Goal: Task Accomplishment & Management: Manage account settings

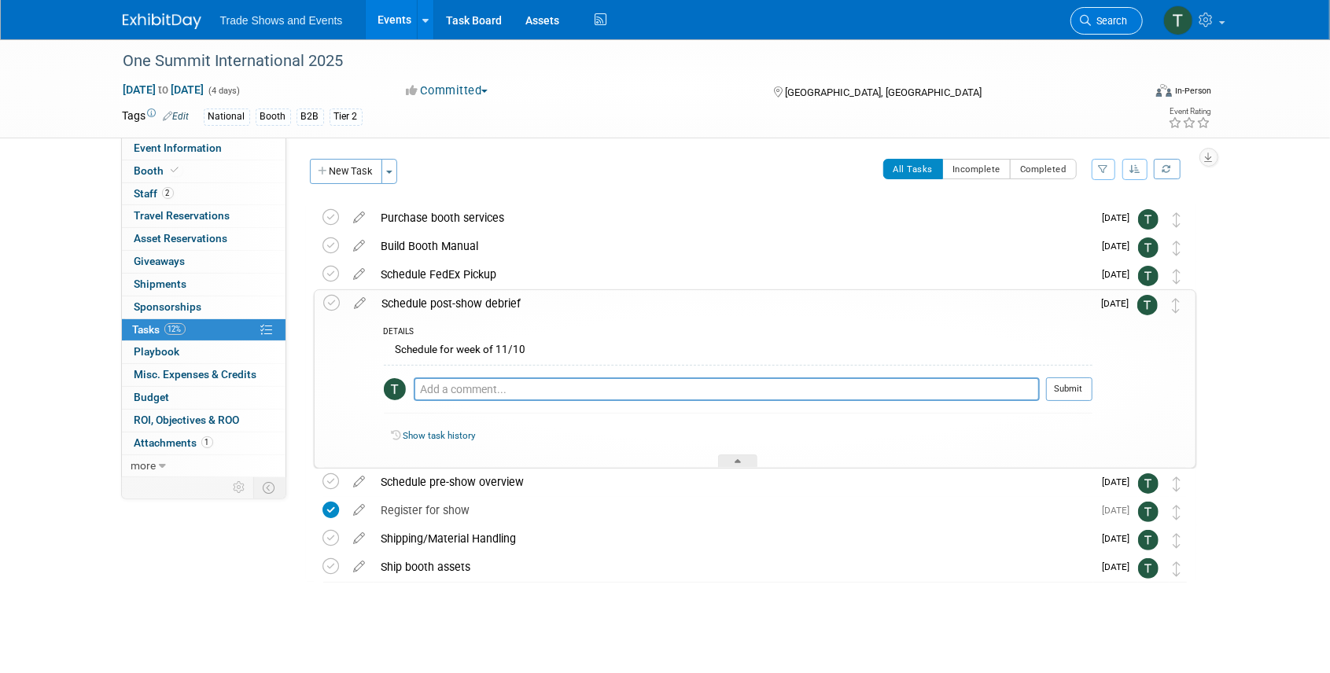
click at [1105, 25] on span "Search" at bounding box center [1110, 21] width 36 height 12
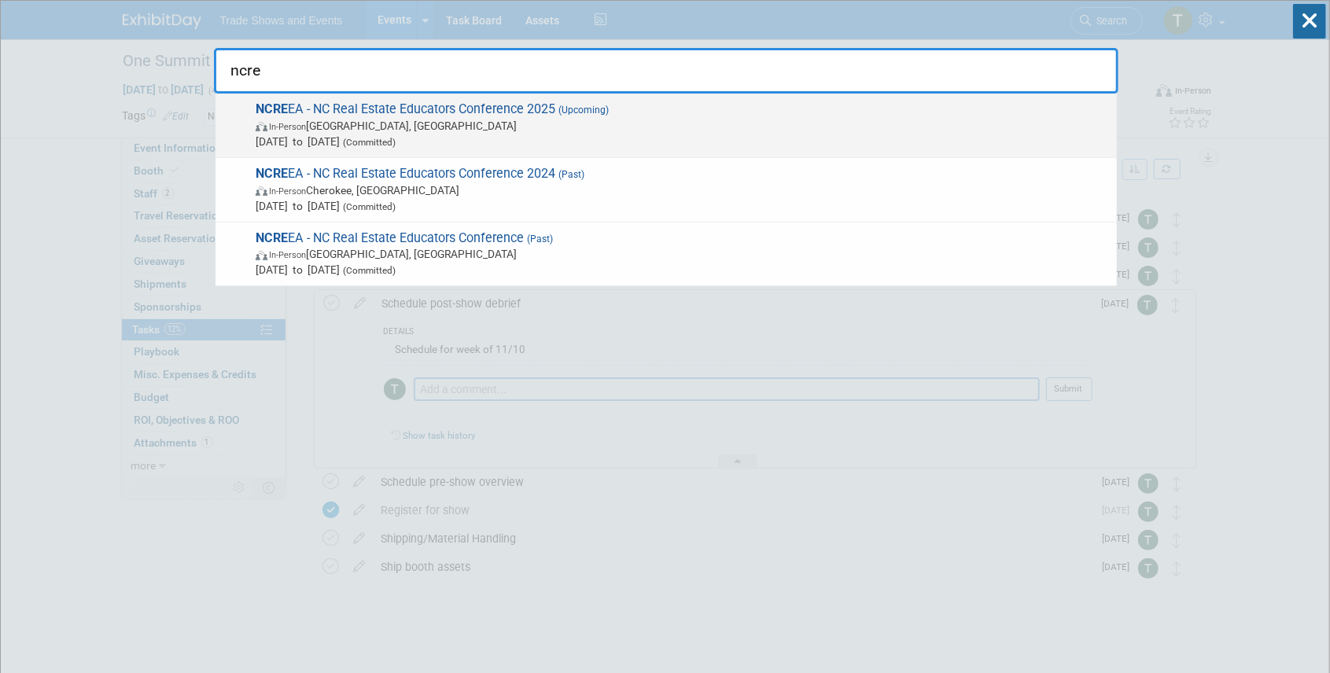
type input "ncre"
click at [327, 114] on span "NCRE EA - NC Real Estate Educators Conference 2025 (Upcoming) In-Person South B…" at bounding box center [680, 125] width 858 height 48
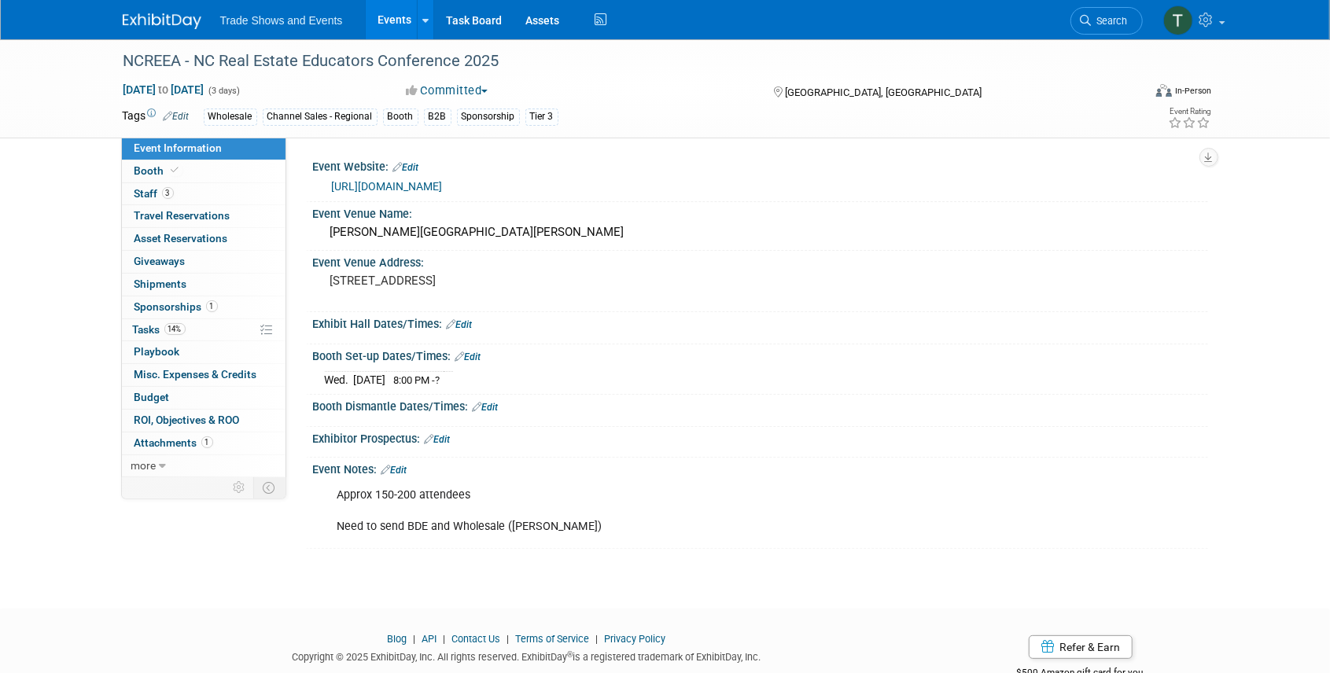
click at [477, 357] on link "Edit" at bounding box center [468, 357] width 26 height 11
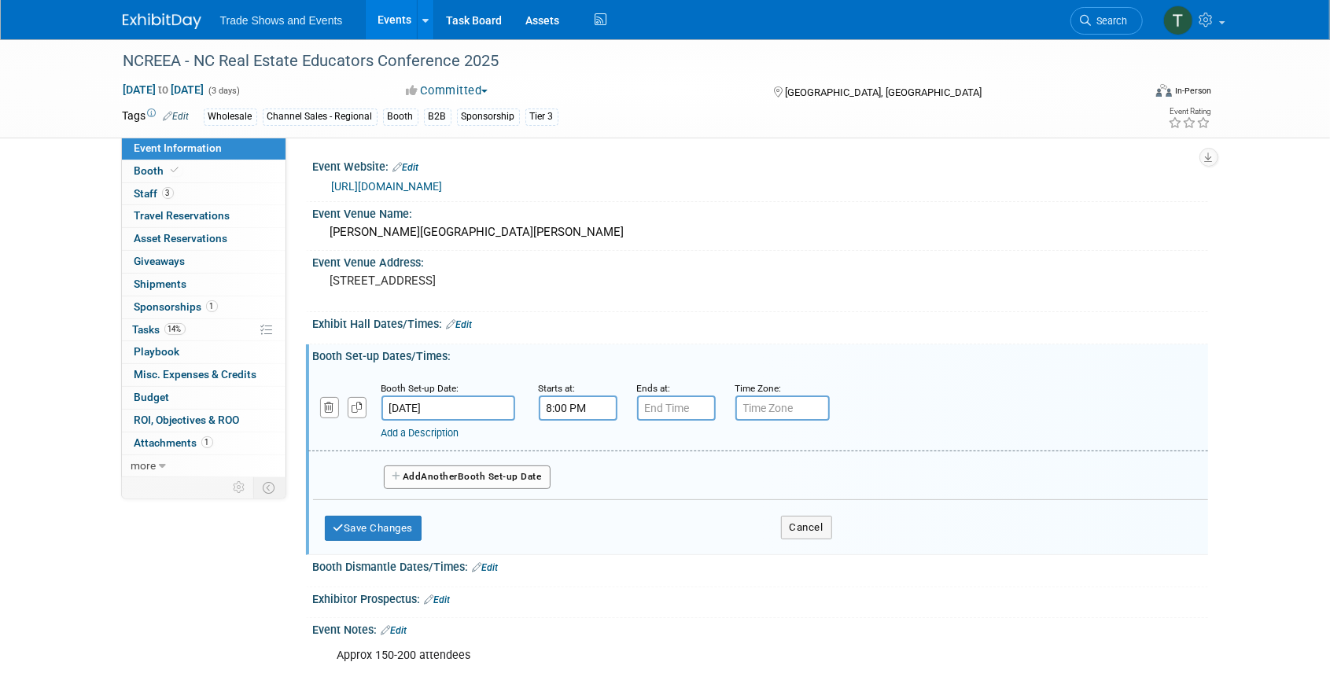
click at [574, 404] on input "8:00 PM" at bounding box center [578, 408] width 79 height 25
click at [577, 477] on span "08" at bounding box center [575, 480] width 30 height 28
click at [552, 488] on td "04" at bounding box center [568, 490] width 50 height 42
click at [642, 480] on span "00" at bounding box center [649, 480] width 30 height 28
click at [675, 492] on td "30" at bounding box center [668, 490] width 50 height 42
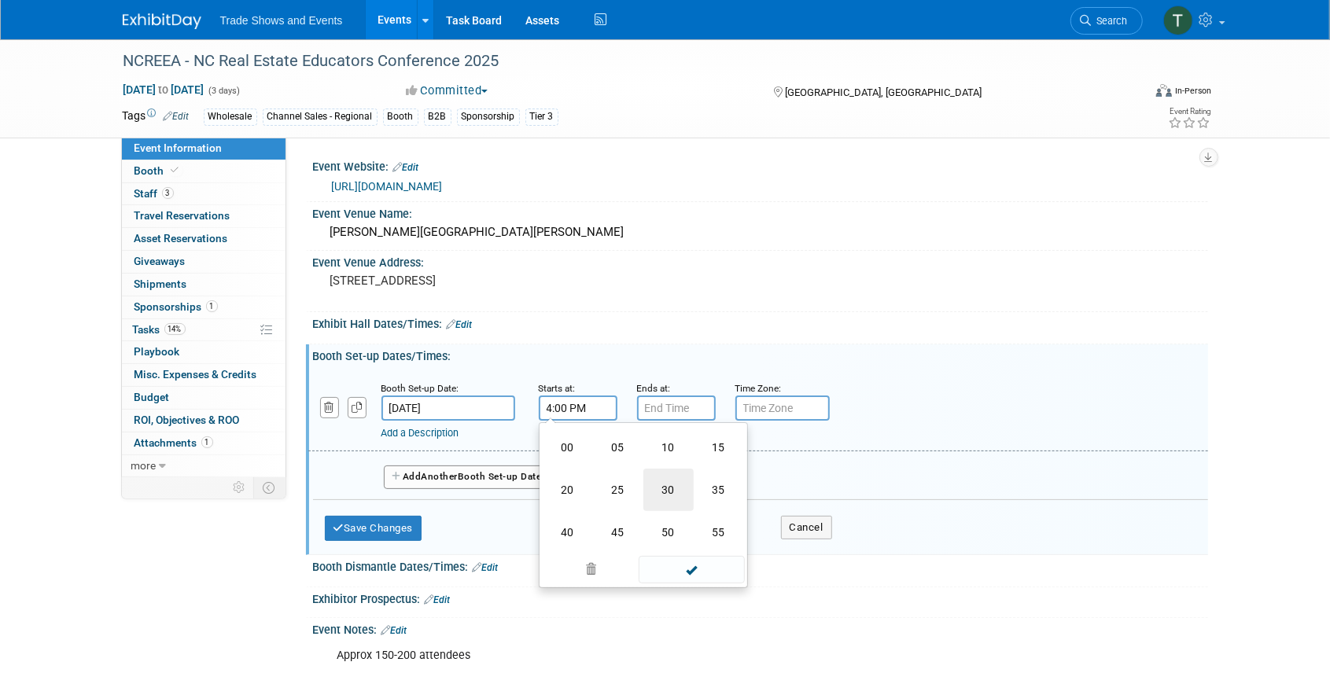
type input "4:30 PM"
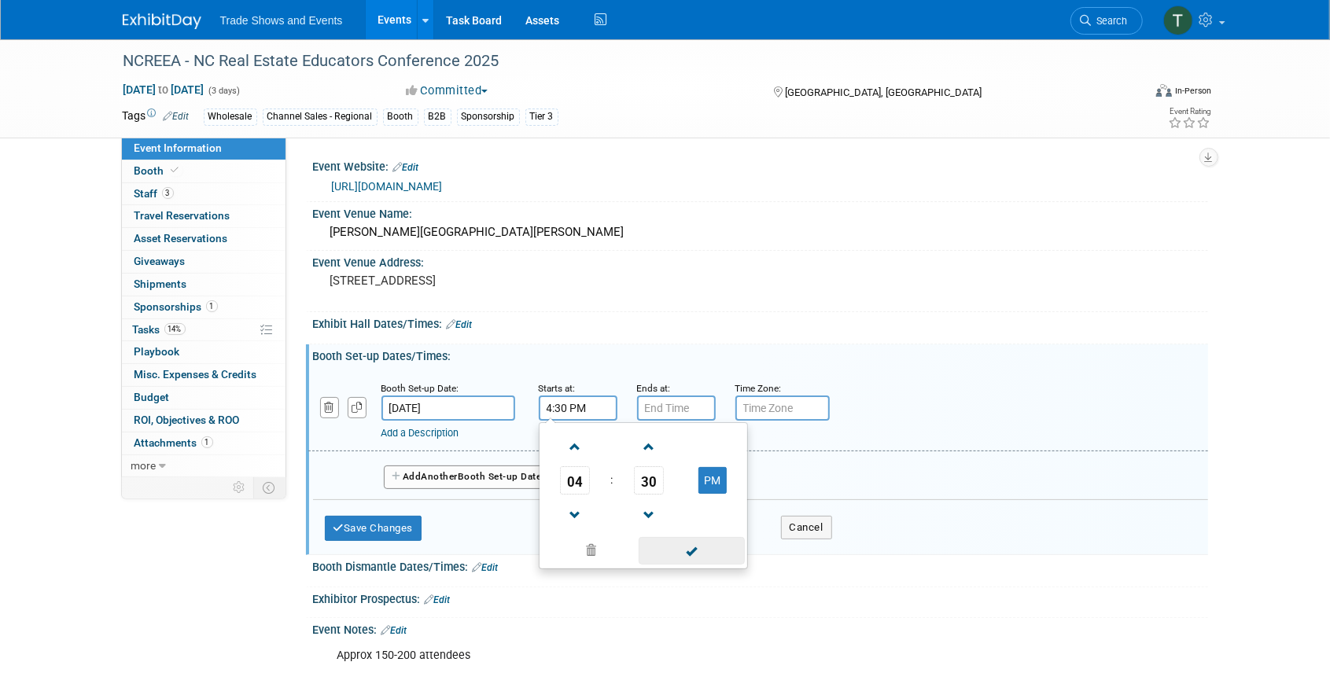
click at [706, 554] on span at bounding box center [692, 551] width 106 height 28
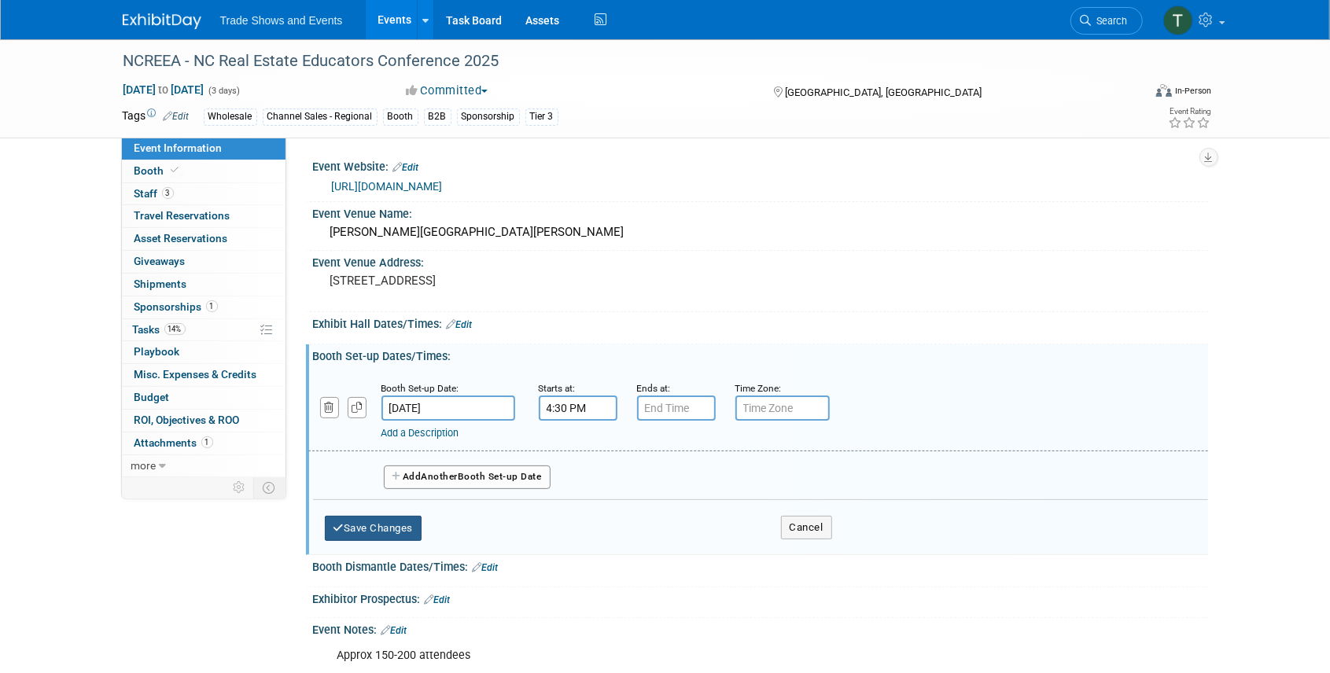
click at [365, 537] on button "Save Changes" at bounding box center [374, 528] width 98 height 25
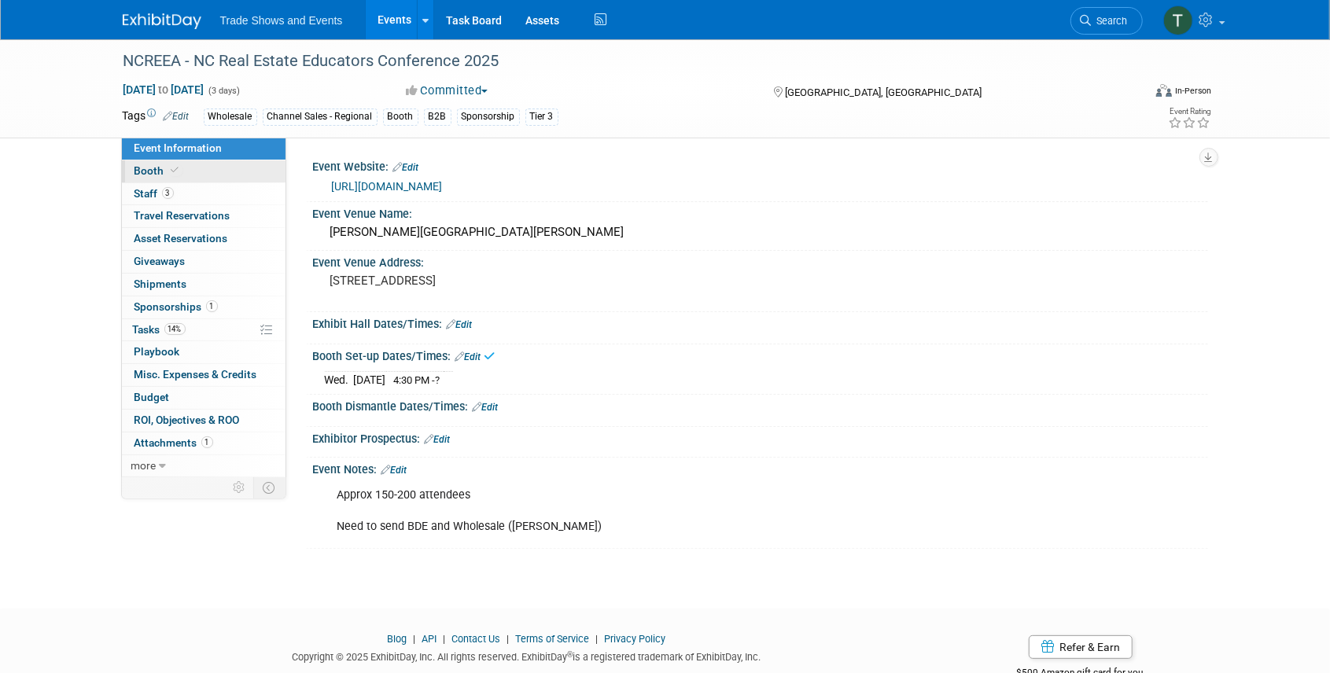
click at [144, 179] on link "Booth" at bounding box center [204, 171] width 164 height 22
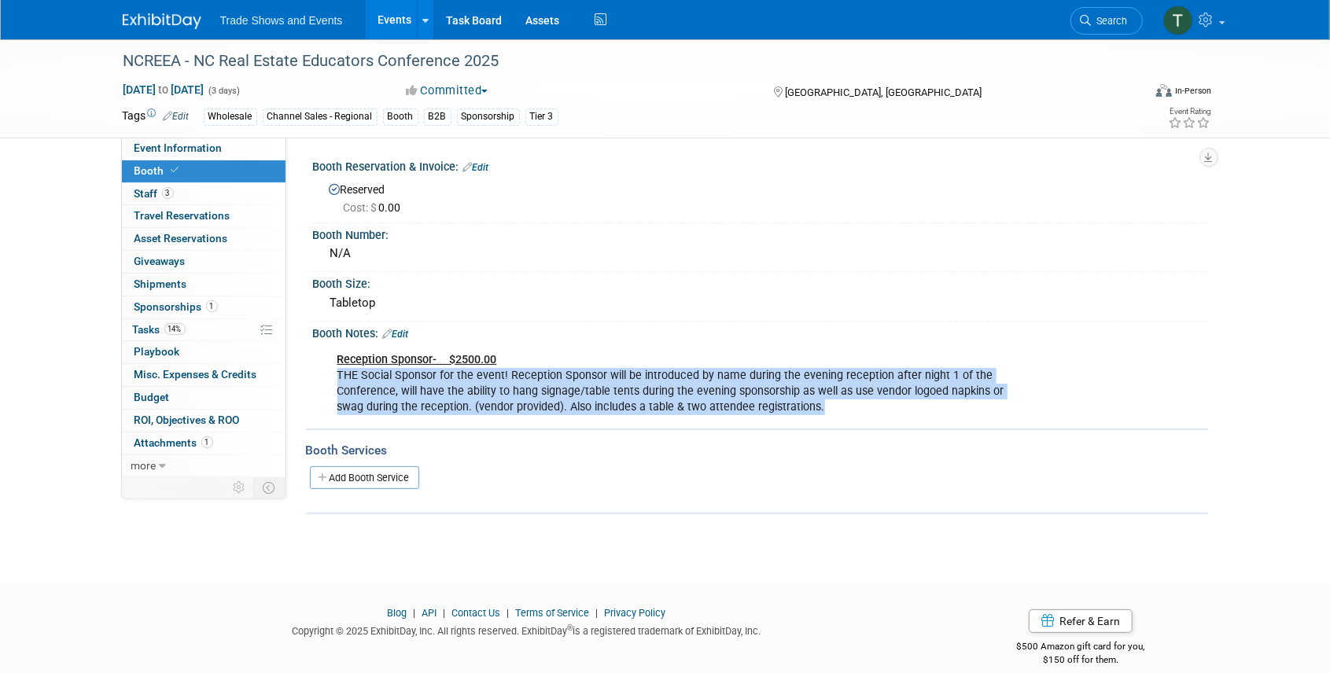
drag, startPoint x: 338, startPoint y: 370, endPoint x: 883, endPoint y: 411, distance: 545.8
click at [883, 411] on div "Reception Sponsor- $2500.00 THE Social Sponsor for the event! Reception Sponsor…" at bounding box center [680, 384] width 709 height 79
click at [1110, 20] on span "Search" at bounding box center [1110, 21] width 36 height 12
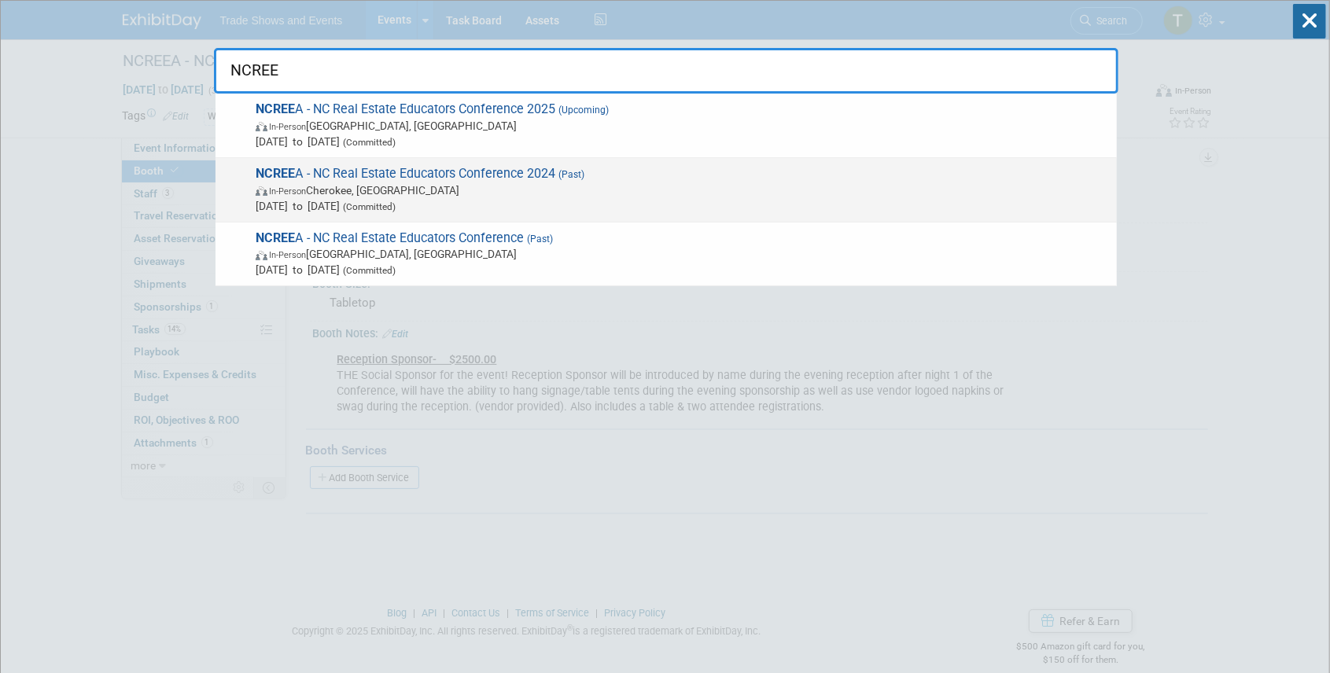
type input "NCREE"
click at [566, 172] on span "(Past)" at bounding box center [569, 174] width 29 height 11
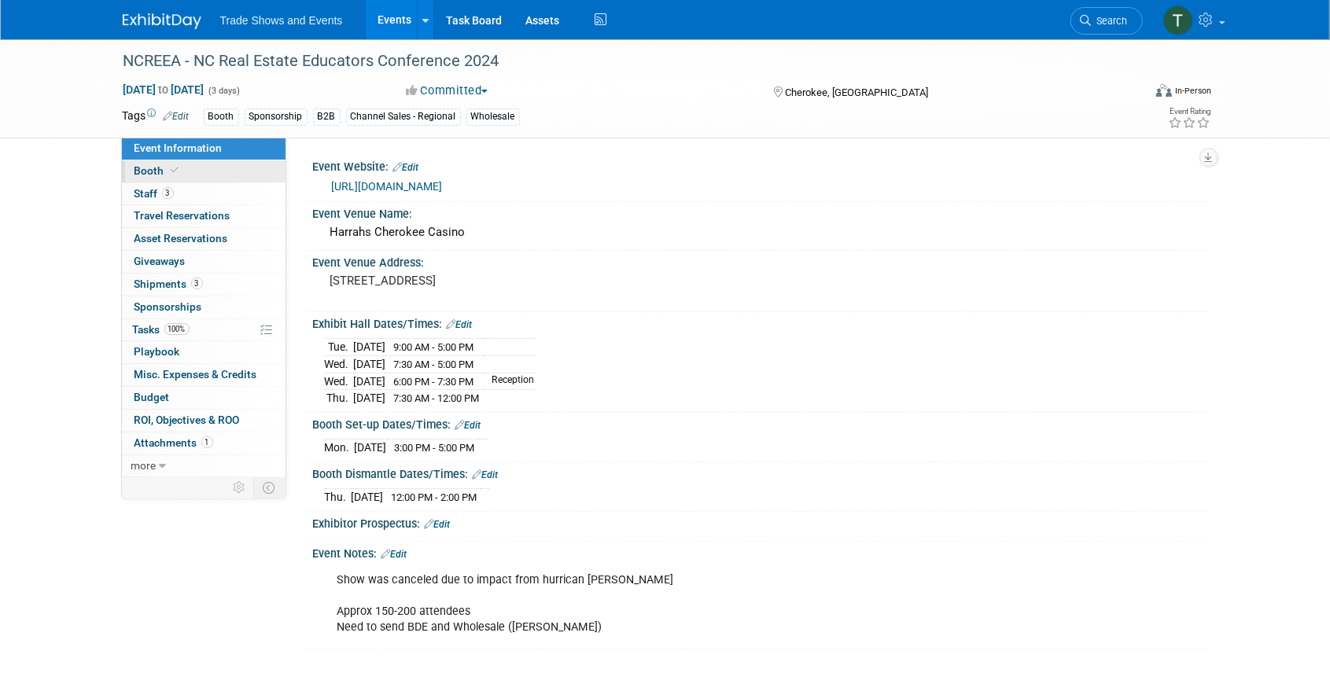
click at [175, 175] on span at bounding box center [175, 170] width 14 height 12
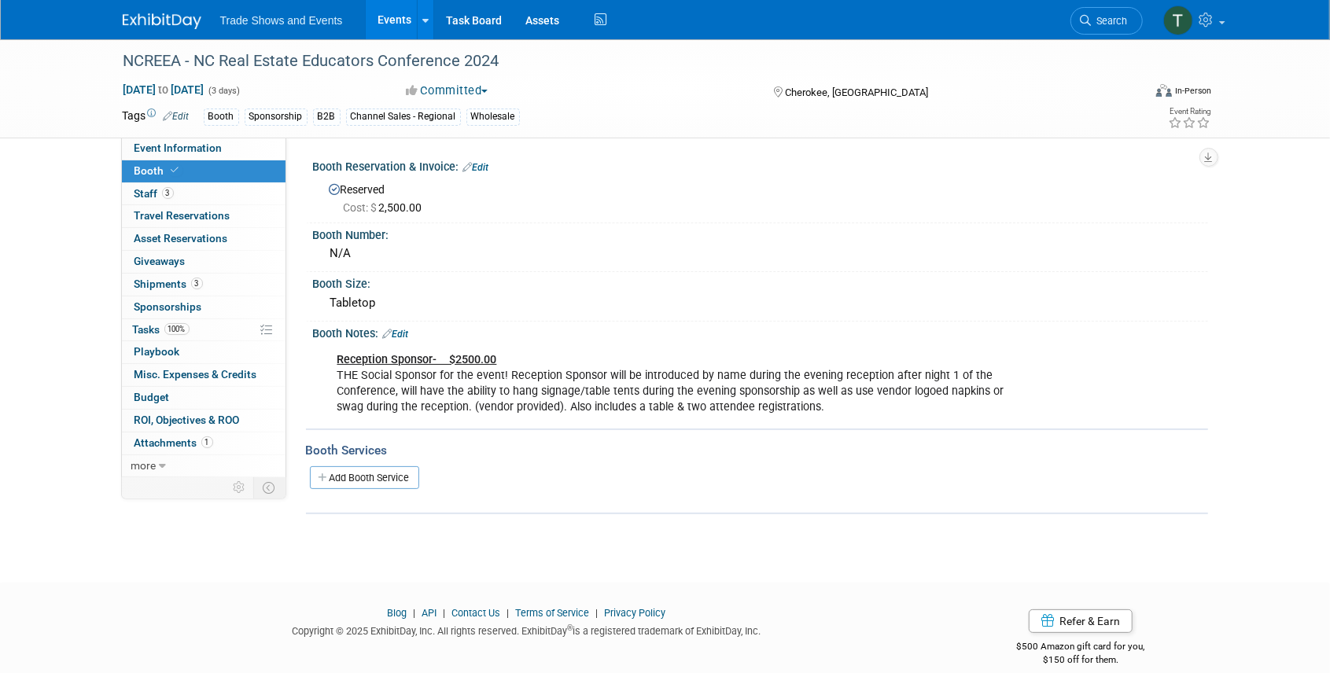
click at [1100, 24] on span "Search" at bounding box center [1110, 21] width 36 height 12
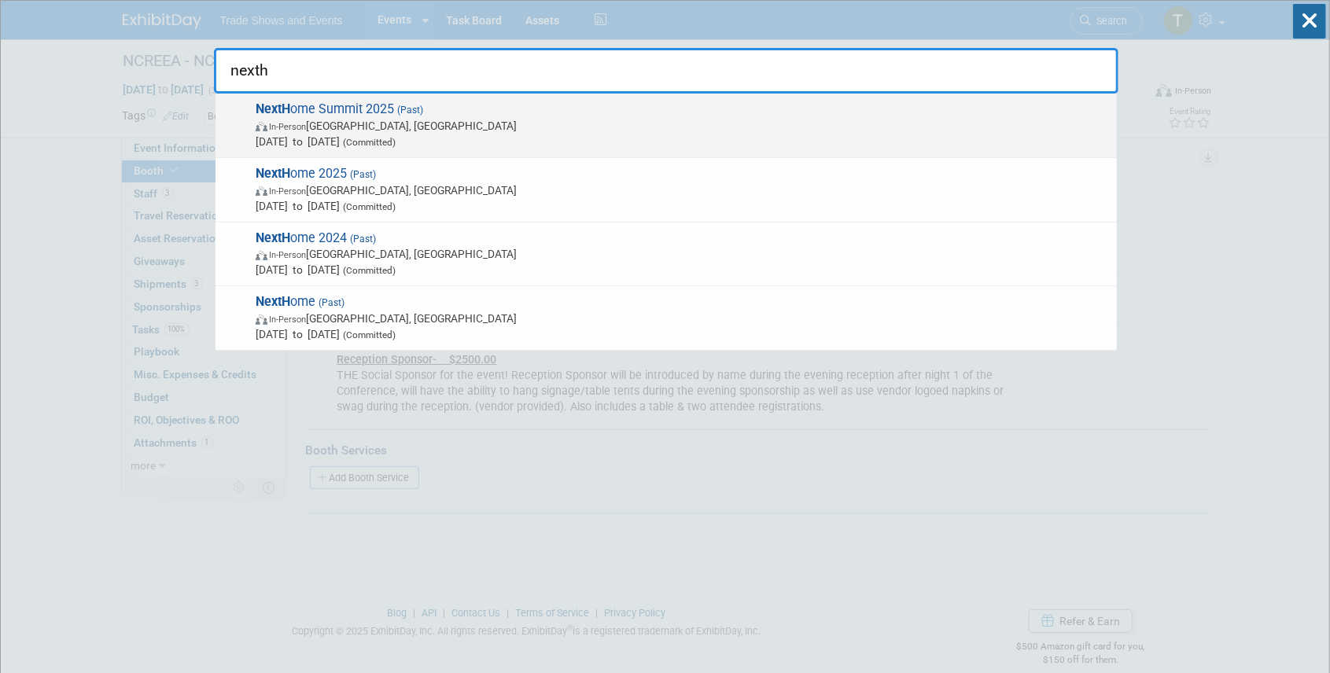
type input "nexth"
click at [397, 113] on span "(Past)" at bounding box center [408, 110] width 29 height 11
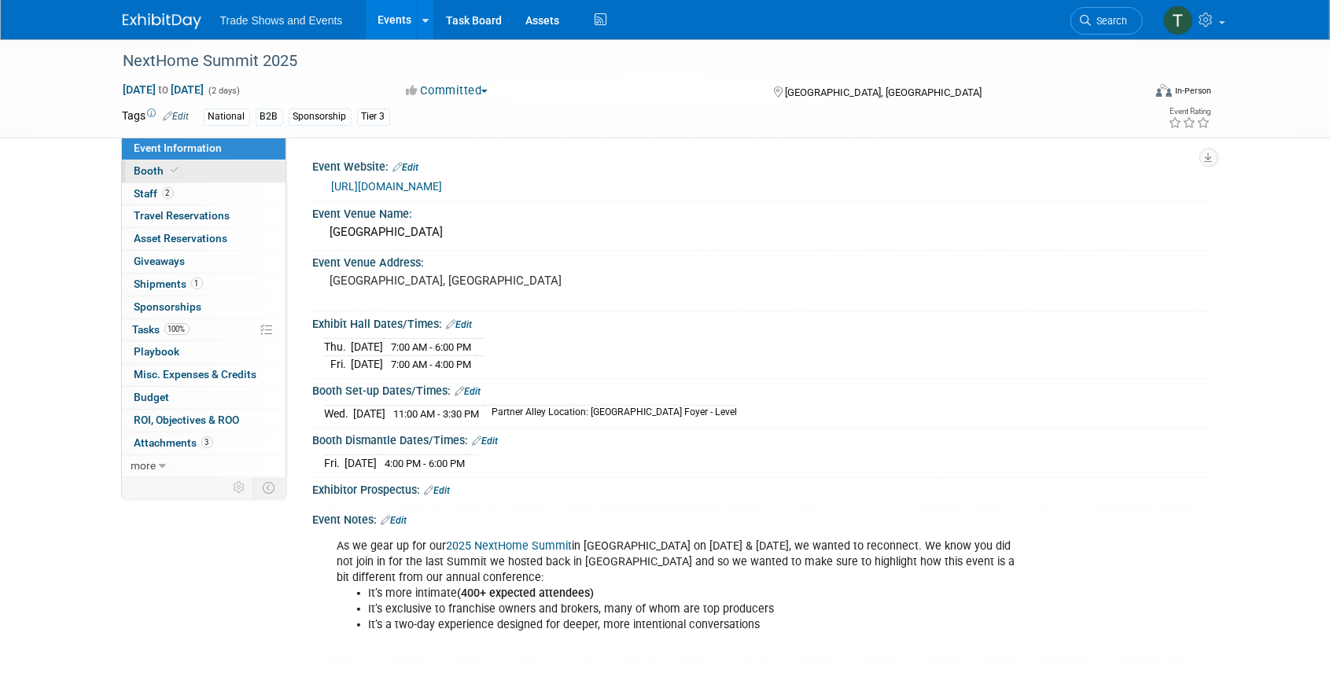
click at [168, 173] on span at bounding box center [175, 170] width 14 height 12
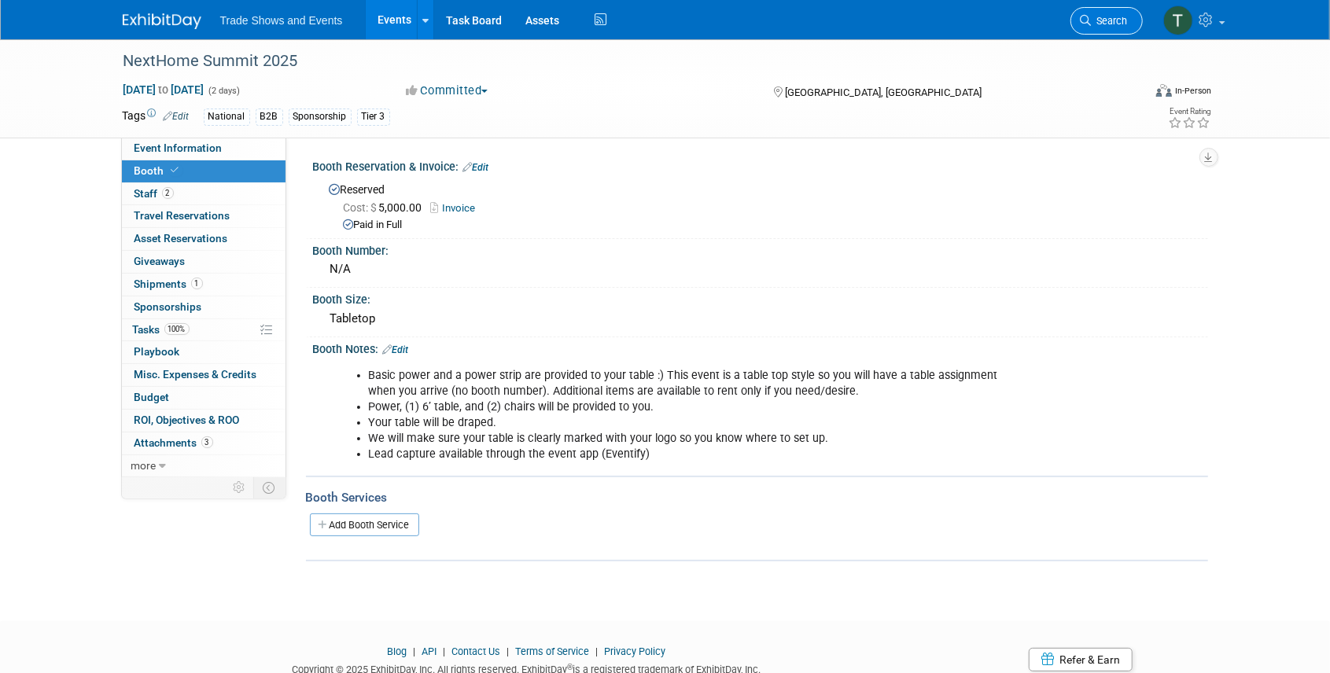
click at [1096, 31] on link "Search" at bounding box center [1106, 21] width 72 height 28
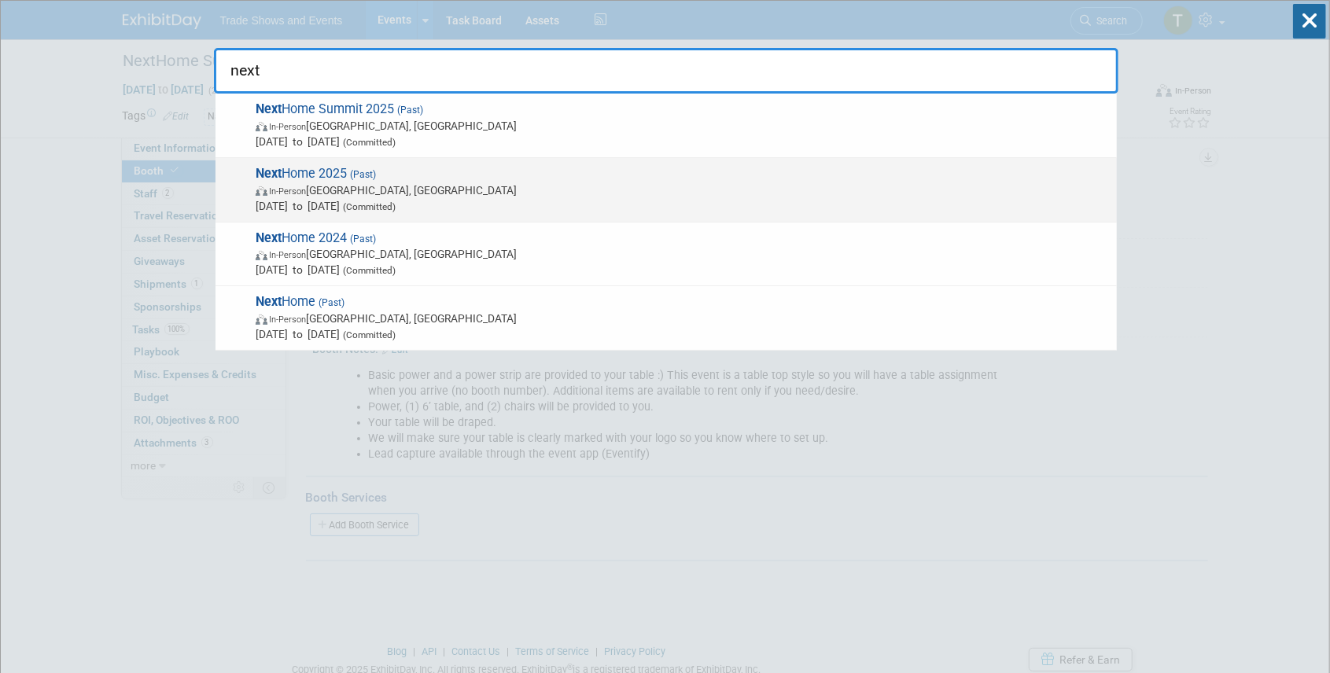
type input "next"
click at [341, 179] on span "Next Home 2025 (Past) In-Person New Orleans, LA Mar 5, 2025 to Mar 7, 2025 (Com…" at bounding box center [680, 190] width 858 height 48
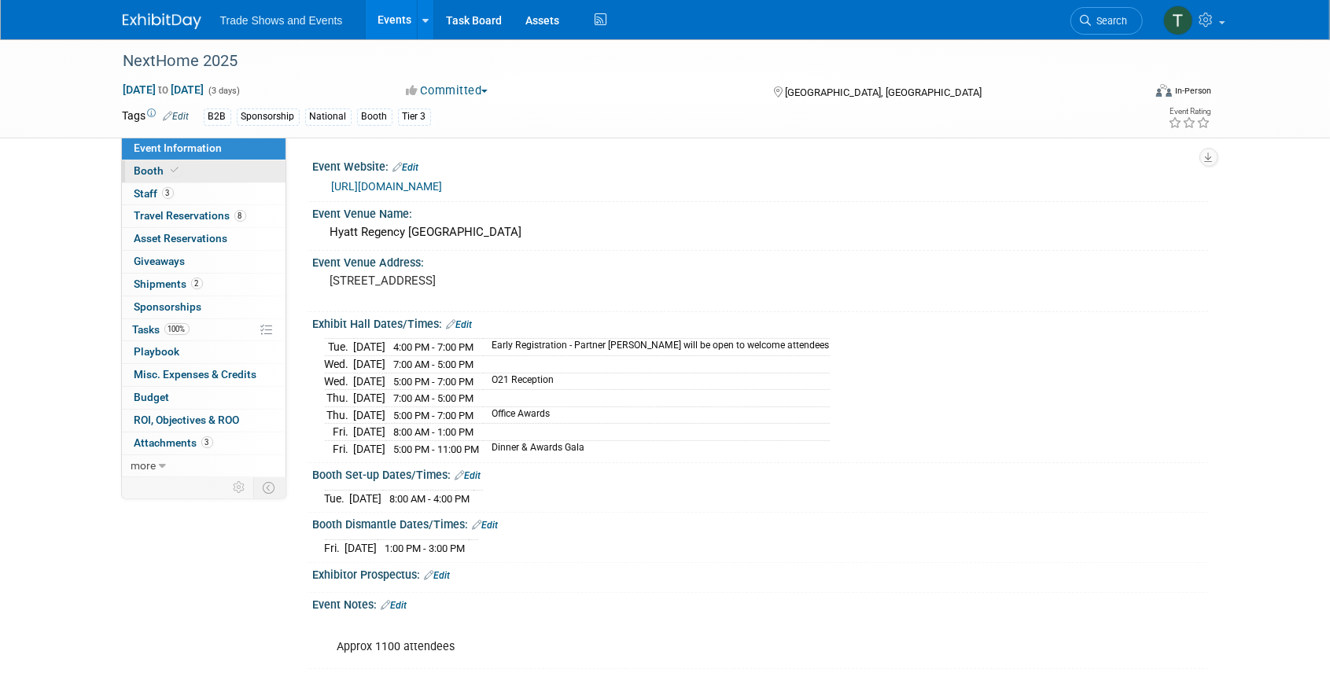
click at [162, 172] on span "Booth" at bounding box center [159, 170] width 48 height 13
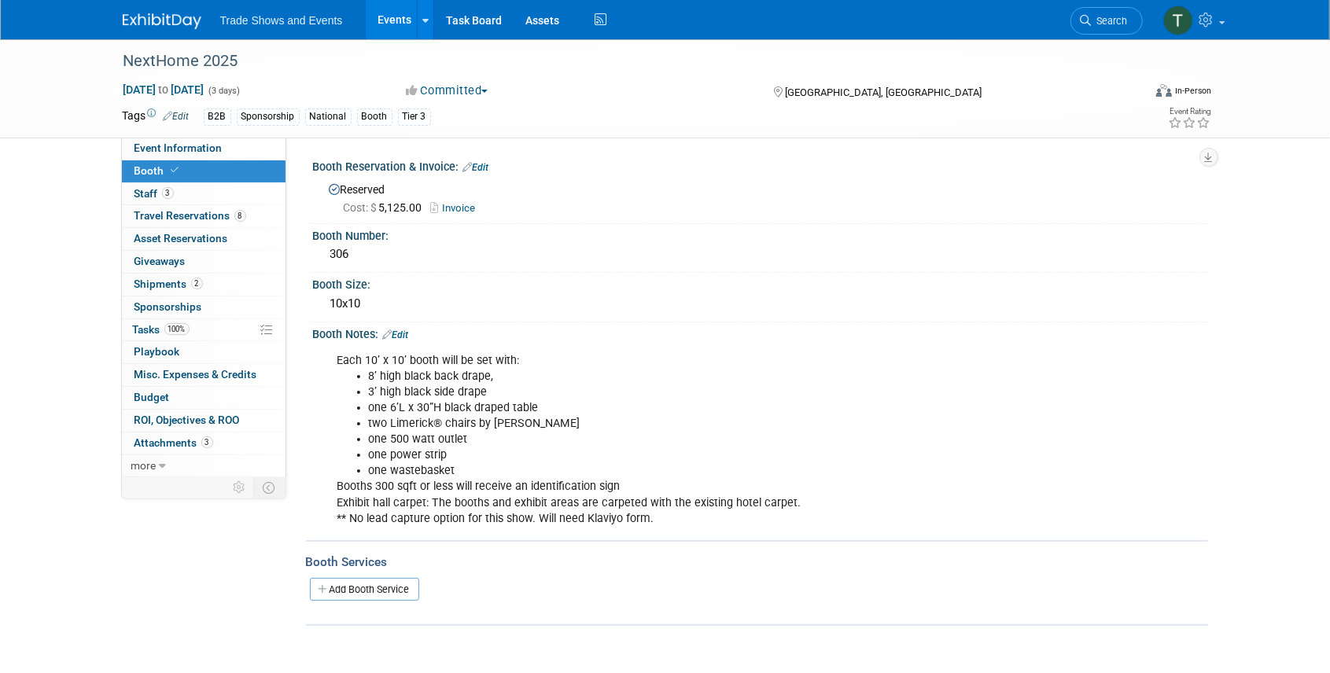
click at [387, 14] on link "Events" at bounding box center [394, 19] width 57 height 39
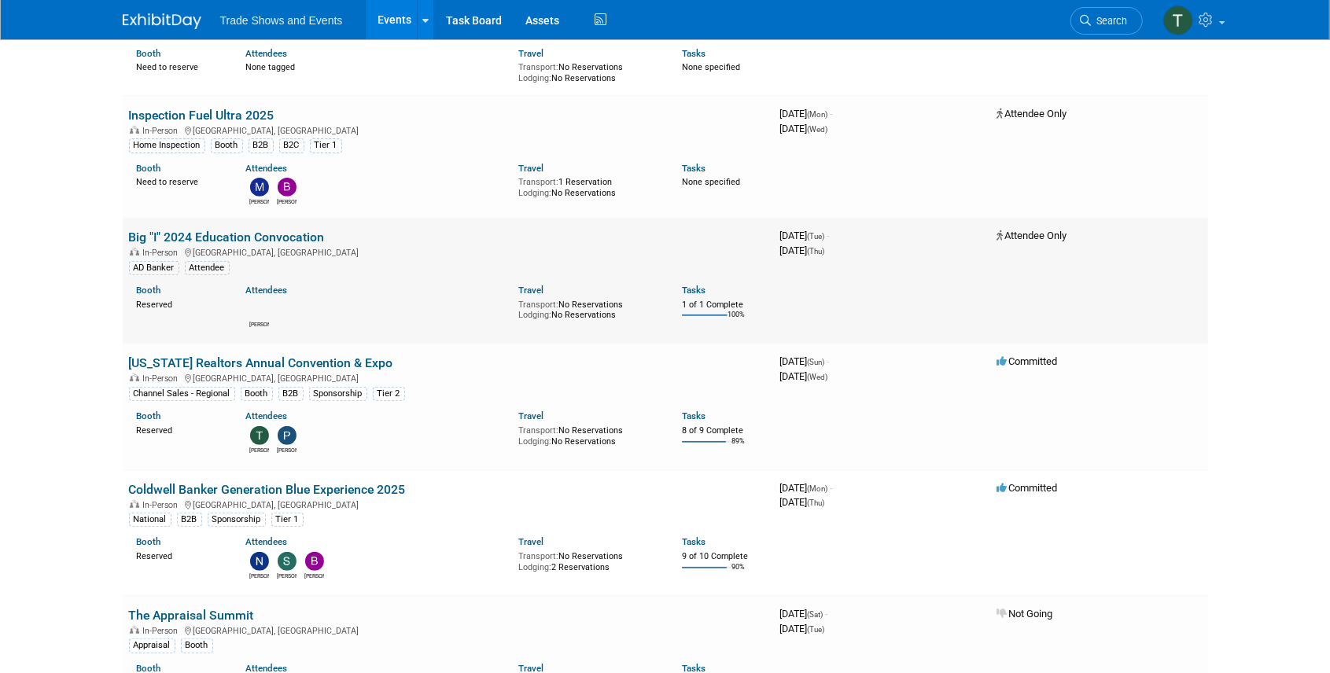
scroll to position [315, 0]
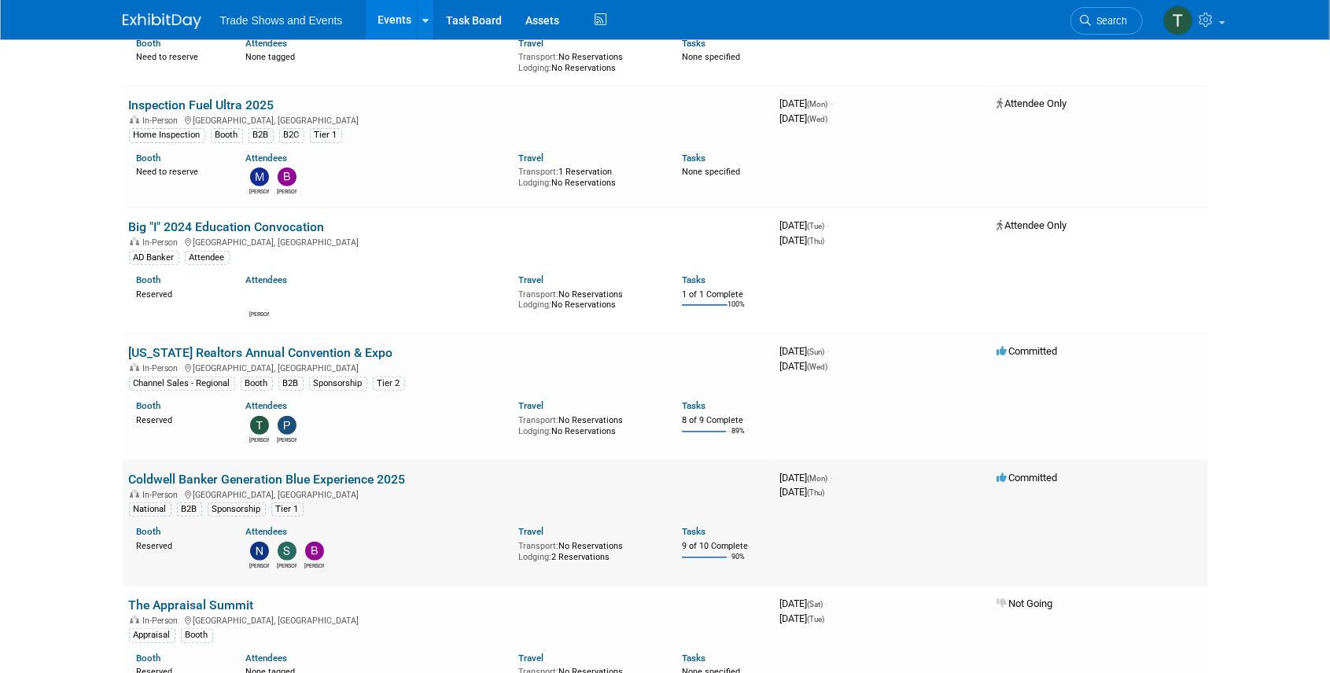
click at [315, 474] on link "Coldwell Banker Generation Blue Experience 2025" at bounding box center [267, 479] width 277 height 15
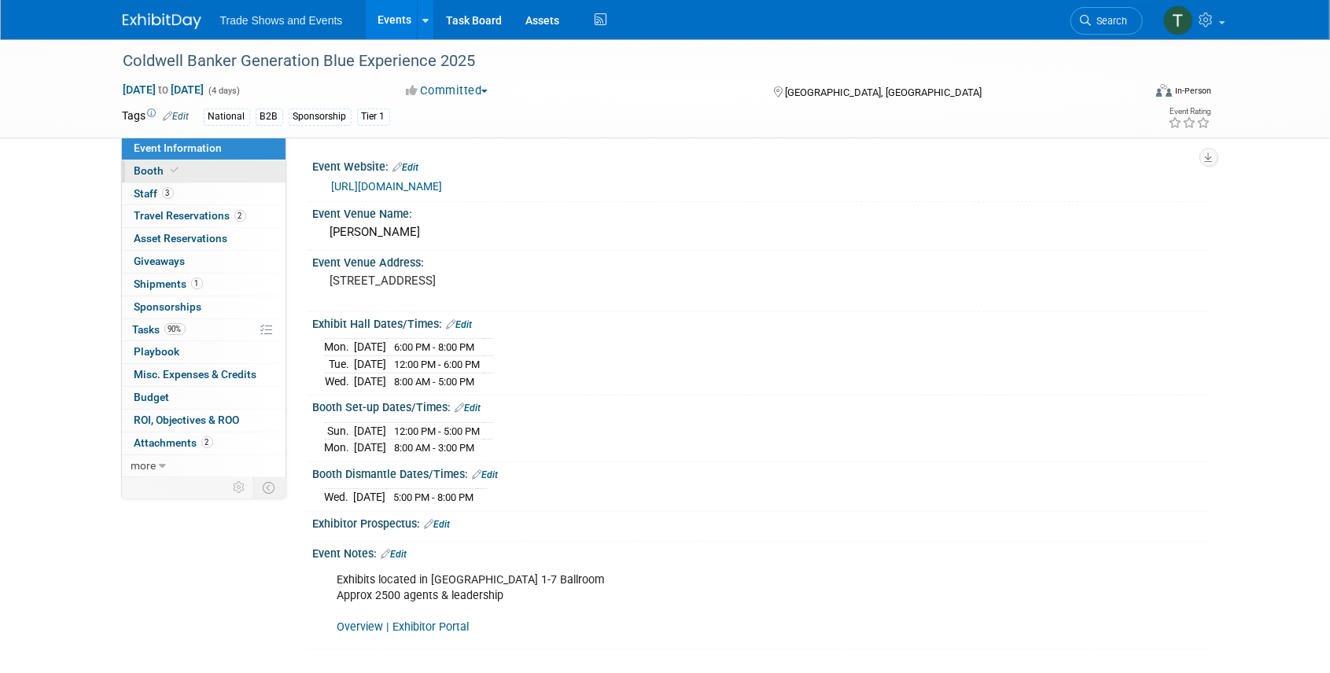
click at [153, 168] on span "Booth" at bounding box center [159, 170] width 48 height 13
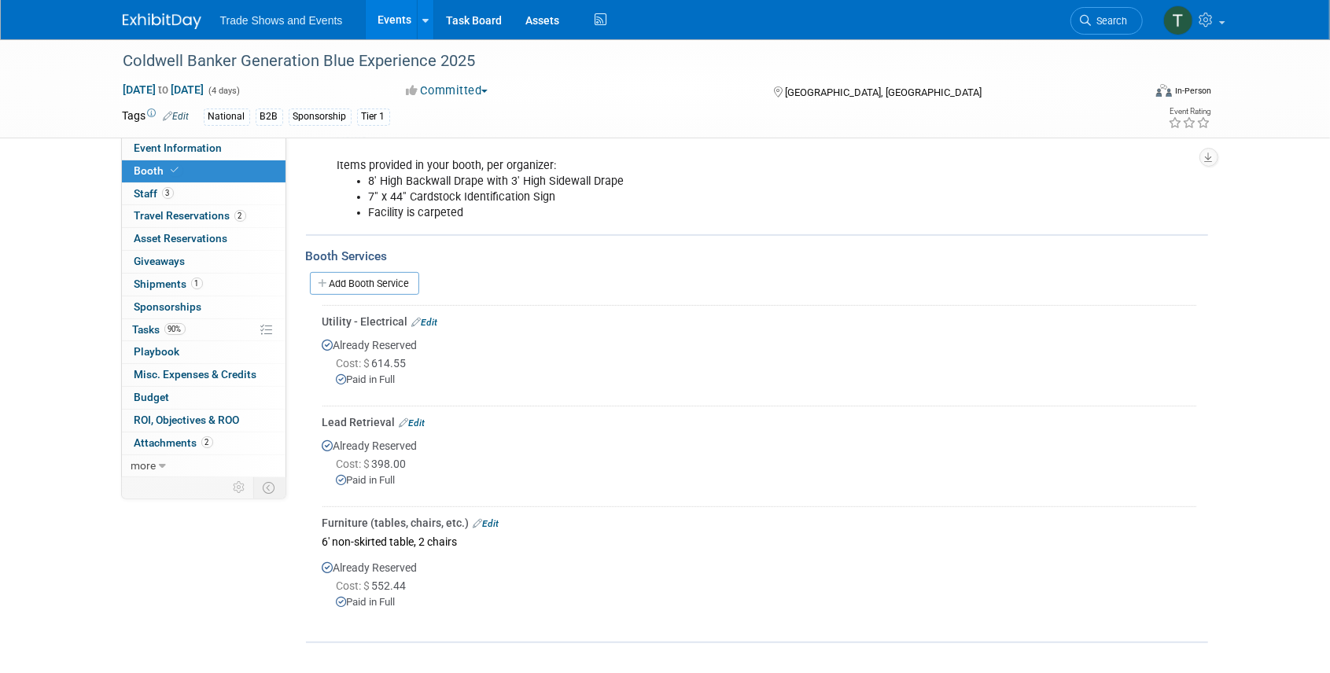
scroll to position [315, 0]
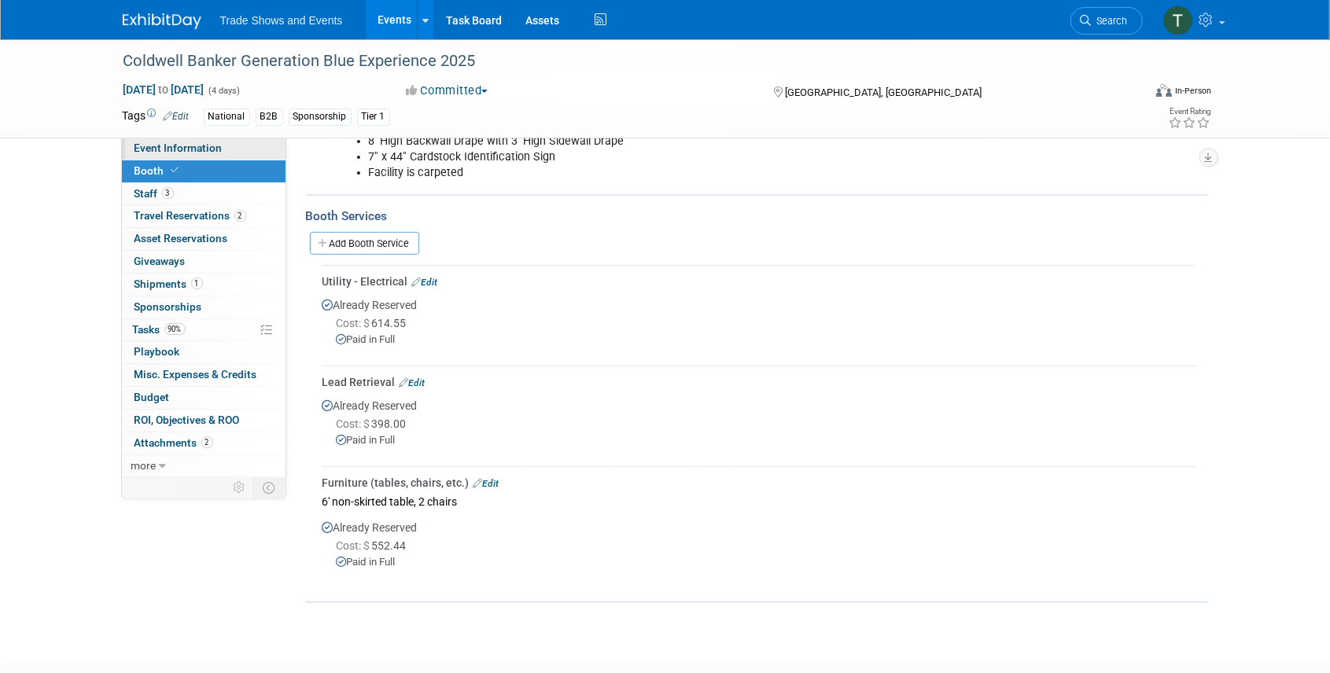
click at [180, 145] on span "Event Information" at bounding box center [179, 148] width 88 height 13
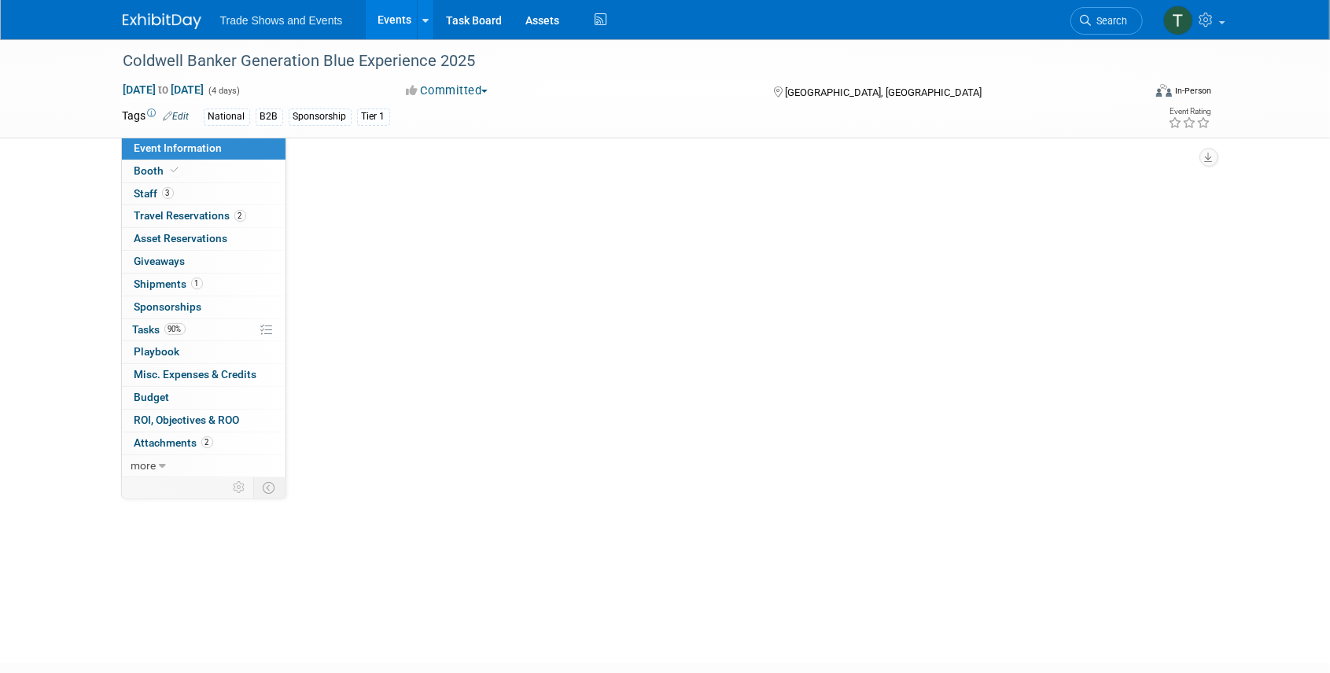
scroll to position [0, 0]
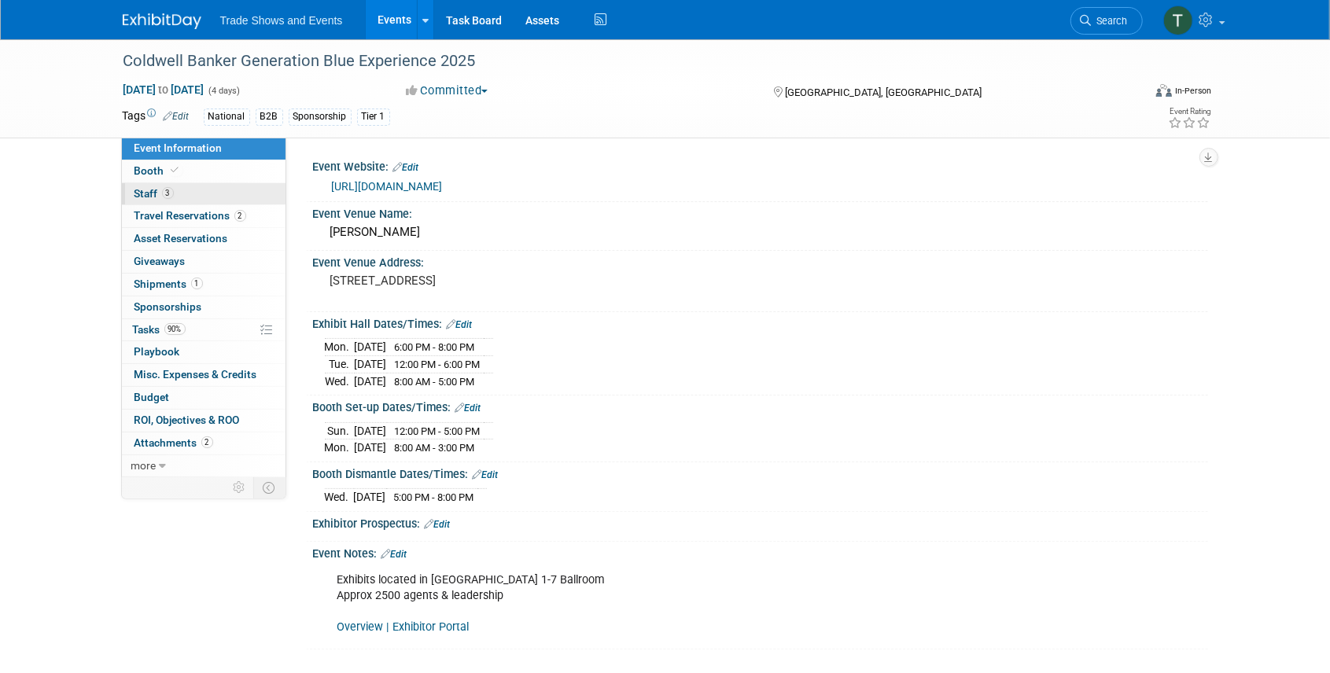
click at [181, 190] on link "3 Staff 3" at bounding box center [204, 194] width 164 height 22
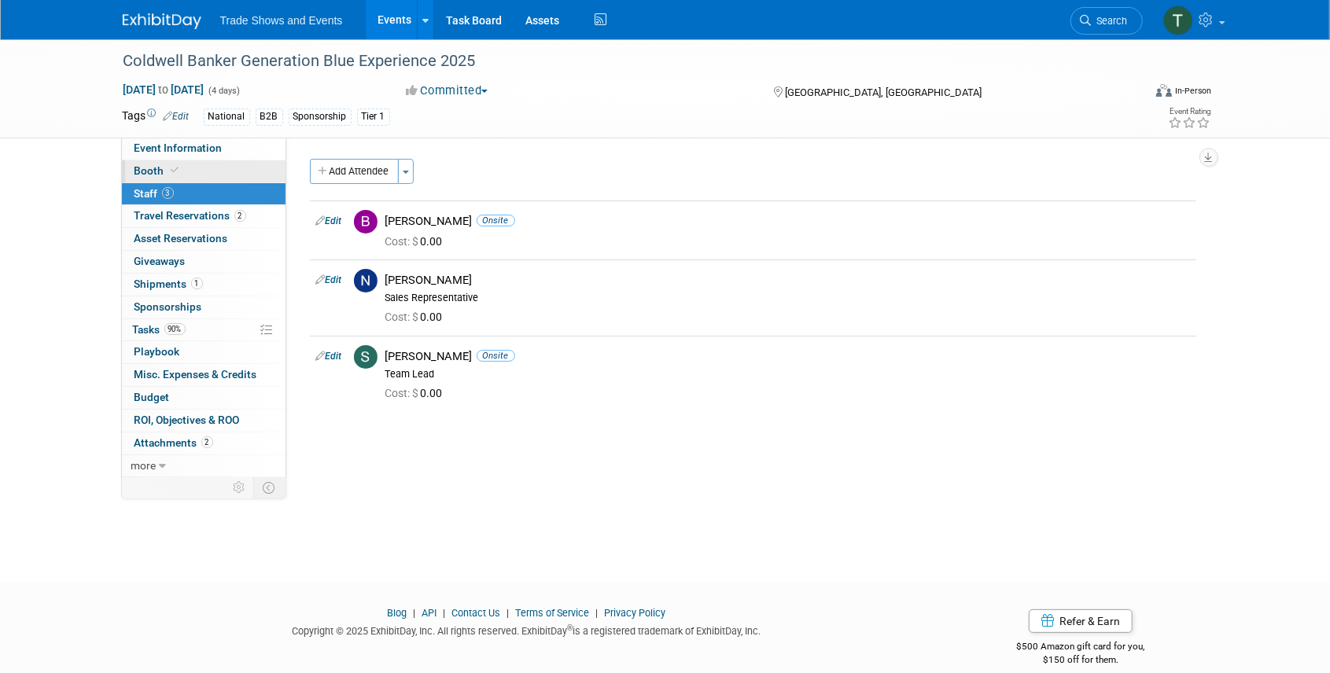
click at [186, 168] on link "Booth" at bounding box center [204, 171] width 164 height 22
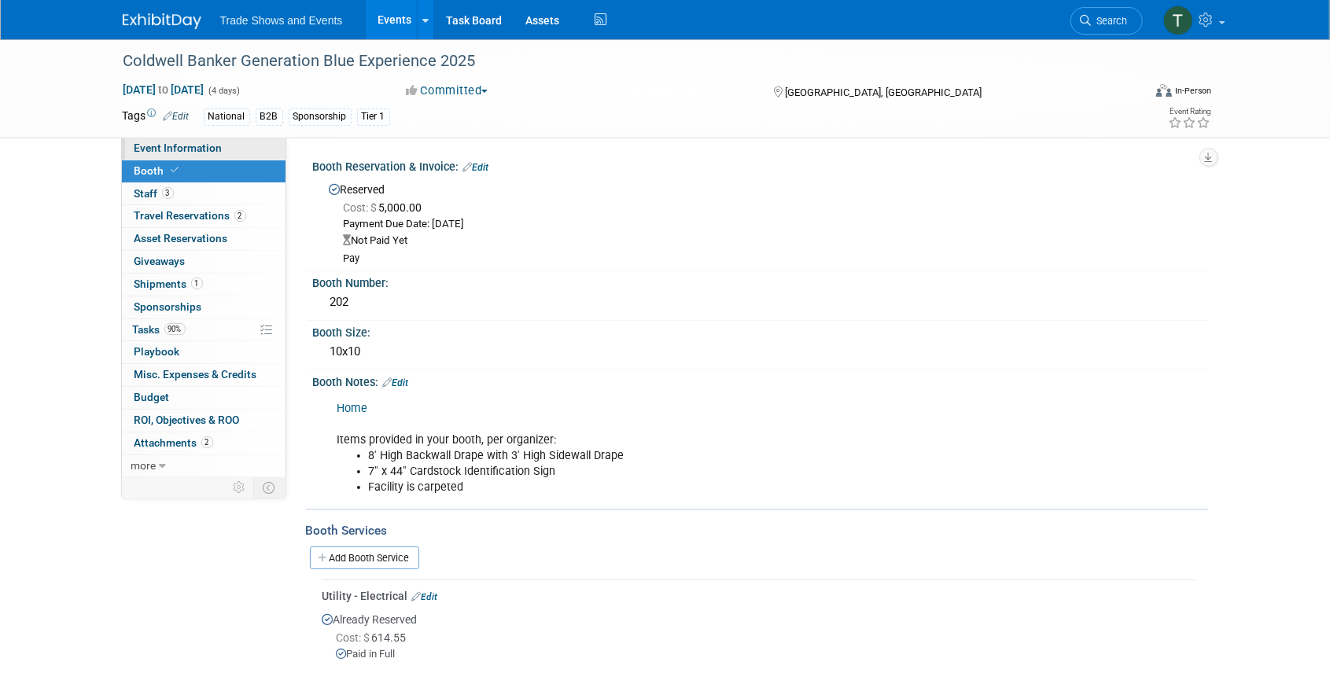
click at [190, 140] on link "Event Information" at bounding box center [204, 149] width 164 height 22
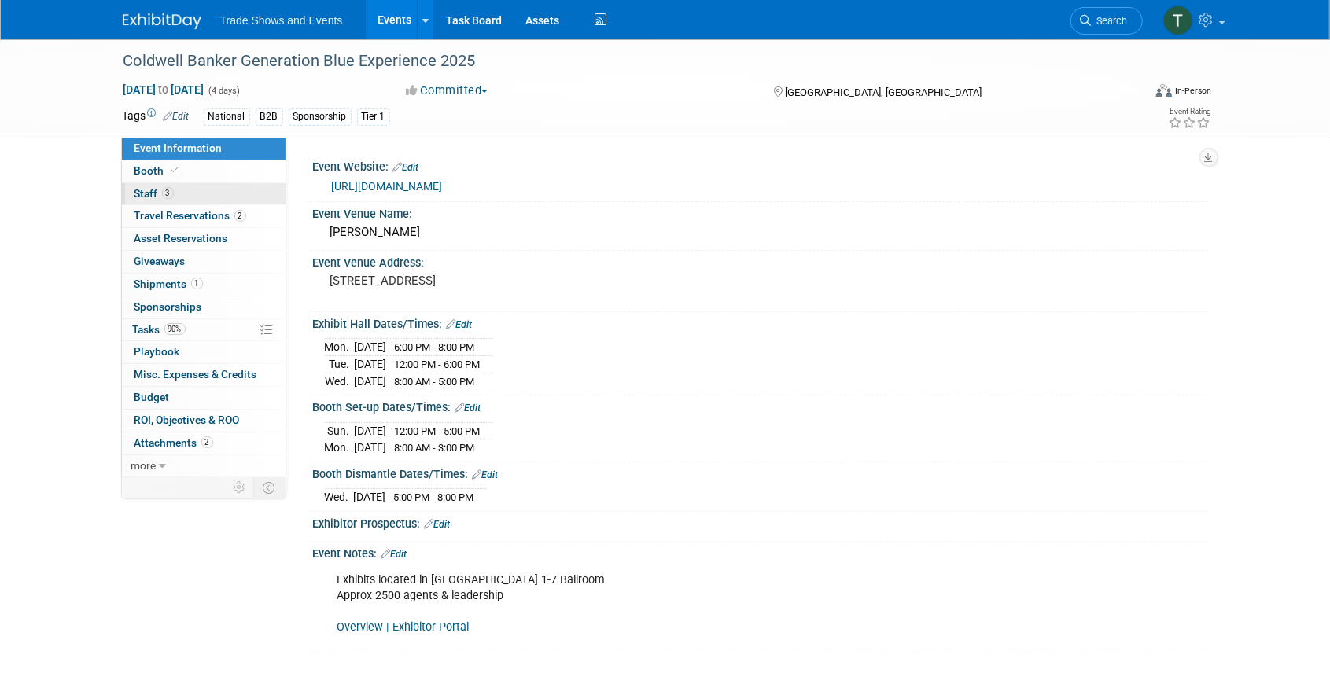
click at [153, 196] on span "Staff 3" at bounding box center [154, 193] width 39 height 13
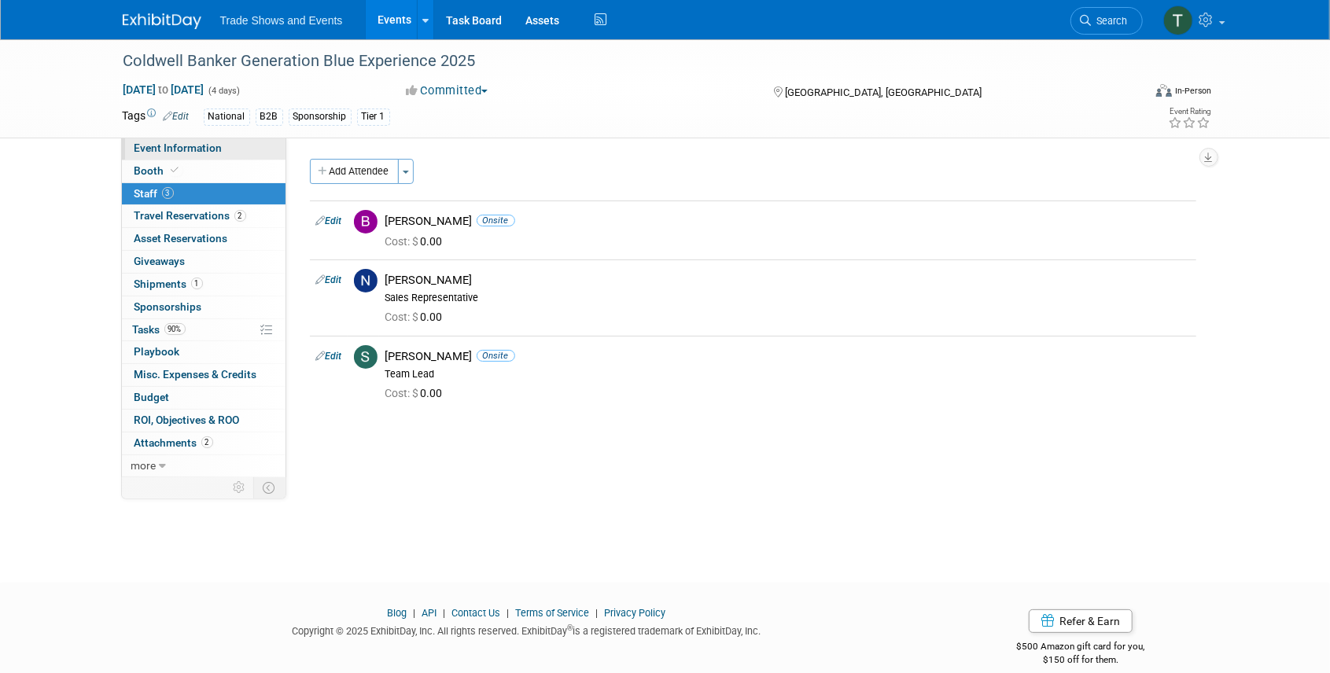
click at [160, 151] on span "Event Information" at bounding box center [179, 148] width 88 height 13
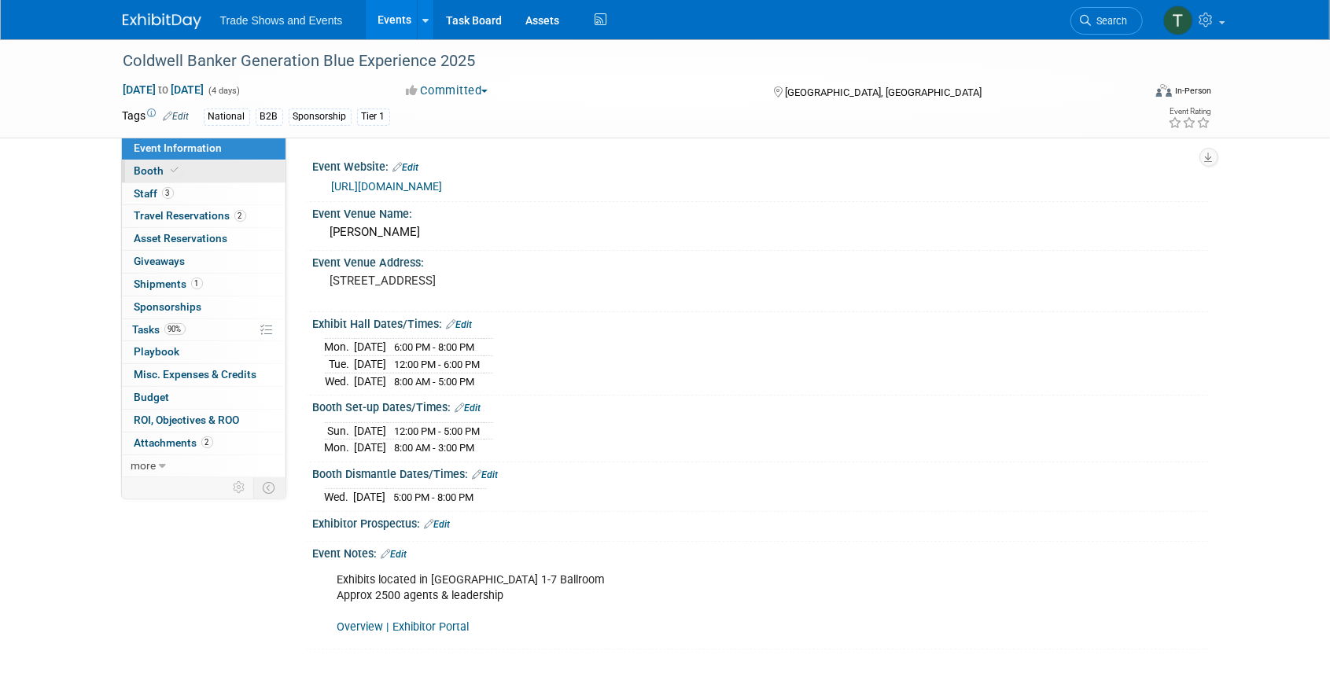
click at [152, 171] on span "Booth" at bounding box center [159, 170] width 48 height 13
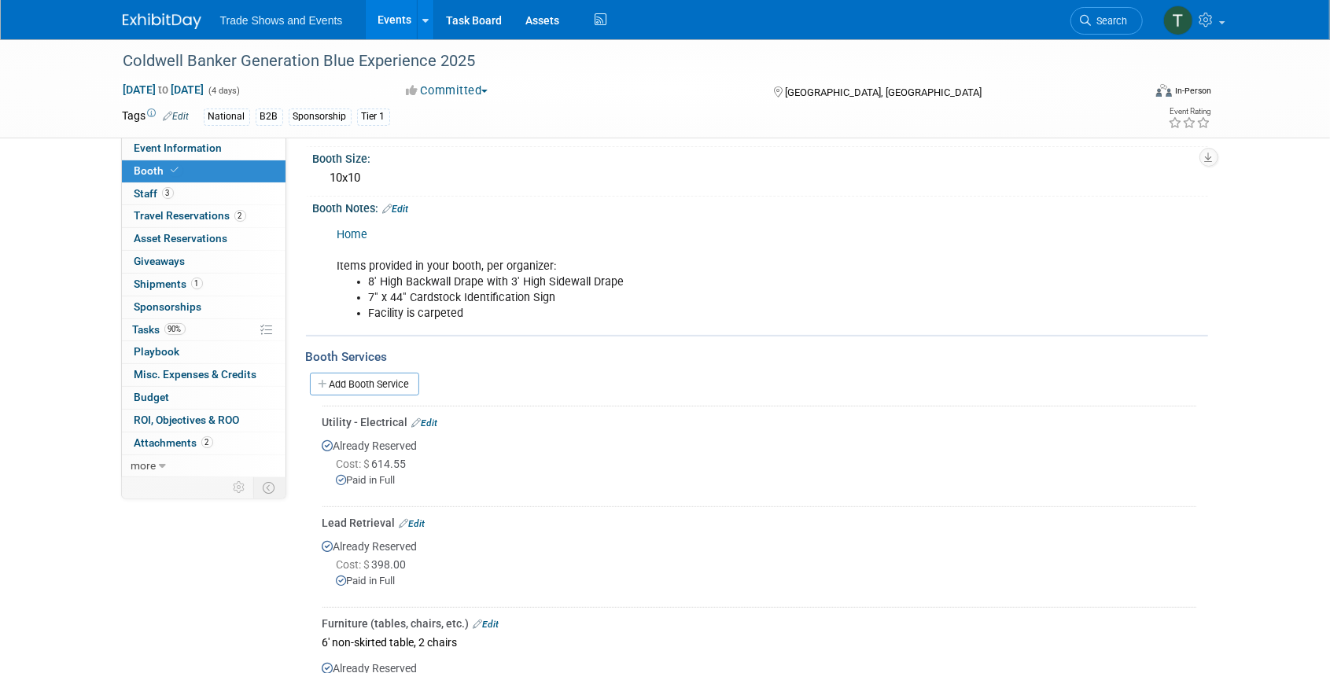
scroll to position [157, 0]
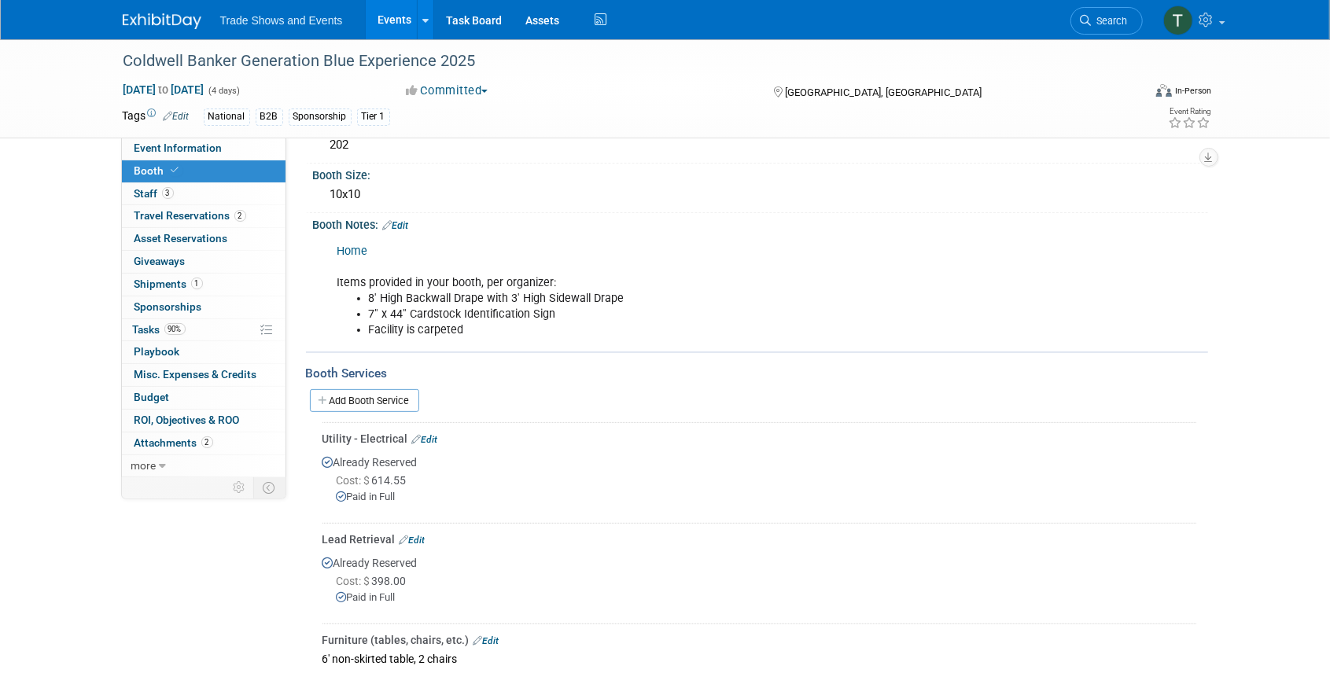
click at [384, 15] on link "Events" at bounding box center [394, 19] width 57 height 39
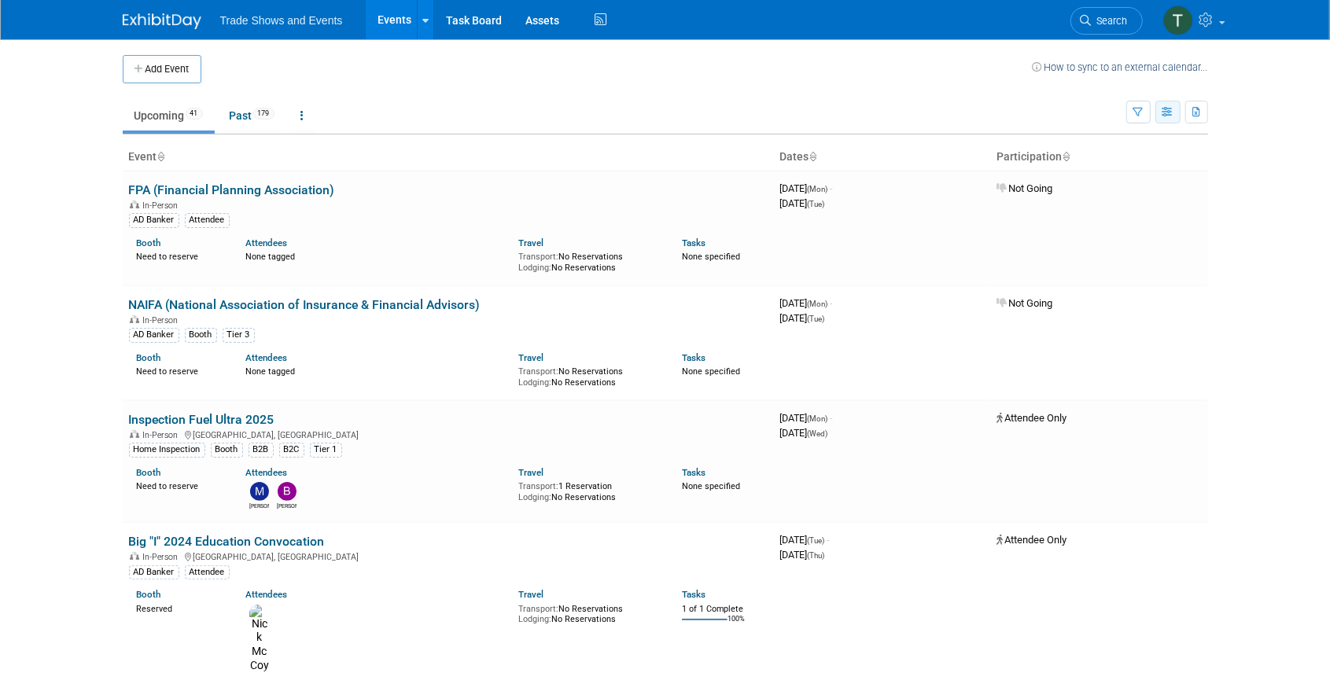
click at [1169, 109] on icon "button" at bounding box center [1169, 113] width 12 height 10
click at [1170, 109] on icon "button" at bounding box center [1169, 113] width 12 height 10
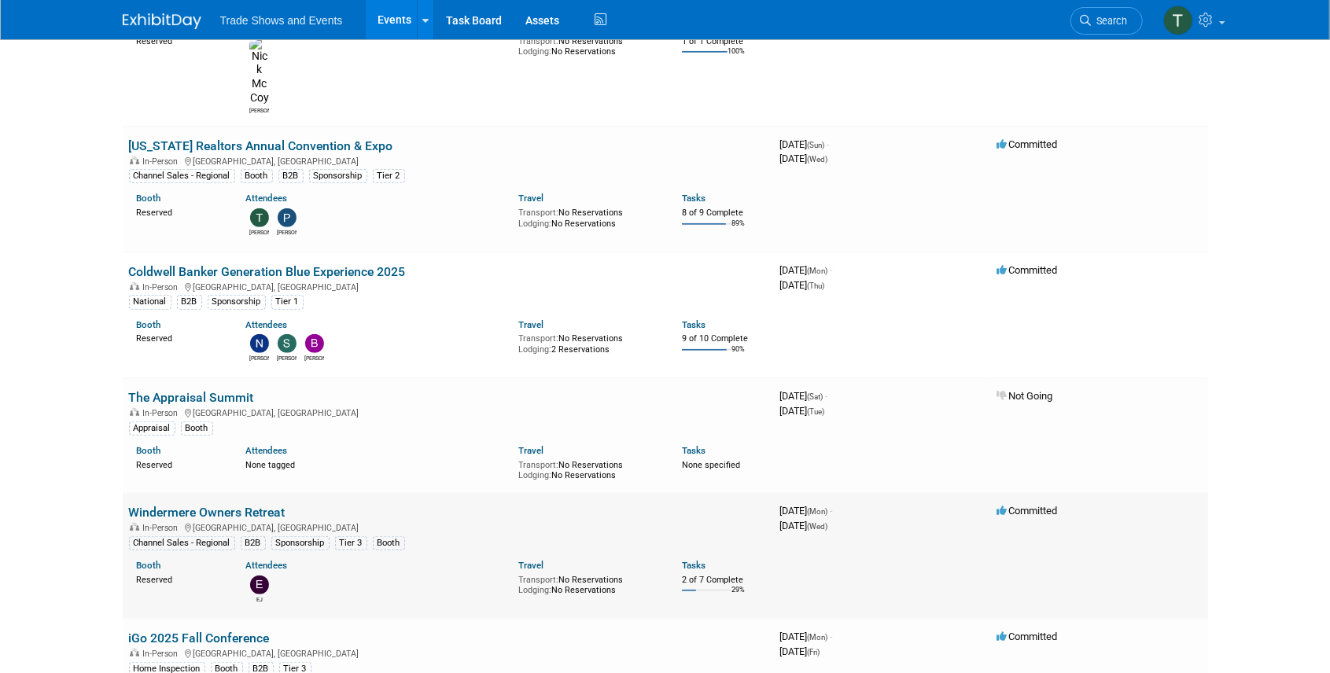
scroll to position [577, 0]
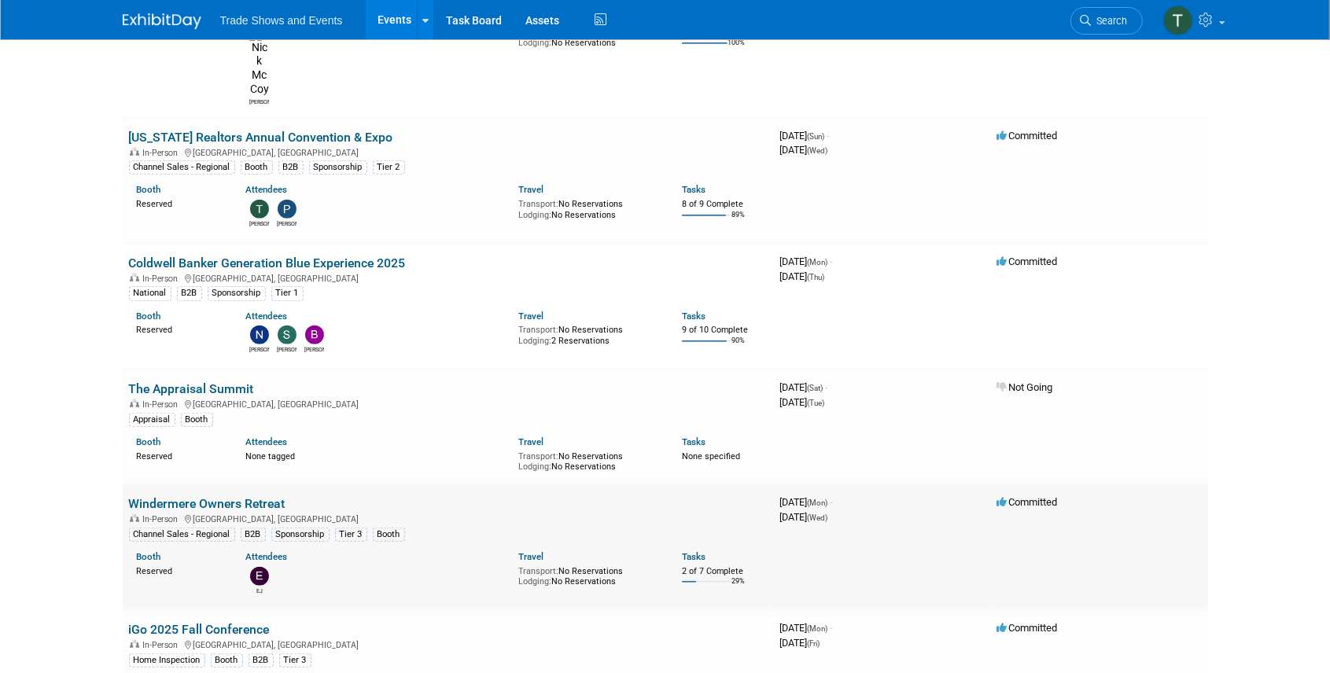
click at [228, 496] on link "Windermere Owners Retreat" at bounding box center [207, 503] width 157 height 15
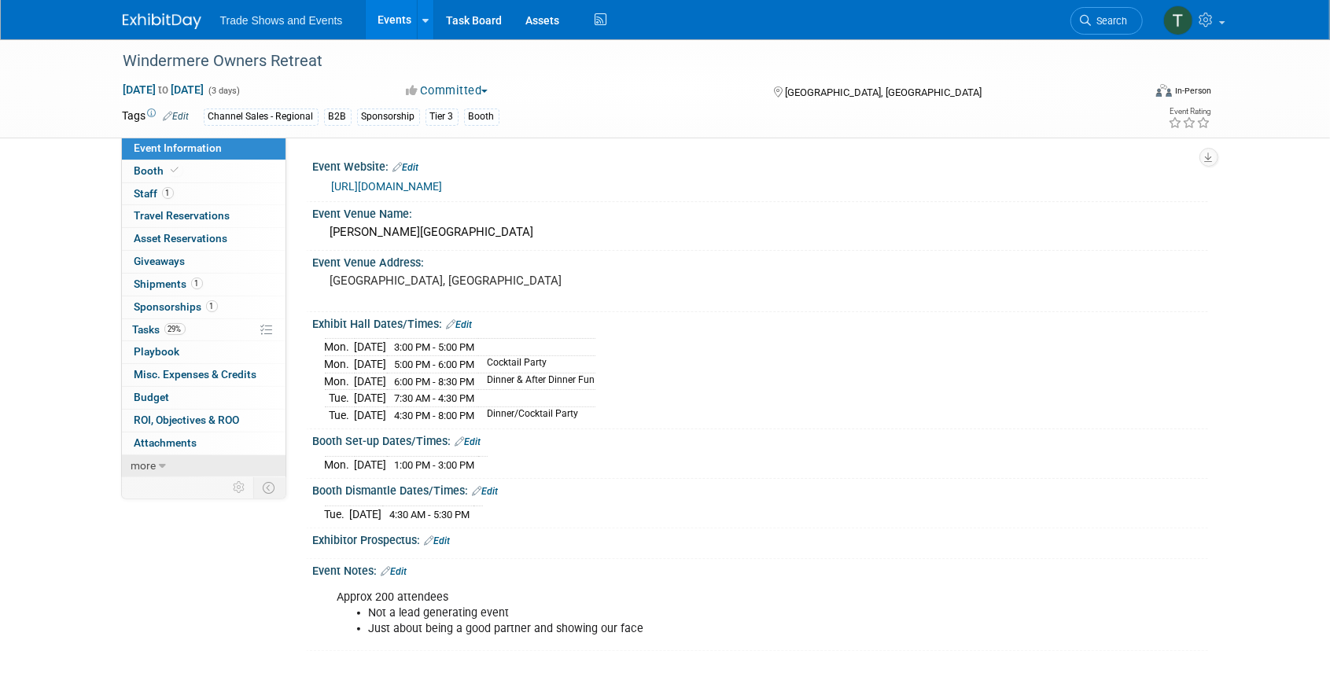
click at [142, 459] on span "more" at bounding box center [143, 465] width 25 height 13
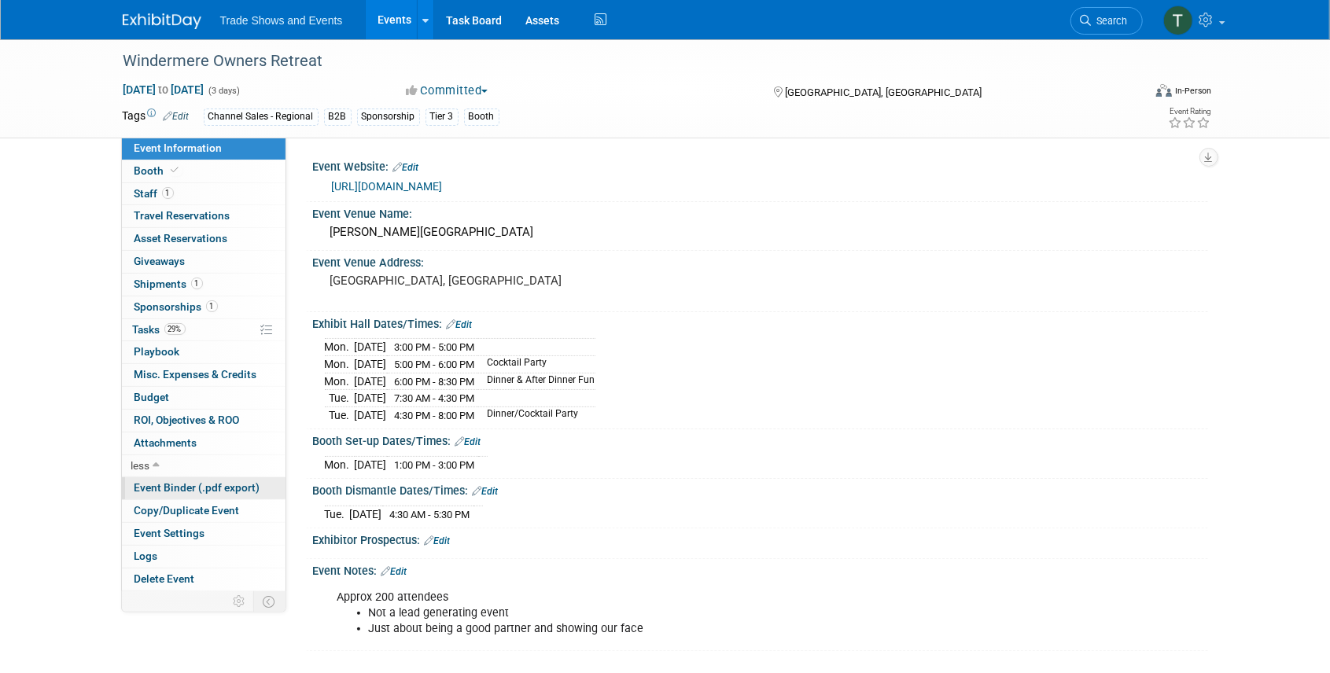
click at [185, 484] on span "Event Binder (.pdf export)" at bounding box center [198, 487] width 126 height 13
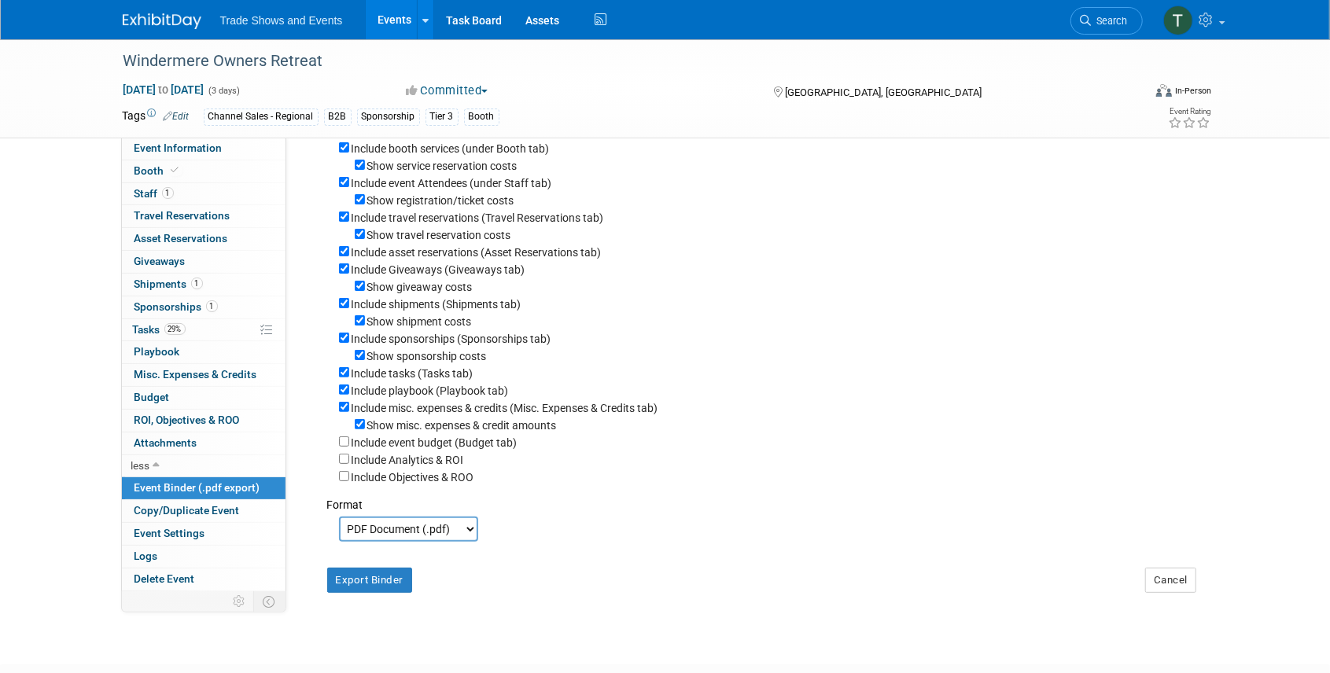
scroll to position [157, 0]
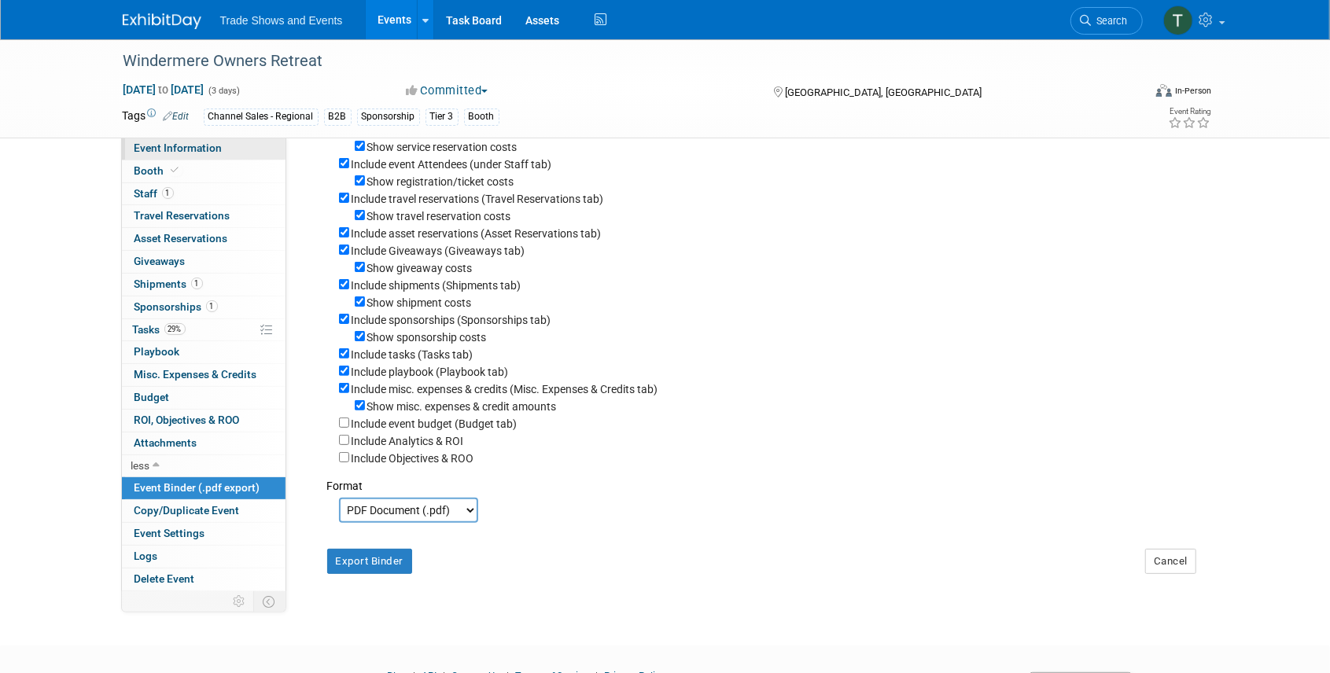
click at [177, 149] on span "Event Information" at bounding box center [179, 148] width 88 height 13
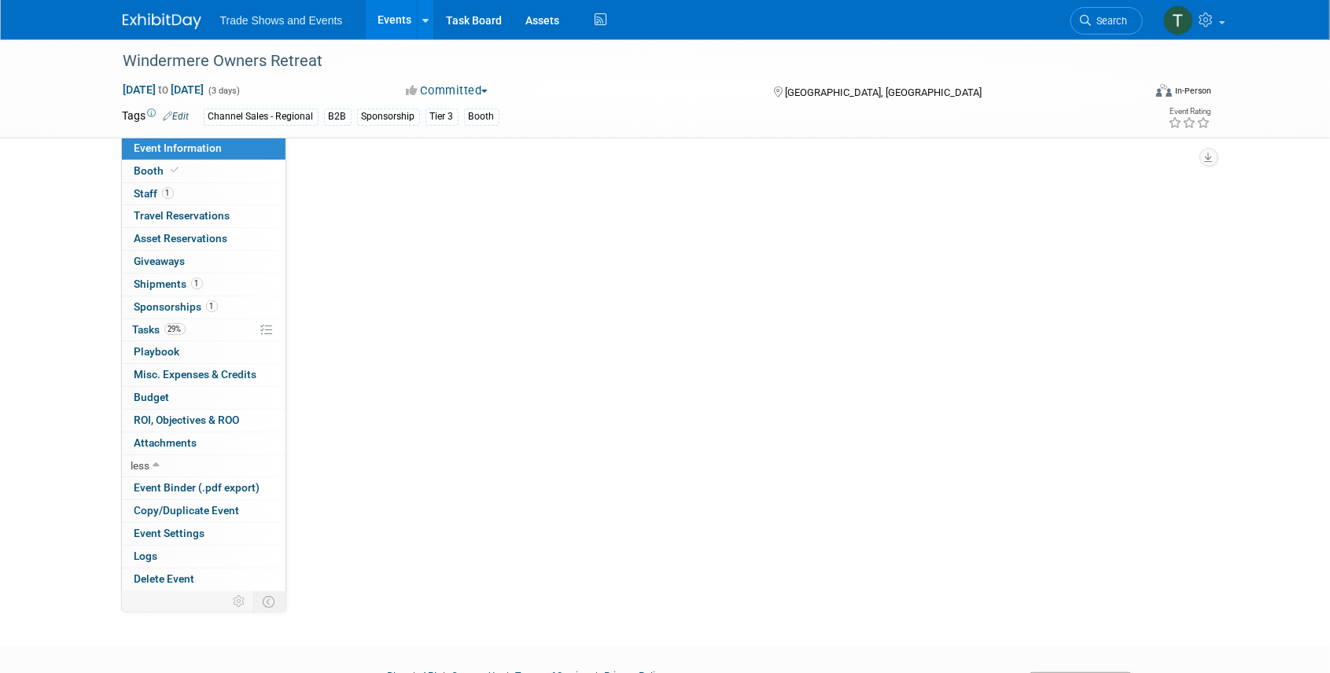
scroll to position [0, 0]
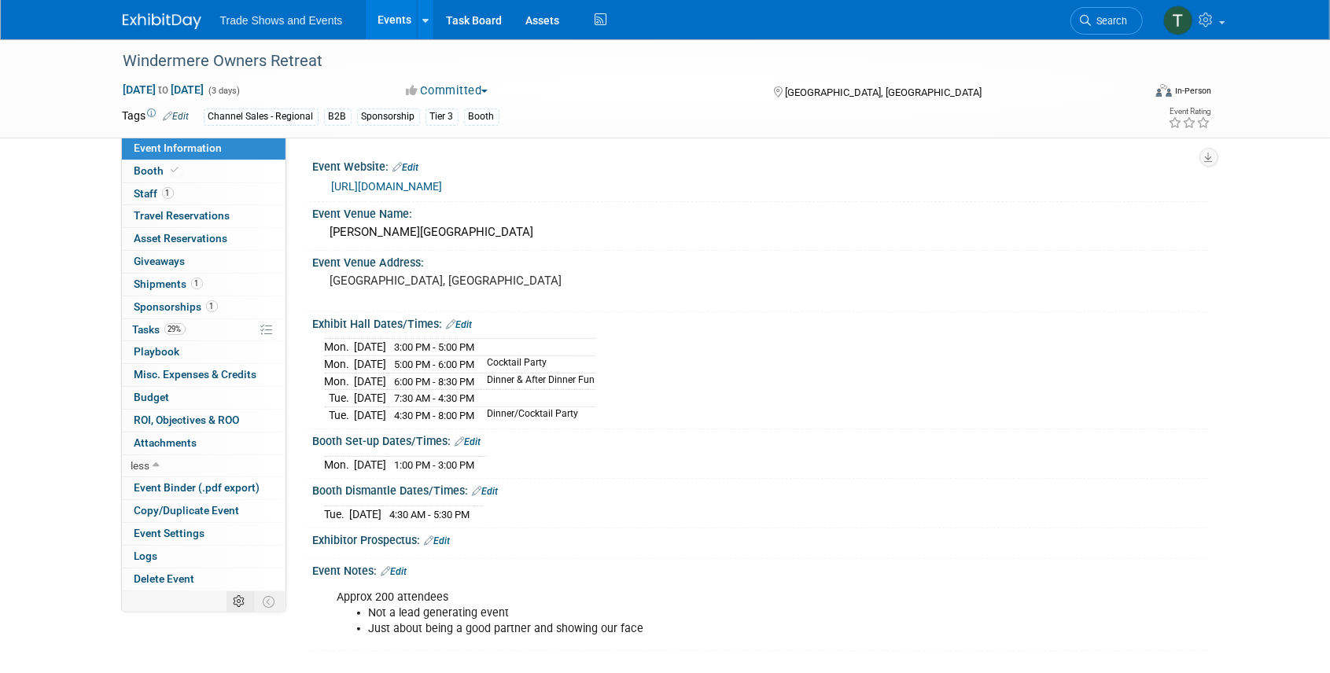
click at [236, 596] on icon at bounding box center [240, 602] width 12 height 12
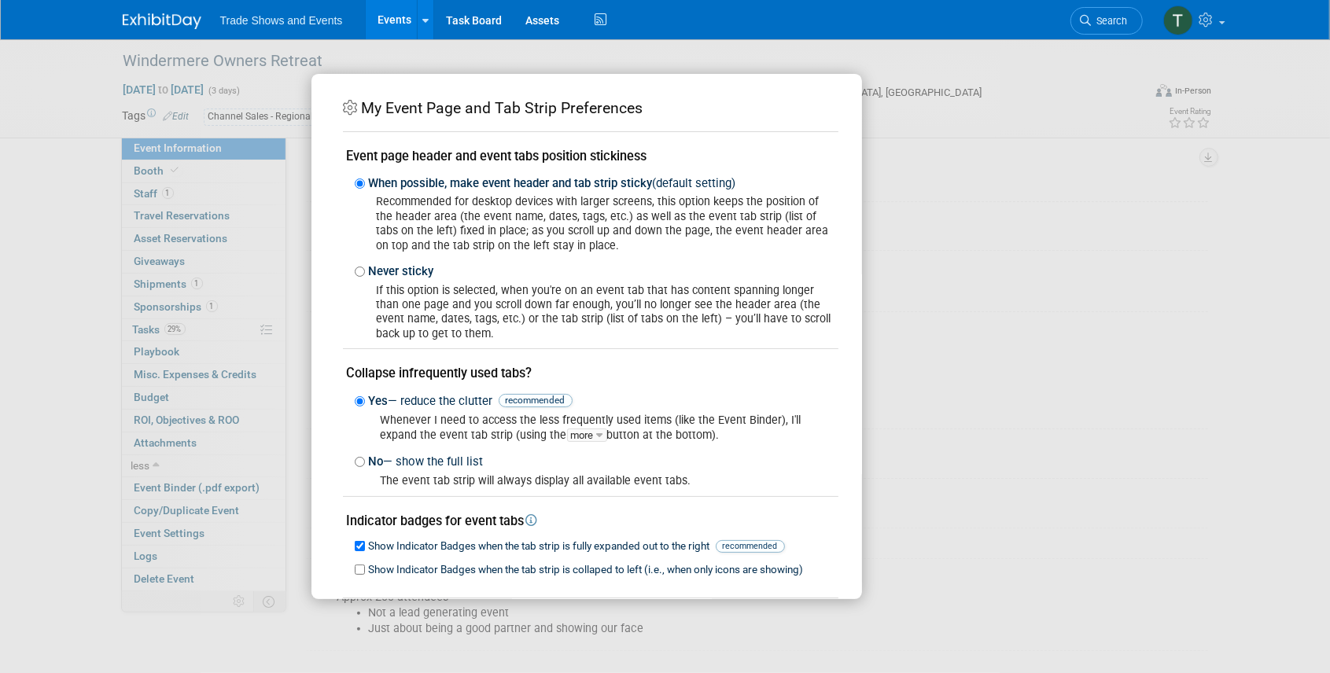
click at [904, 135] on div "My Event Page and Tab Strip Preferences Event page header and event tabs positi…" at bounding box center [665, 336] width 708 height 525
click at [219, 574] on div "My Event Page and Tab Strip Preferences Event page header and event tabs positi…" at bounding box center [665, 336] width 1330 height 673
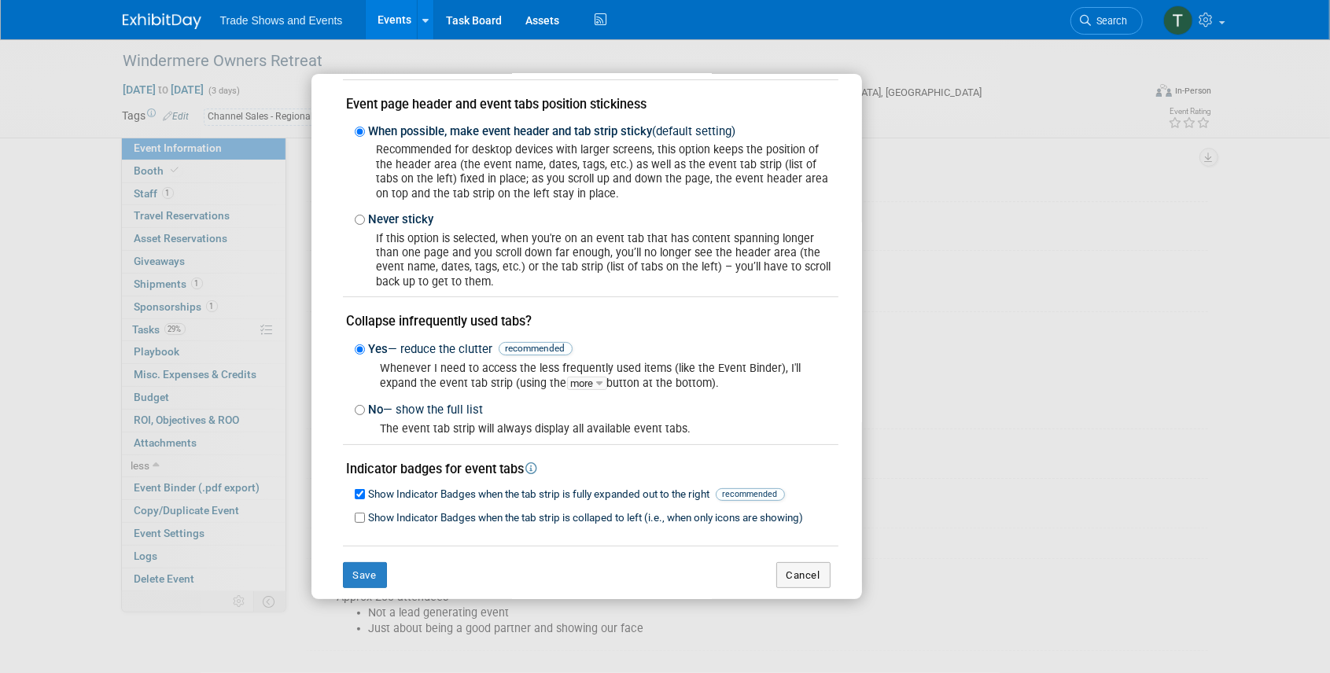
scroll to position [71, 0]
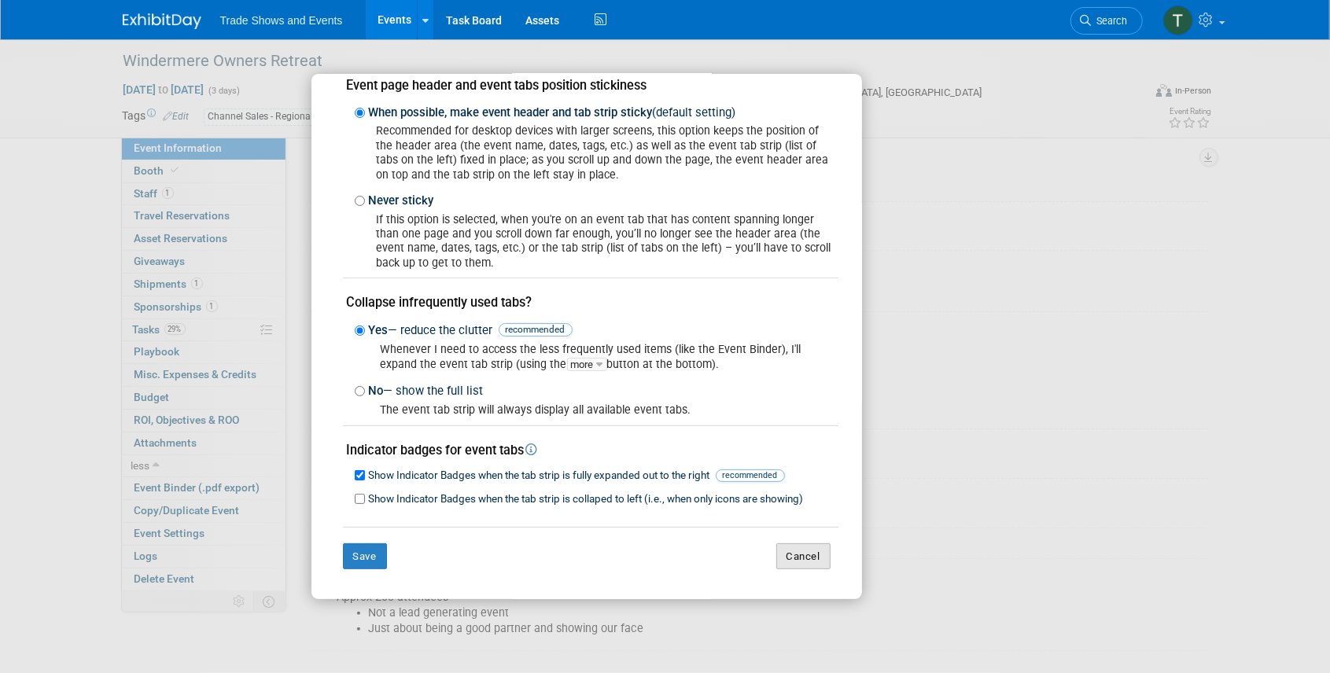
click at [798, 551] on button "Cancel" at bounding box center [803, 557] width 54 height 27
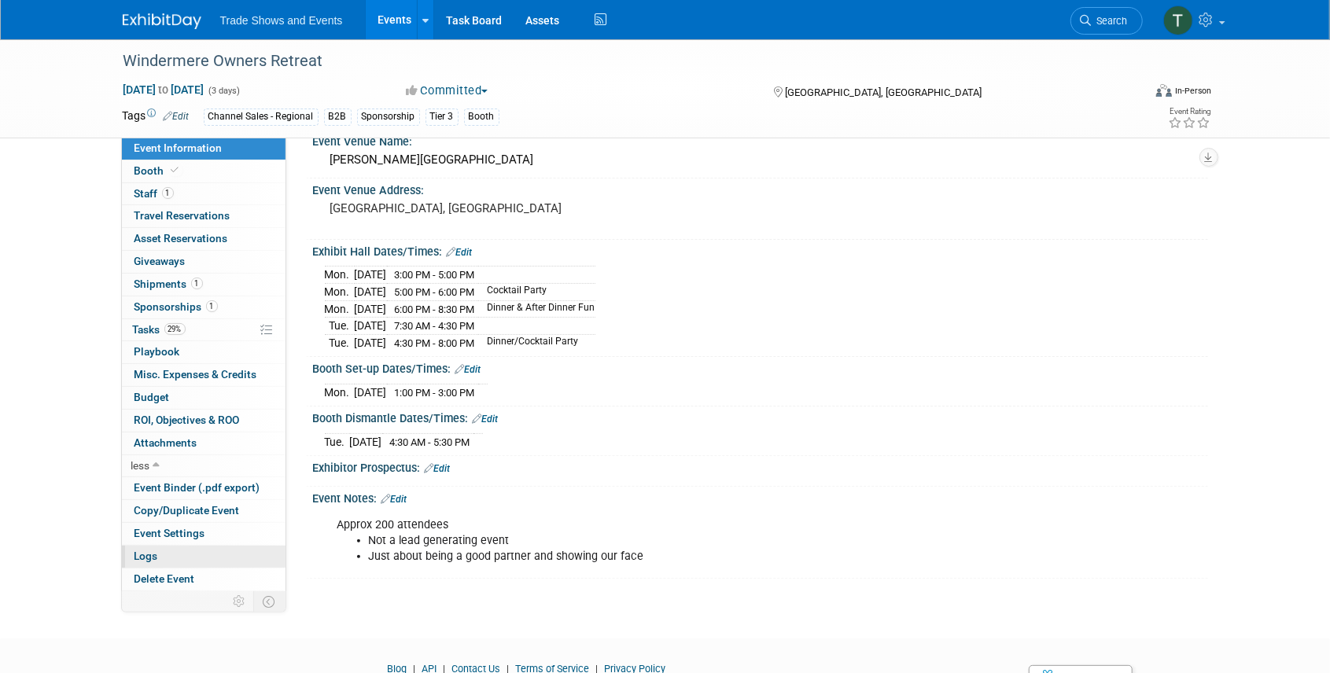
scroll to position [105, 0]
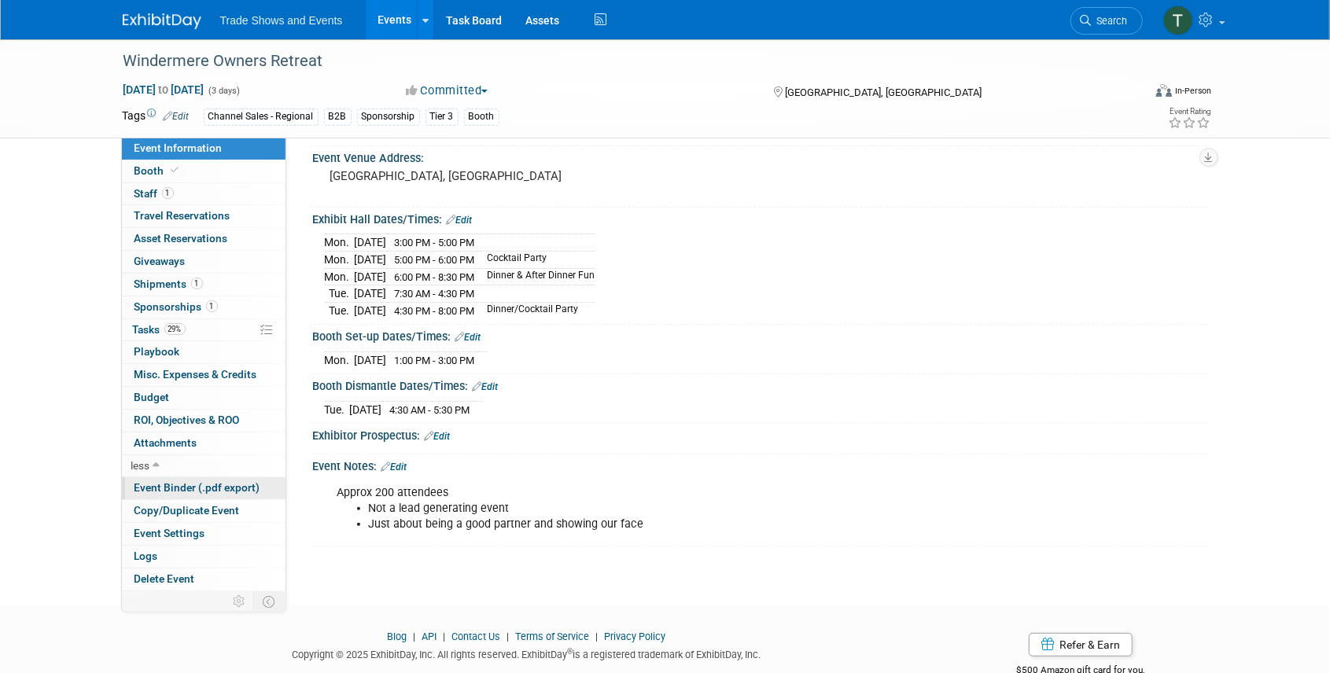
click at [162, 483] on span "Event Binder (.pdf export)" at bounding box center [198, 487] width 126 height 13
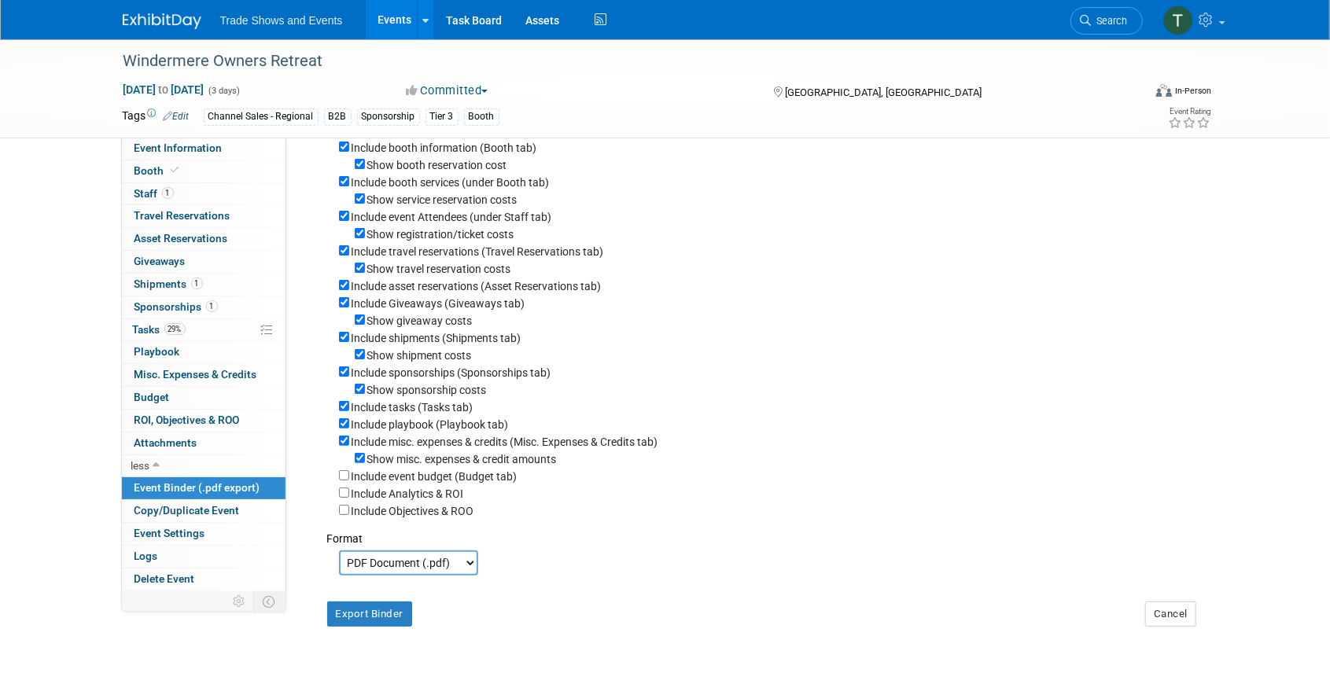
scroll to position [52, 0]
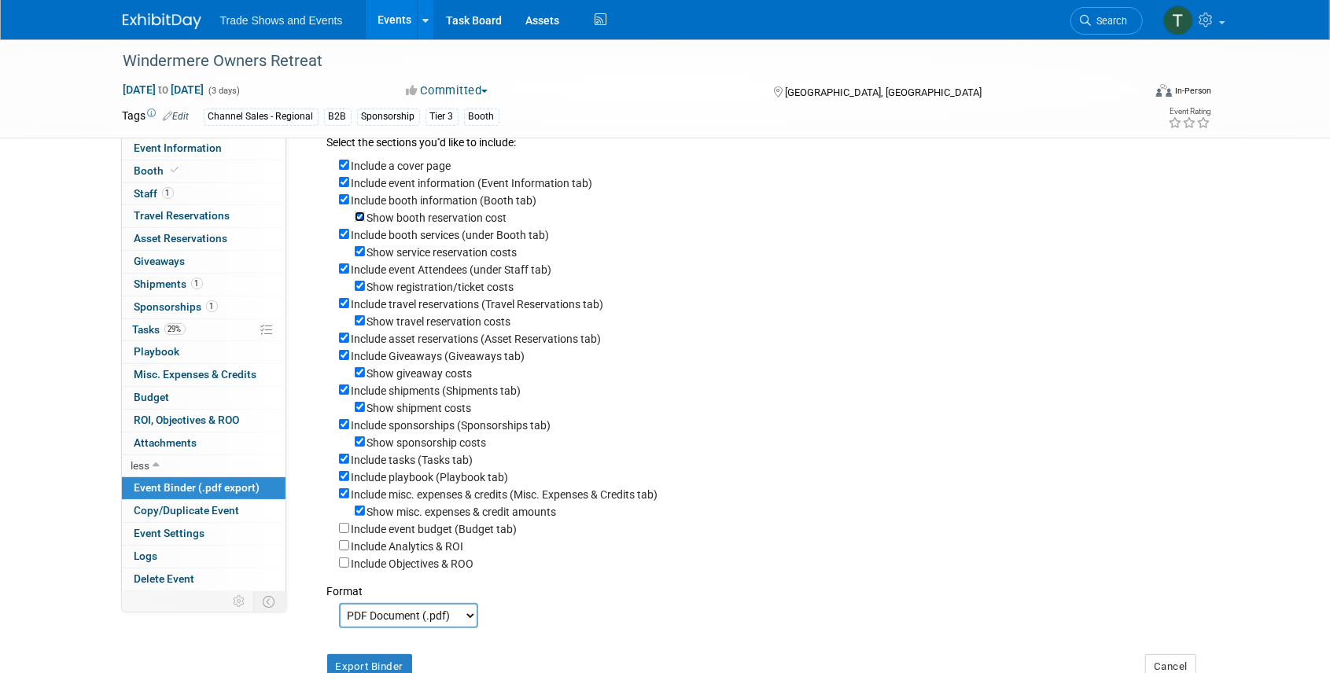
click at [359, 212] on input "Show booth reservation cost" at bounding box center [360, 217] width 10 height 10
checkbox input "false"
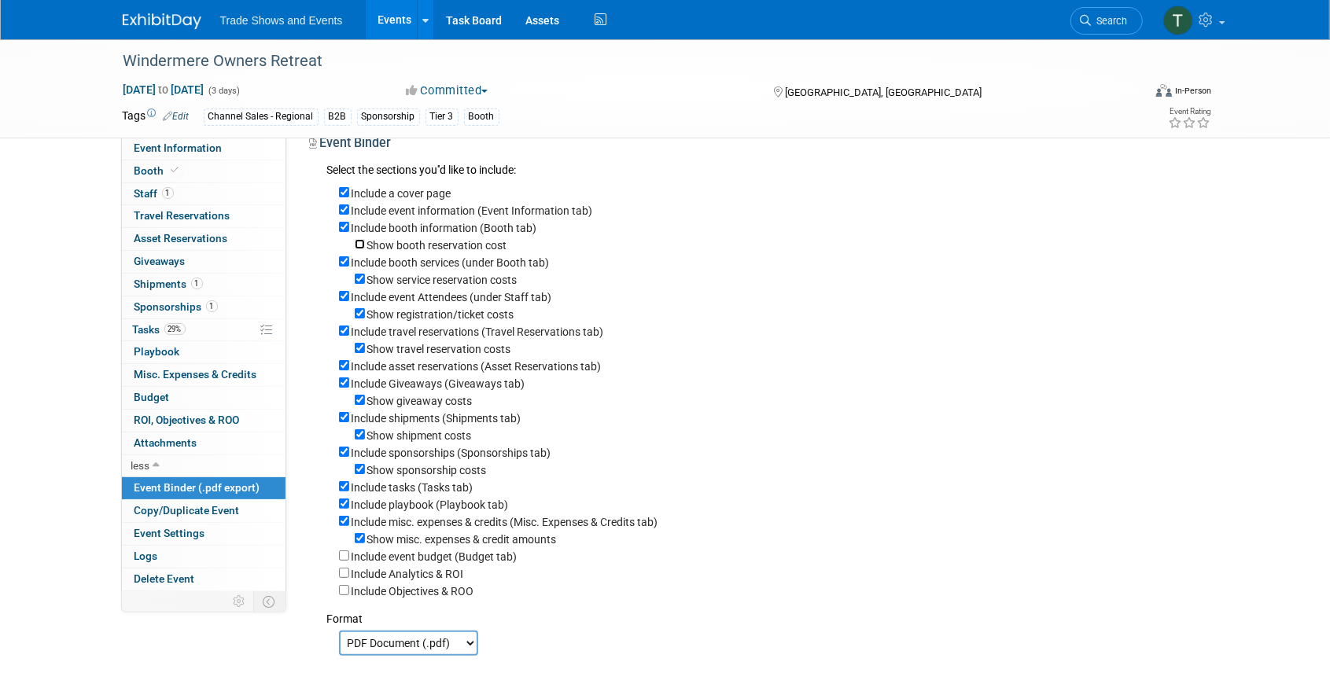
scroll to position [0, 0]
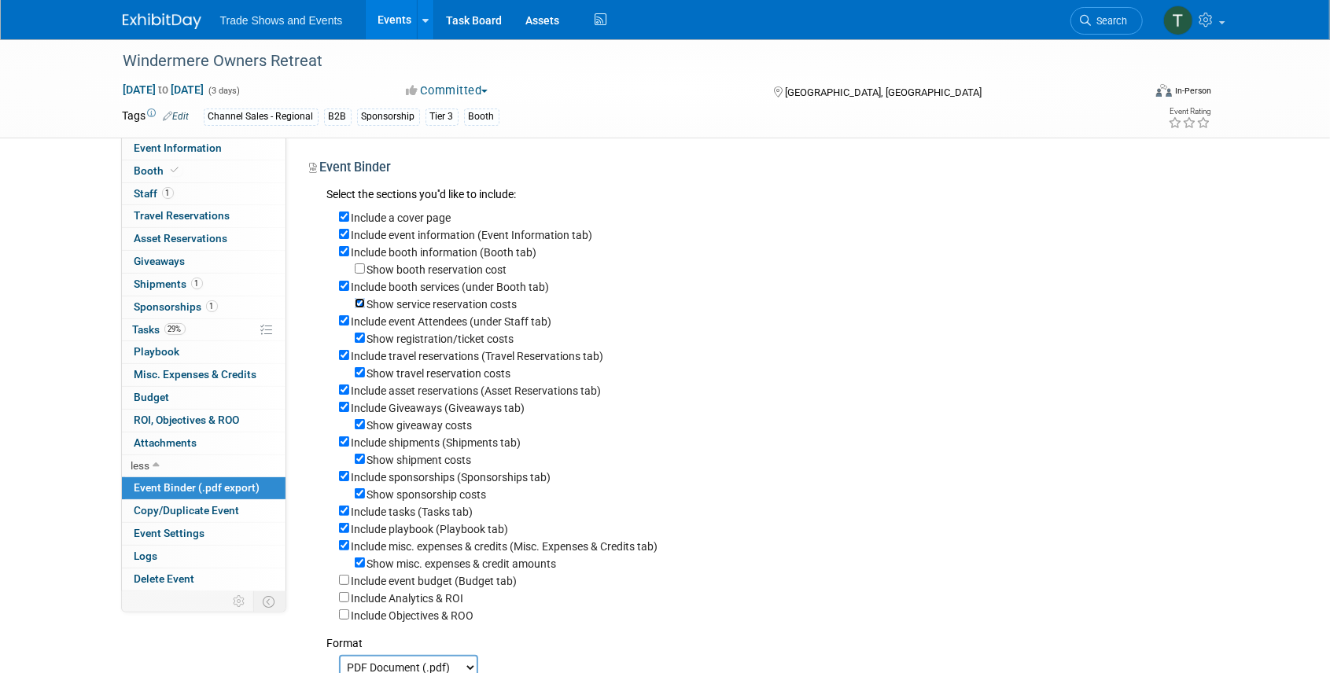
click at [360, 302] on input "Show service reservation costs" at bounding box center [360, 303] width 10 height 10
checkbox input "false"
click at [359, 337] on input "Show registration/ticket costs" at bounding box center [360, 338] width 10 height 10
checkbox input "false"
click at [346, 357] on input "Include travel reservations (Travel Reservations tab)" at bounding box center [344, 355] width 10 height 10
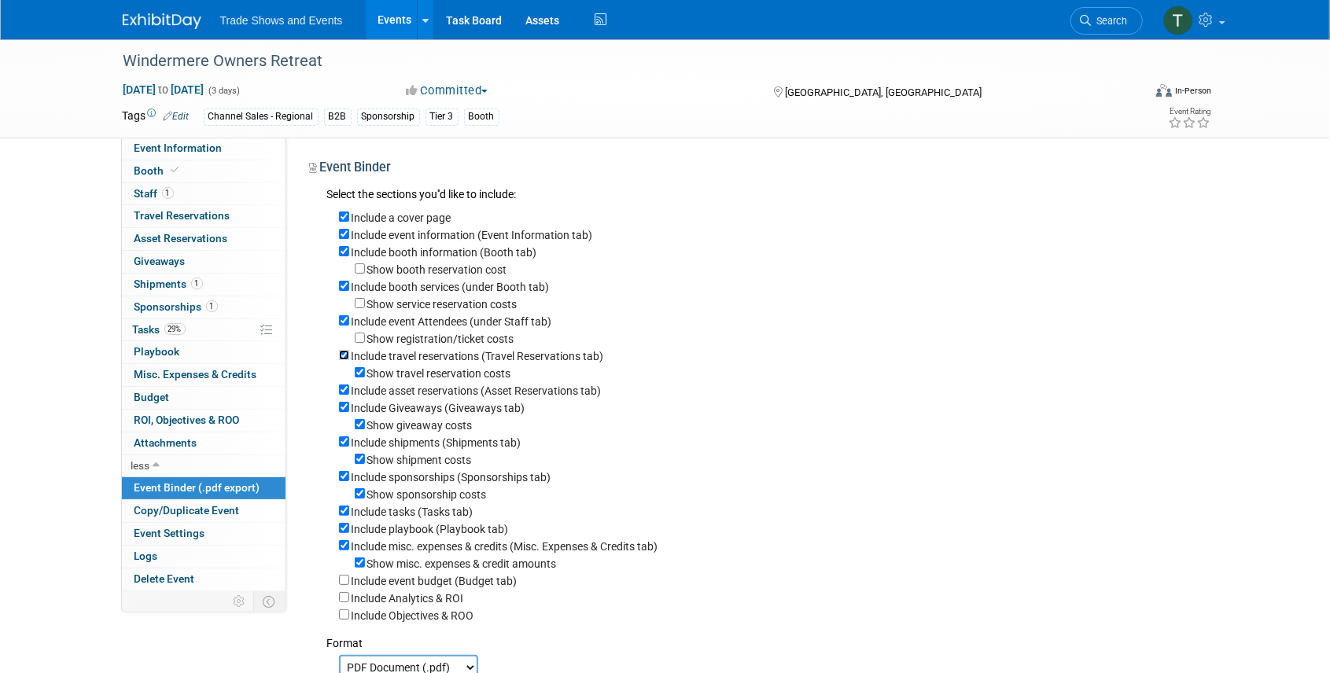
checkbox input "false"
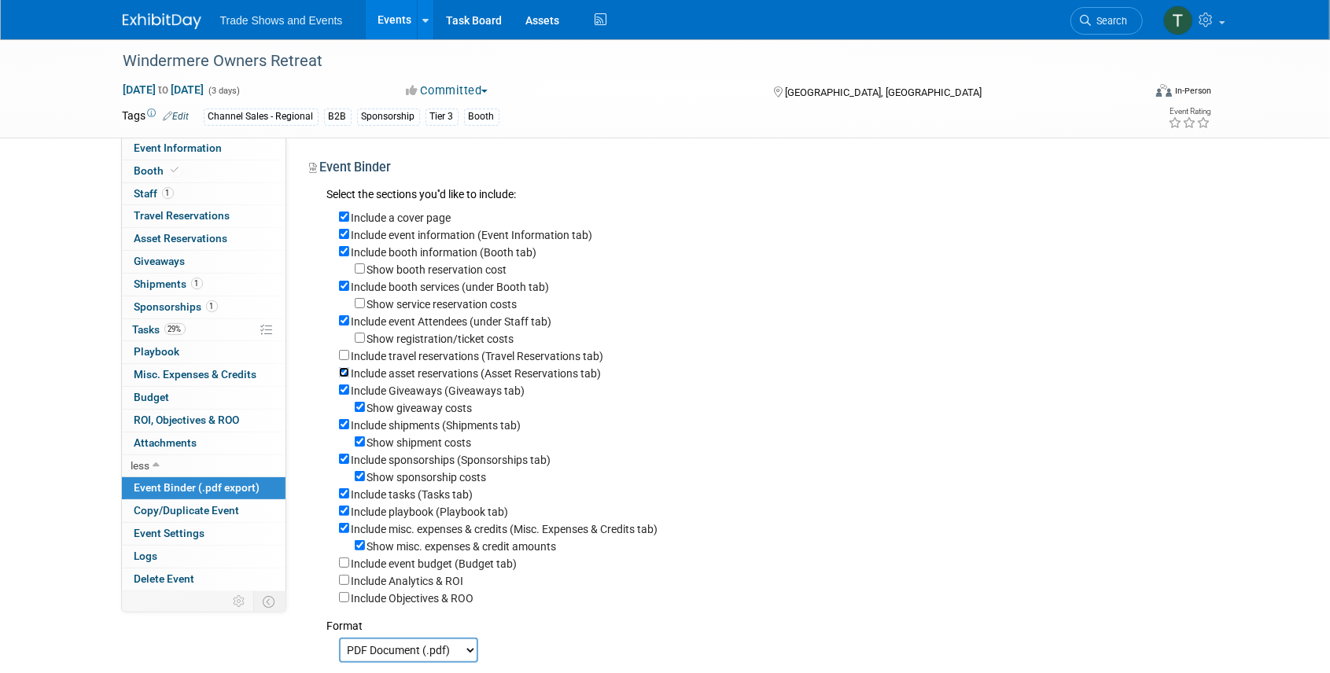
click at [347, 374] on input "Include asset reservations (Asset Reservations tab)" at bounding box center [344, 372] width 10 height 10
checkbox input "false"
click at [344, 390] on input "Include Giveaways (Giveaways tab)" at bounding box center [344, 390] width 10 height 10
checkbox input "false"
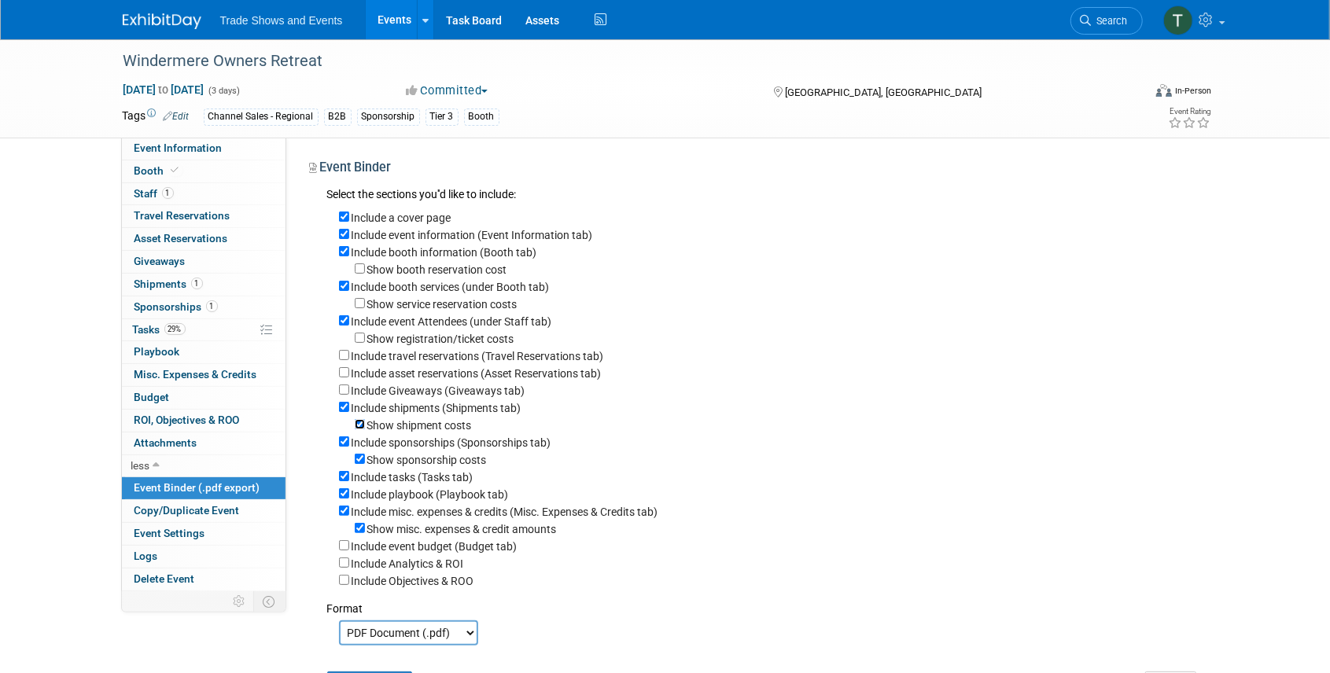
click at [361, 426] on input "Show shipment costs" at bounding box center [360, 424] width 10 height 10
checkbox input "false"
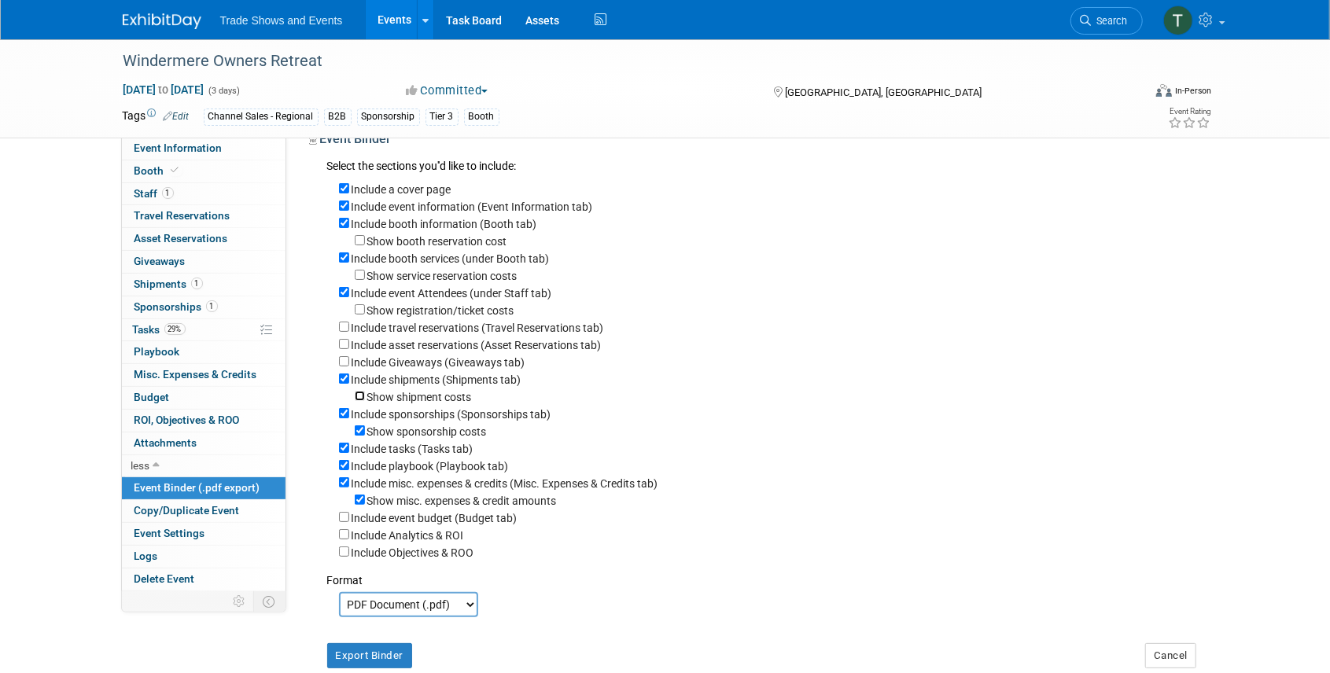
scroll to position [52, 0]
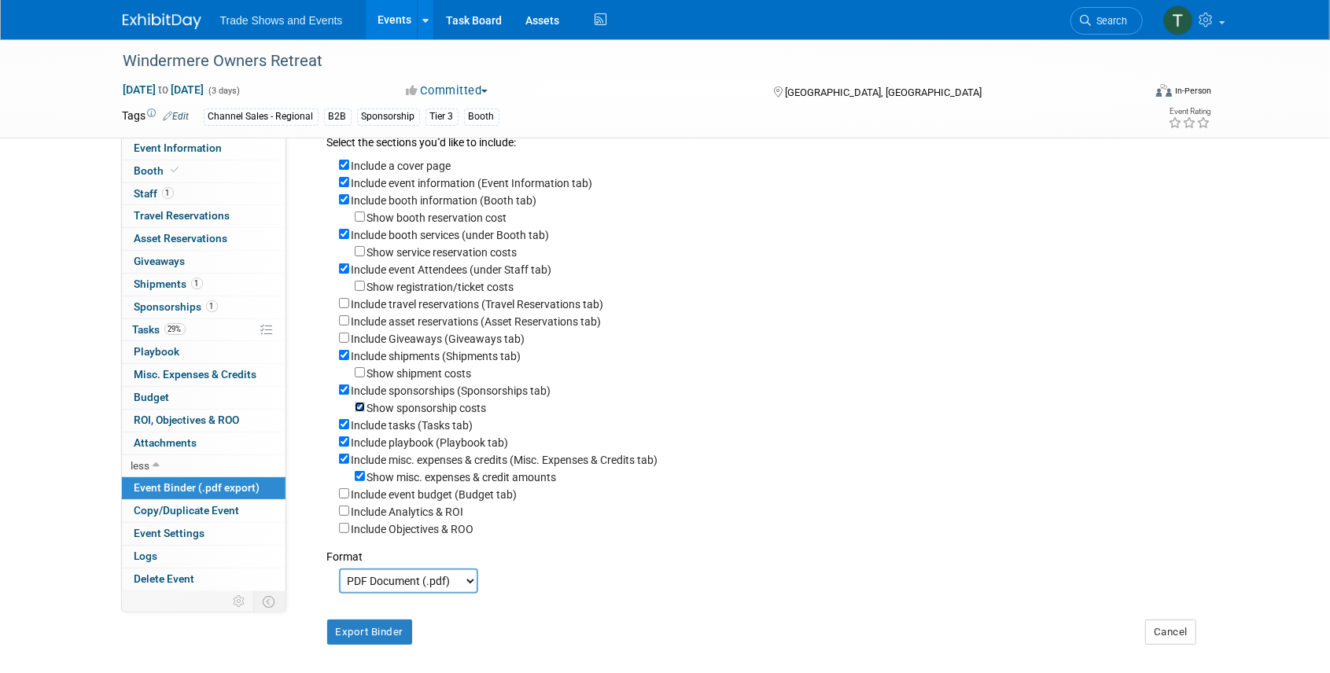
click at [359, 409] on input "Show sponsorship costs" at bounding box center [360, 407] width 10 height 10
checkbox input "false"
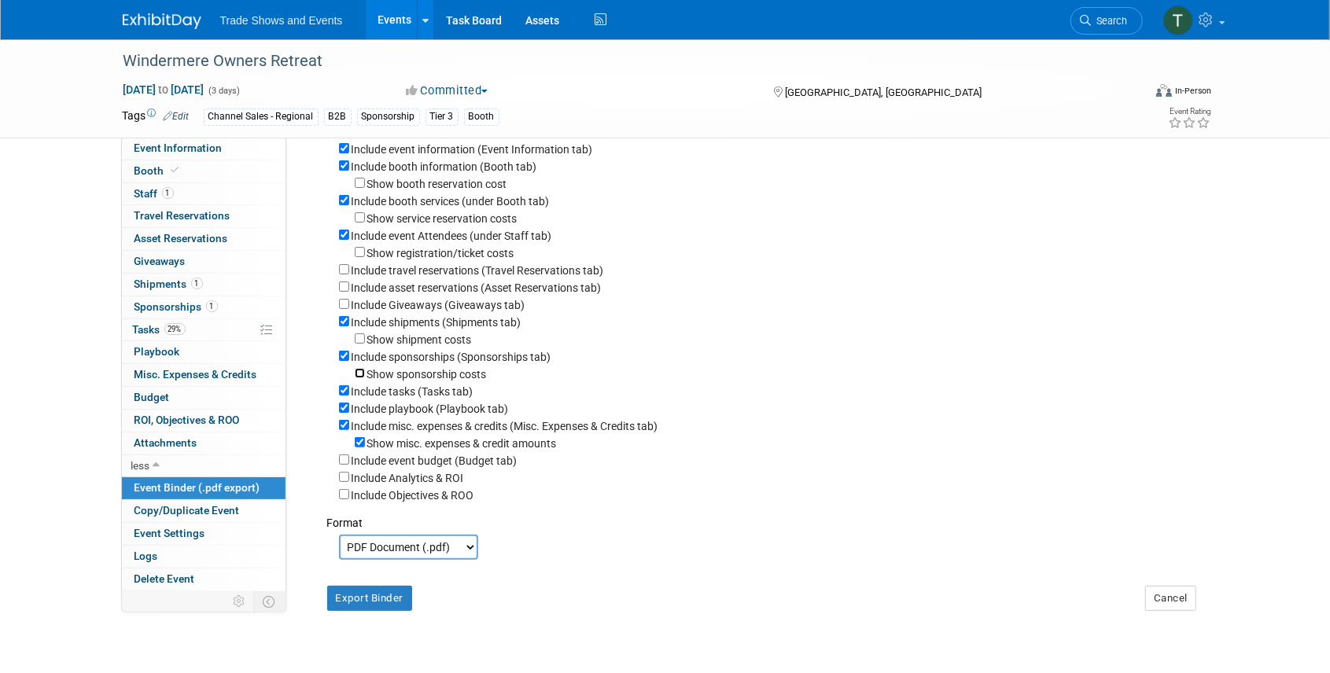
scroll to position [105, 0]
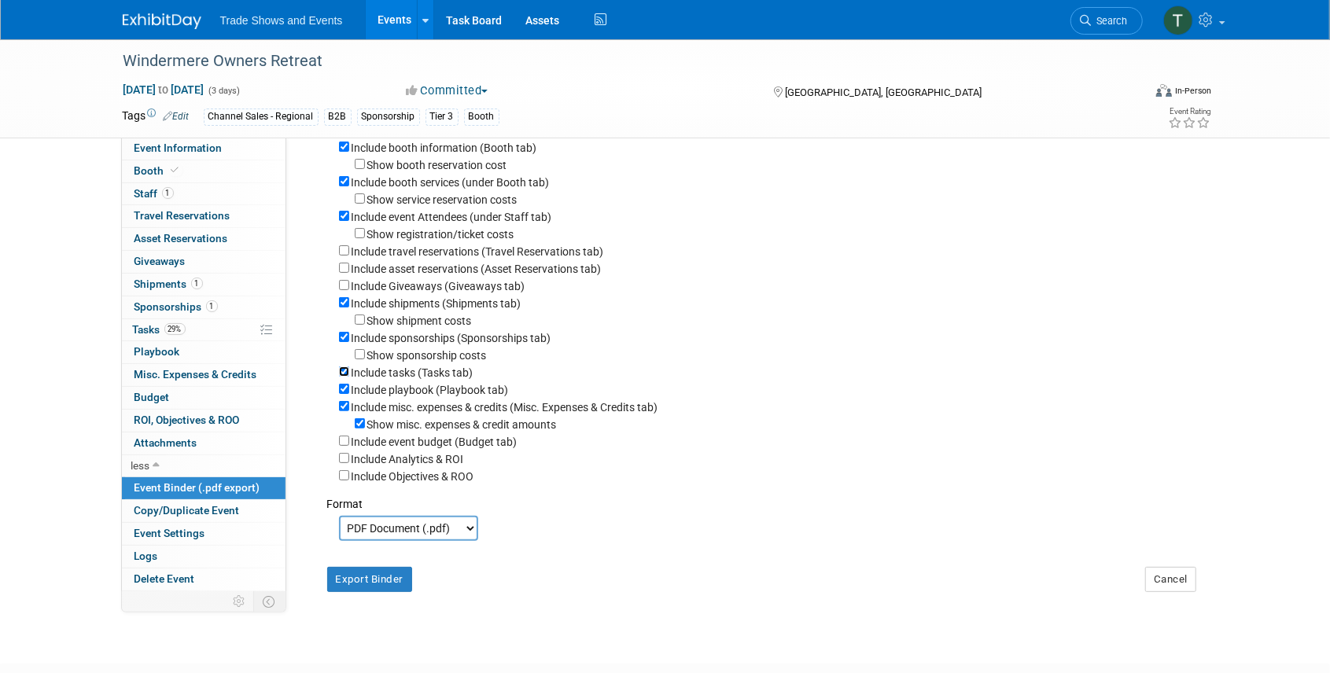
click at [344, 376] on input "Include tasks (Tasks tab)" at bounding box center [344, 372] width 10 height 10
checkbox input "false"
click at [342, 393] on input "Include playbook (Playbook tab)" at bounding box center [344, 389] width 10 height 10
checkbox input "false"
click at [345, 411] on input "Include misc. expenses & credits (Misc. Expenses & Credits tab)" at bounding box center [344, 406] width 10 height 10
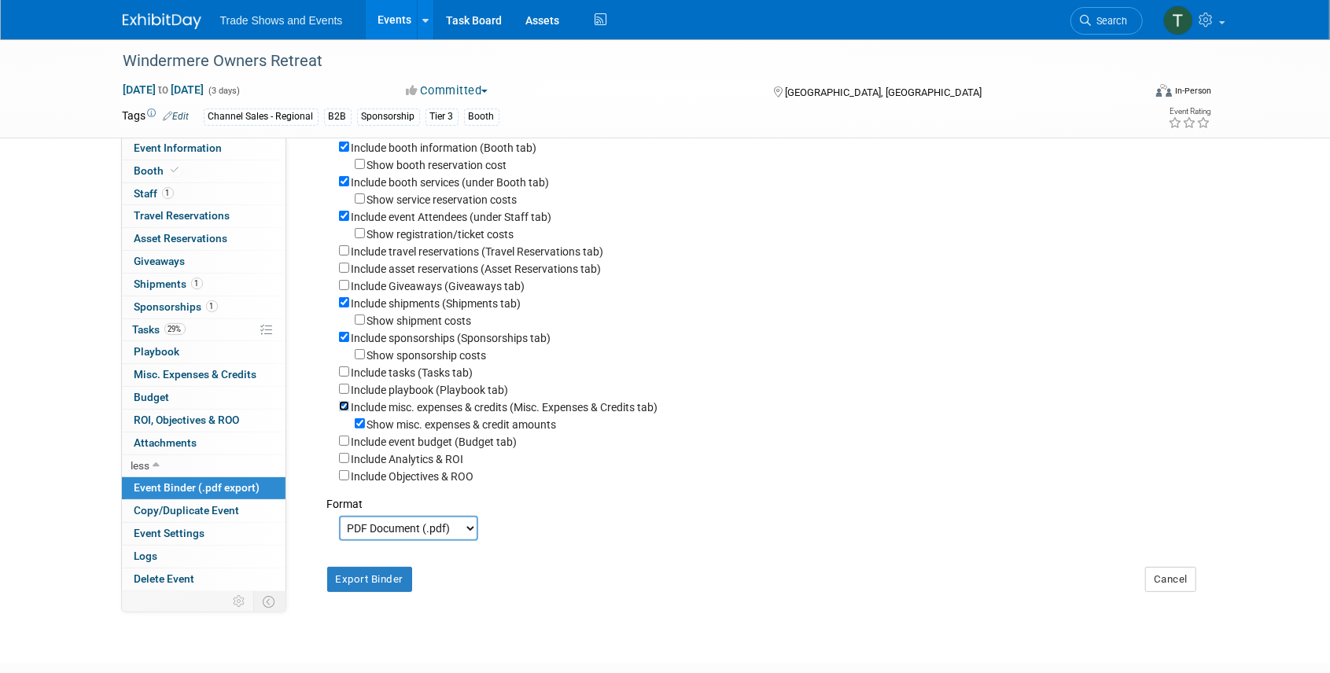
checkbox input "false"
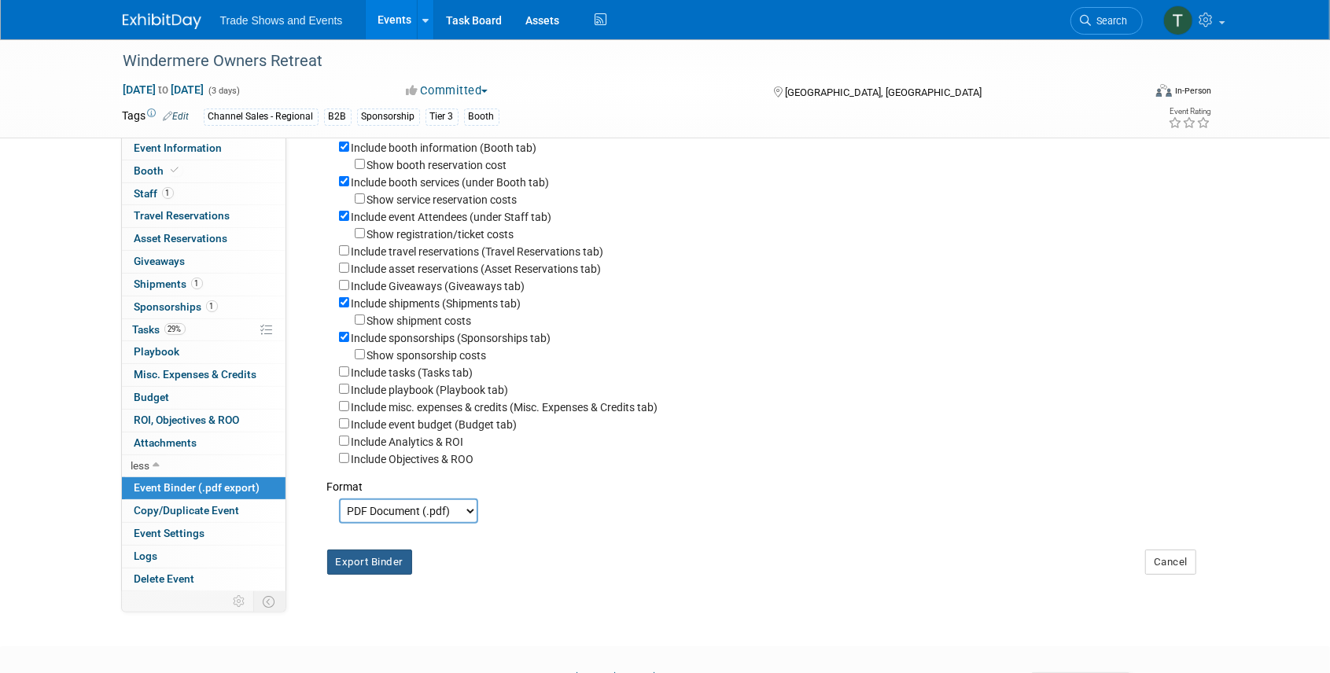
click at [381, 571] on button "Export Binder" at bounding box center [370, 562] width 86 height 25
click at [1093, 20] on span "Search" at bounding box center [1110, 21] width 36 height 12
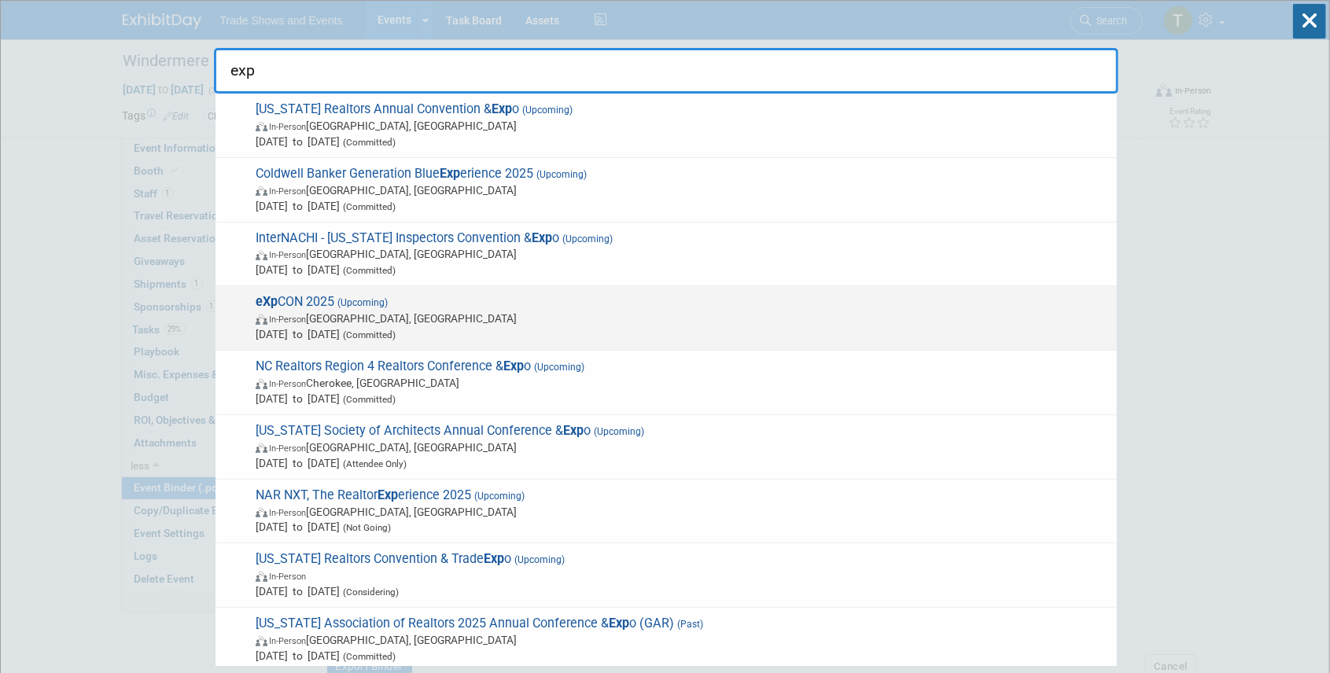
type input "exp"
click at [310, 299] on span "eXp CON 2025 (Upcoming) In-Person Miami Beach, FL Oct 19, 2025 to Oct 23, 2025 …" at bounding box center [680, 318] width 858 height 48
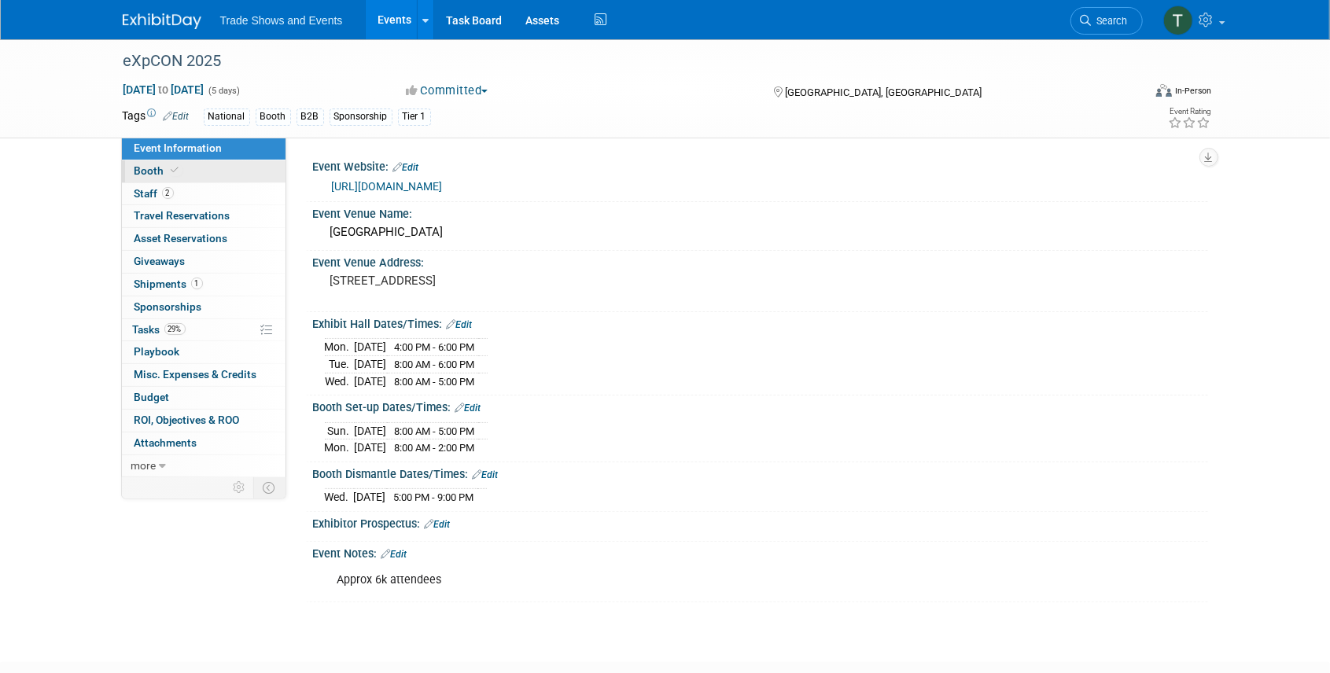
click at [180, 178] on link "Booth" at bounding box center [204, 171] width 164 height 22
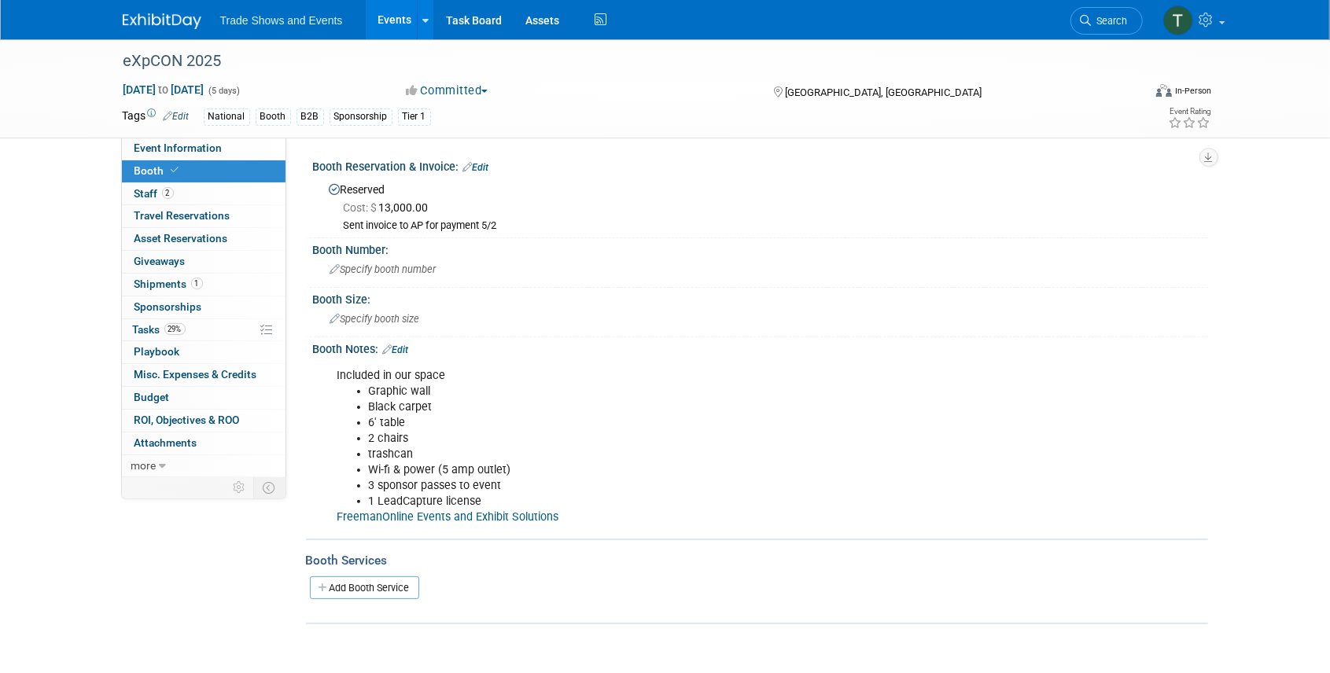
click at [415, 517] on link "FreemanOnline Events and Exhibit Solutions" at bounding box center [448, 516] width 222 height 13
click at [459, 516] on link "FreemanOnline Events and Exhibit Solutions" at bounding box center [448, 516] width 222 height 13
click at [1097, 24] on span "Search" at bounding box center [1110, 21] width 36 height 12
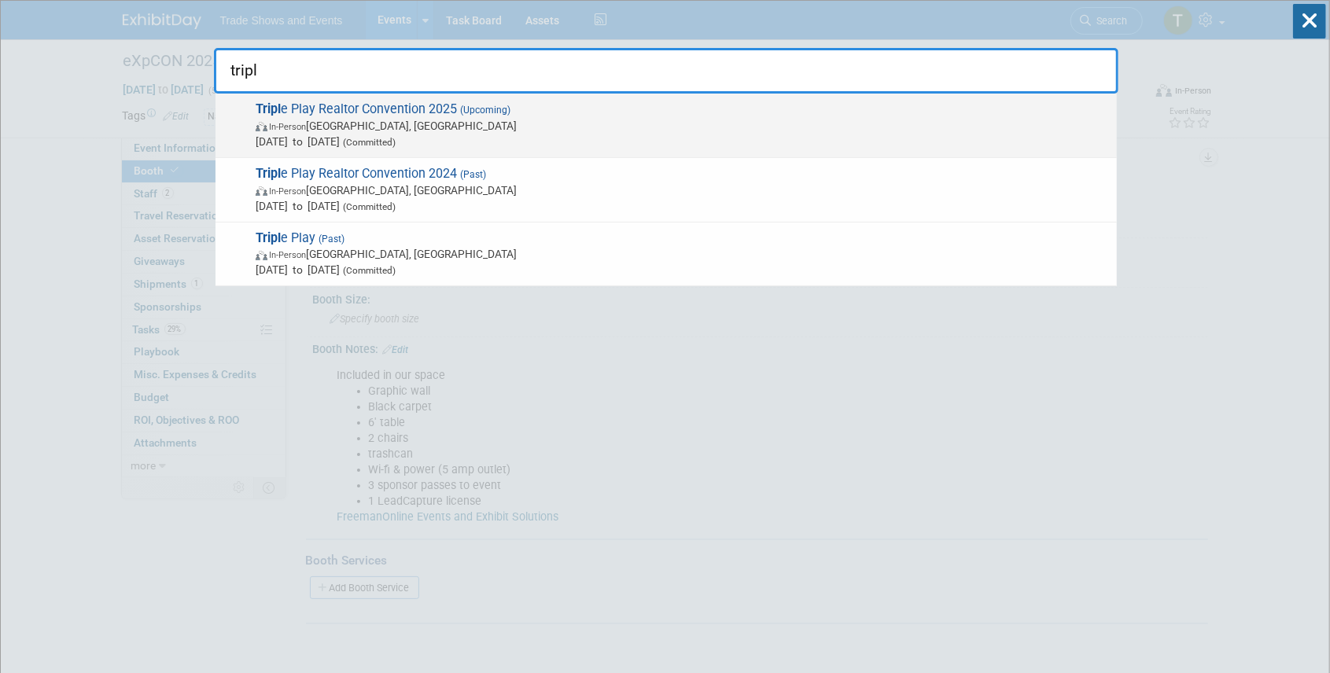
type input "tripl"
click at [506, 109] on span "(Upcoming)" at bounding box center [483, 110] width 53 height 11
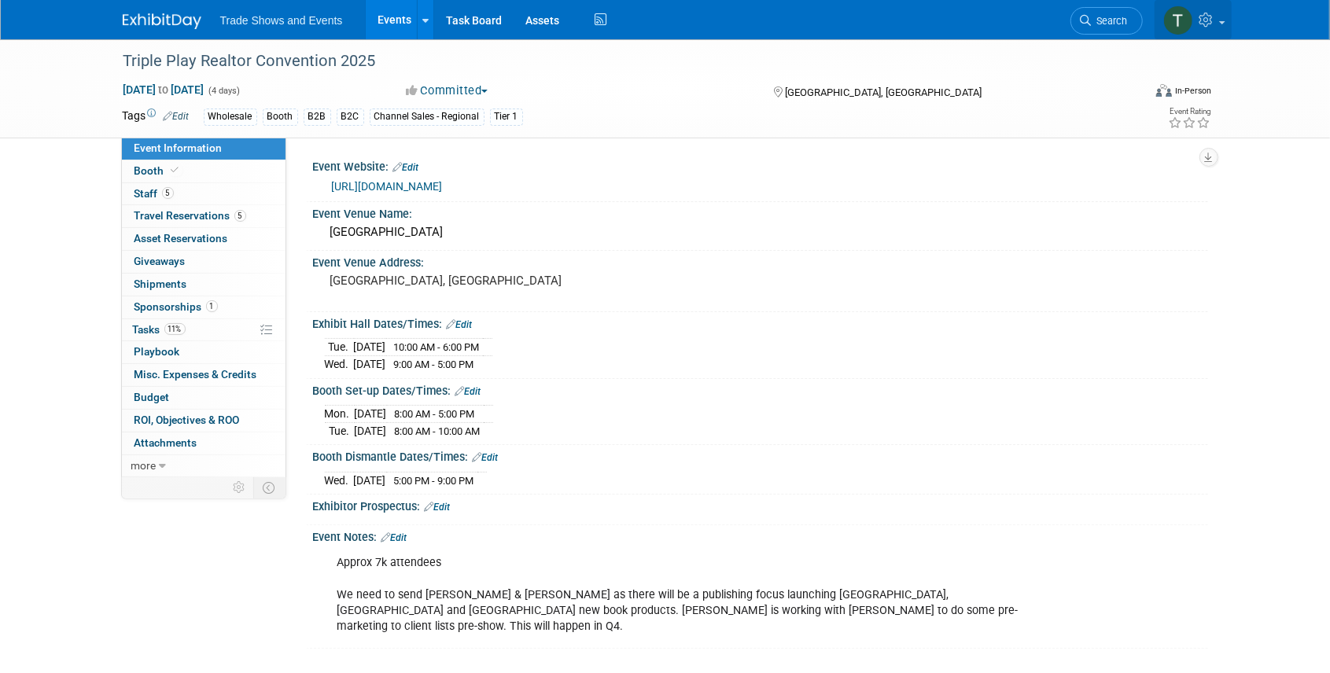
click at [1209, 20] on icon at bounding box center [1208, 20] width 18 height 14
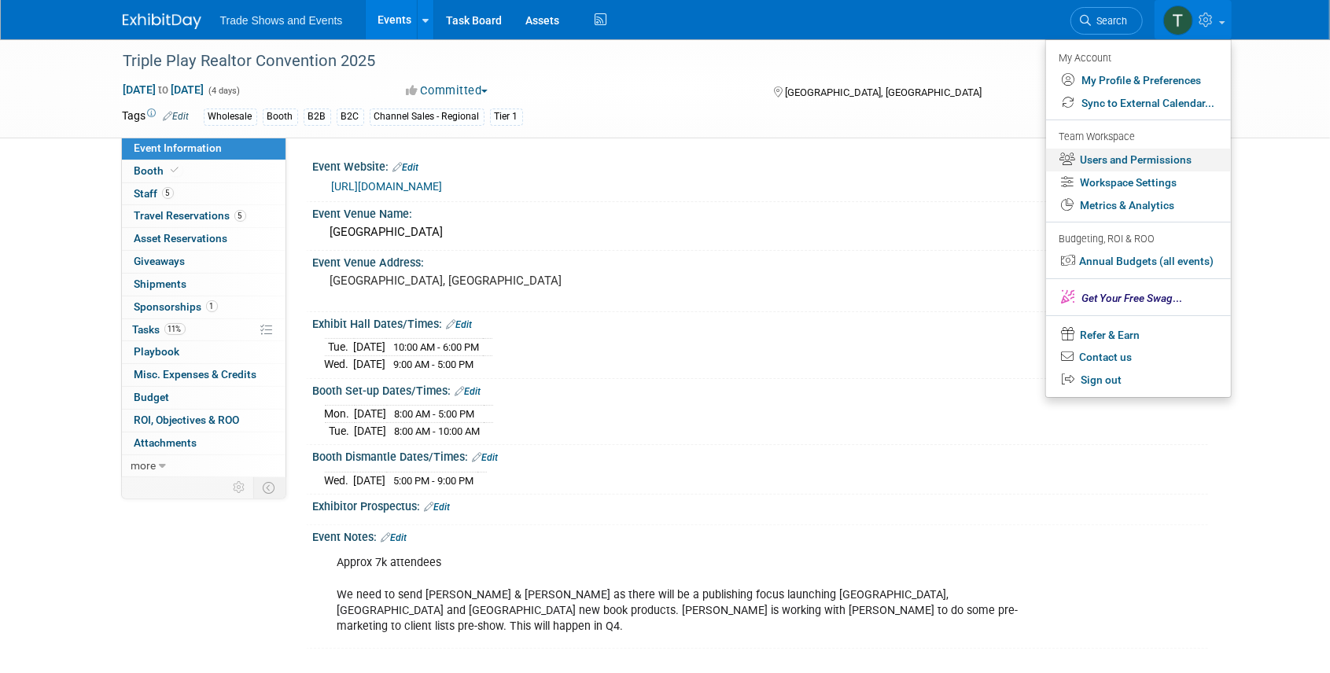
click at [1120, 151] on link "Users and Permissions" at bounding box center [1138, 160] width 185 height 23
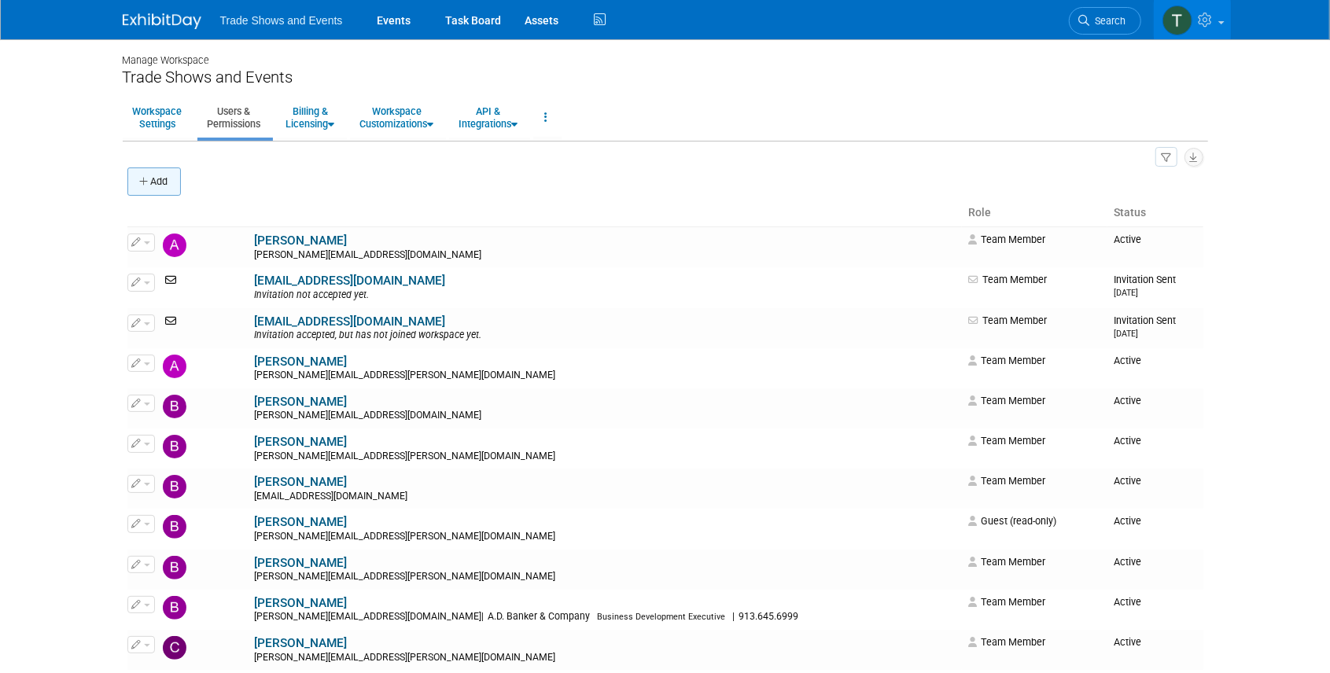
click at [171, 181] on button "Add" at bounding box center [153, 182] width 53 height 28
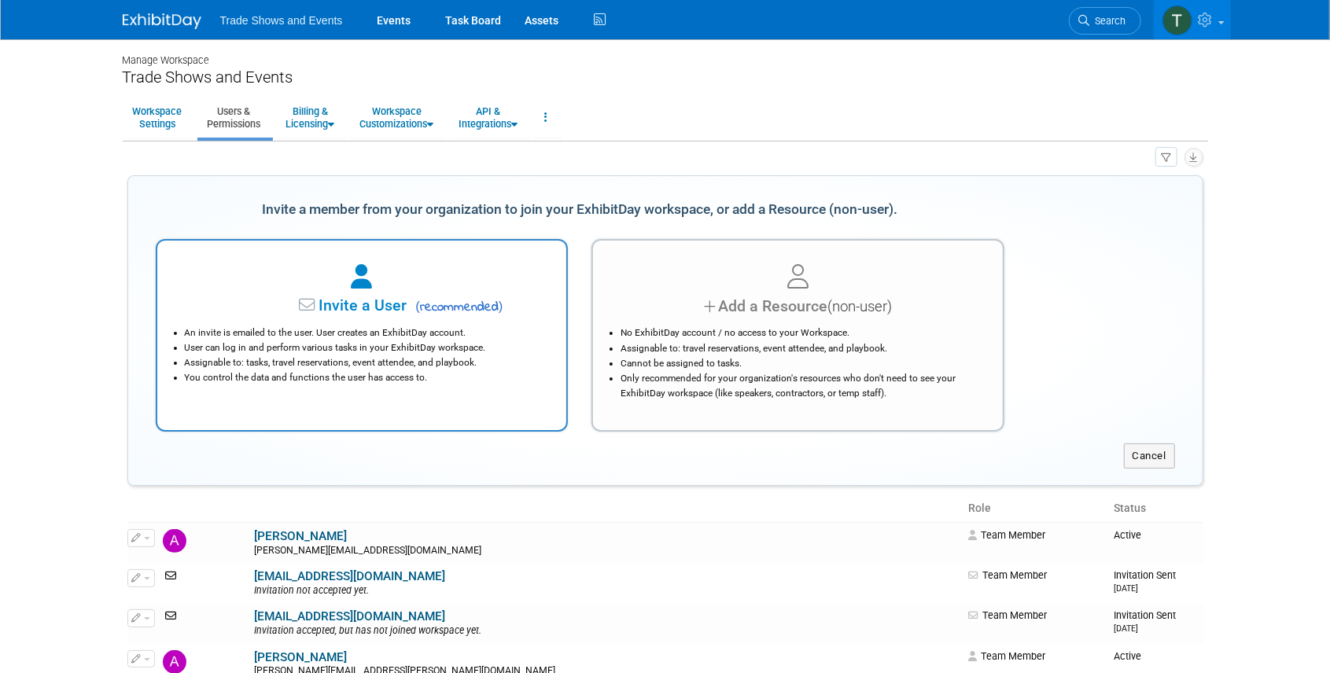
click at [332, 318] on div "An invite is emailed to the user. User creates an ExhibitDay account. User can …" at bounding box center [362, 352] width 370 height 68
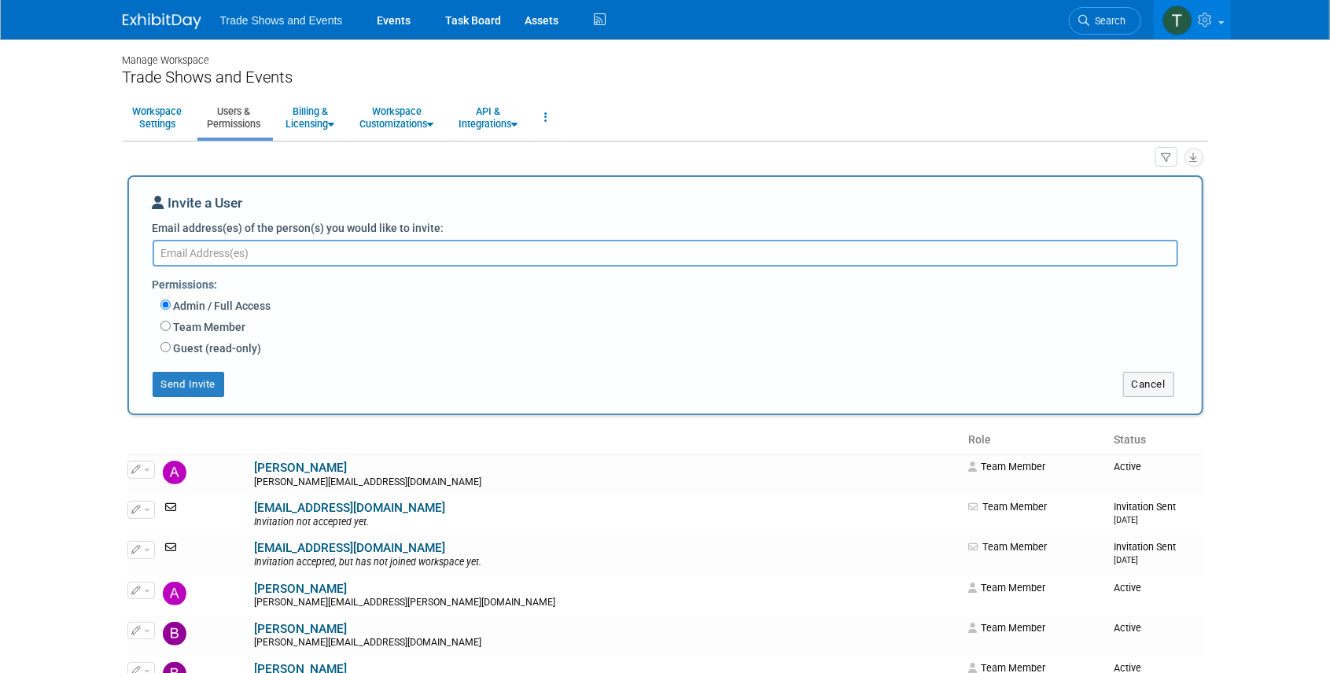
click at [254, 252] on textarea "Email address(es) of the person(s) you would like to invite:" at bounding box center [666, 253] width 1026 height 27
paste textarea "[PERSON_NAME][EMAIL_ADDRESS][PERSON_NAME][DOMAIN_NAME]"
type textarea "[PERSON_NAME][EMAIL_ADDRESS][PERSON_NAME][DOMAIN_NAME]"
click at [209, 332] on label "Team Member" at bounding box center [209, 327] width 76 height 16
click at [171, 331] on input "Team Member" at bounding box center [165, 326] width 10 height 10
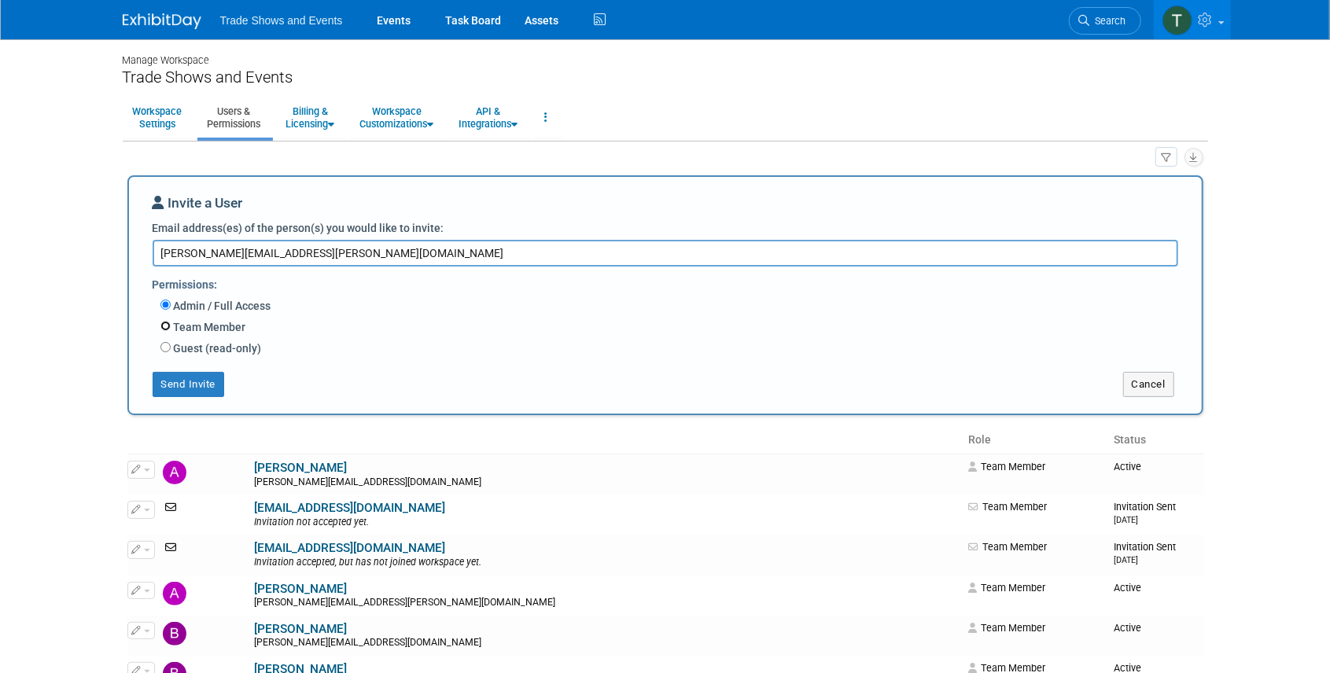
radio input "true"
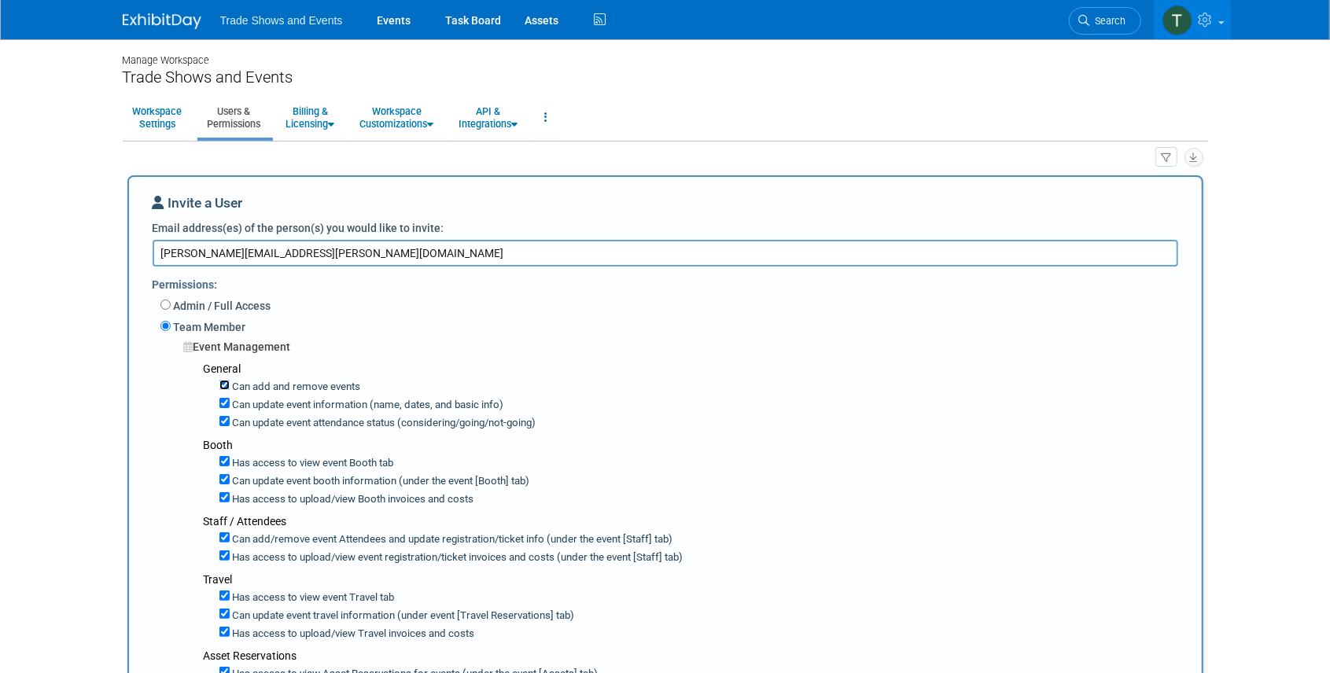
click at [223, 385] on input "Can add and remove events" at bounding box center [224, 385] width 10 height 10
checkbox input "false"
click at [225, 400] on input "Can update event information (name, dates, and basic info)" at bounding box center [224, 403] width 10 height 10
checkbox input "false"
click at [224, 420] on input "Can update event attendance status (considering/going/not-going)" at bounding box center [224, 421] width 10 height 10
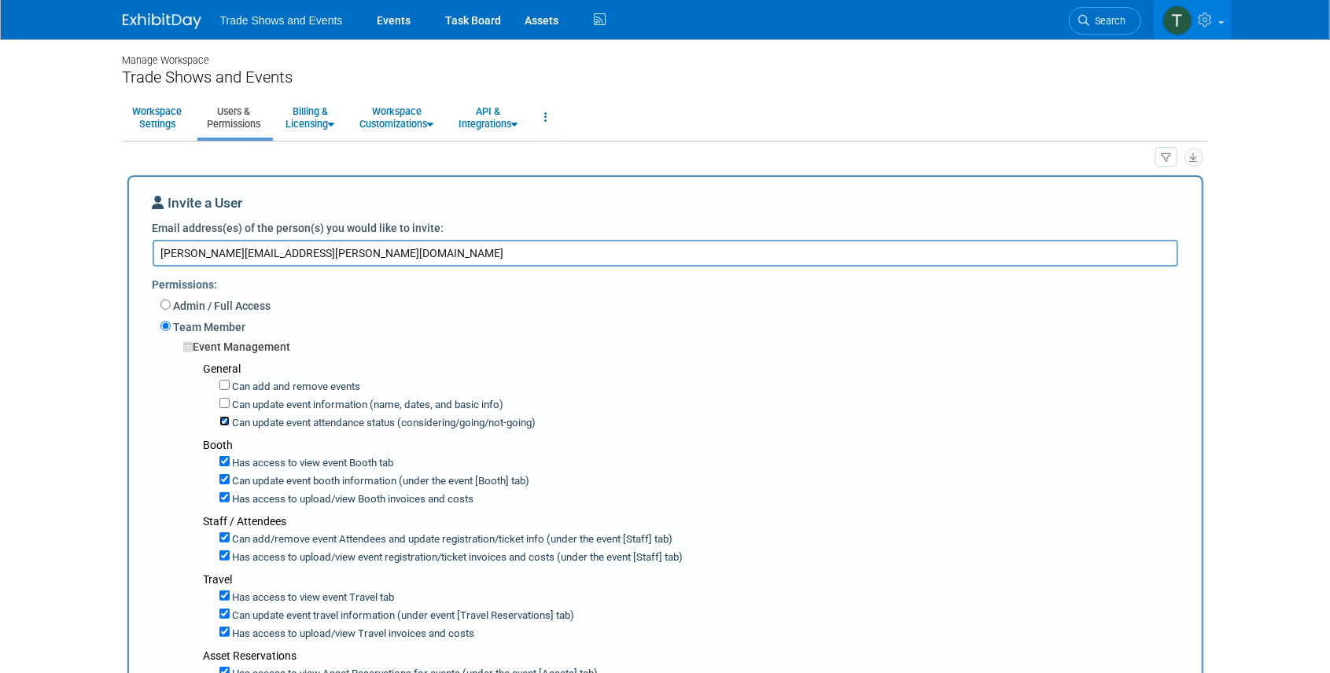
checkbox input "false"
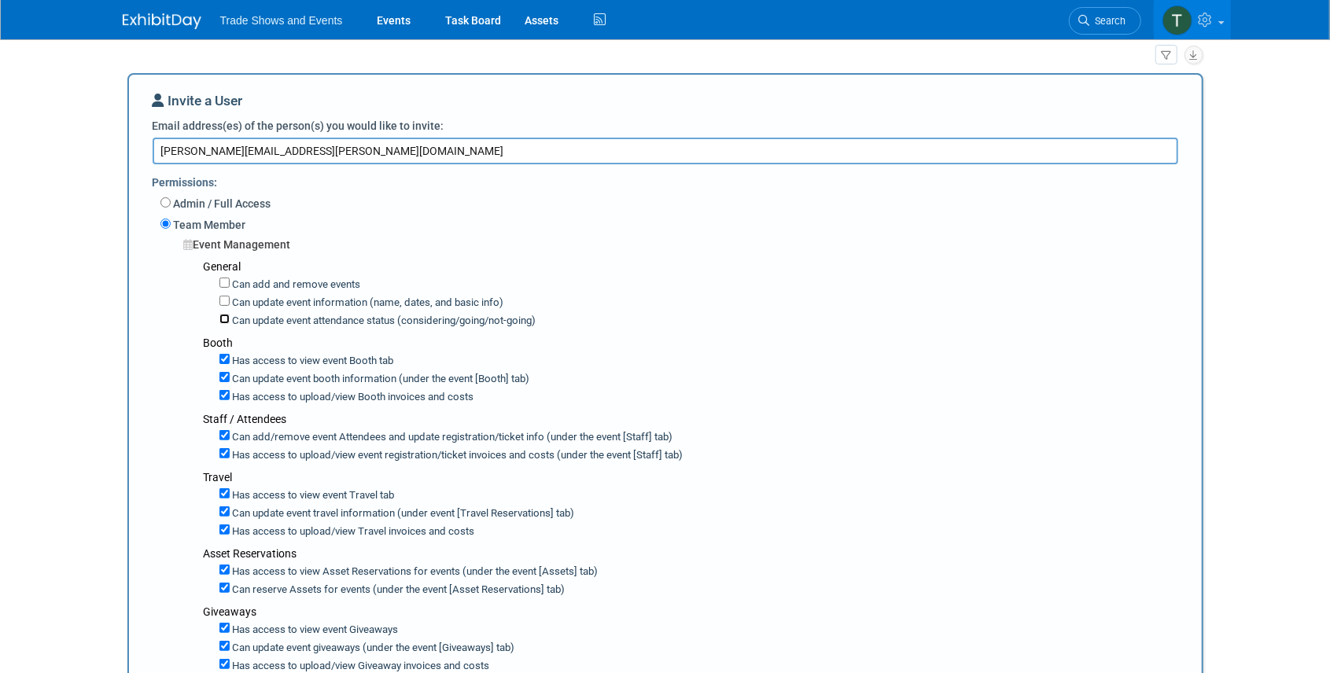
scroll to position [105, 0]
click at [224, 370] on input "Can update event booth information (under the event [Booth] tab)" at bounding box center [224, 375] width 10 height 10
checkbox input "false"
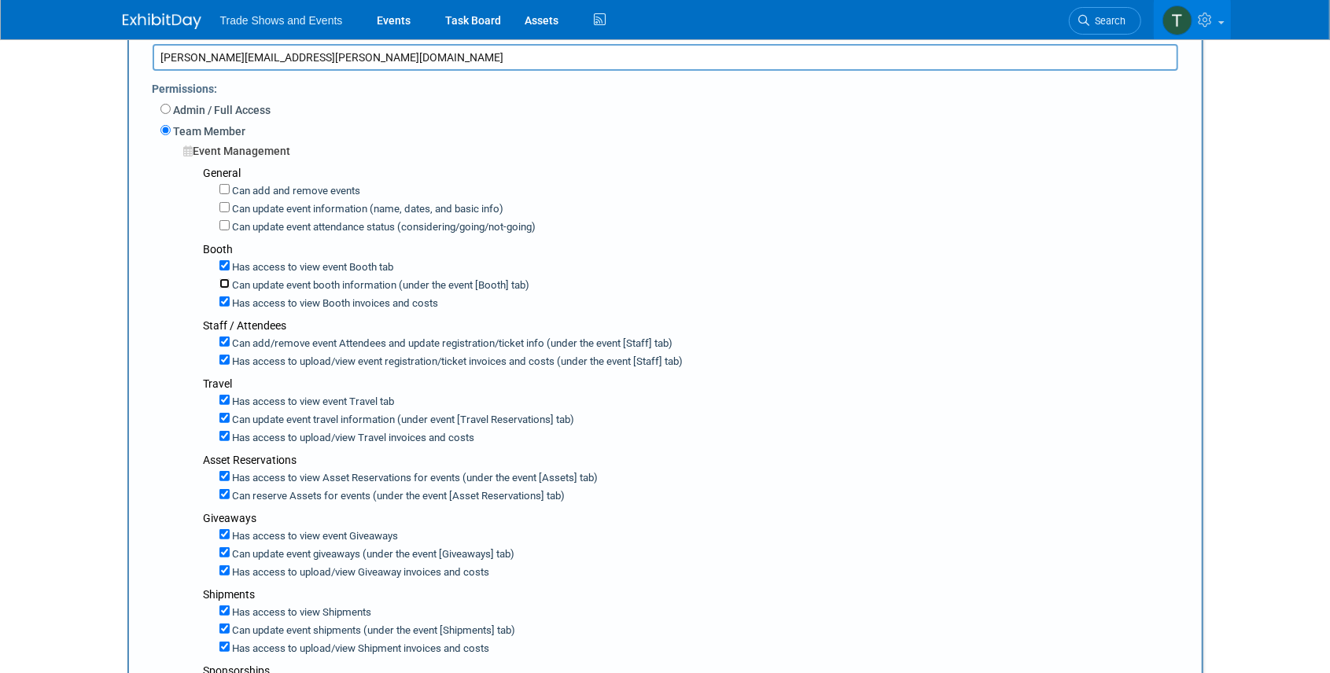
scroll to position [209, 0]
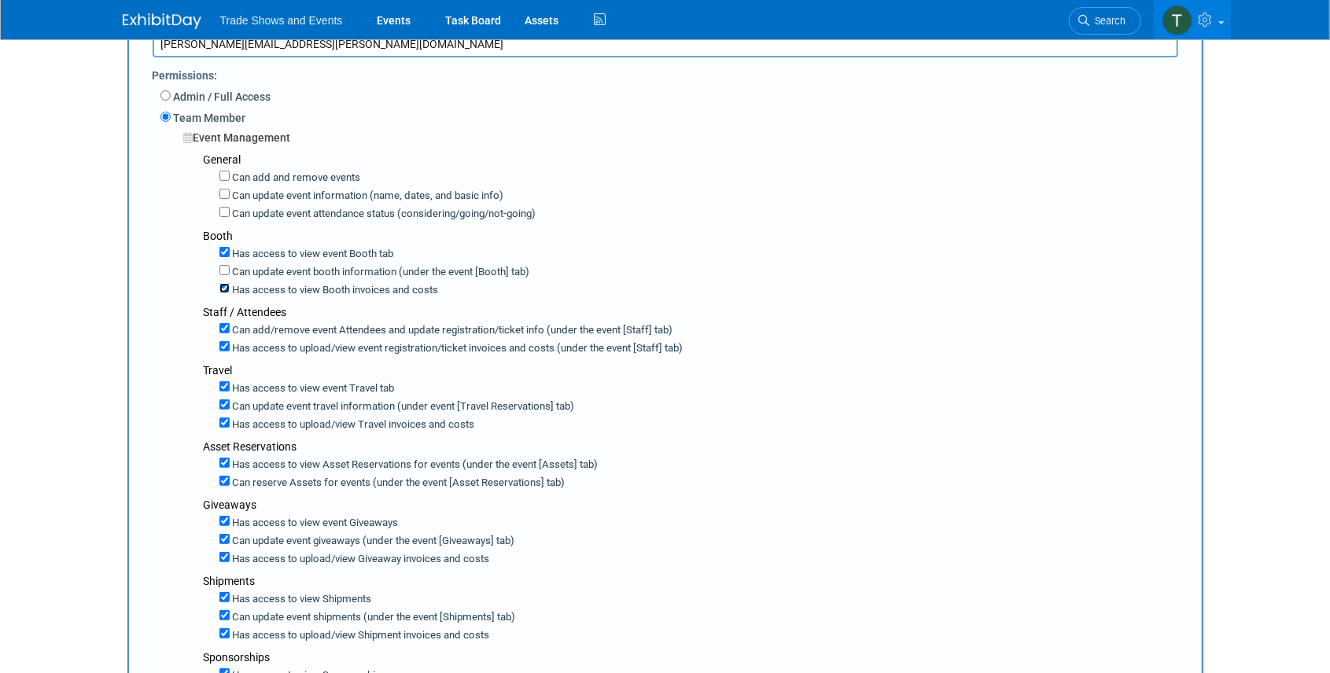
click at [225, 286] on input "Has access to view Booth invoices and costs" at bounding box center [224, 288] width 10 height 10
checkbox input "false"
click at [225, 324] on input "Can add/remove event Attendees and update registration/ticket info (under the e…" at bounding box center [224, 328] width 10 height 10
checkbox input "false"
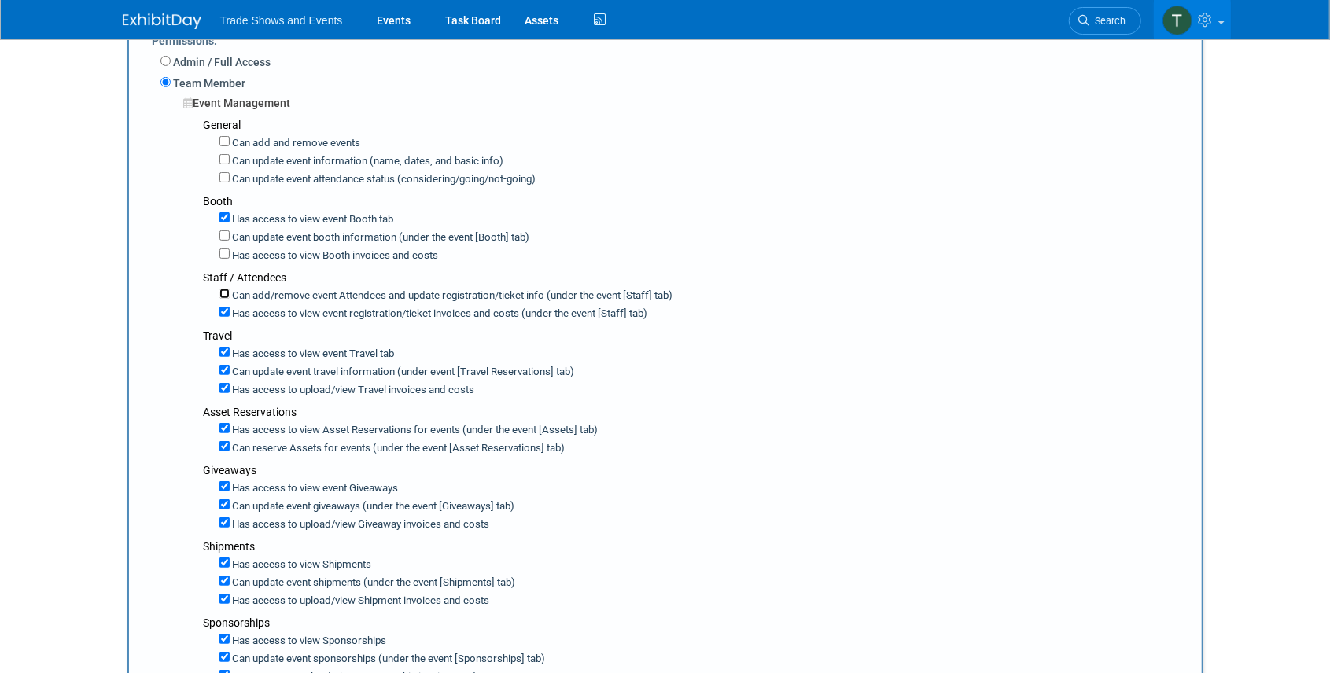
scroll to position [262, 0]
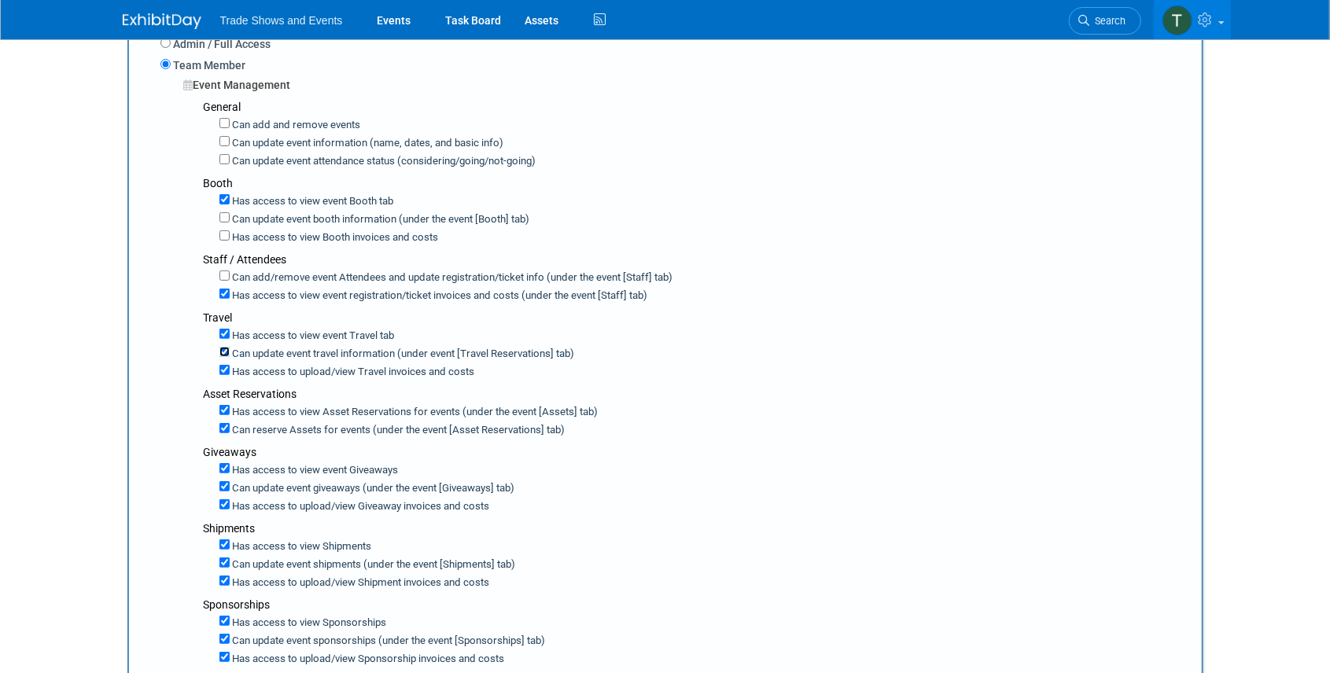
click at [224, 348] on input "Can update event travel information (under event [Travel Reservations] tab)" at bounding box center [224, 352] width 10 height 10
checkbox input "false"
click at [226, 365] on input "Has access to view Travel invoices and costs" at bounding box center [224, 370] width 10 height 10
checkbox input "false"
click at [223, 423] on input "Can reserve Assets for events (under the event [Asset Reservations] tab)" at bounding box center [224, 428] width 10 height 10
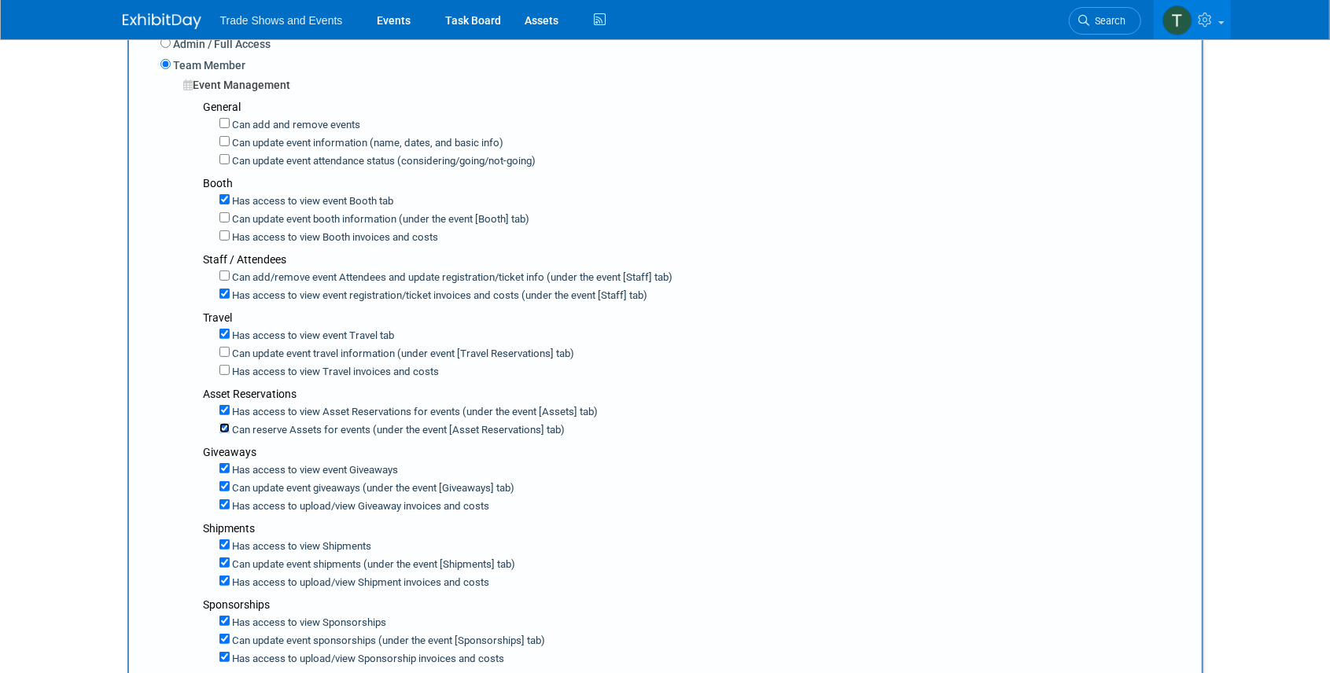
checkbox input "false"
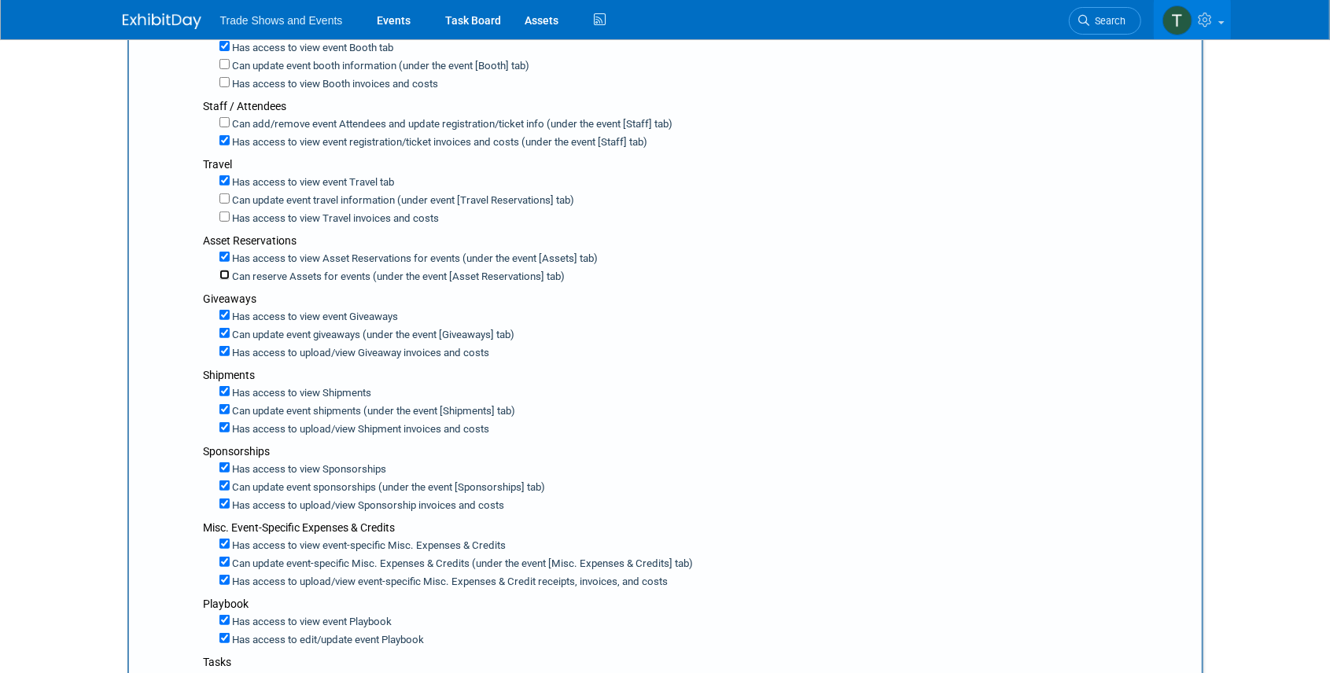
scroll to position [419, 0]
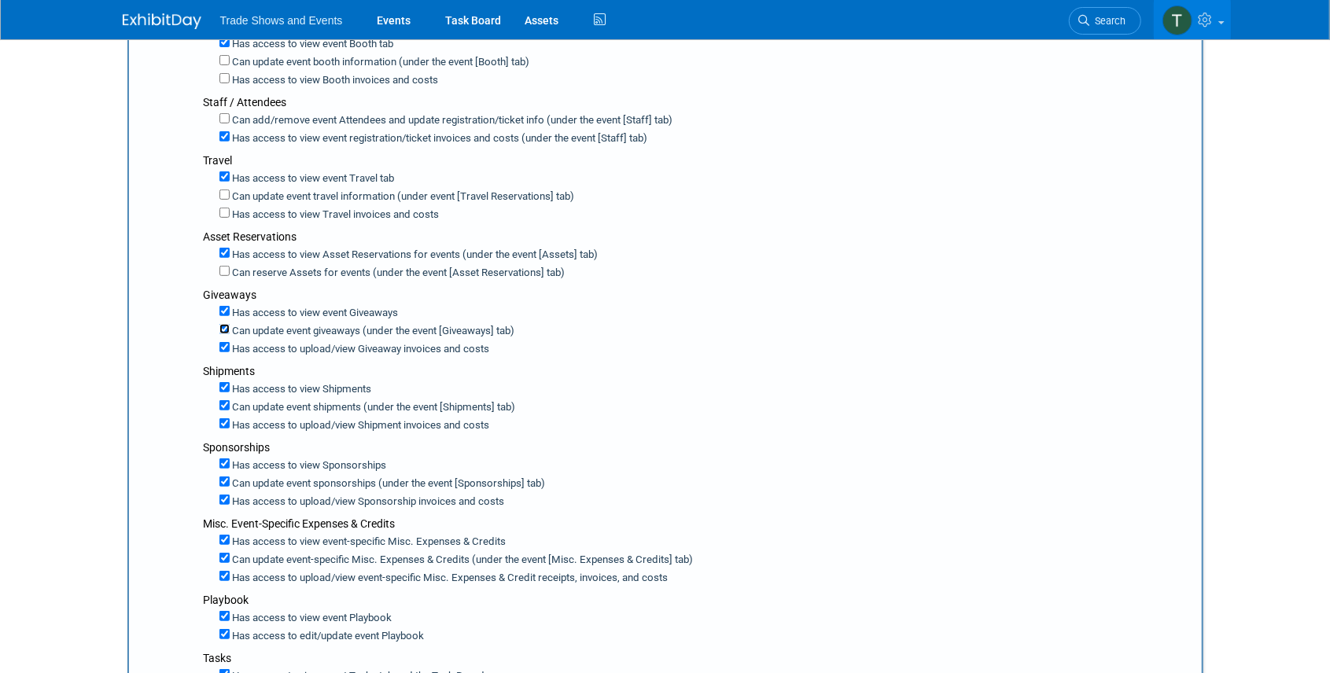
click at [225, 324] on input "Can update event giveaways (under the event [Giveaways] tab)" at bounding box center [224, 329] width 10 height 10
checkbox input "false"
click at [225, 342] on input "Has access to view Giveaway invoices and costs" at bounding box center [224, 347] width 10 height 10
checkbox input "false"
click at [224, 400] on input "Can update event shipments (under the event [Shipments] tab)" at bounding box center [224, 405] width 10 height 10
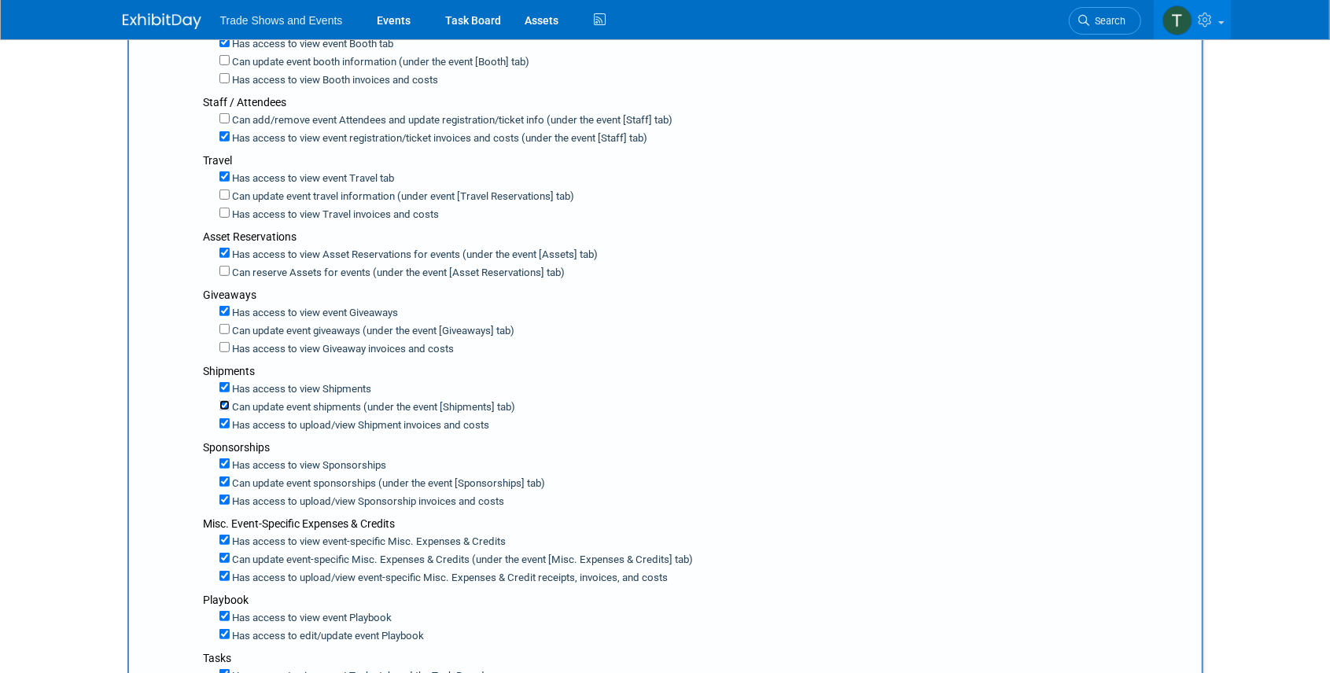
checkbox input "false"
click at [225, 418] on input "Has access to view Shipment invoices and costs" at bounding box center [224, 423] width 10 height 10
checkbox input "false"
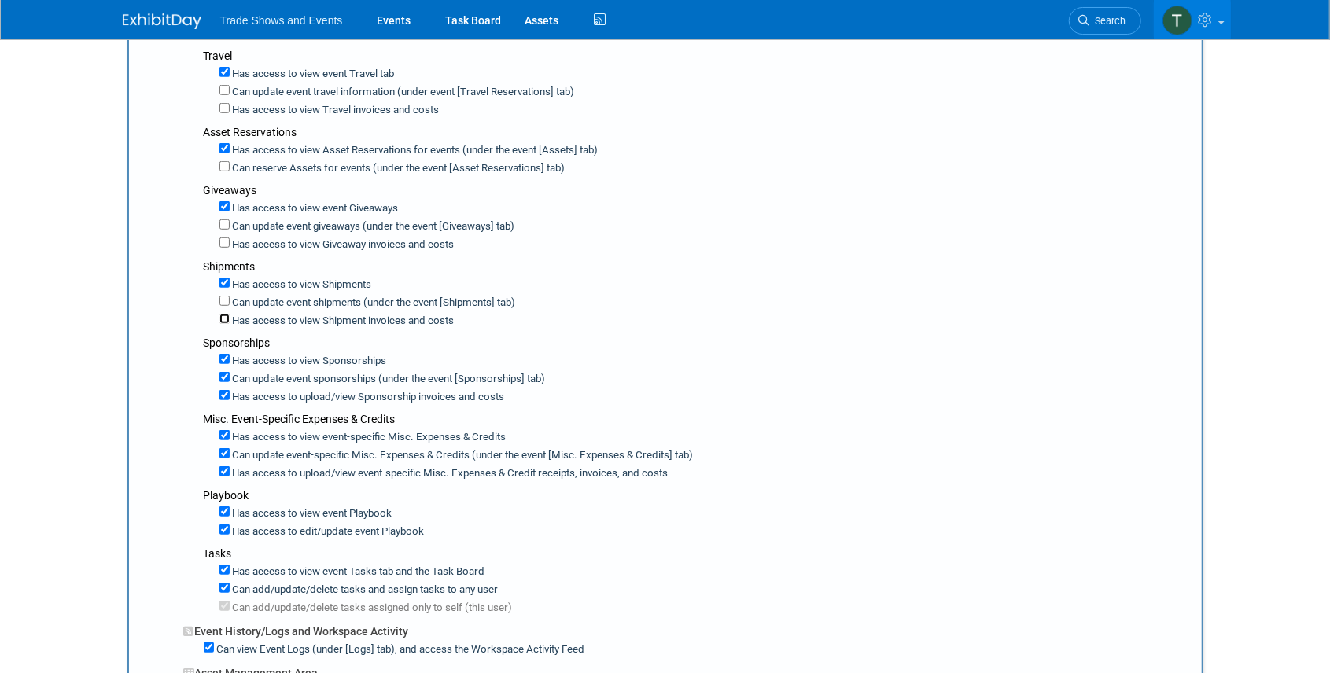
scroll to position [524, 0]
click at [223, 372] on input "Can update event sponsorships (under the event [Sponsorships] tab)" at bounding box center [224, 377] width 10 height 10
checkbox input "false"
click at [224, 390] on input "Has access to view Sponsorship invoices and costs" at bounding box center [224, 395] width 10 height 10
checkbox input "false"
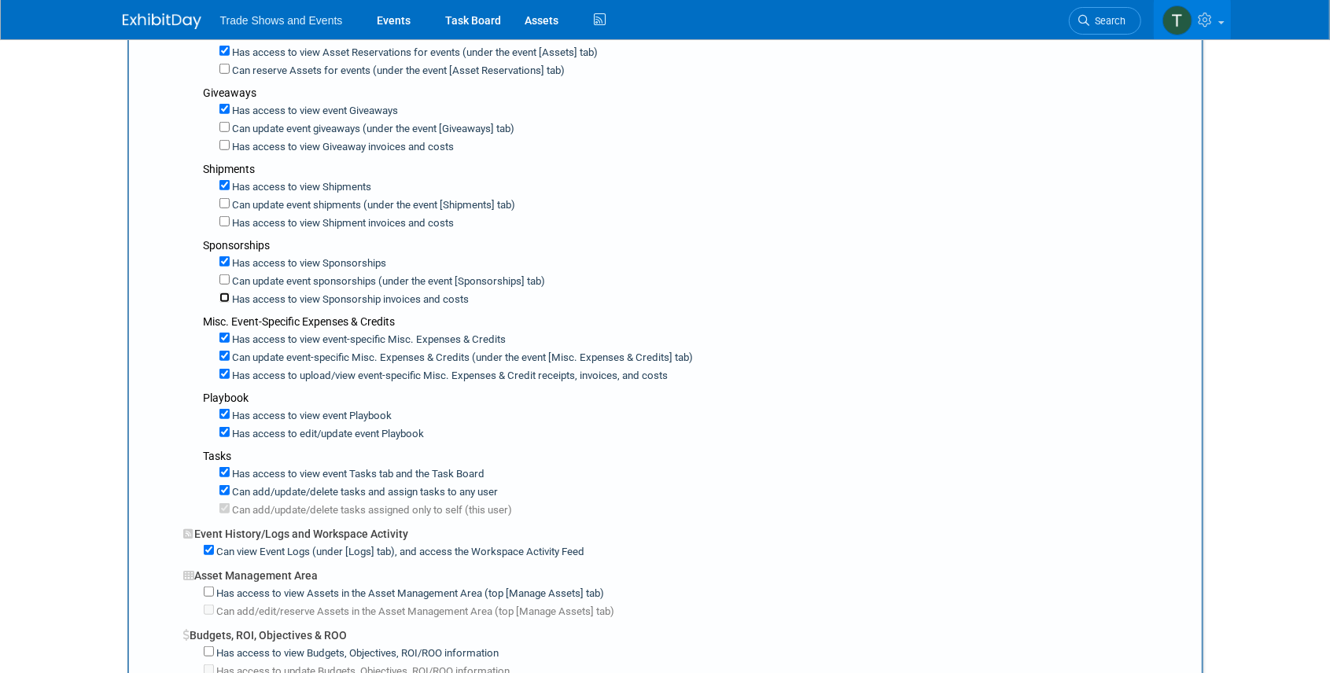
scroll to position [629, 0]
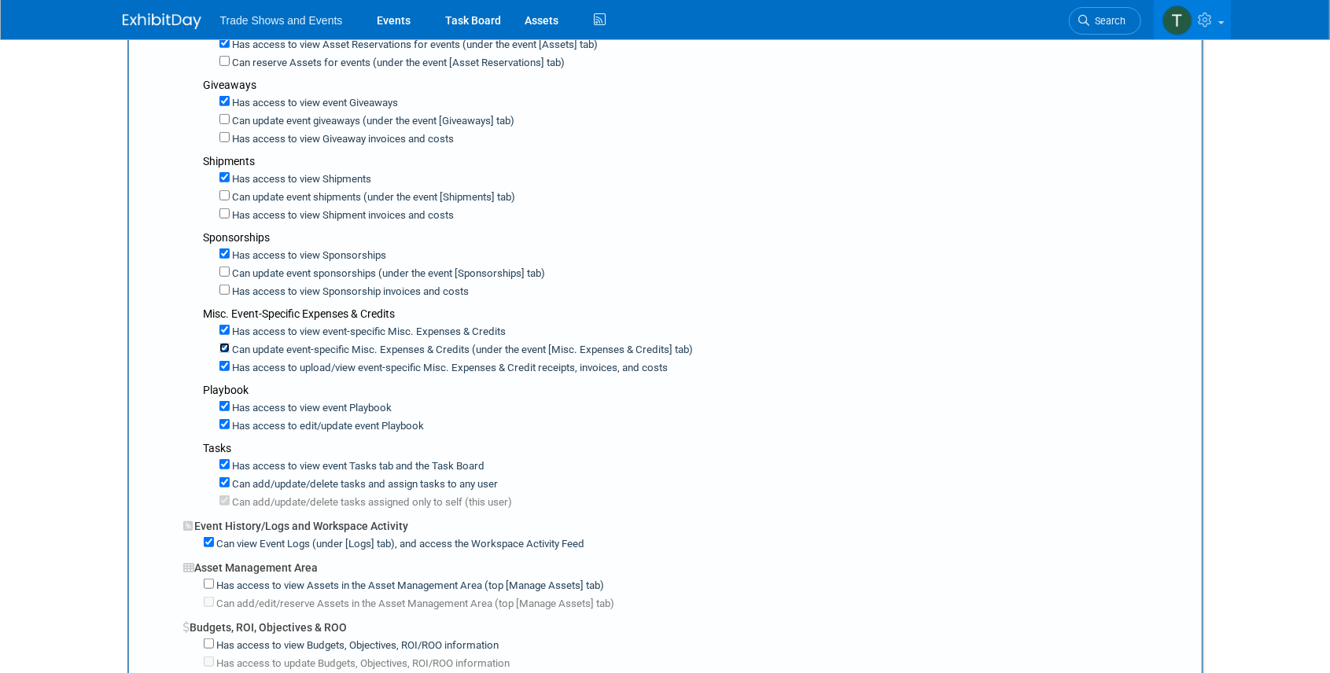
click at [226, 343] on input "Can update event-specific Misc. Expenses & Credits (under the event [Misc. Expe…" at bounding box center [224, 348] width 10 height 10
checkbox input "false"
click at [224, 361] on input "Has access to view event-specific Misc. Expenses & Credit receipts, invoices, a…" at bounding box center [224, 366] width 10 height 10
checkbox input "false"
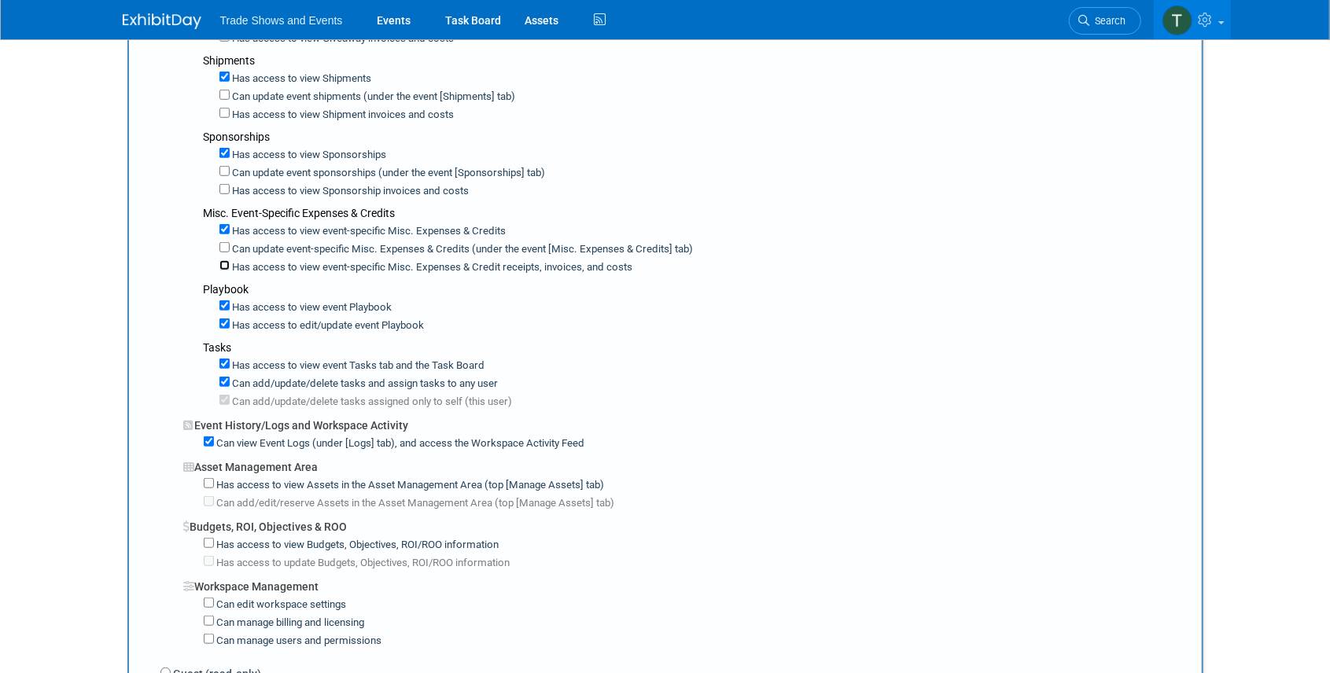
scroll to position [734, 0]
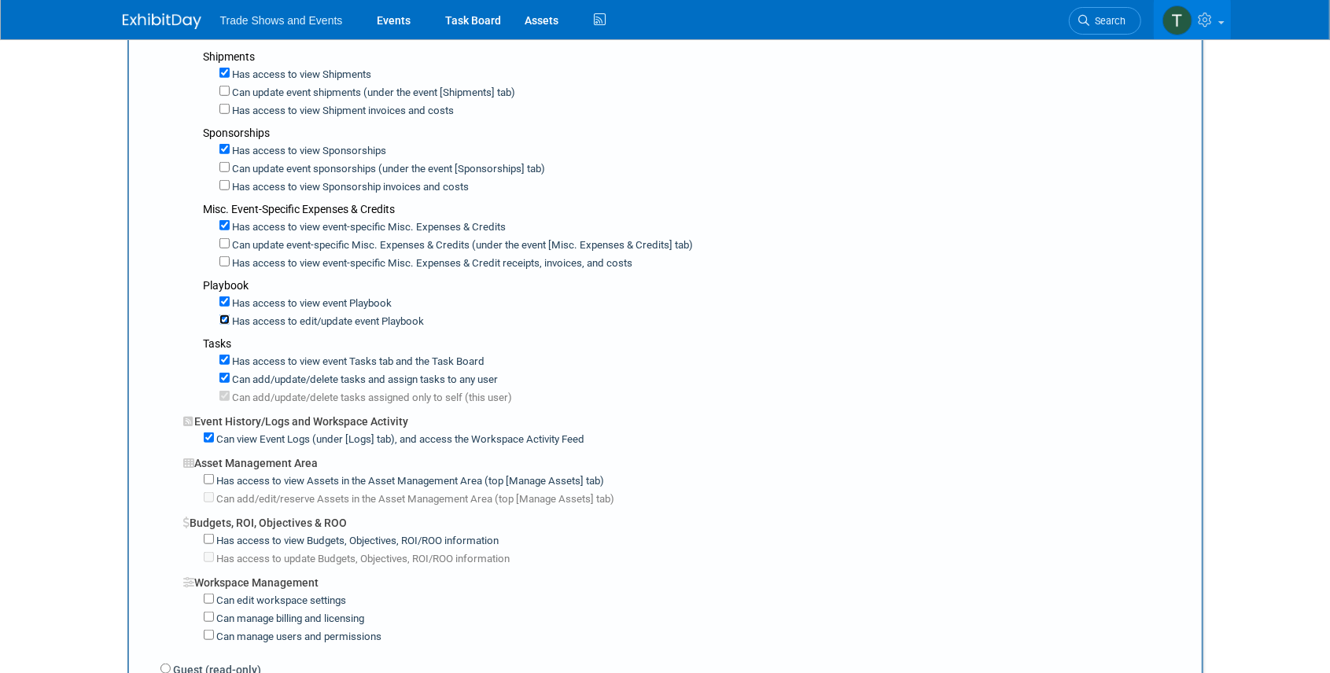
click at [223, 315] on input "Has access to edit/update event Playbook" at bounding box center [224, 320] width 10 height 10
checkbox input "false"
click at [224, 373] on input "Can add/update/delete tasks and assign tasks to any user" at bounding box center [224, 378] width 10 height 10
checkbox input "false"
click at [226, 391] on input "Can add/update/delete tasks assigned only to self (this user)" at bounding box center [224, 396] width 10 height 10
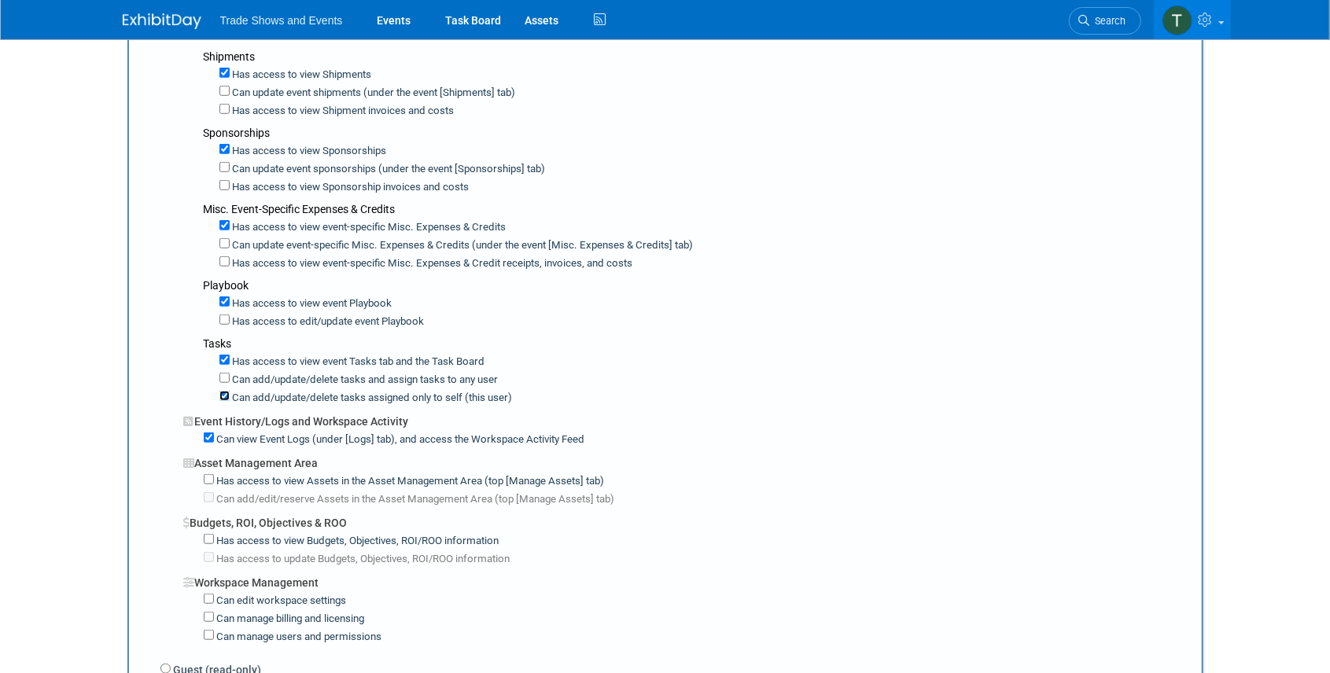
checkbox input "false"
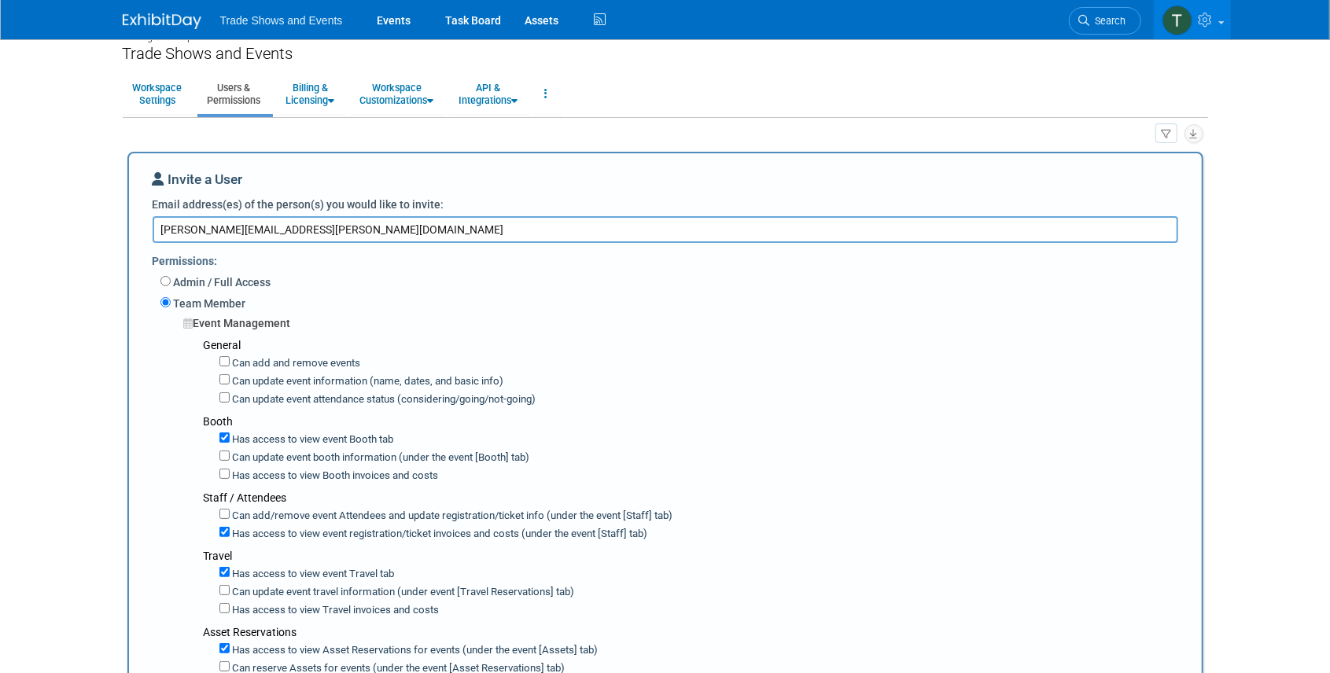
scroll to position [0, 0]
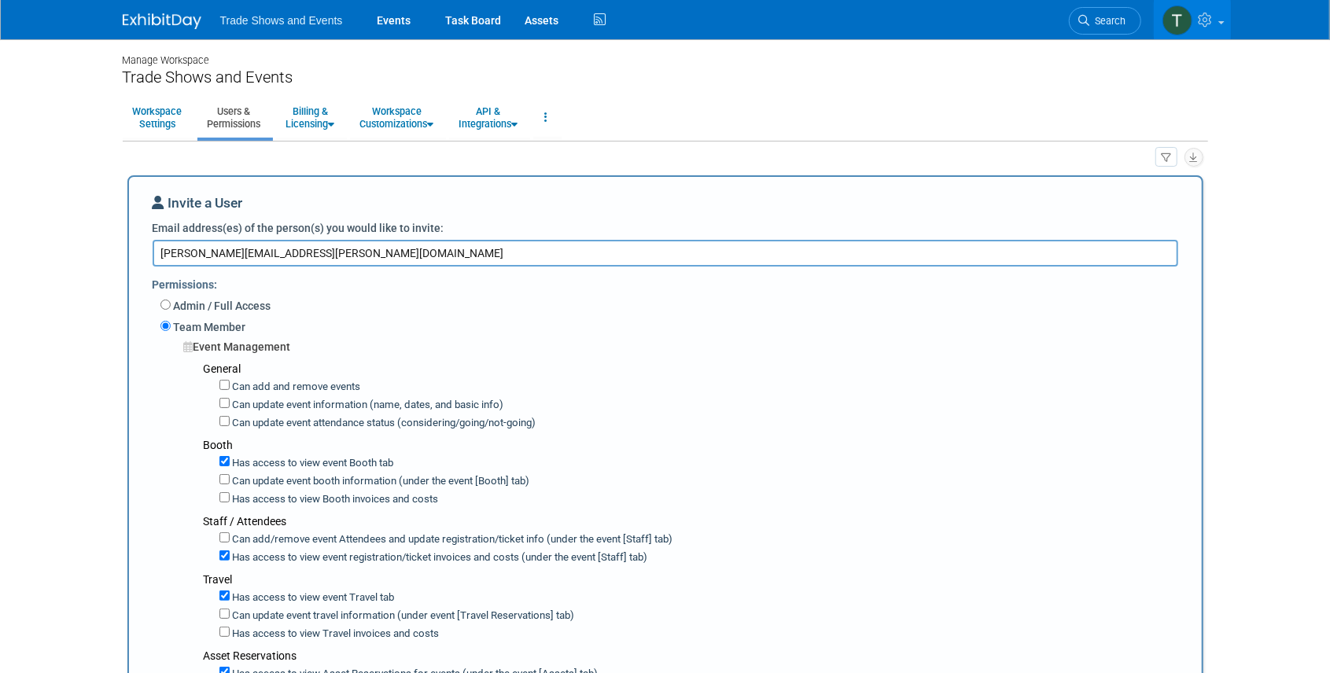
click at [337, 256] on textarea "kevin.miller@careercertified.com" at bounding box center [666, 253] width 1026 height 27
click at [411, 251] on textarea "kevin.miller@careercertified.com," at bounding box center [666, 253] width 1026 height 27
paste textarea "moises@Stringhamschools.com"
click at [565, 252] on textarea "kevin.miller@careercertified.com, moises@Stringhamschools.com," at bounding box center [666, 253] width 1026 height 27
paste textarea "ellie.matthai@careercertified.com"
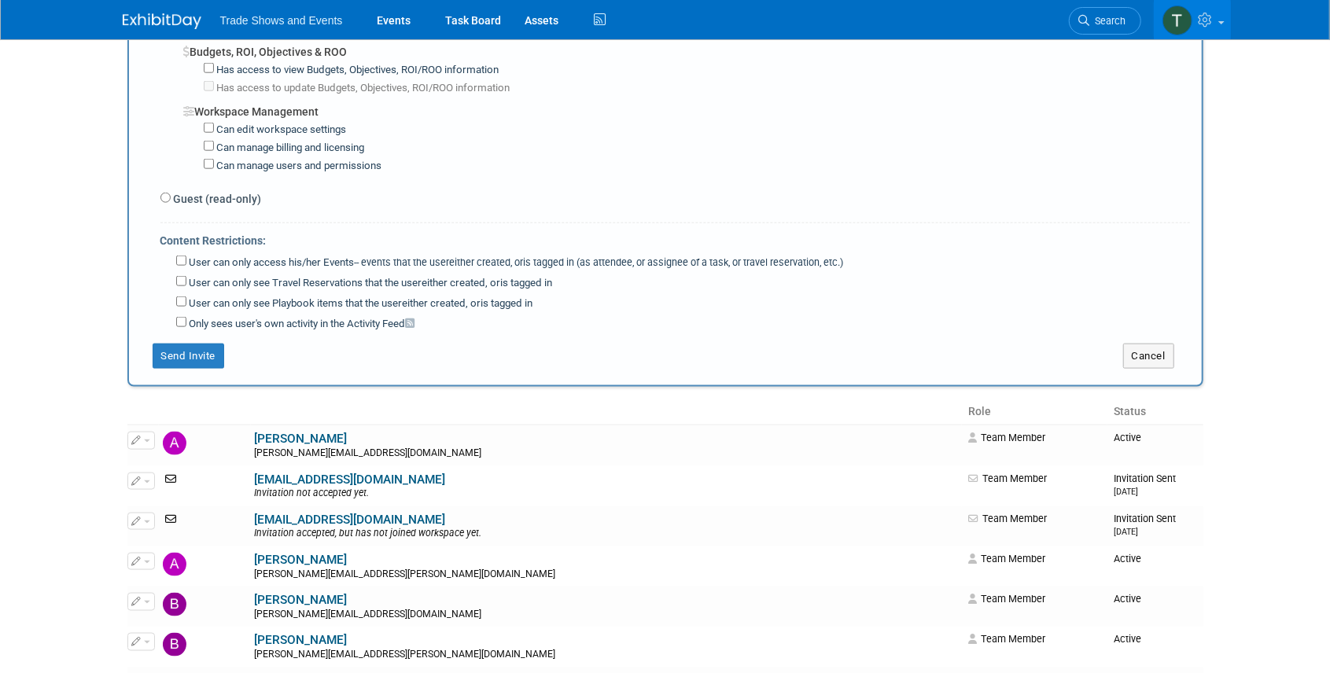
scroll to position [1206, 0]
type textarea "kevin.miller@careercertified.com, moises@Stringhamschools.com, ellie.matthai@ca…"
click at [200, 343] on button "Send Invite" at bounding box center [189, 355] width 72 height 25
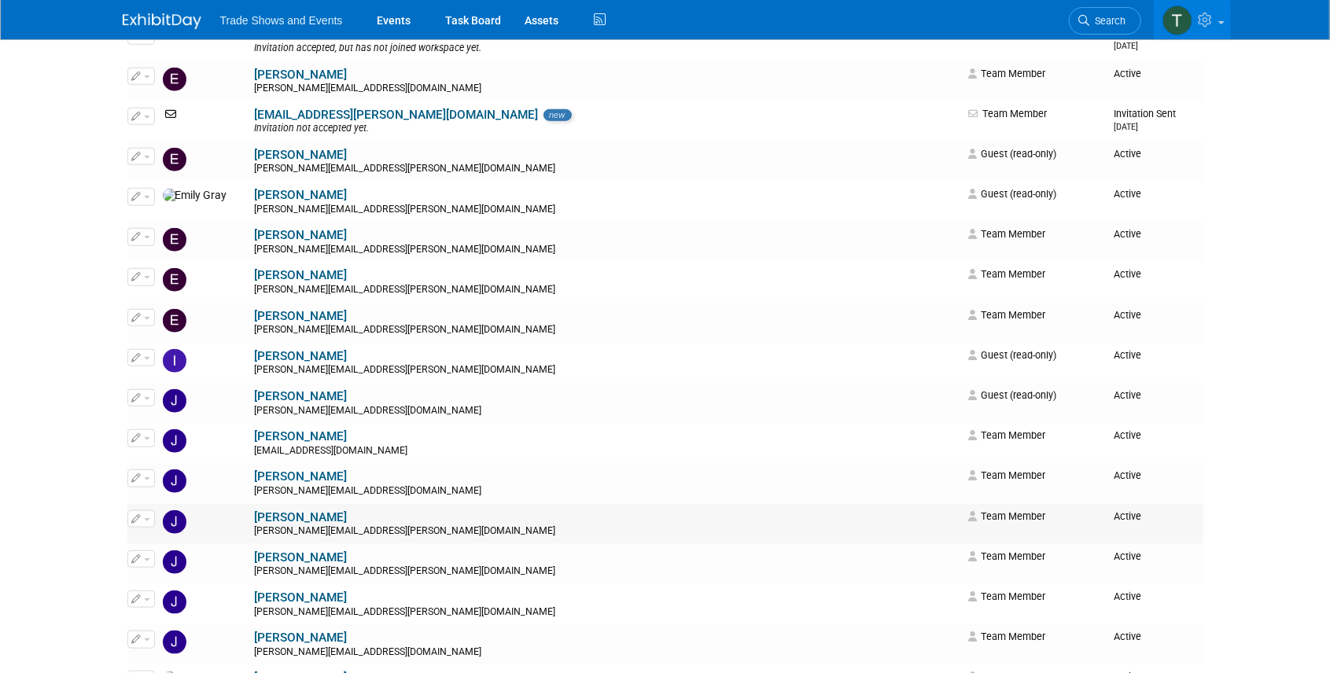
scroll to position [838, 0]
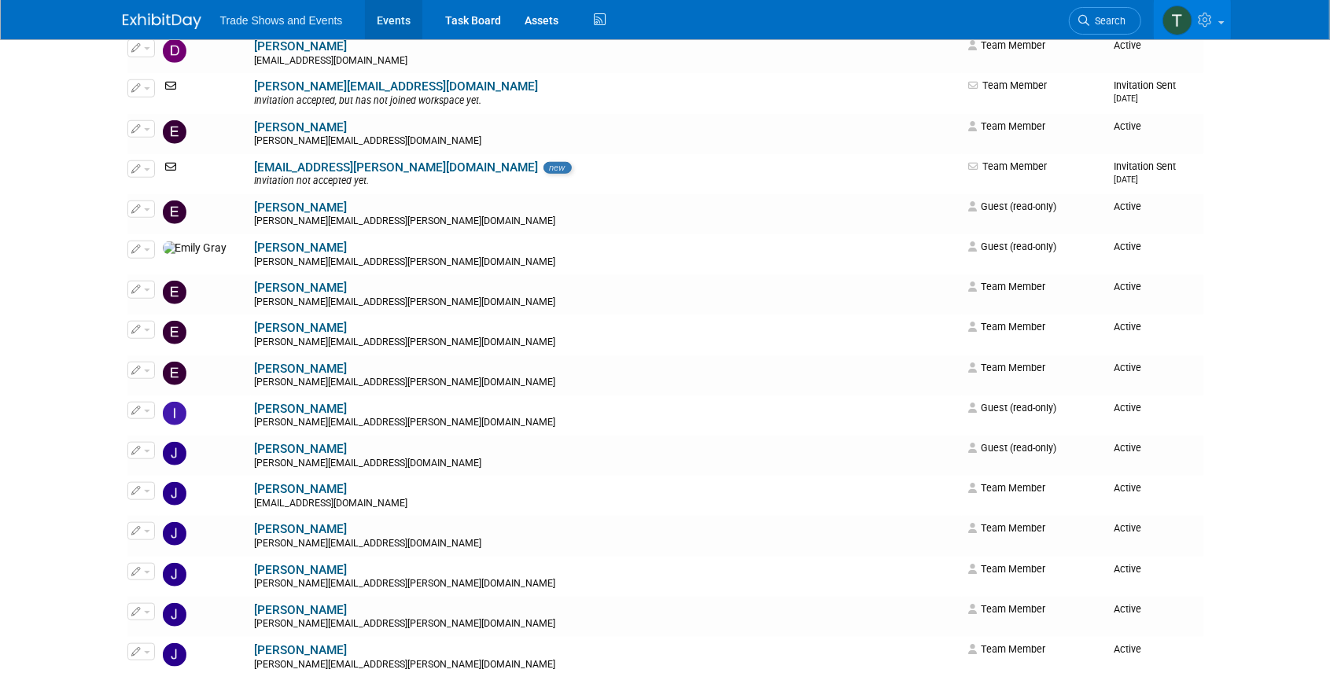
click at [385, 20] on link "Events" at bounding box center [393, 19] width 57 height 39
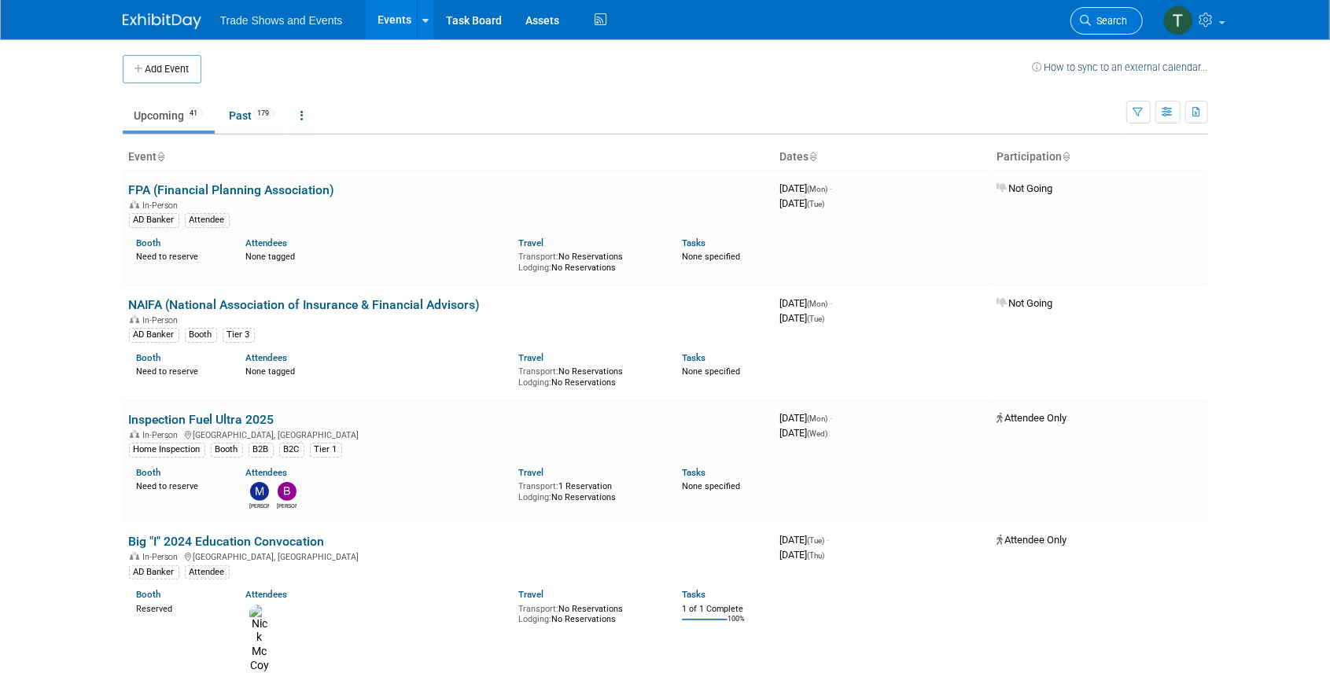
click at [1113, 22] on span "Search" at bounding box center [1110, 21] width 36 height 12
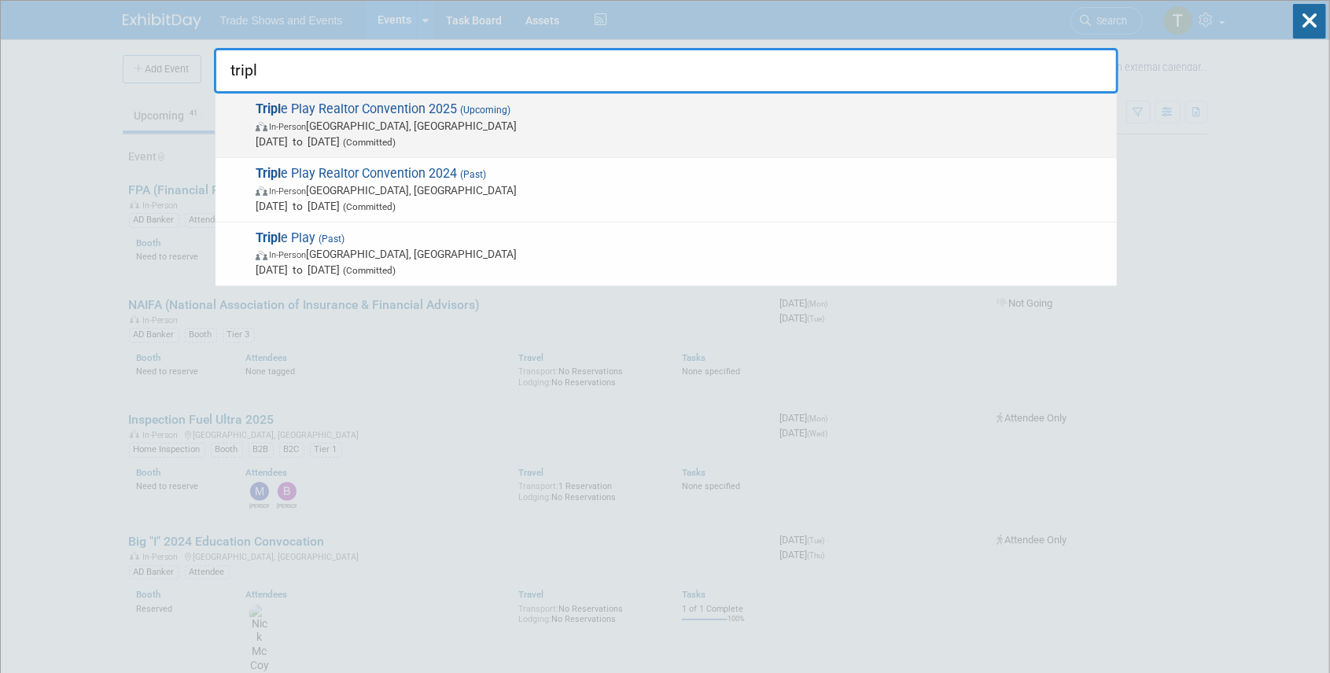
type input "tripl"
click at [375, 105] on span "Tripl e Play Realtor Convention 2025 (Upcoming) In-Person Atlantic City, NJ Dec…" at bounding box center [680, 125] width 858 height 48
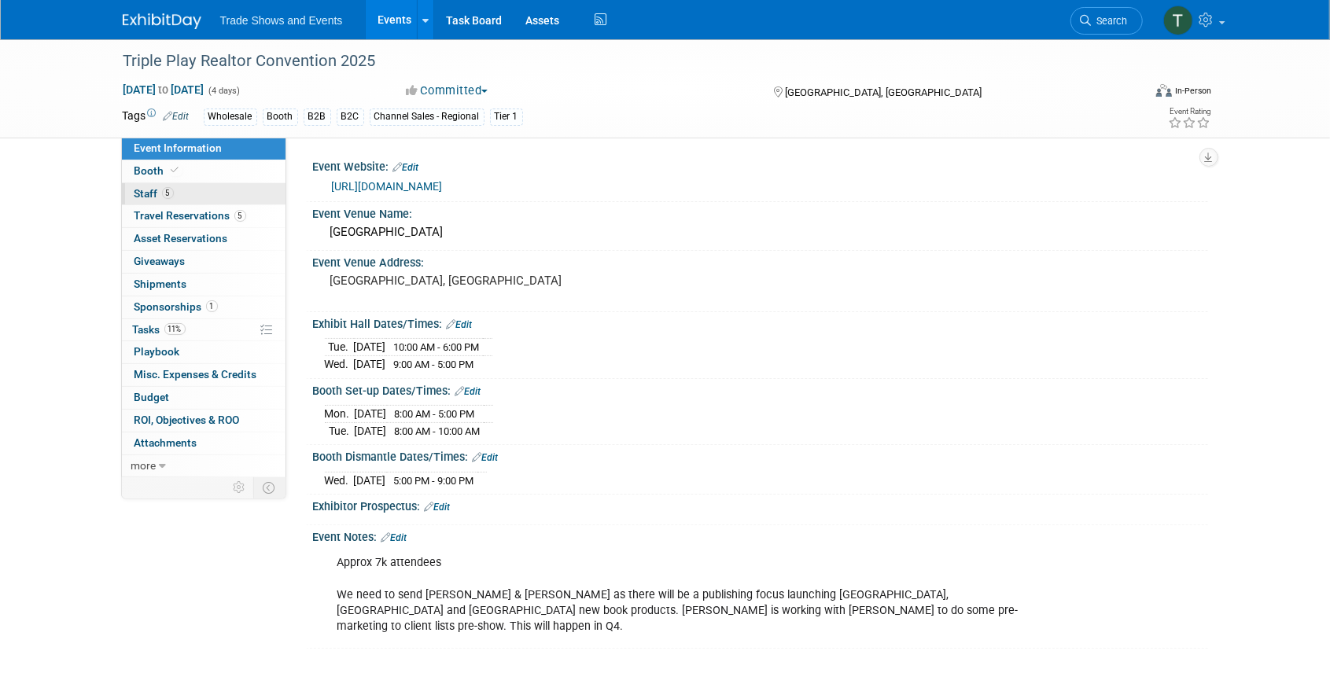
click at [164, 190] on span "5" at bounding box center [168, 193] width 12 height 12
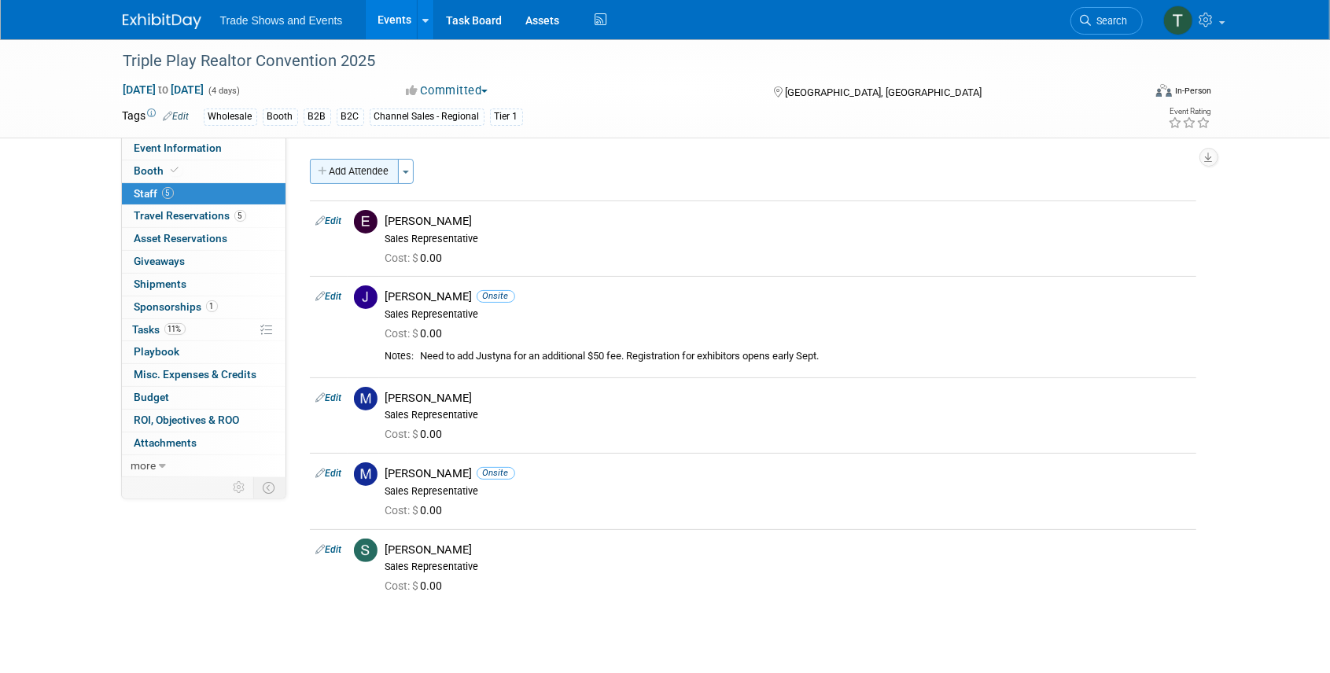
click at [363, 171] on button "Add Attendee" at bounding box center [354, 171] width 89 height 25
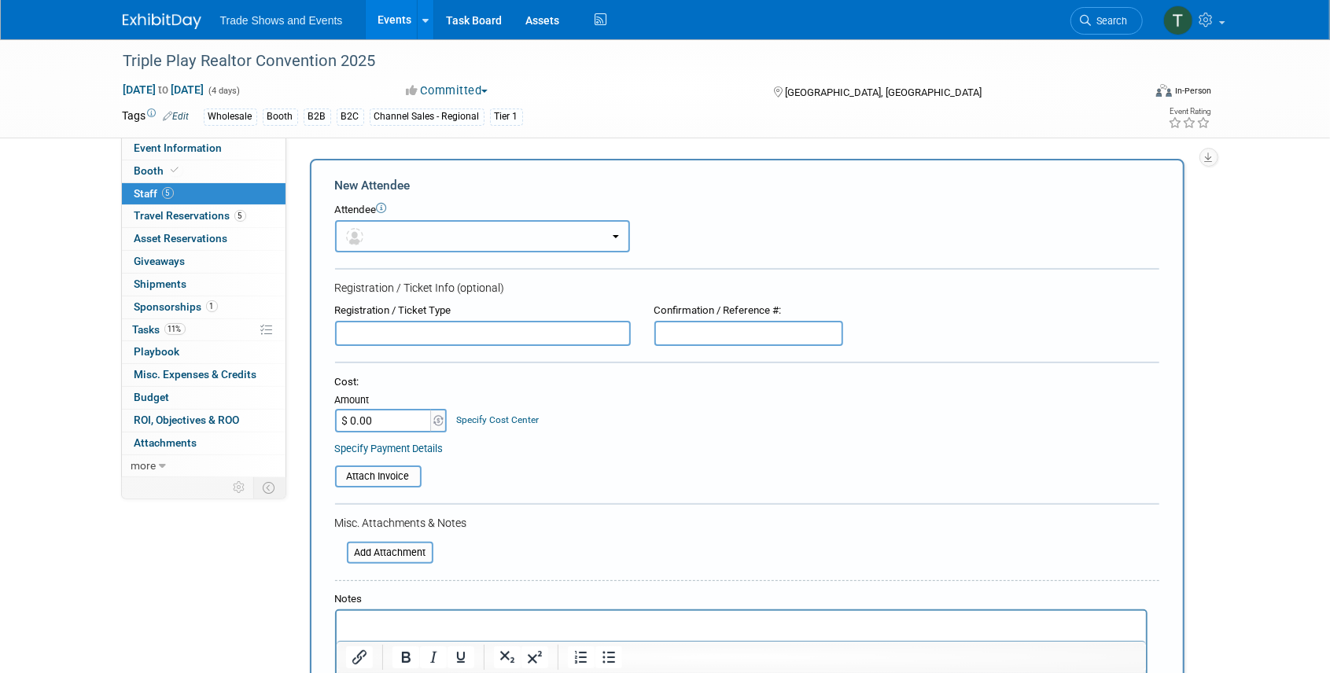
click at [483, 233] on button "button" at bounding box center [482, 236] width 295 height 32
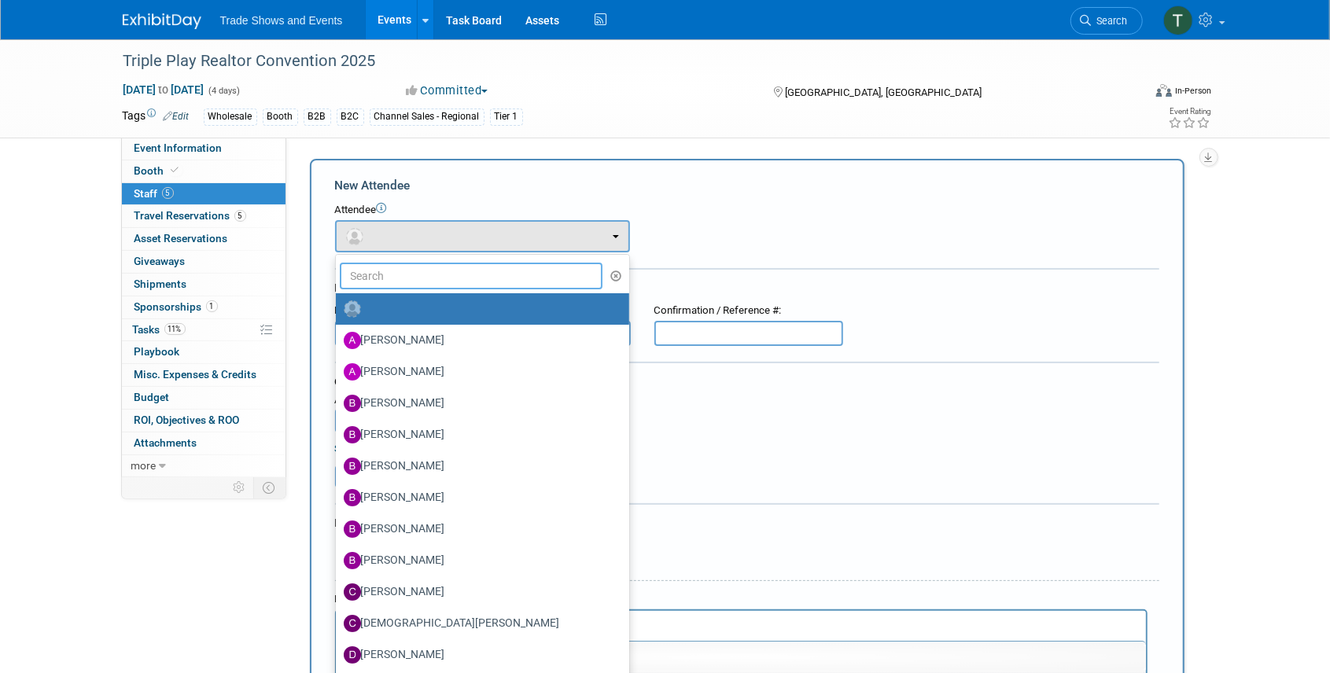
click at [459, 280] on input "text" at bounding box center [471, 276] width 263 height 27
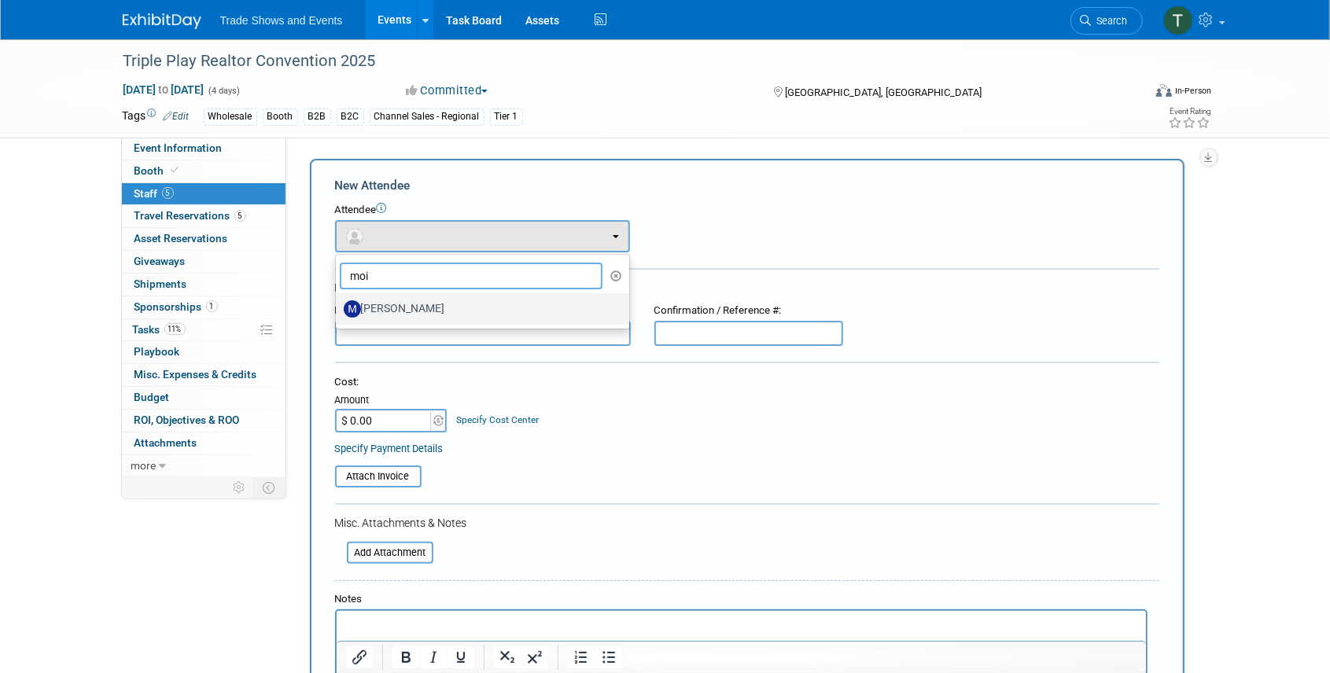
type input "moi"
click at [436, 306] on label "[PERSON_NAME]" at bounding box center [479, 309] width 270 height 25
click at [338, 306] on input "[PERSON_NAME]" at bounding box center [333, 307] width 10 height 10
select select "5b504bd6-d3ed-4d9d-9827-a4fba3ad03ab"
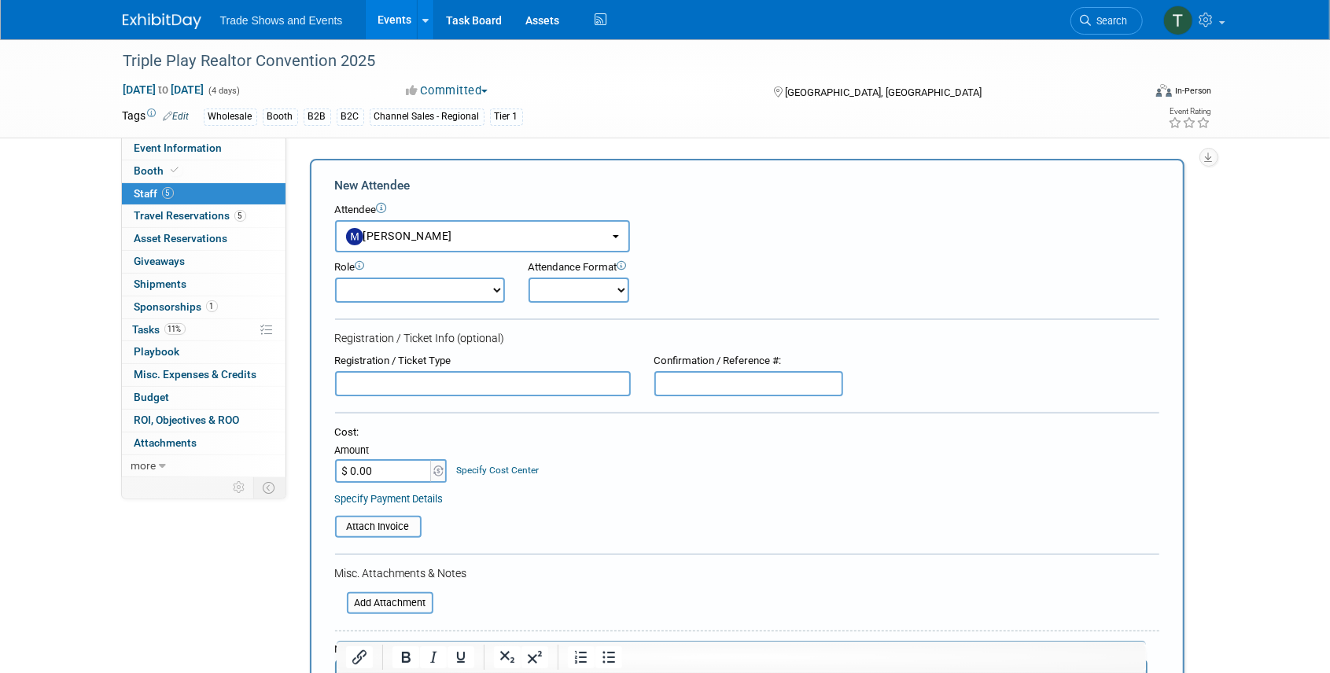
click at [406, 289] on select "Demonstrator Host Planner Presenter Sales Representative Set-up/Dismantle Crew …" at bounding box center [420, 290] width 170 height 25
click at [335, 278] on select "Demonstrator Host Planner Presenter Sales Representative Set-up/Dismantle Crew …" at bounding box center [420, 290] width 170 height 25
click at [580, 288] on select "Onsite Remote" at bounding box center [579, 290] width 101 height 25
select select "1"
click at [529, 278] on select "Onsite Remote" at bounding box center [579, 290] width 101 height 25
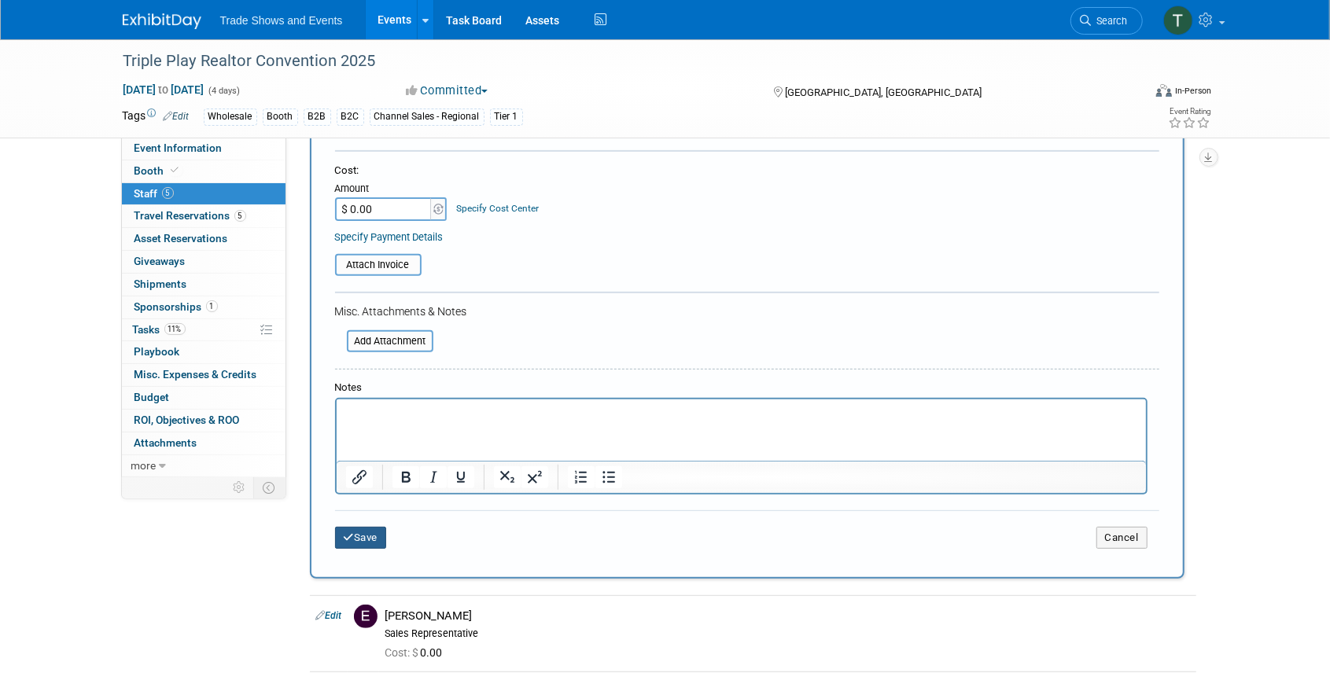
click at [371, 533] on button "Save" at bounding box center [361, 538] width 52 height 22
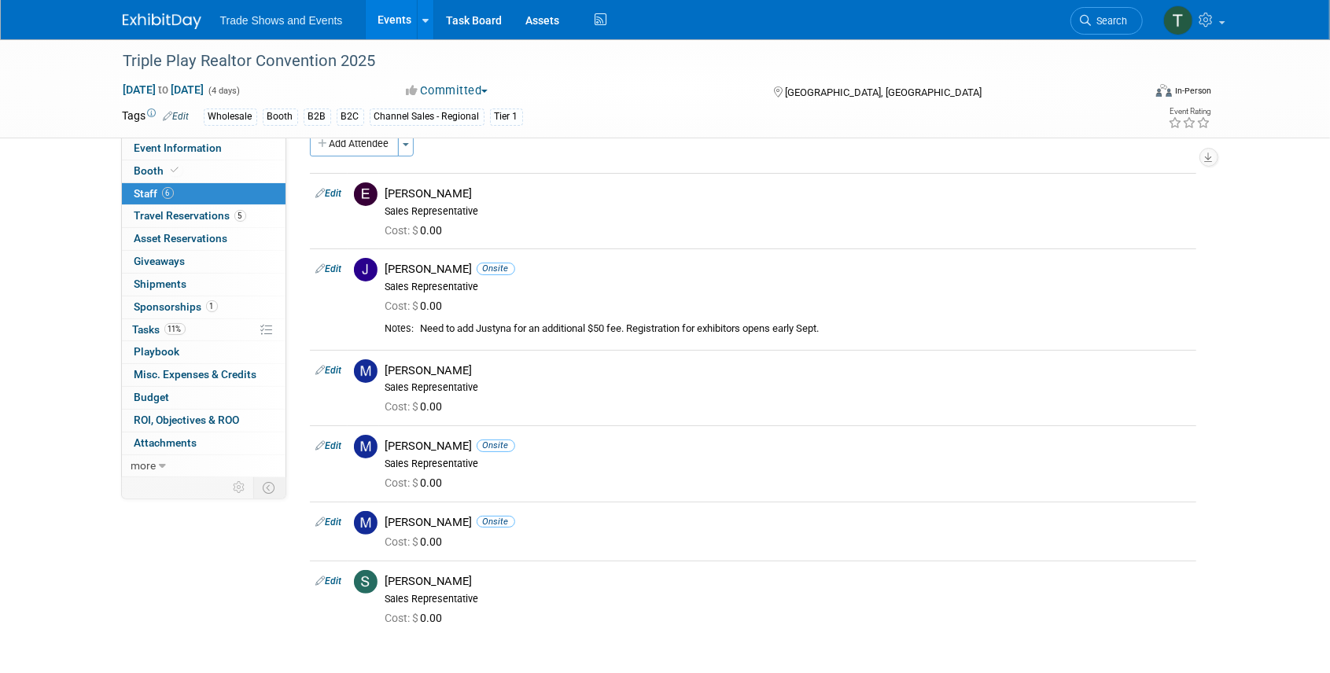
scroll to position [17, 0]
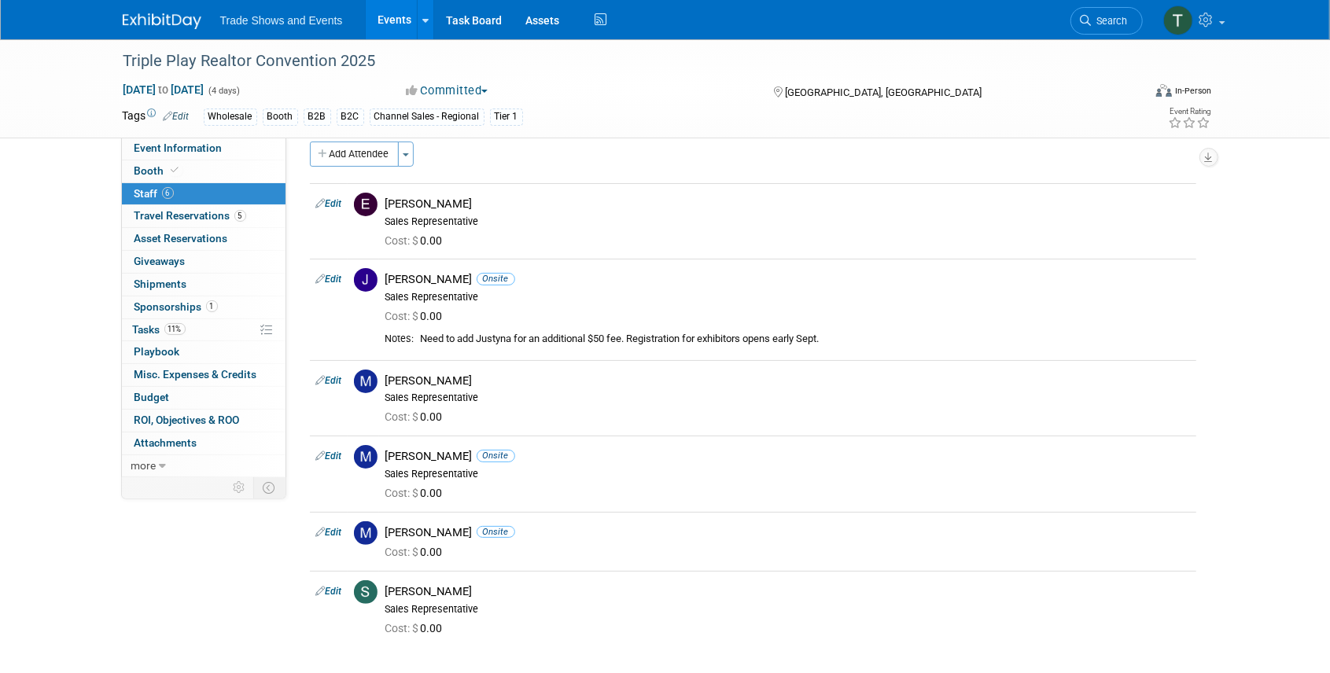
click at [1096, 27] on link "Search" at bounding box center [1106, 21] width 72 height 28
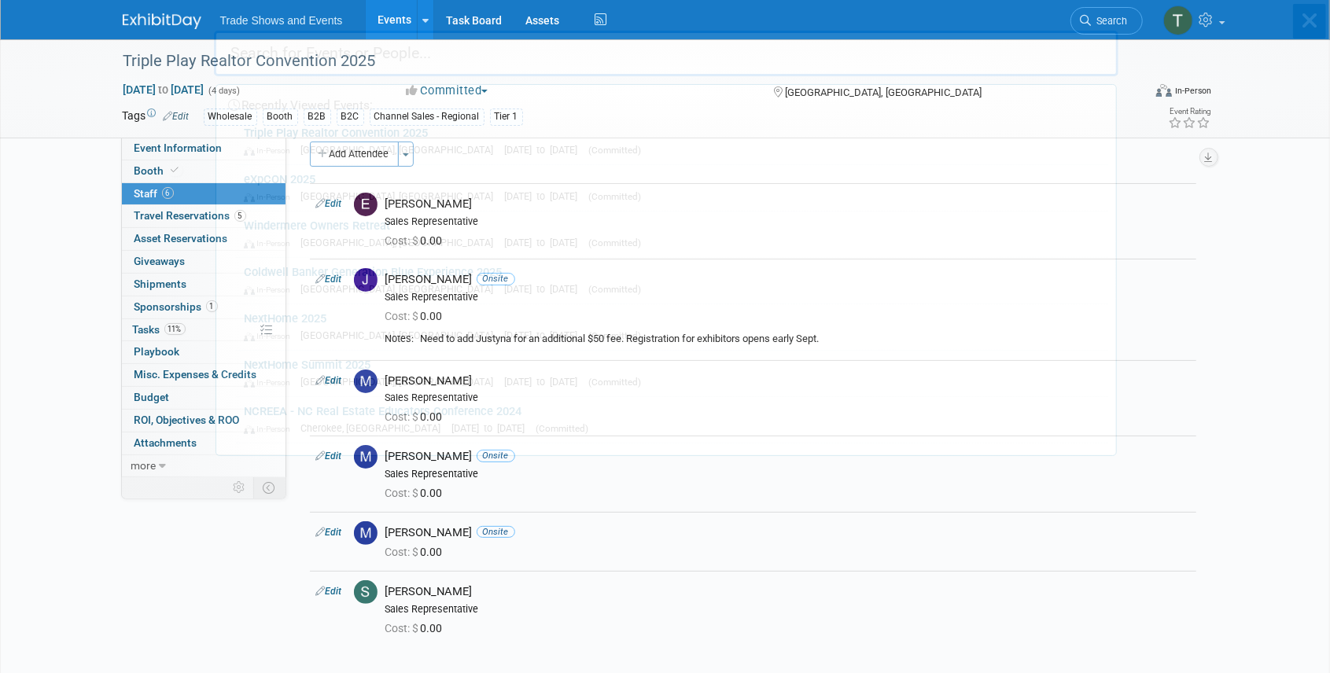
scroll to position [0, 0]
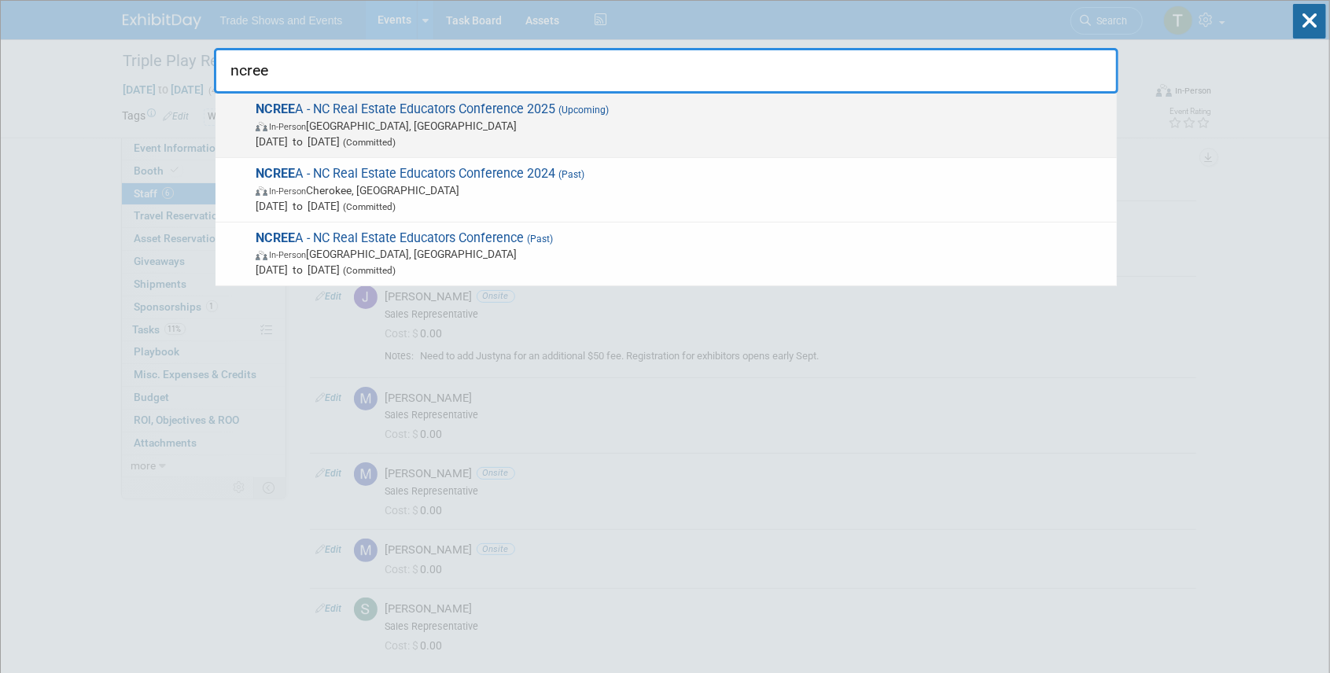
type input "ncree"
click at [350, 109] on span "NCREE A - NC Real Estate Educators Conference 2025 (Upcoming) In-Person South B…" at bounding box center [680, 125] width 858 height 48
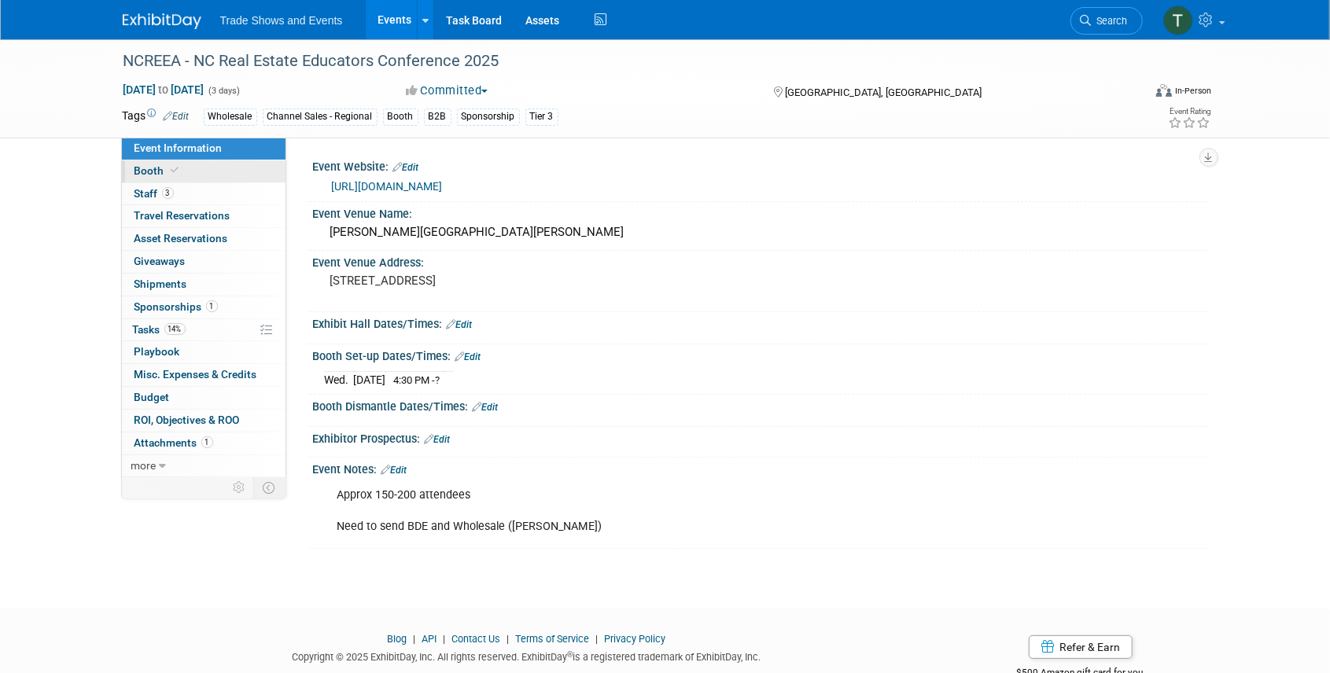
click at [180, 171] on link "Booth" at bounding box center [204, 171] width 164 height 22
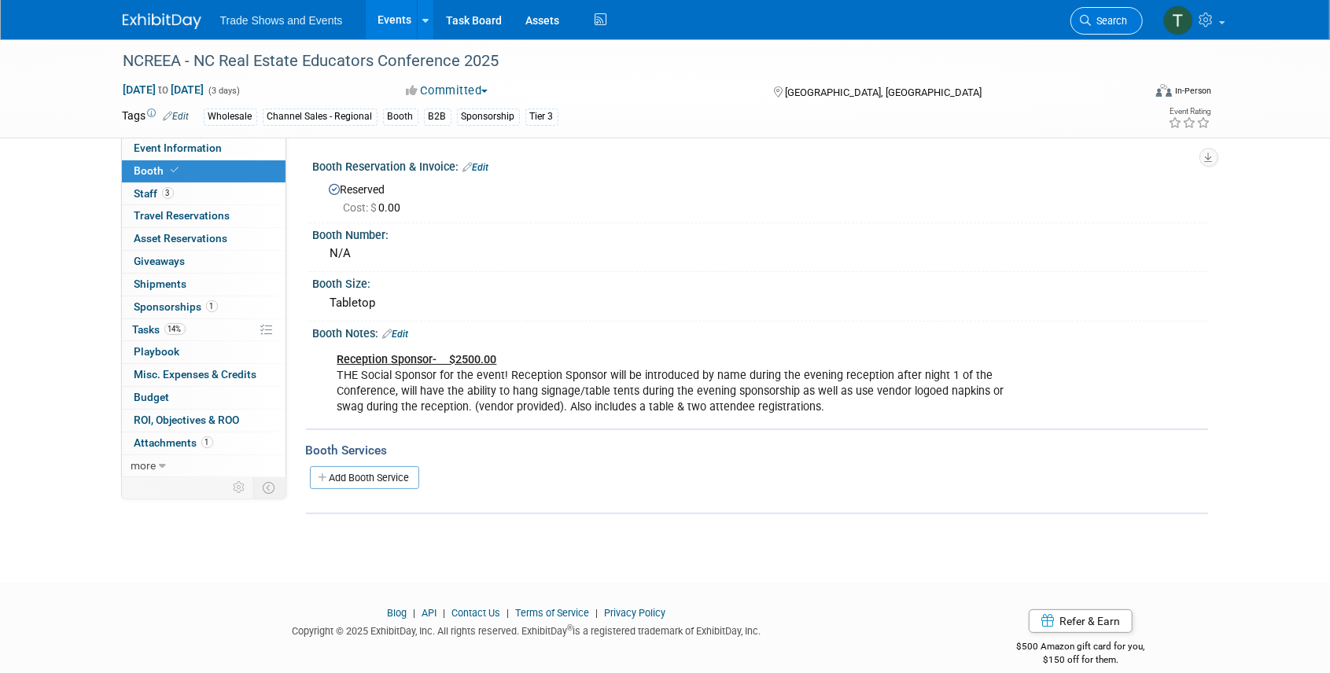
click at [1108, 17] on span "Search" at bounding box center [1110, 21] width 36 height 12
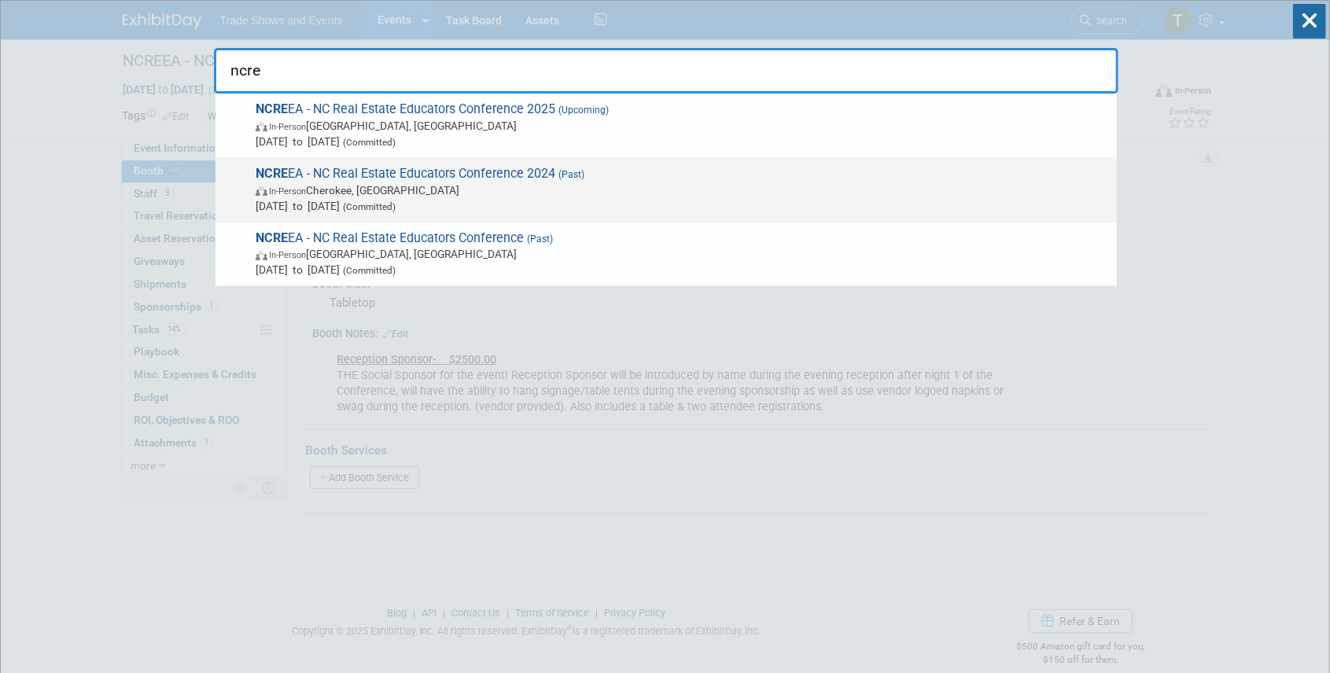
type input "ncre"
click at [488, 168] on span "NCRE EA - NC Real Estate Educators Conference 2024 (Past) In-Person Cherokee, […" at bounding box center [680, 190] width 858 height 48
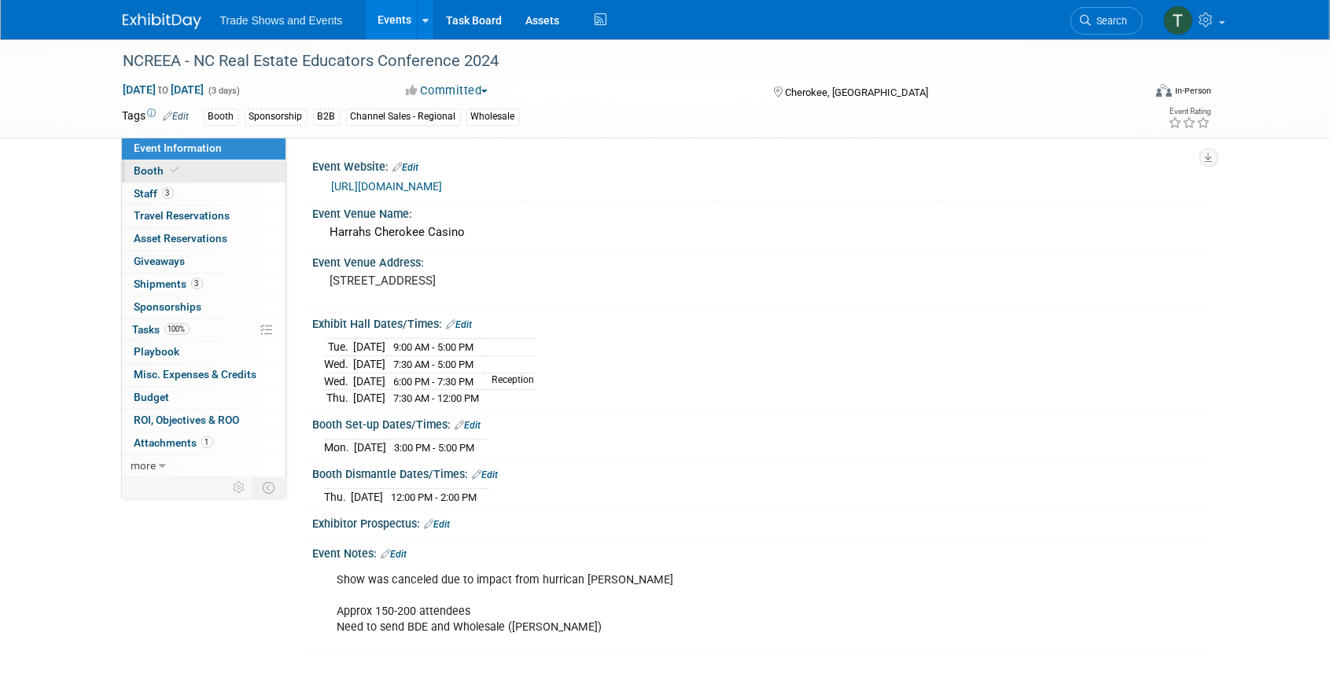
click at [165, 173] on span "Booth" at bounding box center [159, 170] width 48 height 13
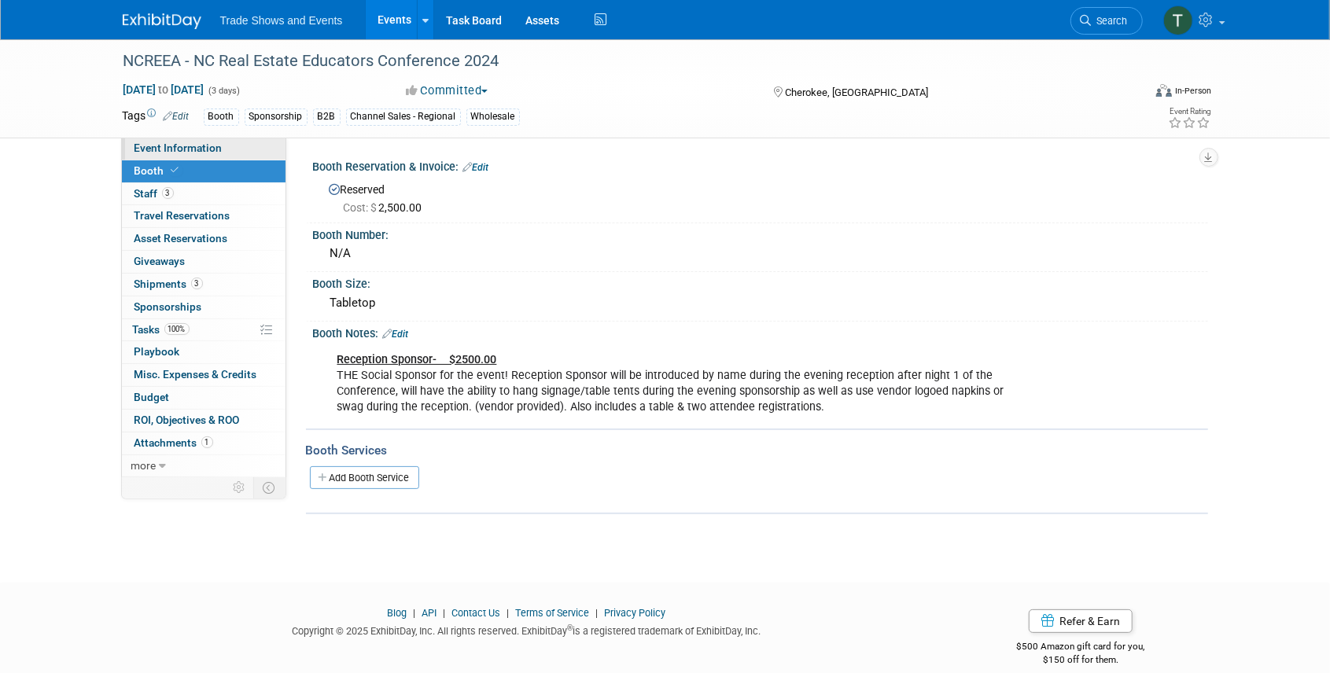
click at [163, 149] on span "Event Information" at bounding box center [179, 148] width 88 height 13
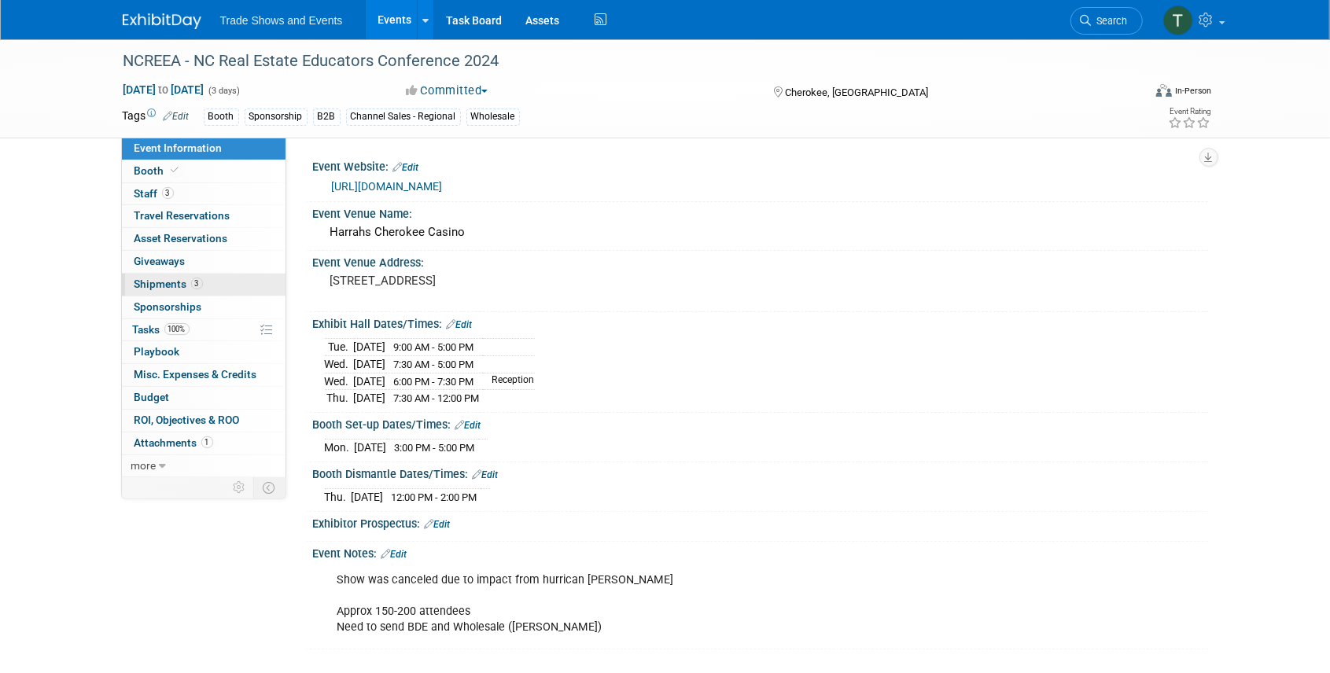
click at [182, 280] on span "Shipments 3" at bounding box center [169, 284] width 68 height 13
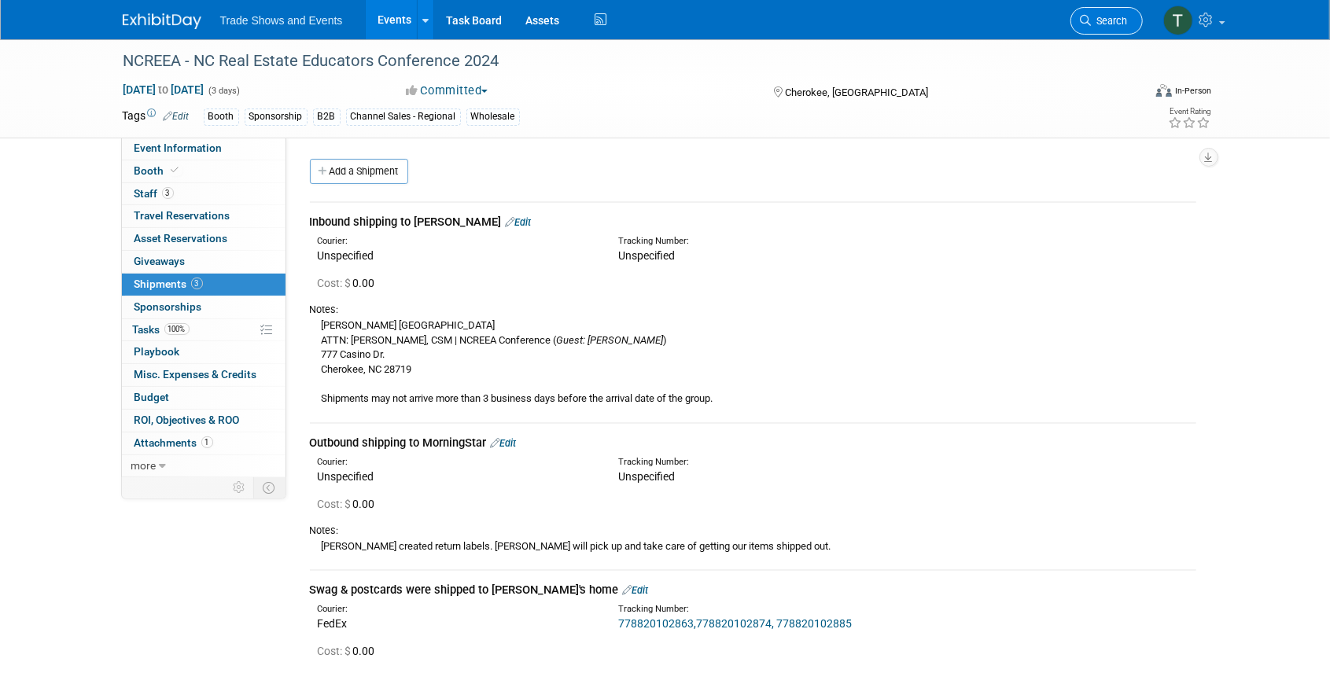
click at [1122, 18] on span "Search" at bounding box center [1110, 21] width 36 height 12
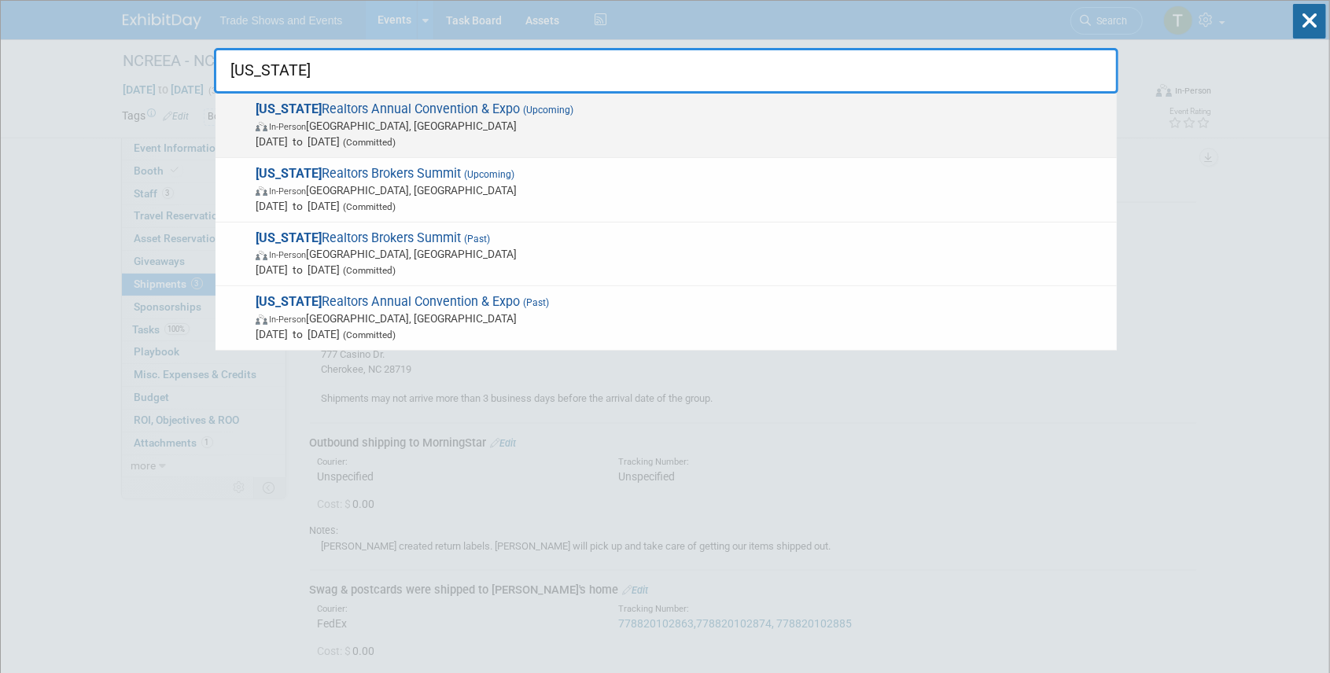
type input "ohio"
click at [345, 98] on div "Ohio Realtors Annual Convention & Expo (Upcoming) In-Person Cleveland, OH Sep 1…" at bounding box center [666, 126] width 901 height 64
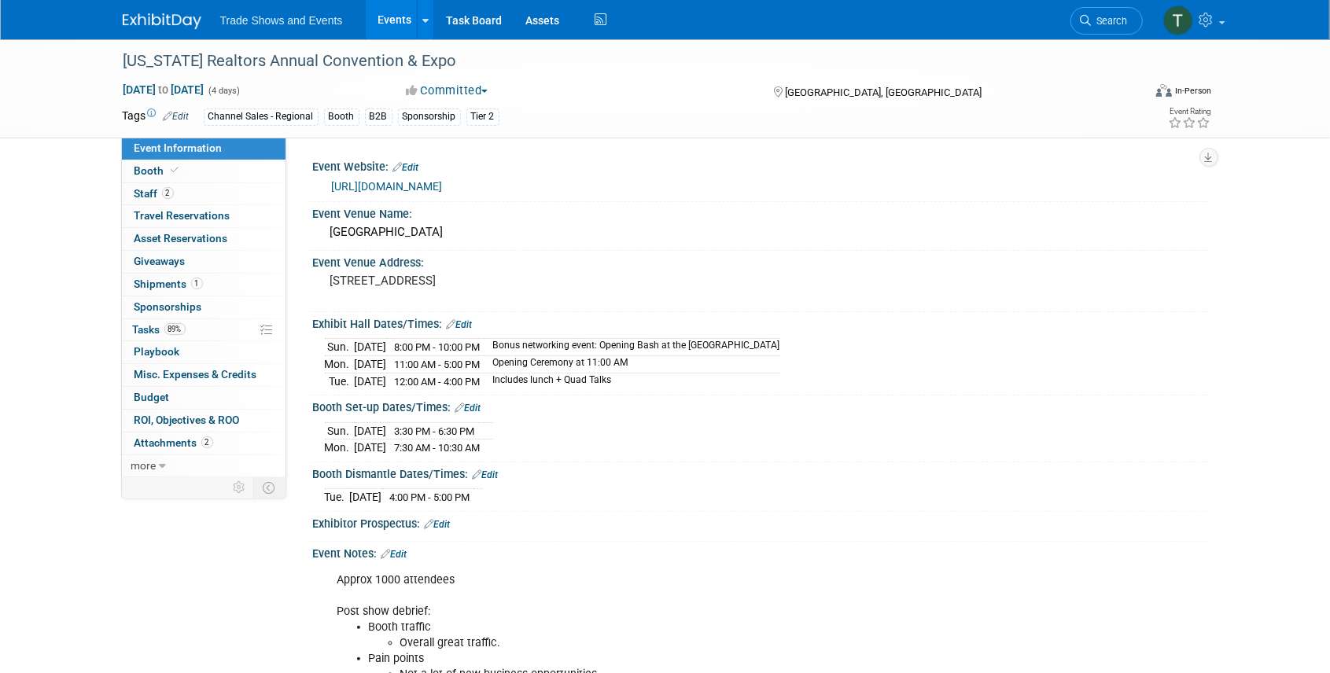
click at [489, 470] on link "Edit" at bounding box center [486, 475] width 26 height 11
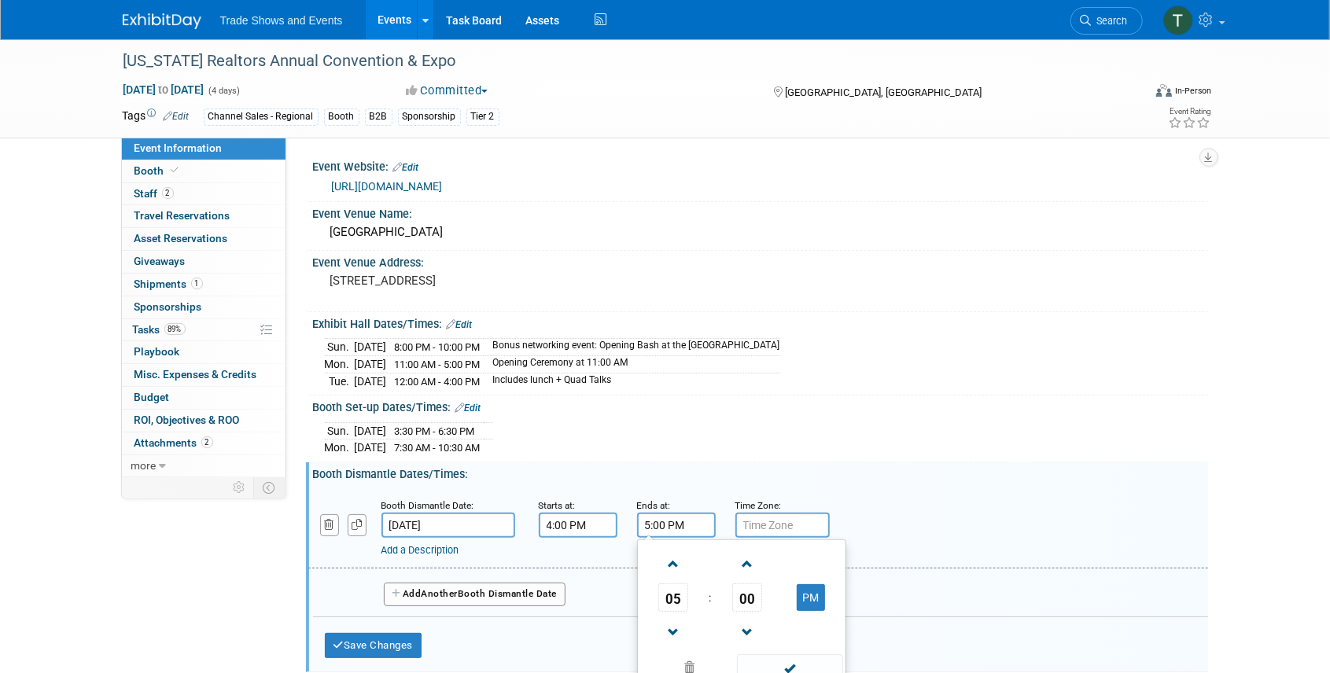
click at [664, 527] on input "5:00 PM" at bounding box center [676, 525] width 79 height 25
click at [678, 590] on span "05" at bounding box center [673, 598] width 30 height 28
click at [671, 643] on td "08" at bounding box center [666, 649] width 50 height 42
type input "8:00 PM"
click at [787, 660] on span at bounding box center [790, 668] width 106 height 28
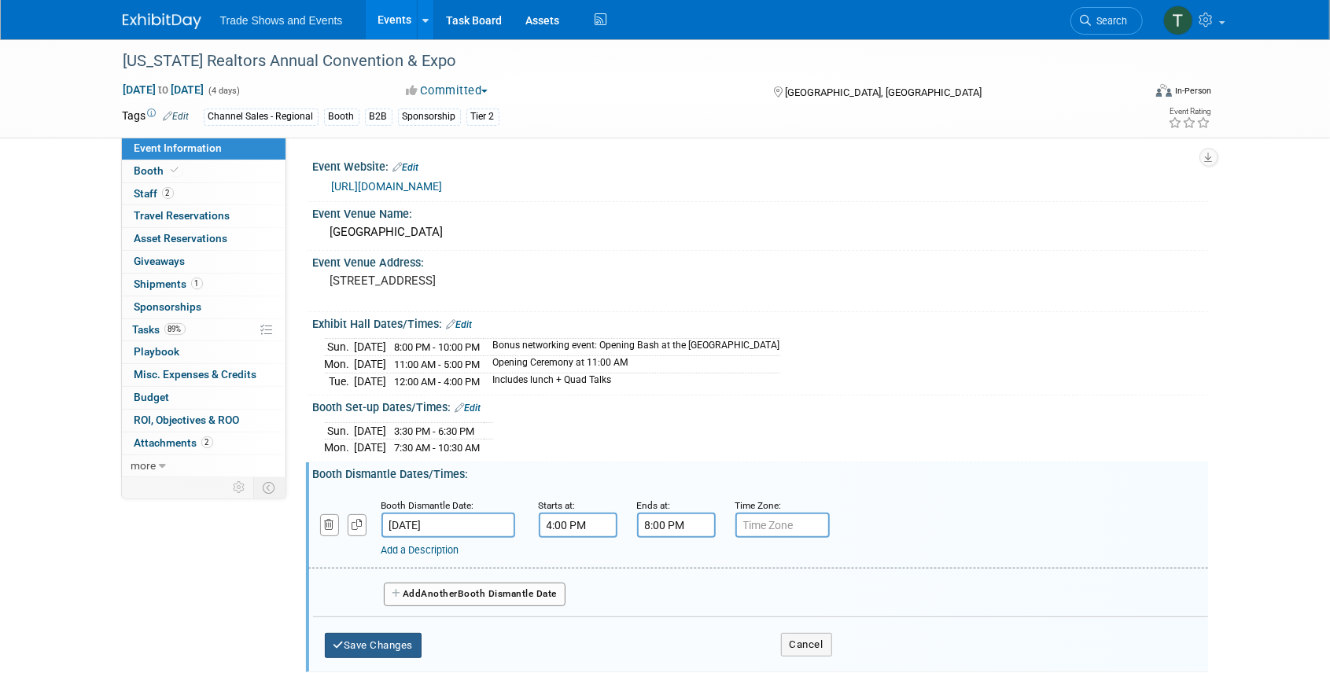
click at [379, 643] on button "Save Changes" at bounding box center [374, 645] width 98 height 25
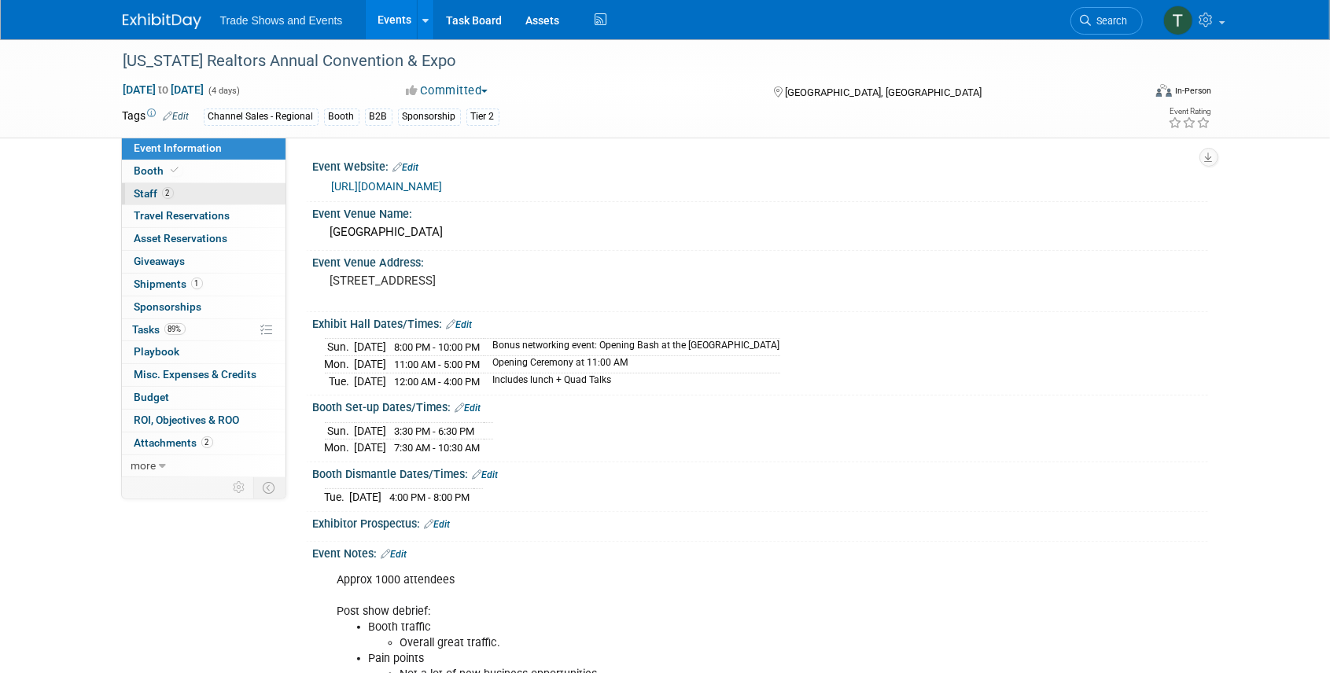
click at [157, 189] on span "Staff 2" at bounding box center [154, 193] width 39 height 13
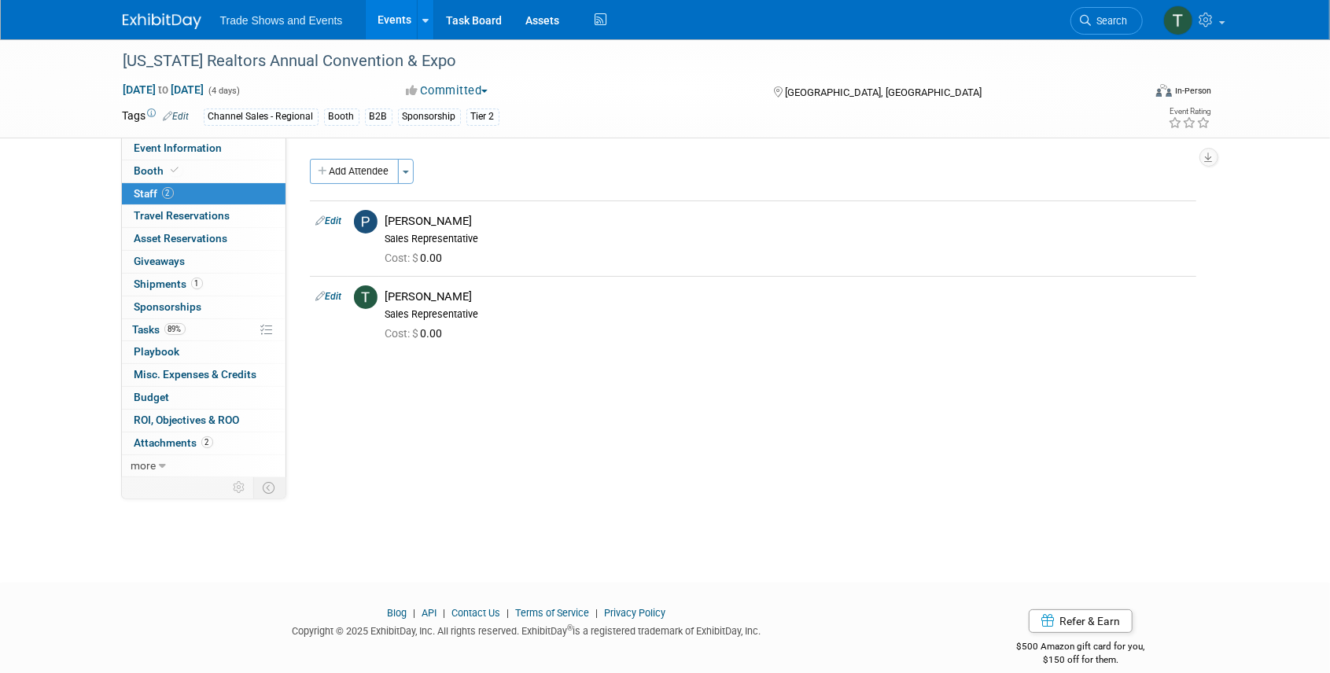
click at [1123, 16] on span "Search" at bounding box center [1110, 21] width 36 height 12
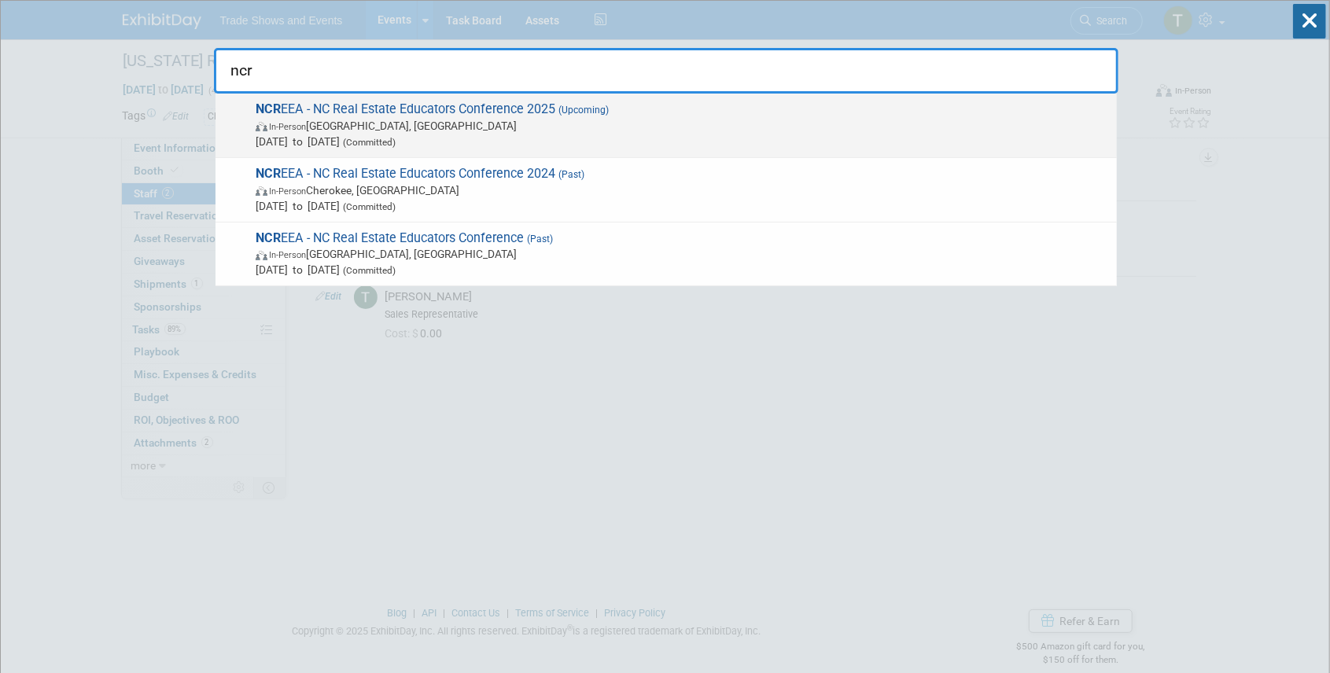
type input "ncr"
click at [436, 107] on span "NCR EEA - NC Real Estate Educators Conference 2025 (Upcoming) In-Person South B…" at bounding box center [680, 125] width 858 height 48
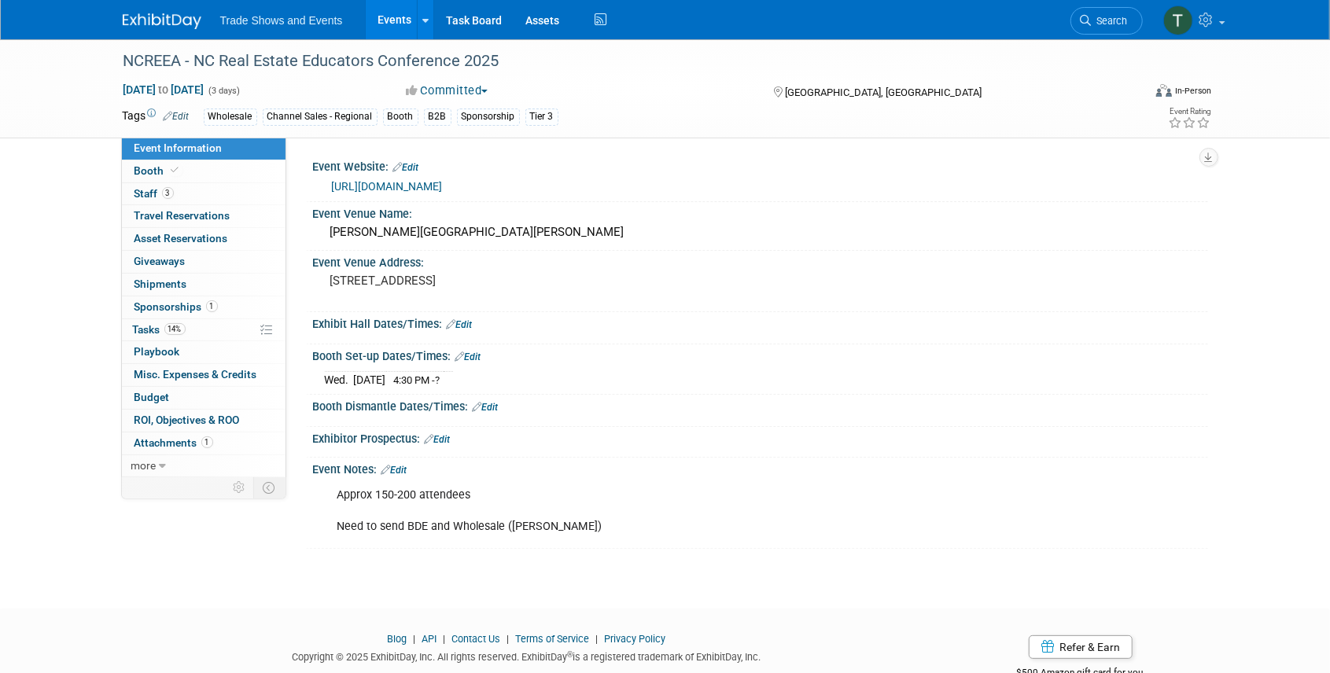
click at [466, 322] on link "Edit" at bounding box center [460, 324] width 26 height 11
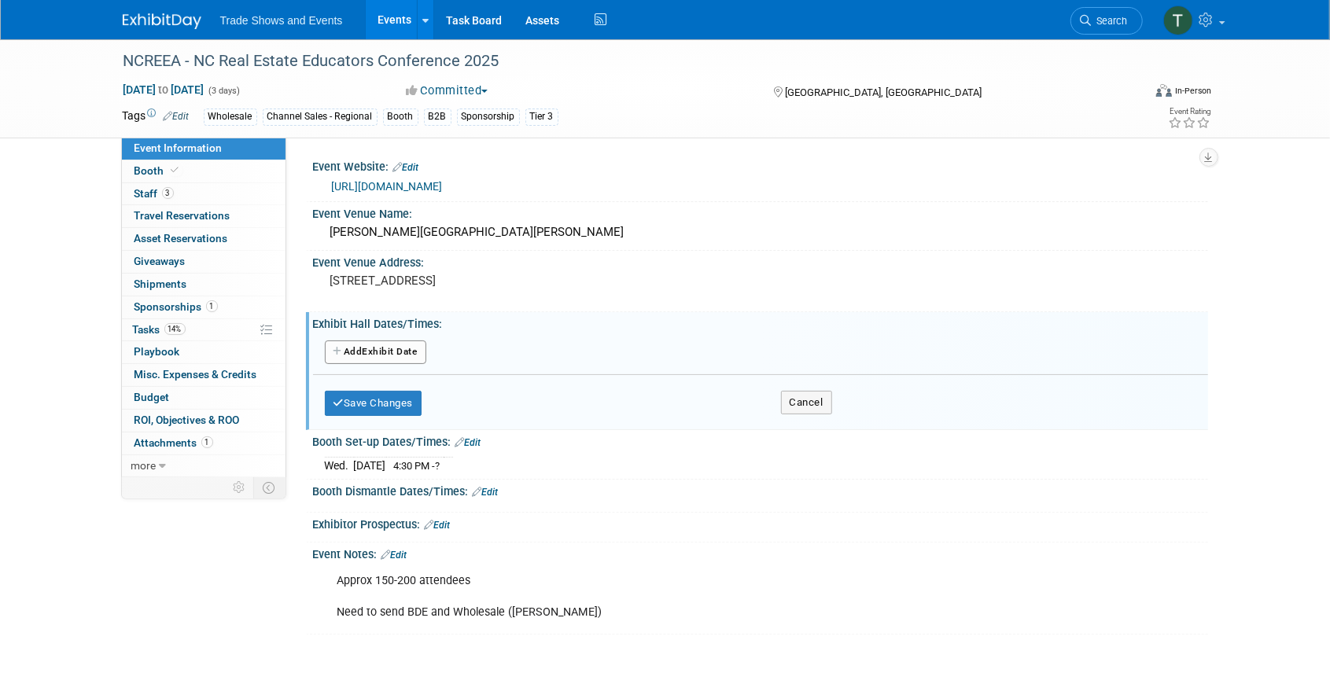
click at [373, 348] on button "Add Another Exhibit Date" at bounding box center [375, 353] width 101 height 24
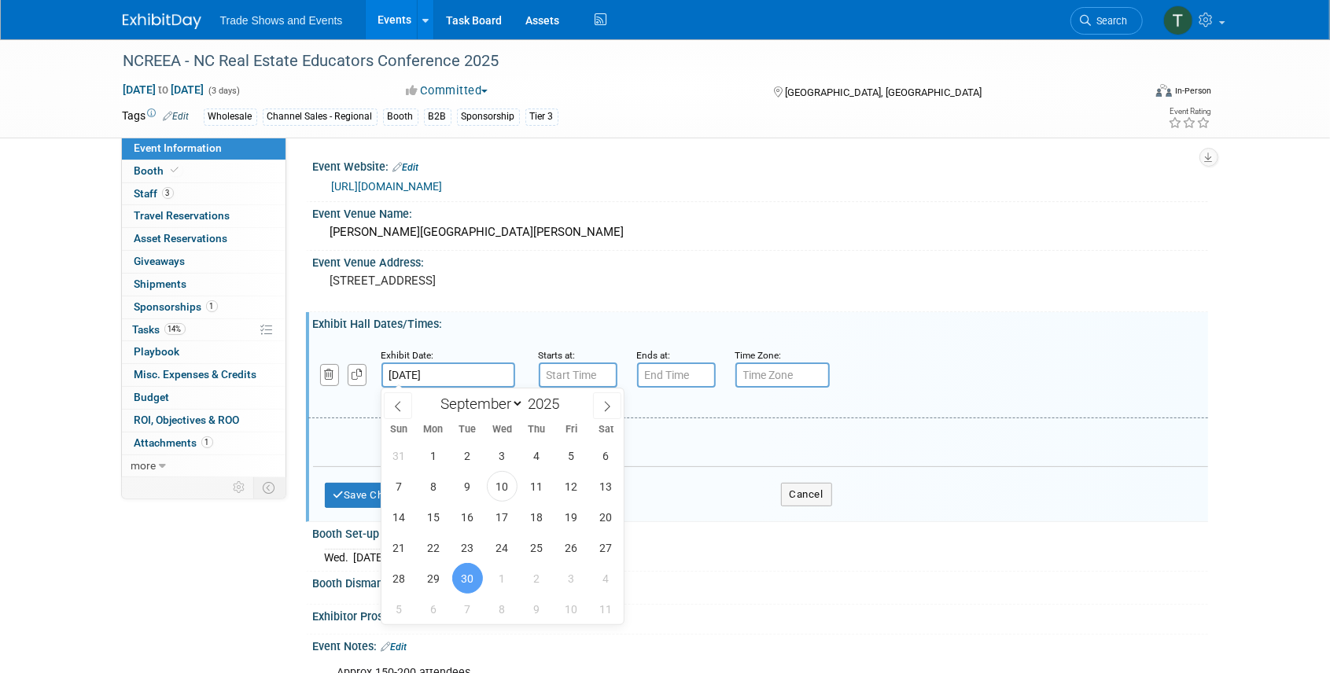
click at [480, 379] on input "[DATE]" at bounding box center [448, 375] width 134 height 25
click at [507, 585] on span "1" at bounding box center [502, 578] width 31 height 31
type input "[DATE]"
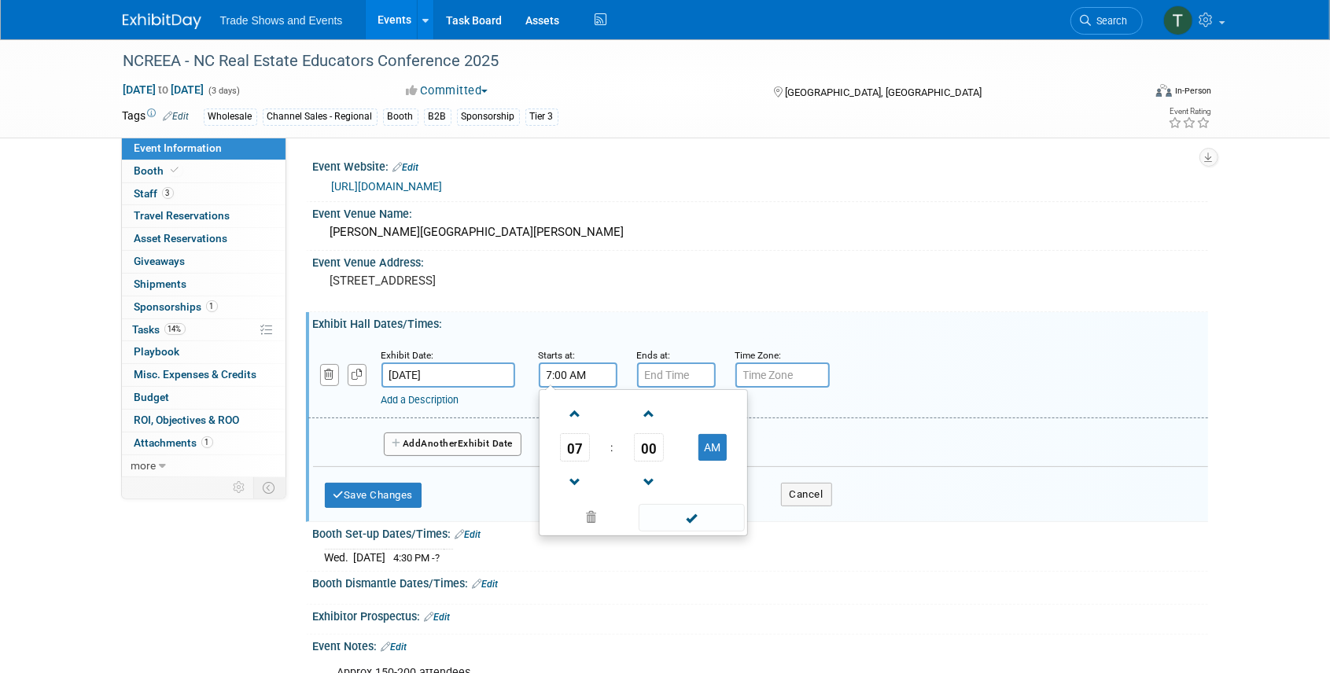
click at [560, 374] on input "7:00 AM" at bounding box center [578, 375] width 79 height 25
click at [576, 451] on span "07" at bounding box center [575, 447] width 30 height 28
click at [613, 459] on td "05" at bounding box center [618, 457] width 50 height 42
click at [653, 448] on span "00" at bounding box center [649, 447] width 30 height 28
click at [669, 456] on td "30" at bounding box center [668, 457] width 50 height 42
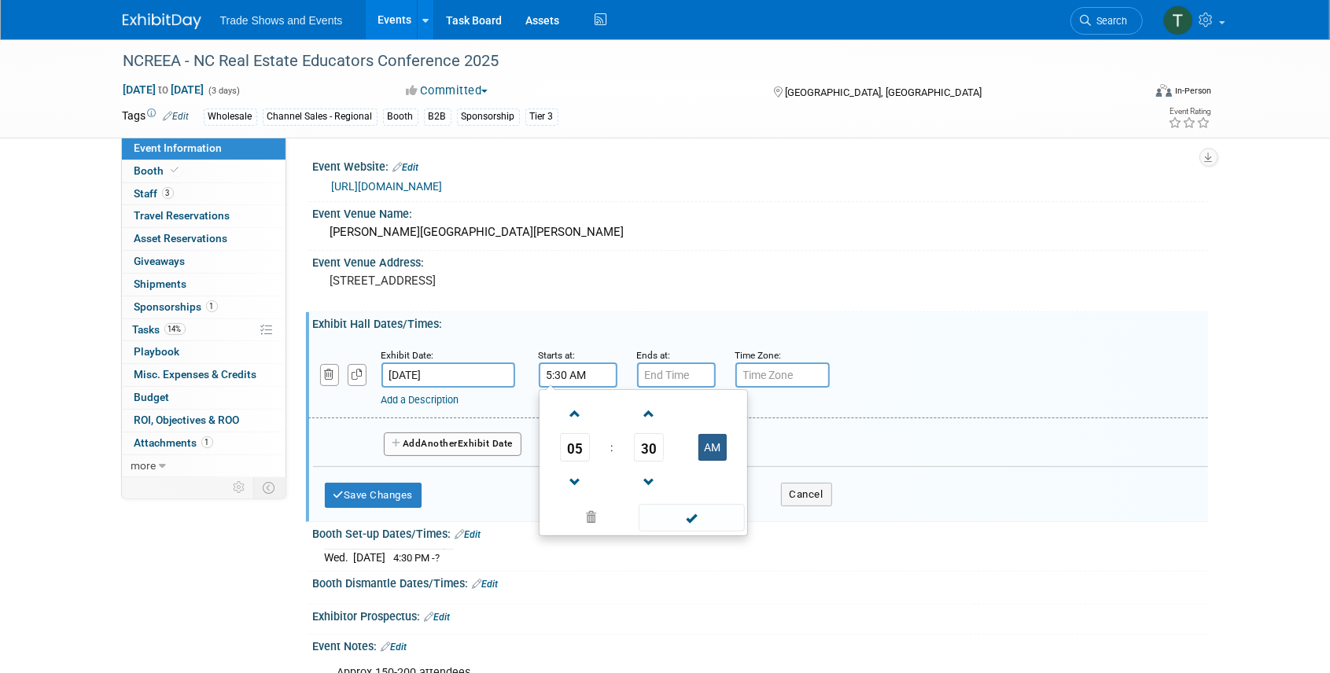
click at [717, 444] on button "AM" at bounding box center [712, 447] width 28 height 27
type input "5:30 PM"
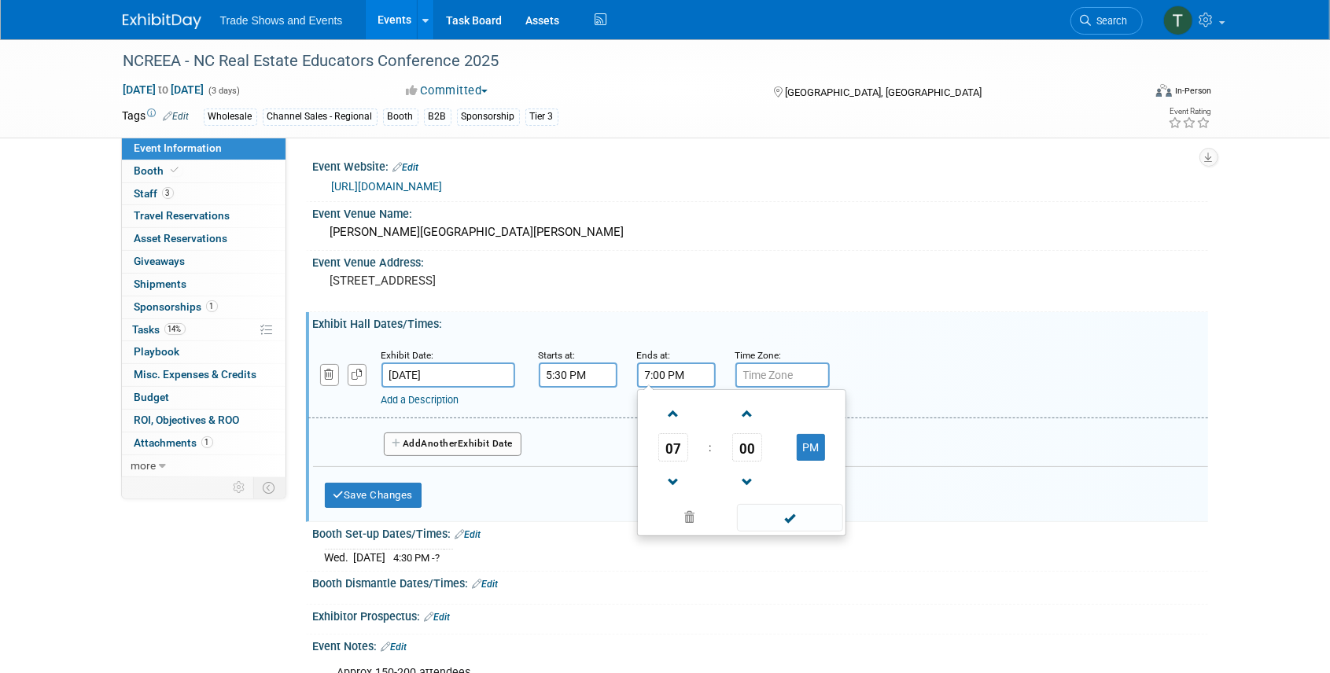
click at [678, 371] on input "7:00 PM" at bounding box center [676, 375] width 79 height 25
click at [675, 417] on span at bounding box center [674, 414] width 28 height 28
type input "8:00 PM"
click at [790, 518] on span at bounding box center [790, 518] width 106 height 28
click at [439, 395] on link "Add a Description" at bounding box center [420, 400] width 78 height 12
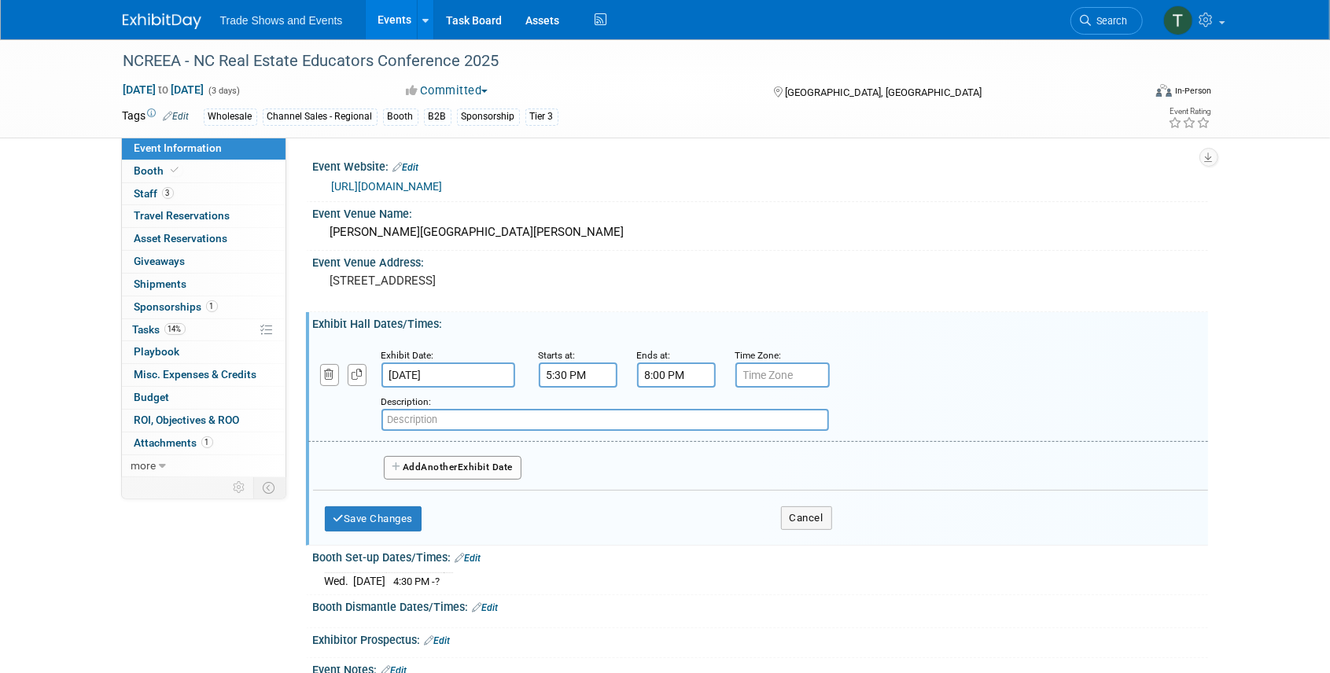
click at [460, 420] on input "text" at bounding box center [605, 420] width 448 height 22
paste input "[GEOGRAPHIC_DATA], [STREET_ADDRESS]"
type input "[GEOGRAPHIC_DATA], [STREET_ADDRESS]"
click at [474, 462] on button "Add Another Exhibit Date" at bounding box center [453, 468] width 138 height 24
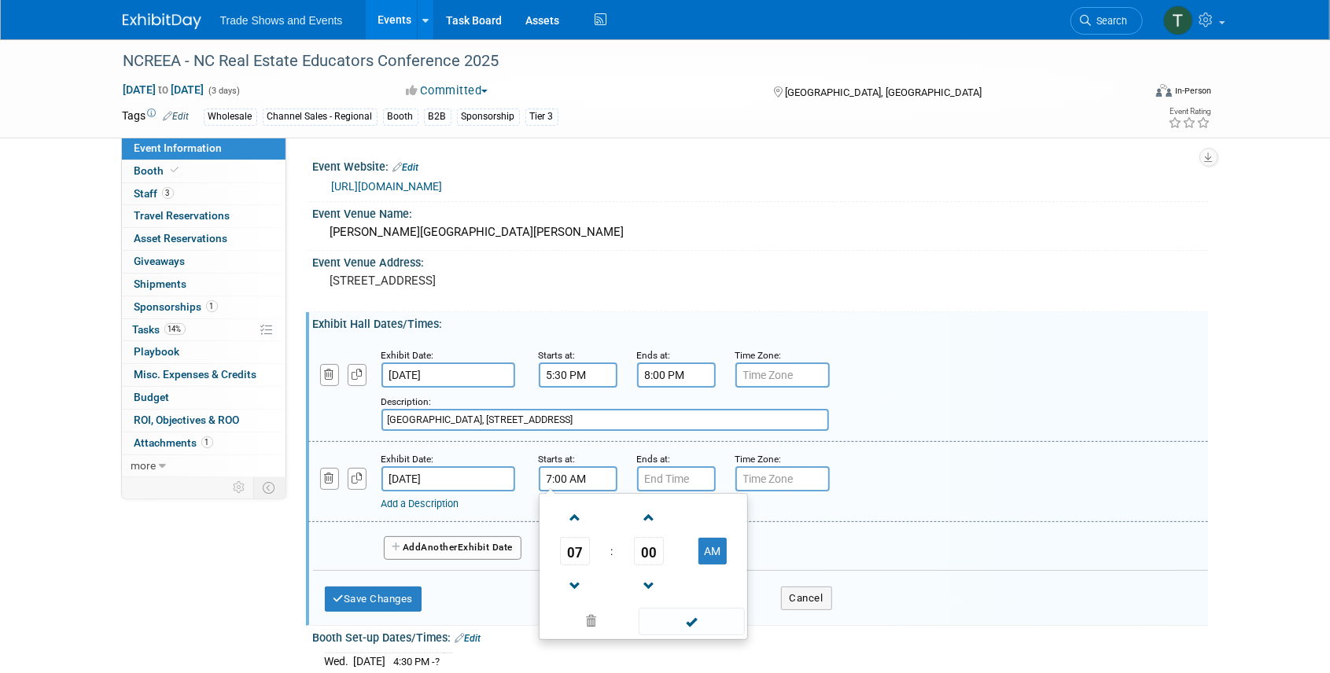
click at [579, 481] on input "7:00 AM" at bounding box center [578, 478] width 79 height 25
click at [577, 521] on span at bounding box center [576, 518] width 28 height 28
type input "8:00 AM"
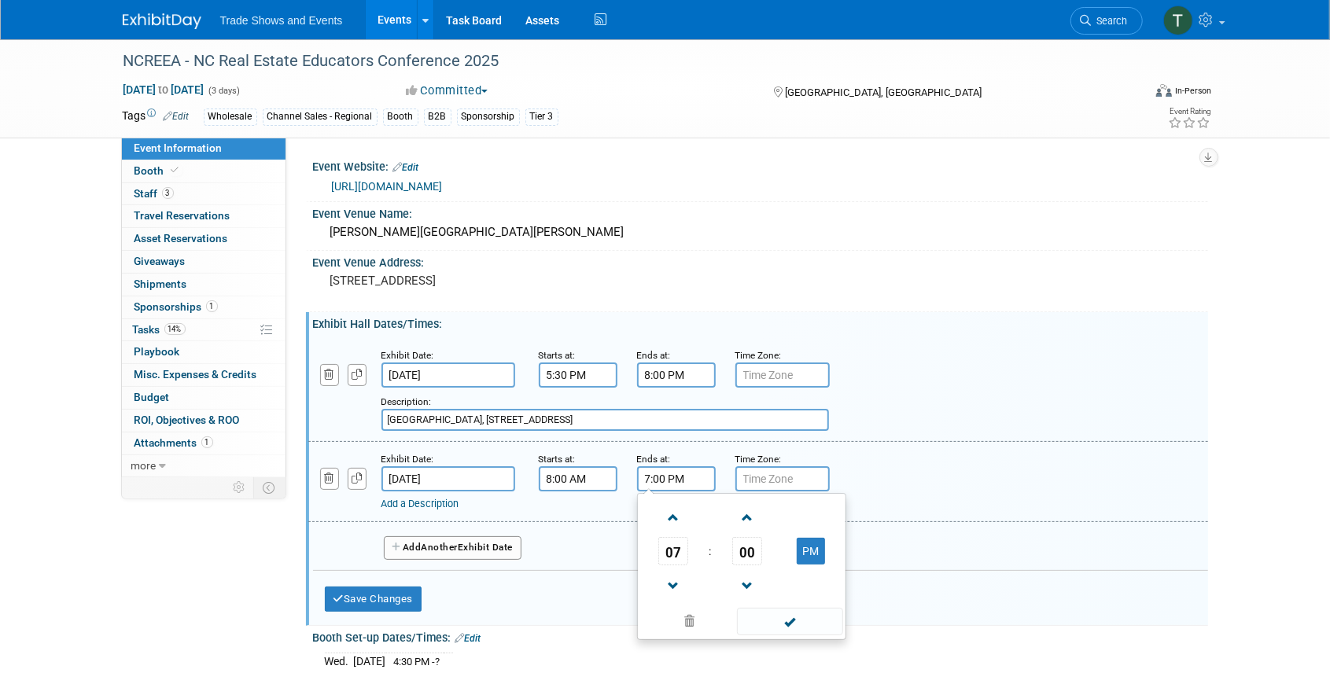
click at [660, 481] on input "7:00 PM" at bounding box center [676, 478] width 79 height 25
click at [676, 559] on span "07" at bounding box center [673, 551] width 30 height 28
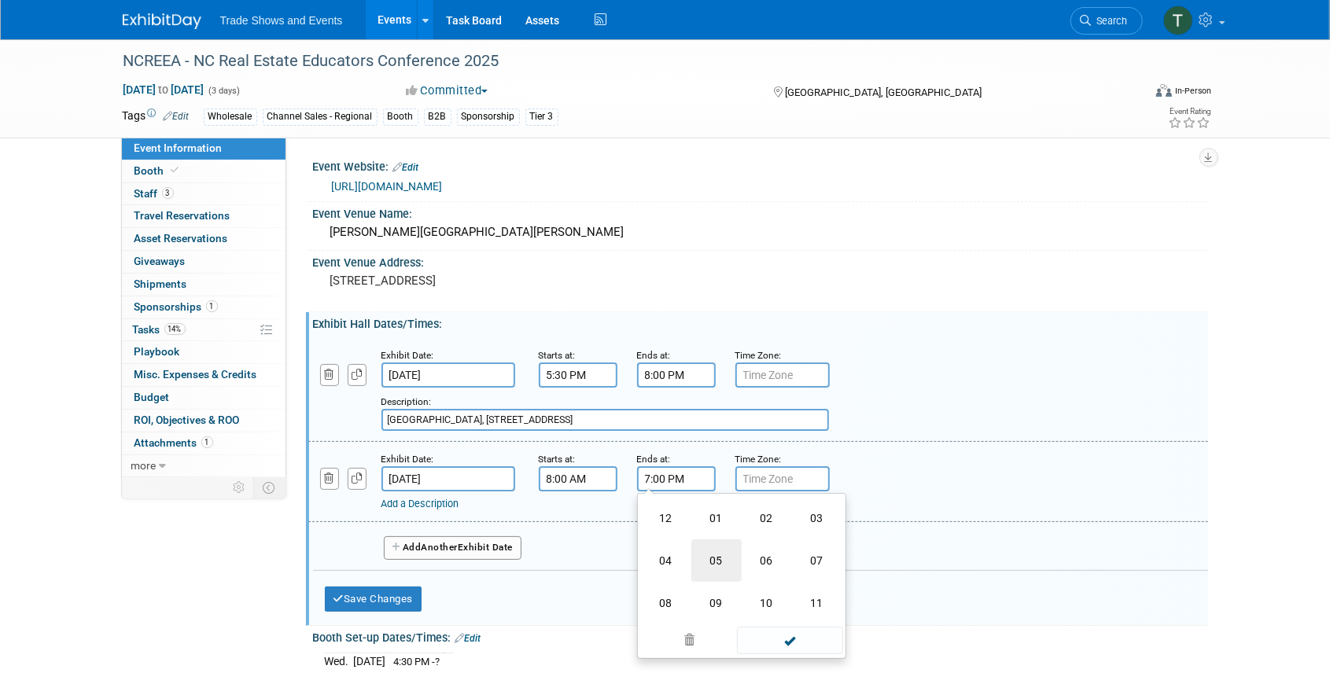
click at [716, 562] on td "05" at bounding box center [716, 561] width 50 height 42
type input "5:00 PM"
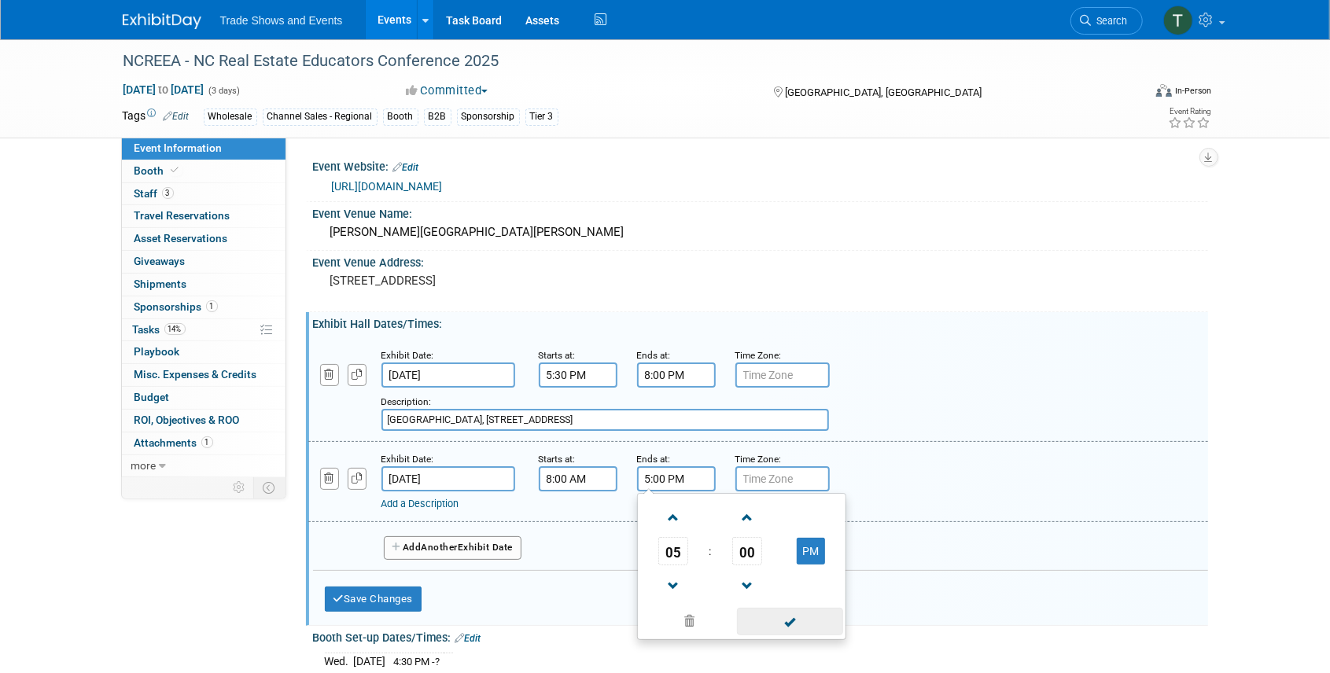
click at [800, 620] on span at bounding box center [790, 622] width 106 height 28
click at [440, 545] on span "Another" at bounding box center [440, 547] width 37 height 11
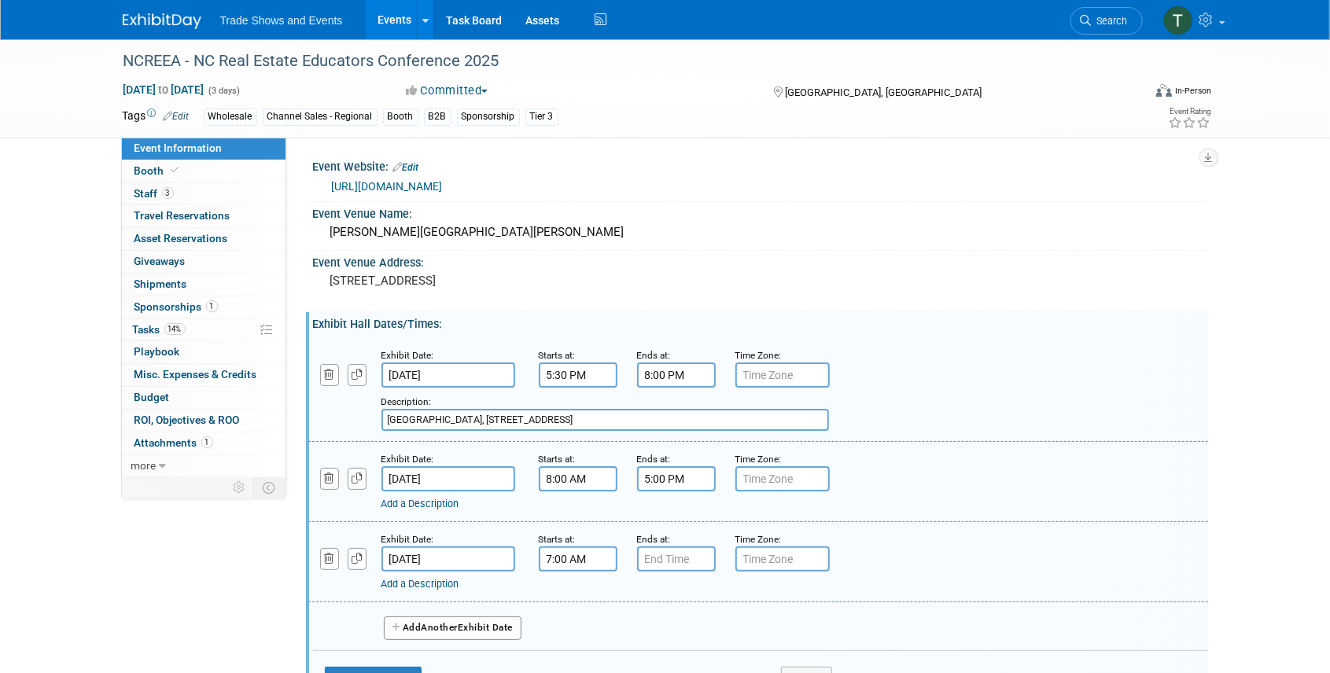
click at [586, 562] on input "7:00 AM" at bounding box center [578, 559] width 79 height 25
click at [582, 595] on span at bounding box center [576, 598] width 28 height 28
type input "8:00 AM"
click at [650, 560] on input "7:00 PM" at bounding box center [676, 559] width 79 height 25
click at [671, 632] on span "07" at bounding box center [673, 631] width 30 height 28
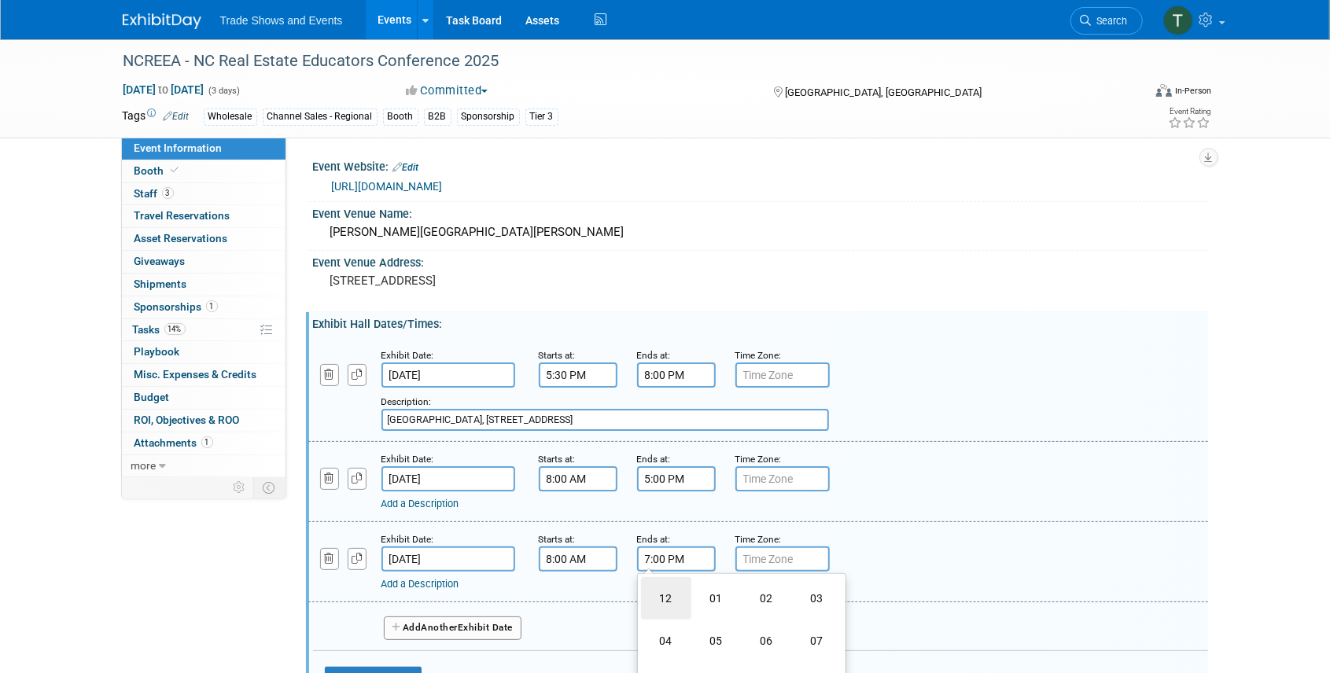
click at [665, 605] on td "12" at bounding box center [666, 598] width 50 height 42
click at [754, 632] on span "00" at bounding box center [747, 631] width 30 height 28
click at [765, 636] on td "30" at bounding box center [767, 641] width 50 height 42
type input "12:30 PM"
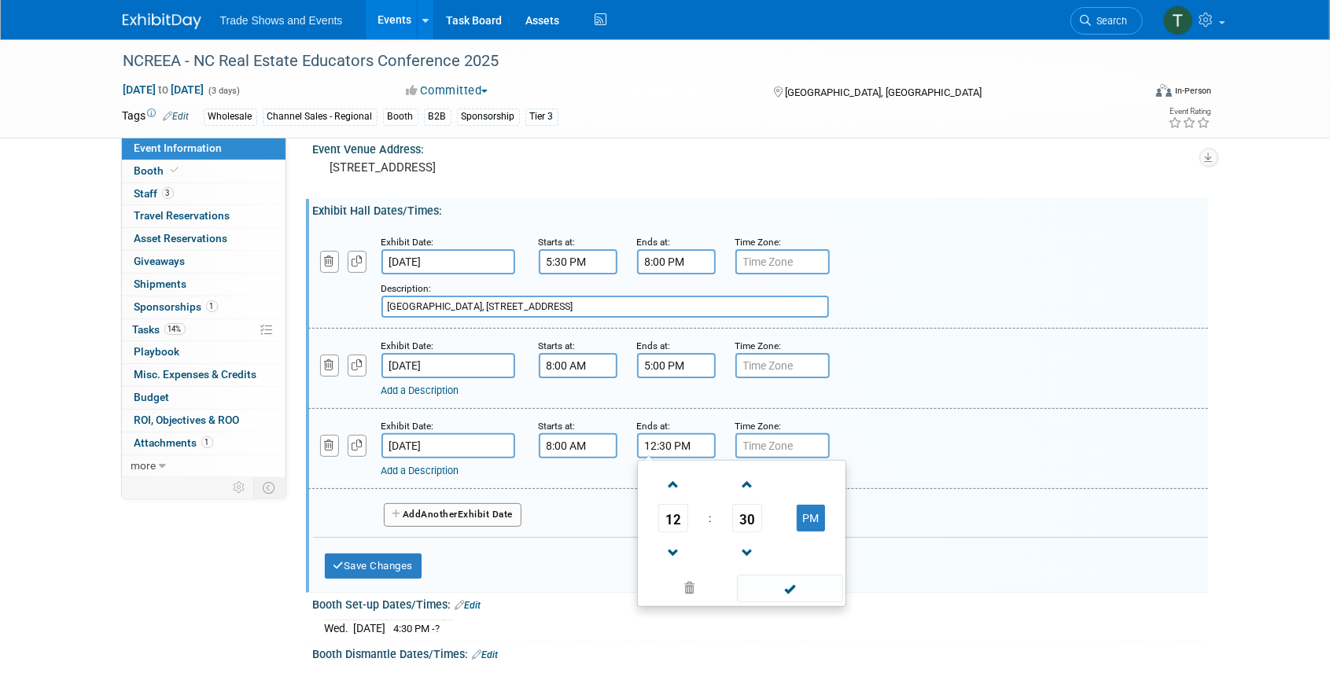
scroll to position [157, 0]
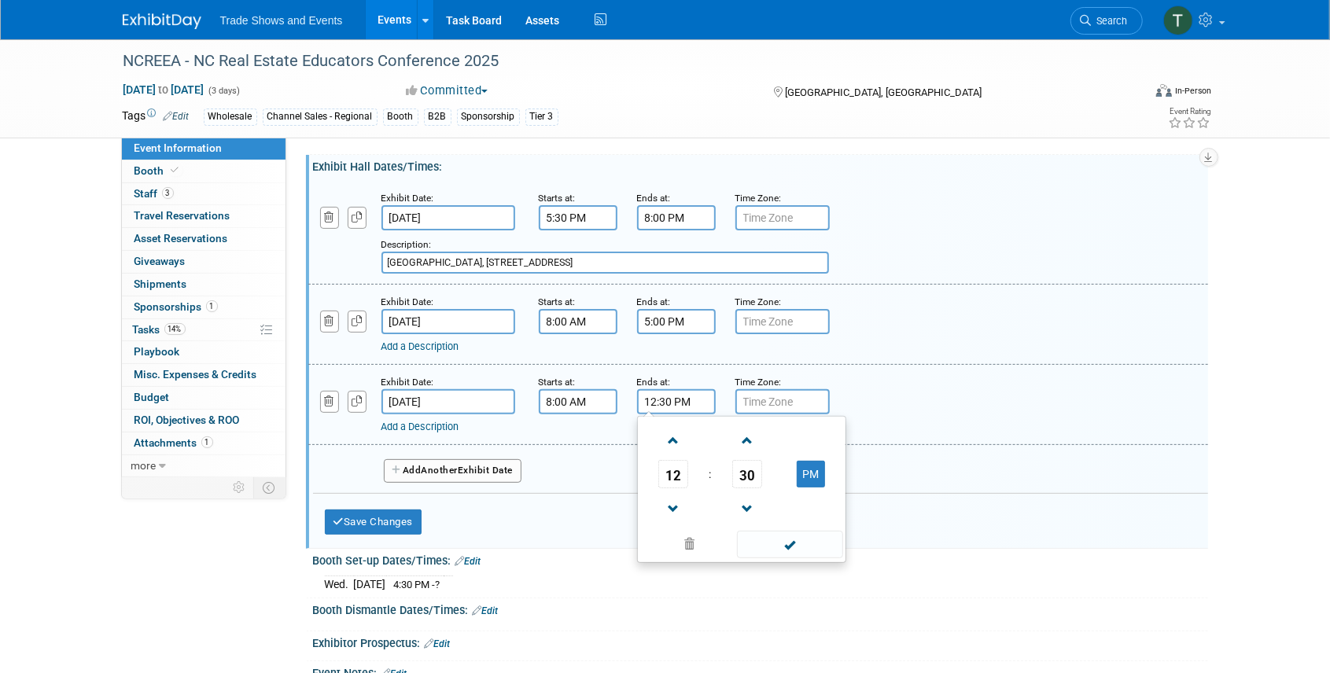
click at [795, 546] on span at bounding box center [790, 545] width 106 height 28
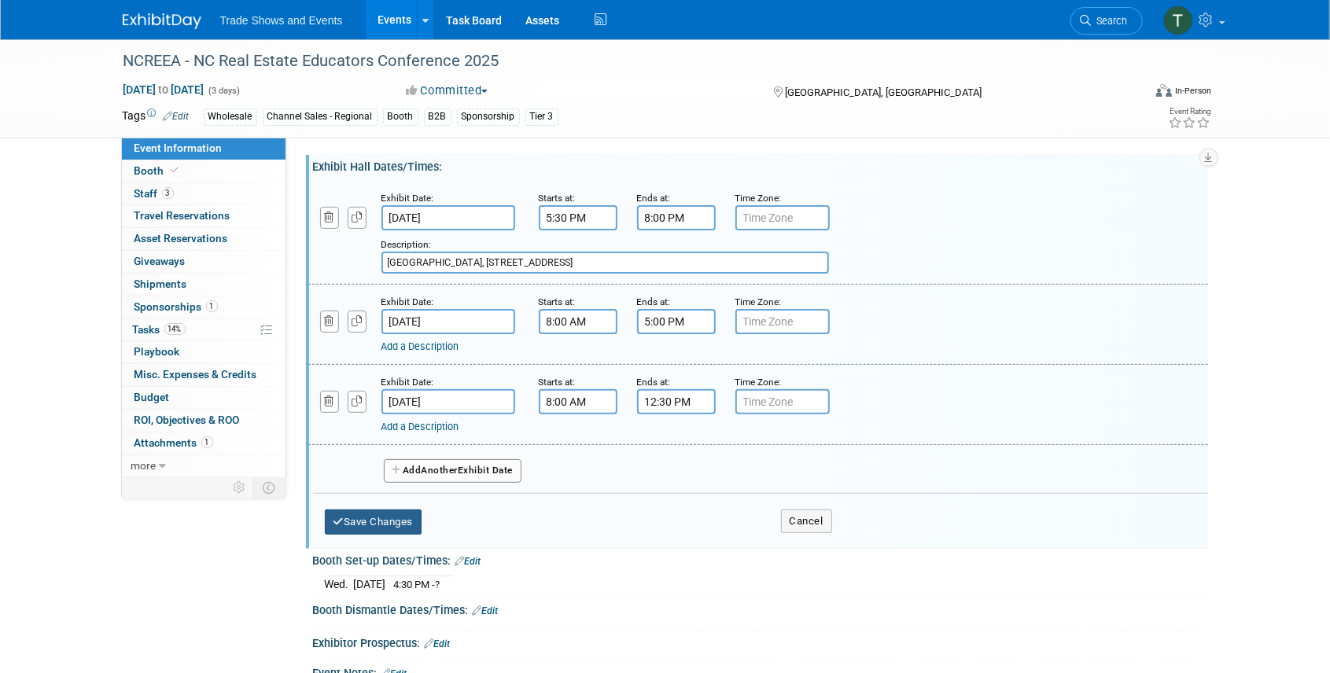
click at [400, 514] on button "Save Changes" at bounding box center [374, 522] width 98 height 25
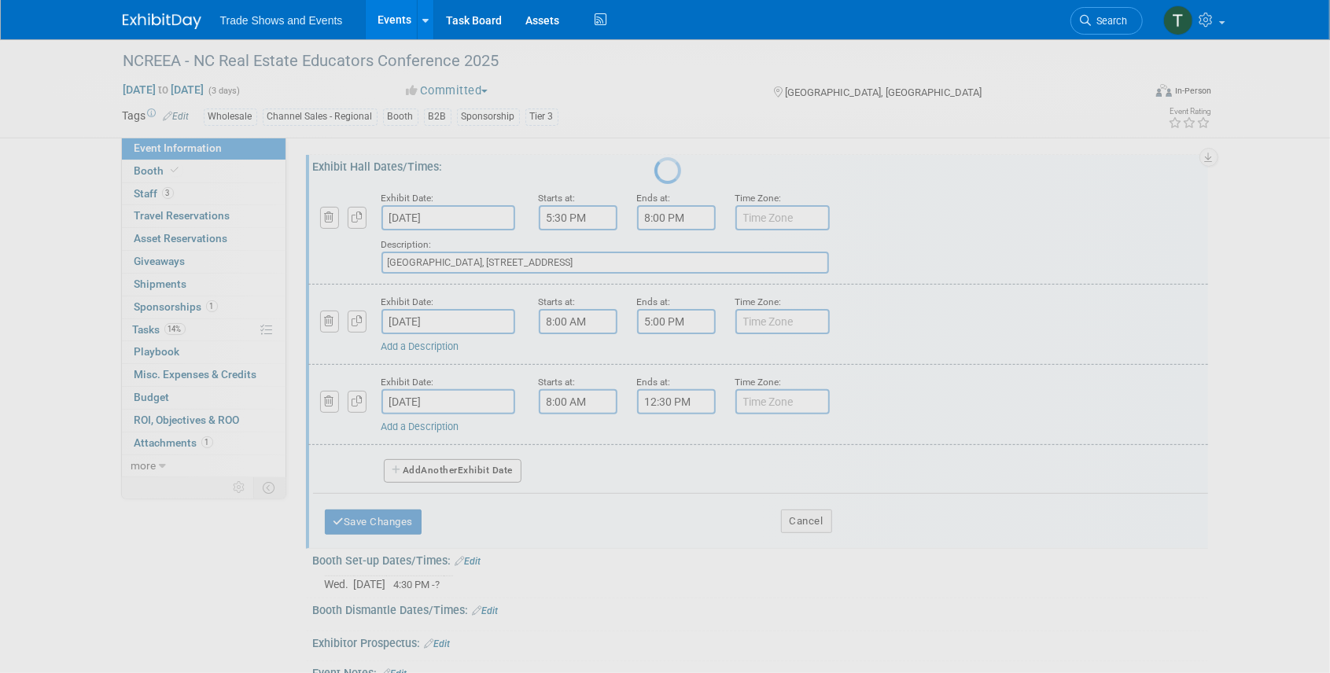
scroll to position [39, 0]
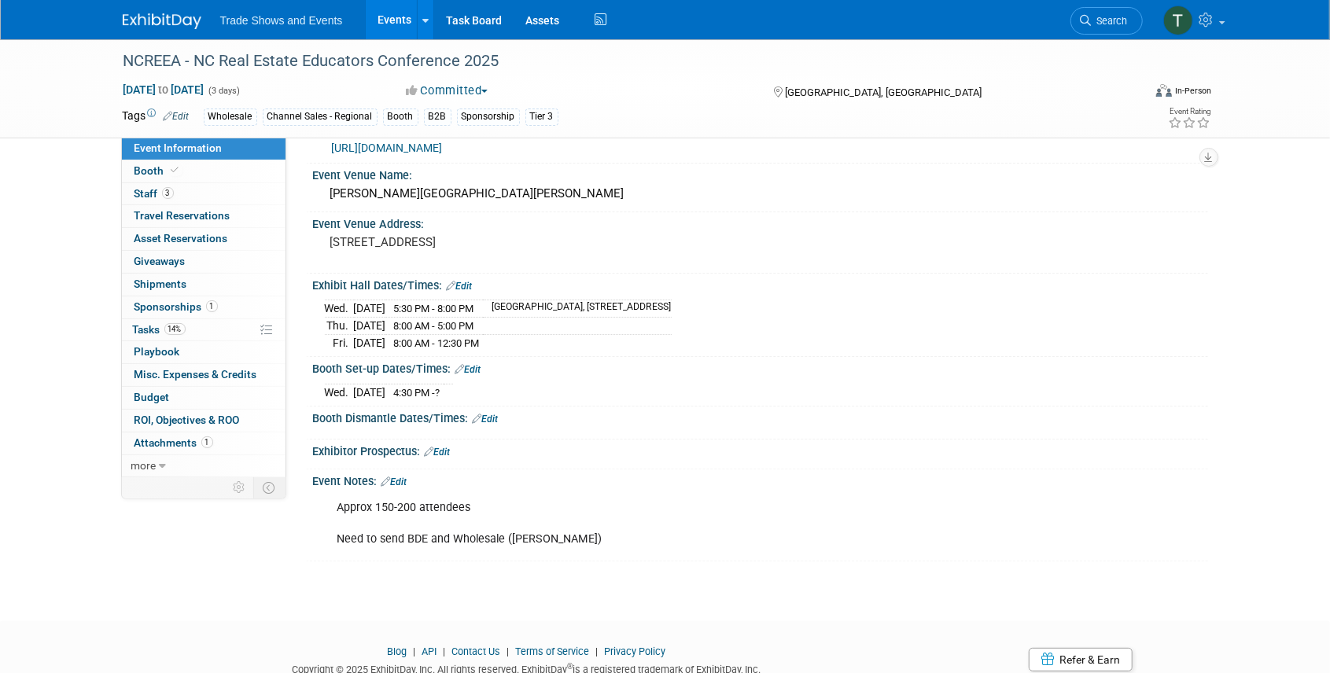
click at [498, 415] on link "Edit" at bounding box center [486, 419] width 26 height 11
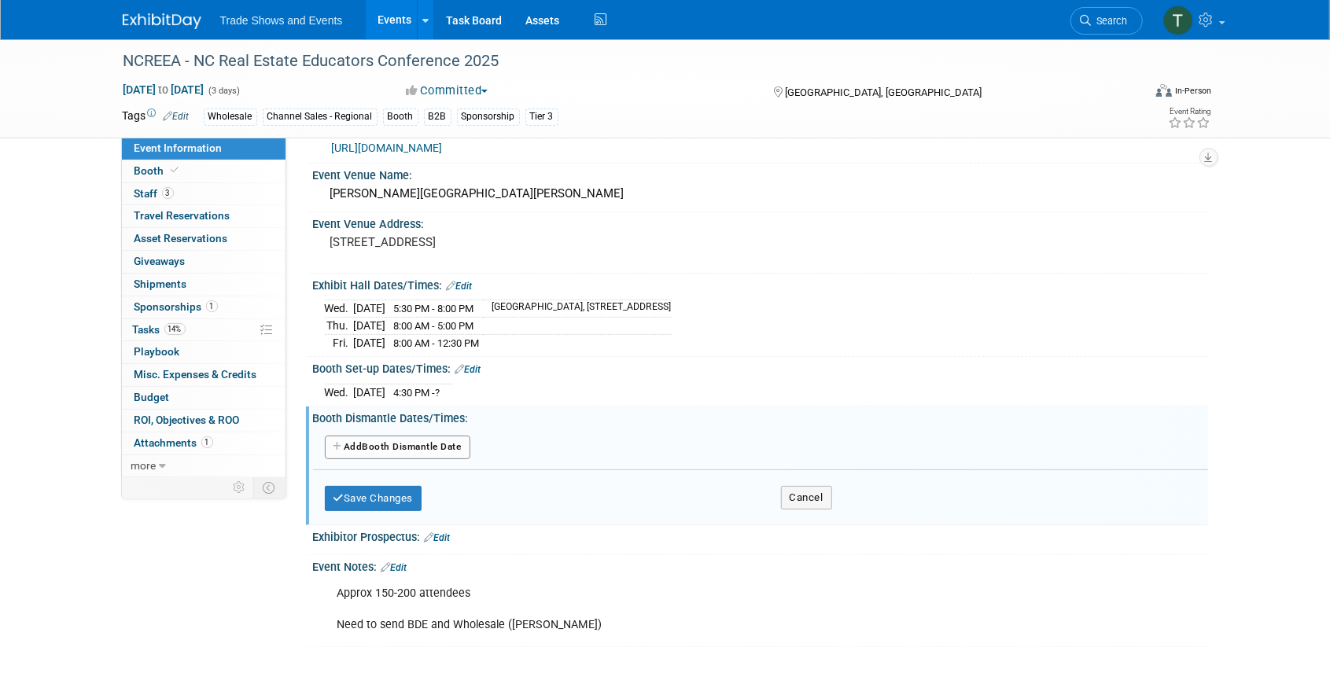
click at [422, 439] on button "Add Another Booth Dismantle Date" at bounding box center [398, 448] width 146 height 24
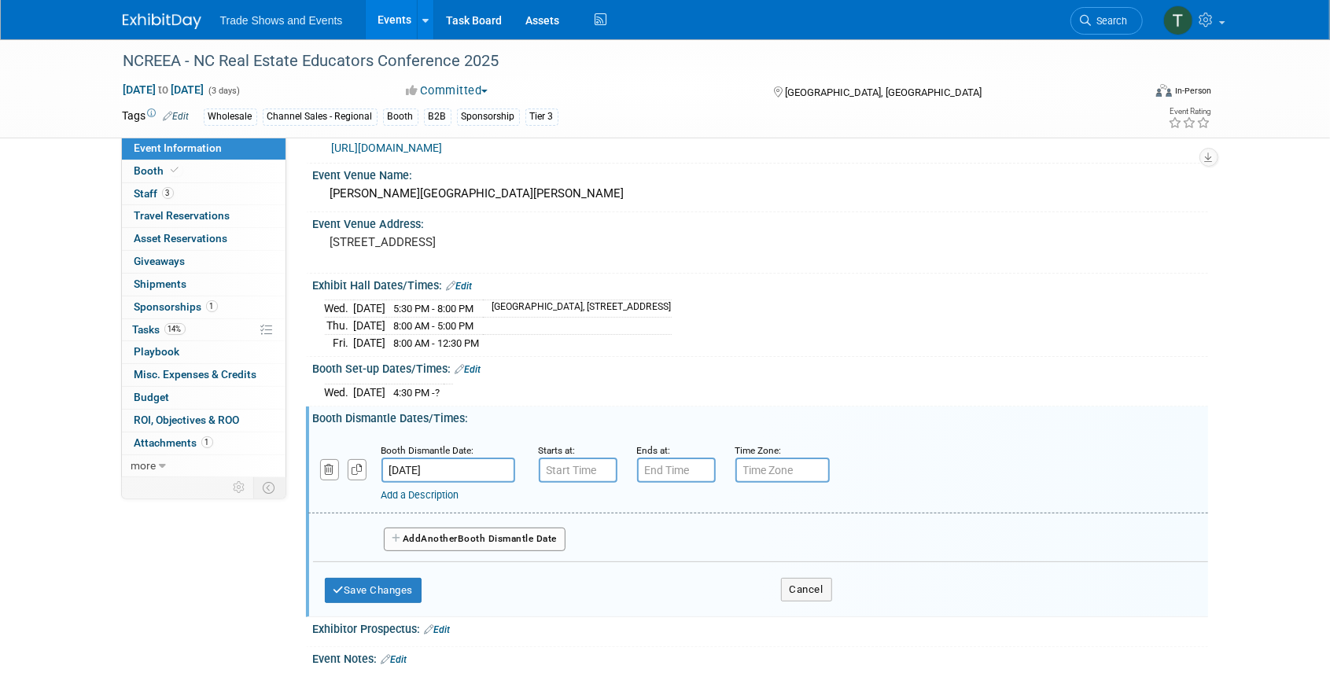
click at [474, 464] on input "[DATE]" at bounding box center [448, 470] width 134 height 25
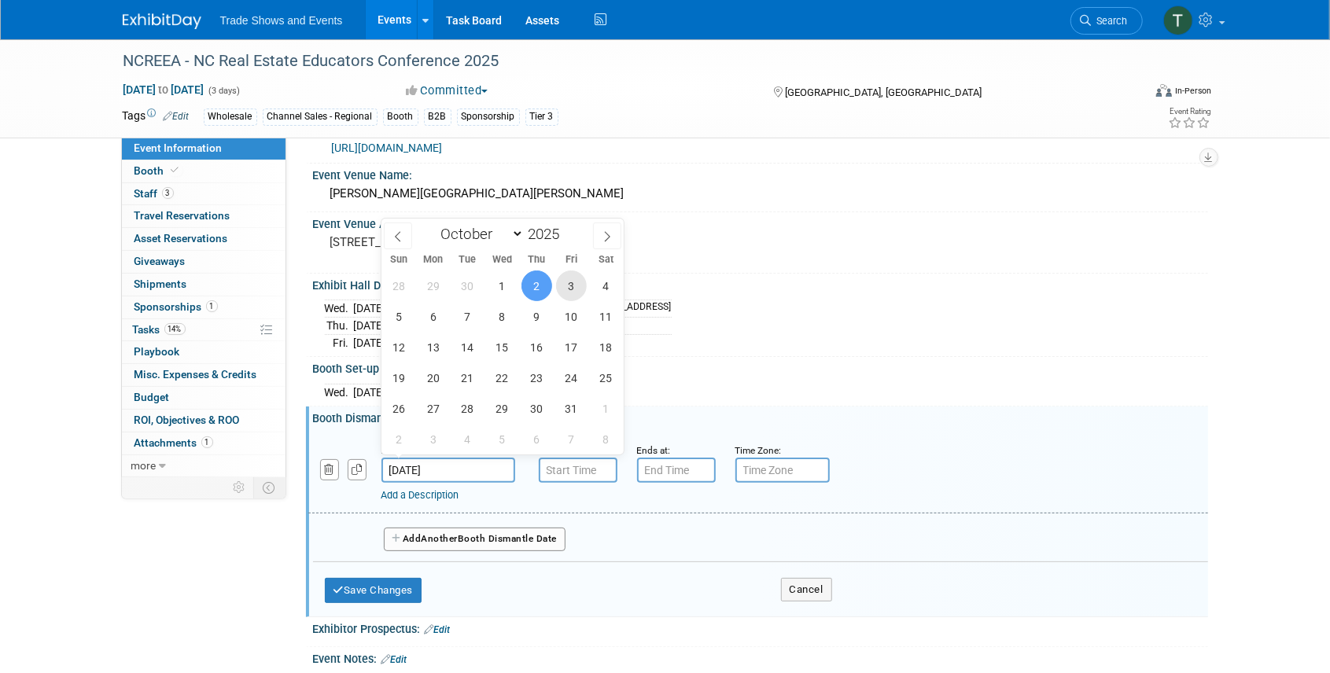
click at [569, 286] on span "3" at bounding box center [571, 286] width 31 height 31
type input "[DATE]"
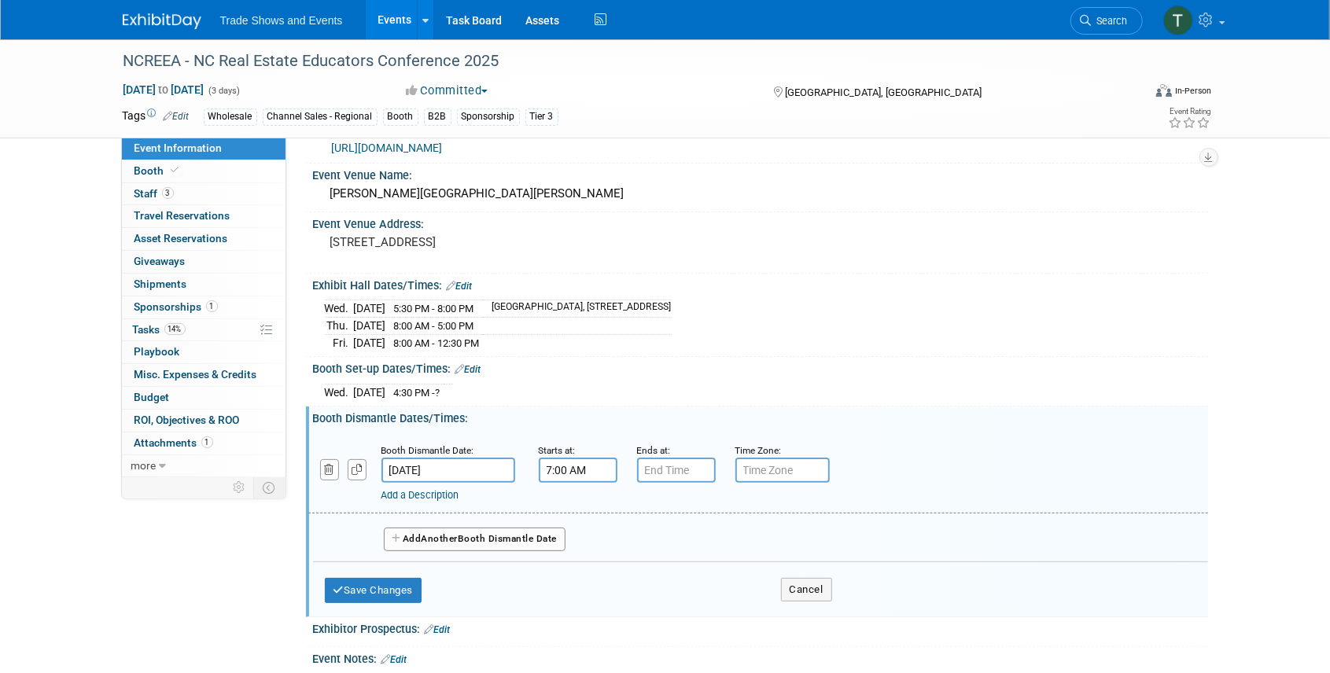
click at [582, 470] on input "7:00 AM" at bounding box center [578, 470] width 79 height 25
click at [580, 536] on span "07" at bounding box center [575, 543] width 30 height 28
click at [565, 501] on td "12" at bounding box center [568, 509] width 50 height 42
click at [640, 538] on span "00" at bounding box center [649, 543] width 30 height 28
click at [665, 544] on td "30" at bounding box center [668, 552] width 50 height 42
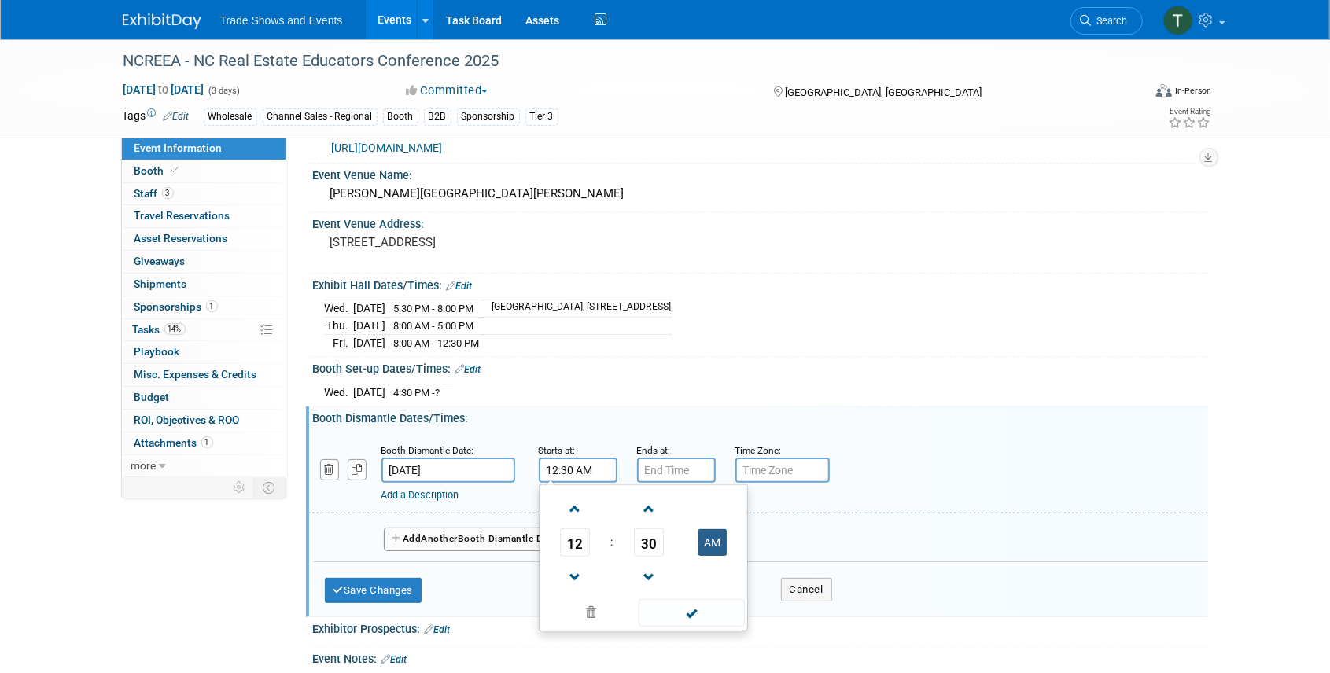
click at [706, 532] on button "AM" at bounding box center [712, 542] width 28 height 27
type input "12:30 PM"
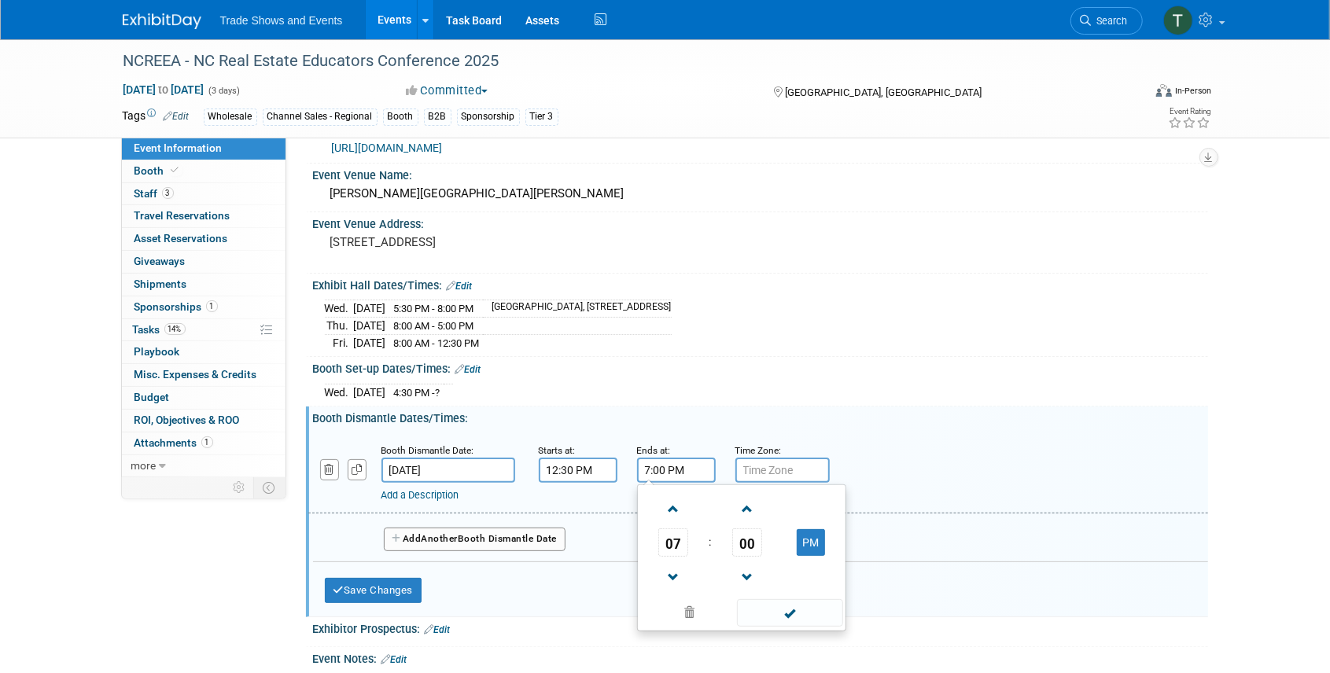
click at [673, 466] on input "7:00 PM" at bounding box center [676, 470] width 79 height 25
click at [672, 503] on span at bounding box center [674, 510] width 28 height 28
click at [680, 540] on span "08" at bounding box center [673, 543] width 30 height 28
click at [761, 510] on td "02" at bounding box center [767, 509] width 50 height 42
type input "2:00 PM"
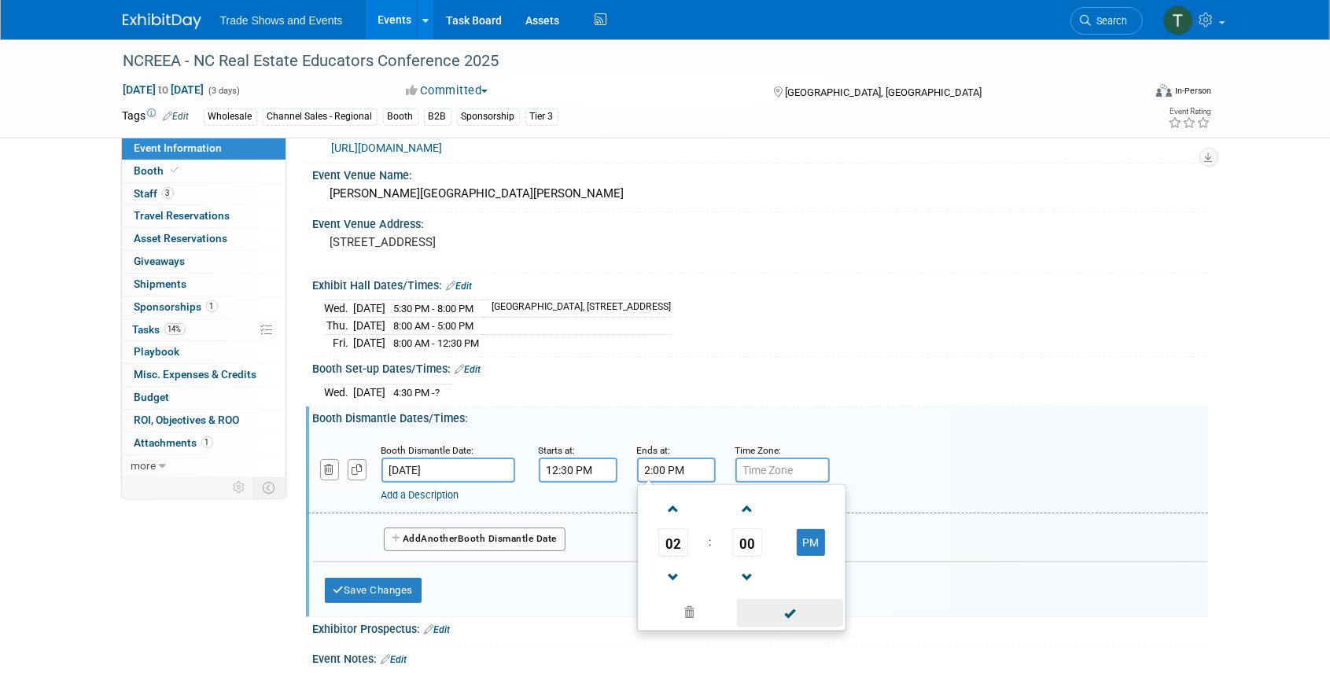
click at [790, 612] on span at bounding box center [790, 613] width 106 height 28
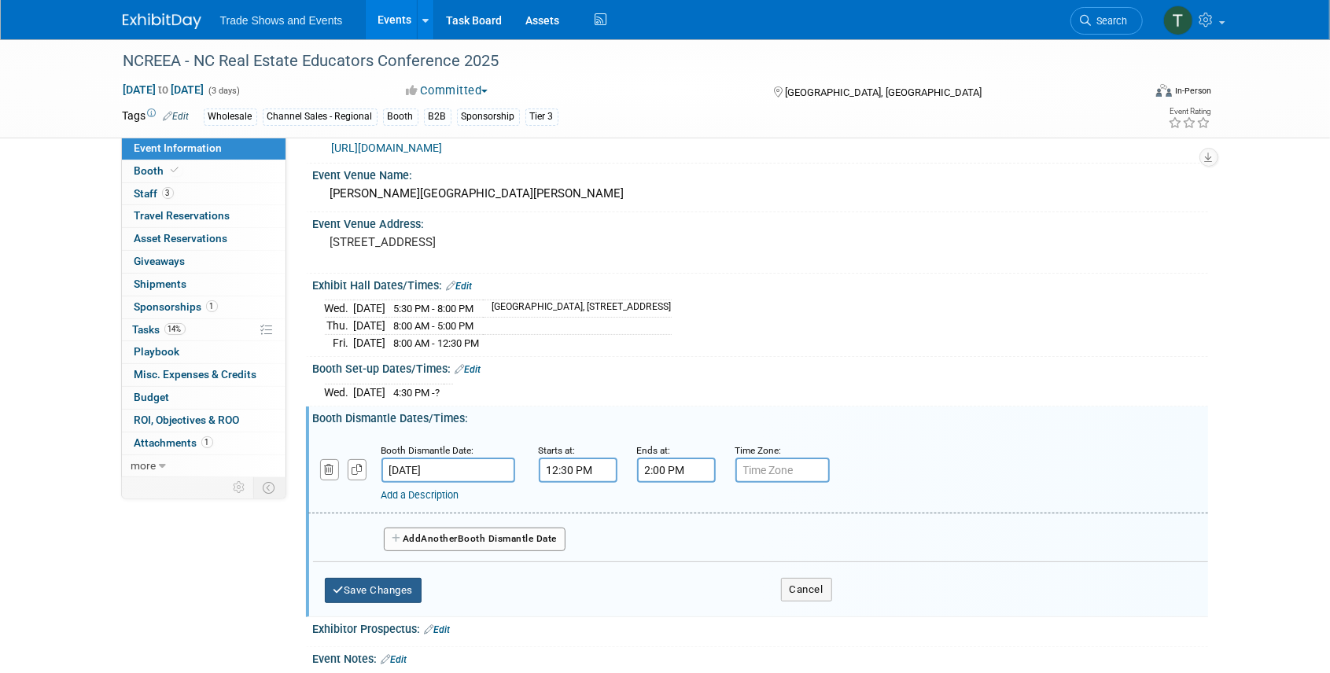
click at [384, 584] on button "Save Changes" at bounding box center [374, 590] width 98 height 25
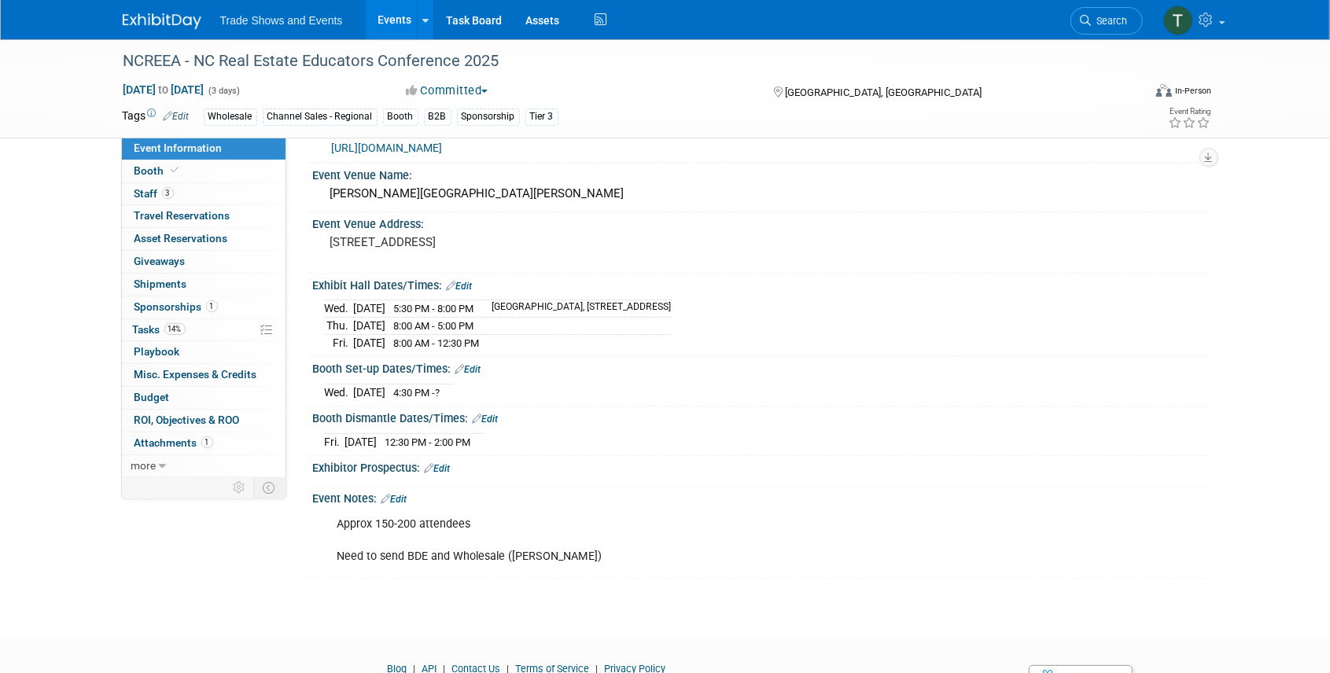
click at [477, 364] on link "Edit" at bounding box center [468, 369] width 26 height 11
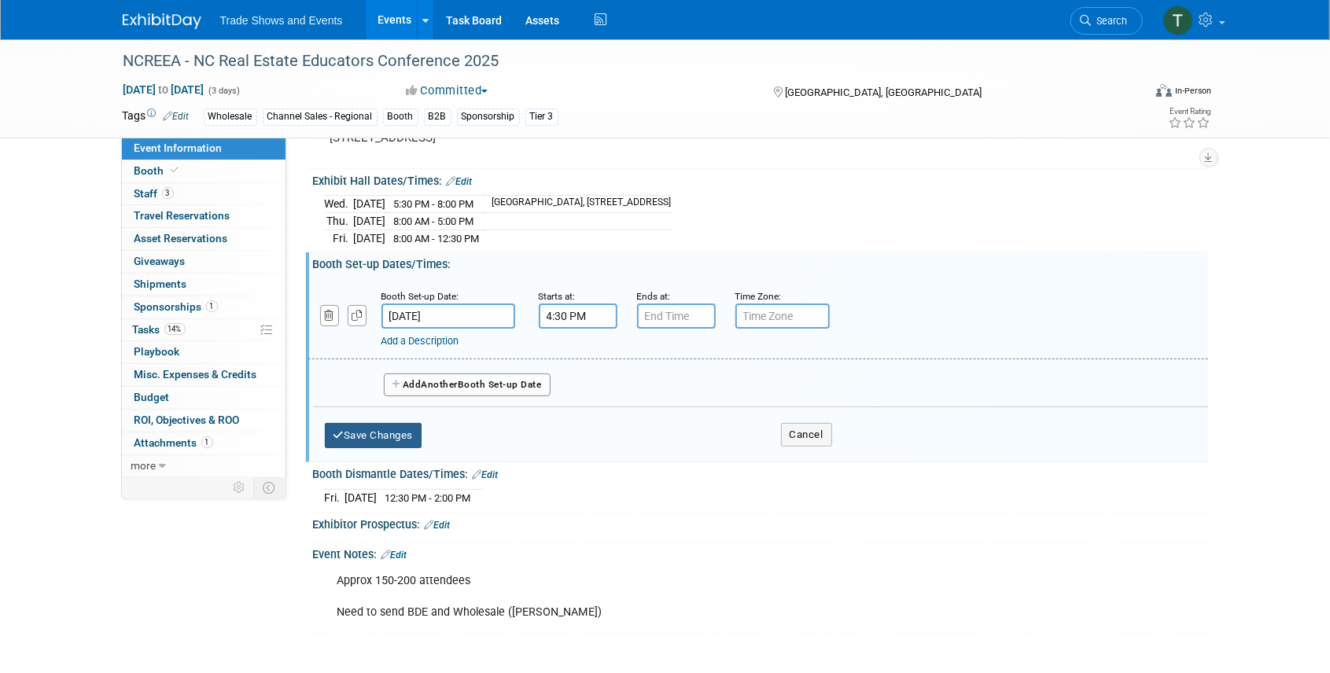
scroll to position [143, 0]
click at [428, 337] on link "Add a Description" at bounding box center [420, 341] width 78 height 12
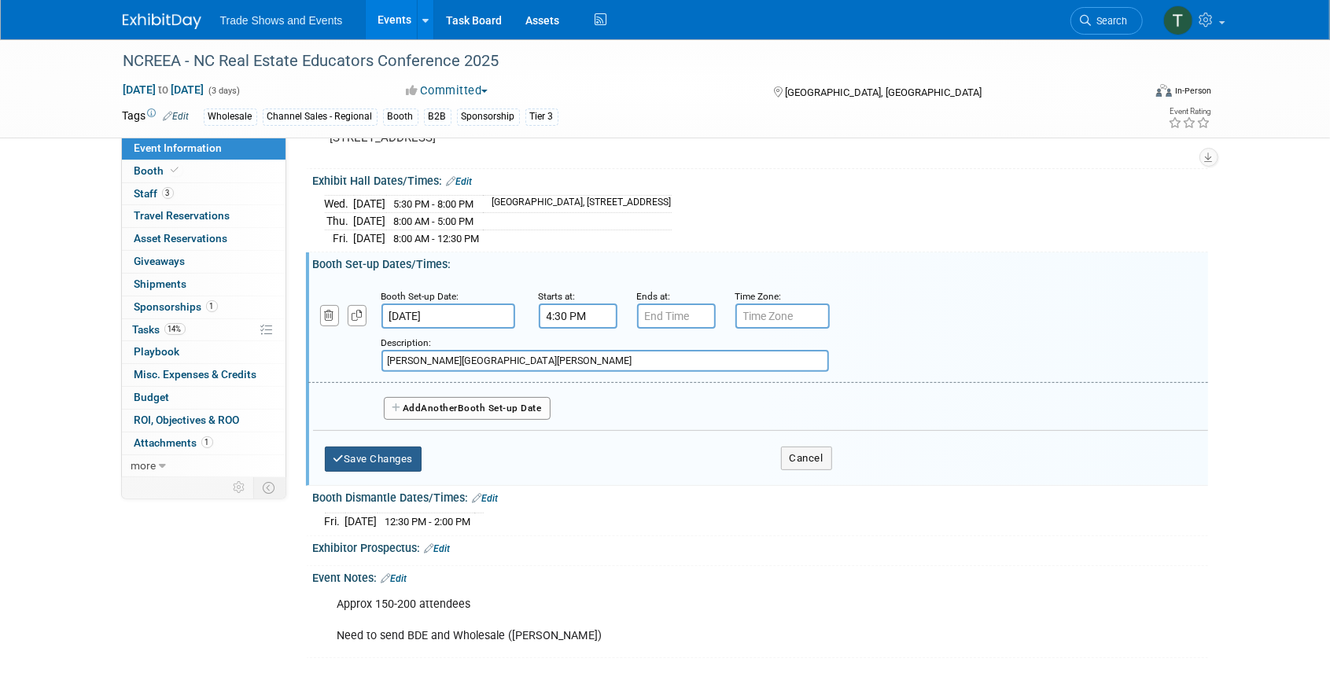
type input "[PERSON_NAME][GEOGRAPHIC_DATA][PERSON_NAME]"
click at [411, 449] on button "Save Changes" at bounding box center [374, 459] width 98 height 25
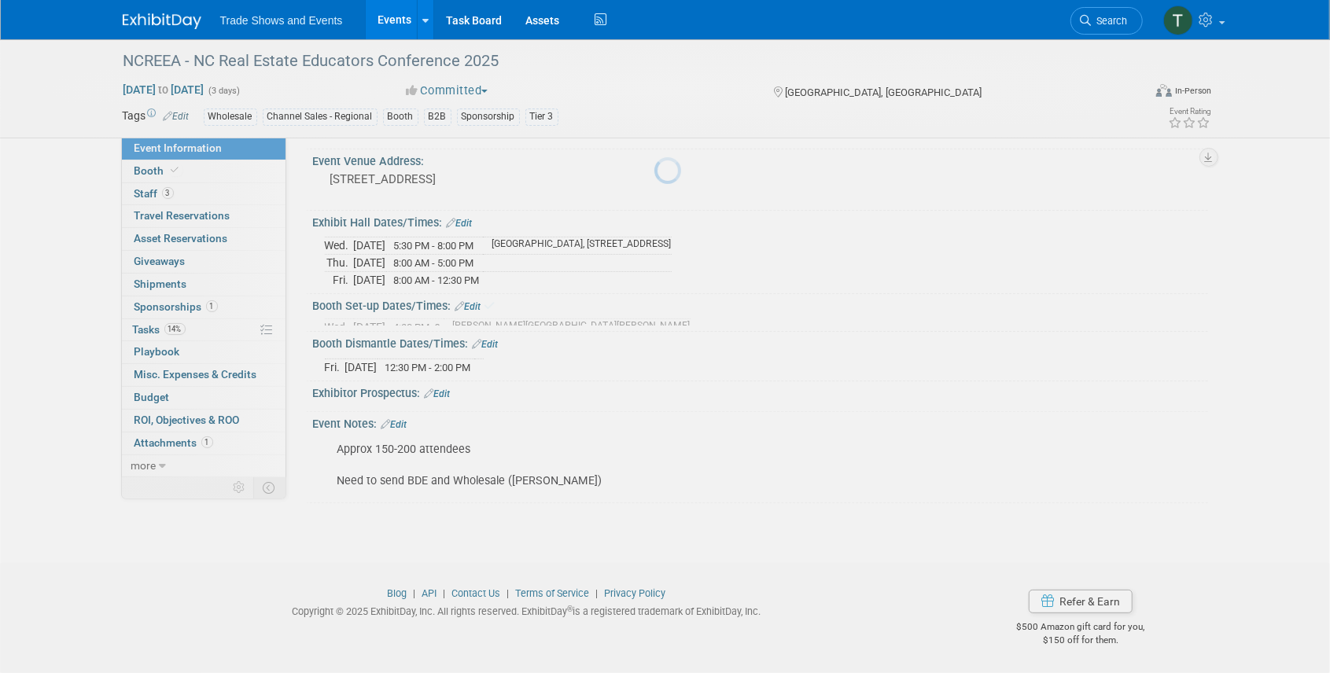
scroll to position [87, 0]
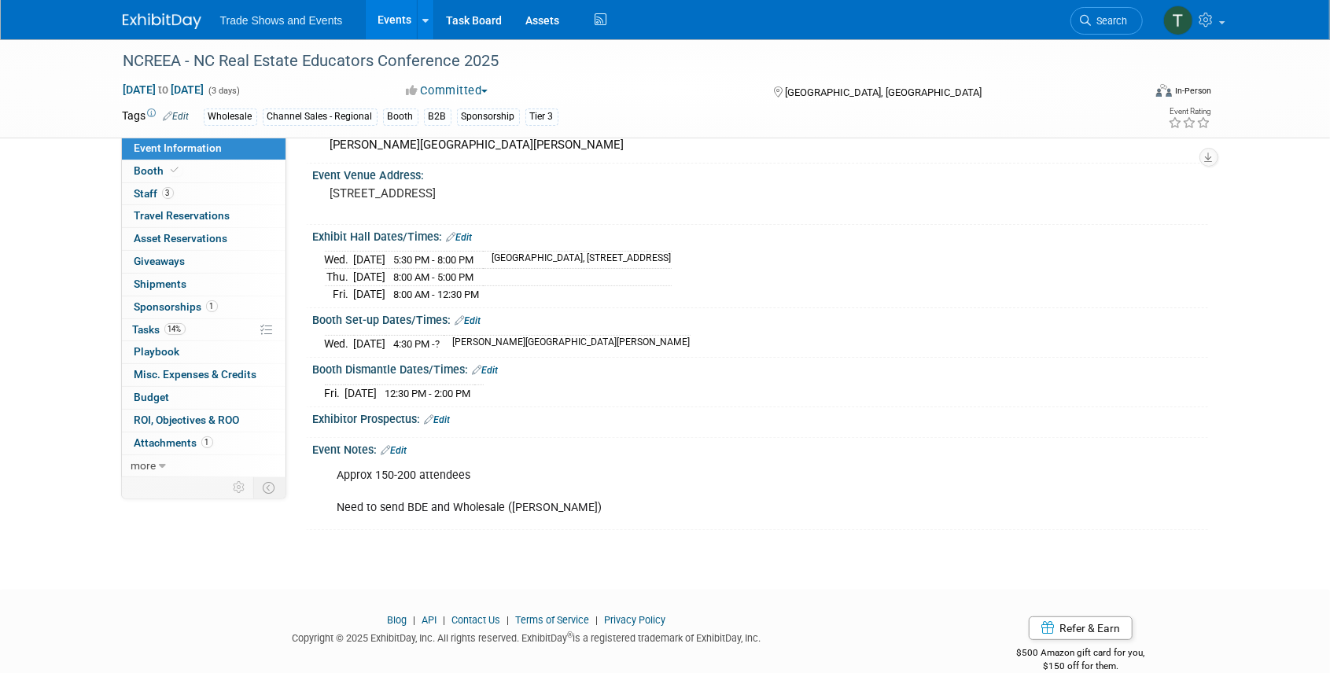
click at [475, 315] on link "Edit" at bounding box center [468, 320] width 26 height 11
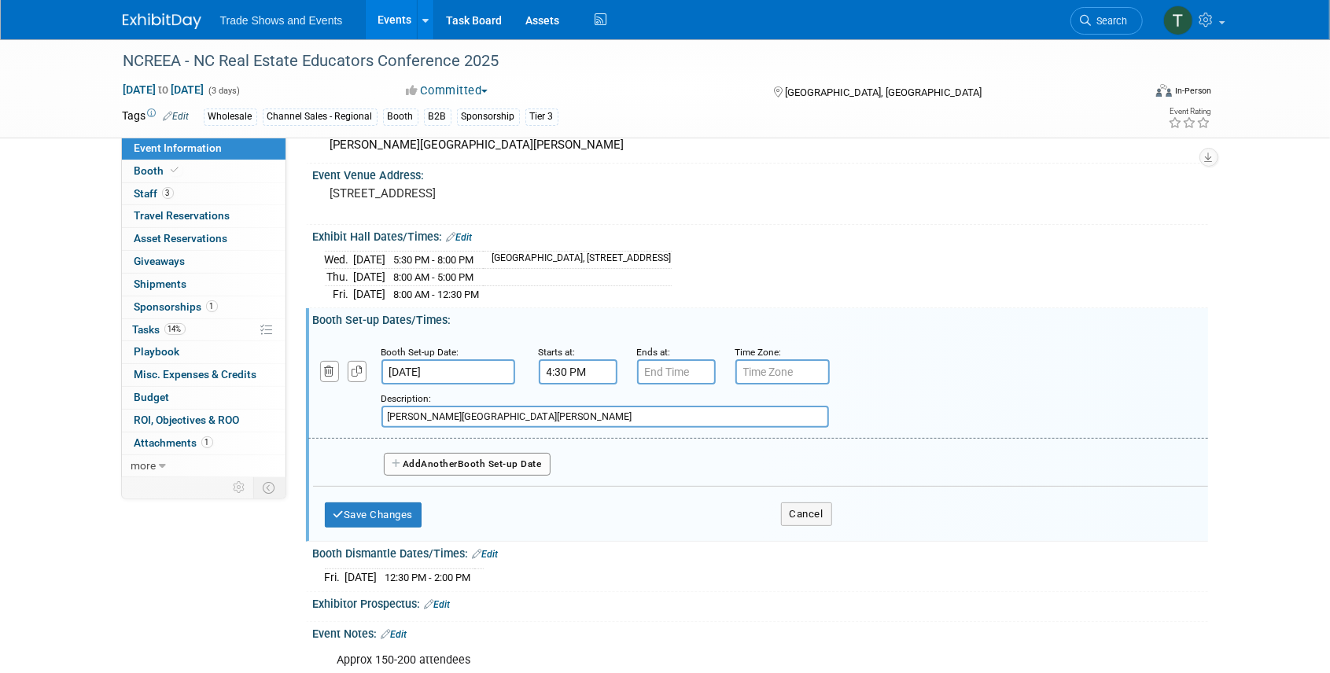
click at [472, 232] on link "Edit" at bounding box center [460, 237] width 26 height 11
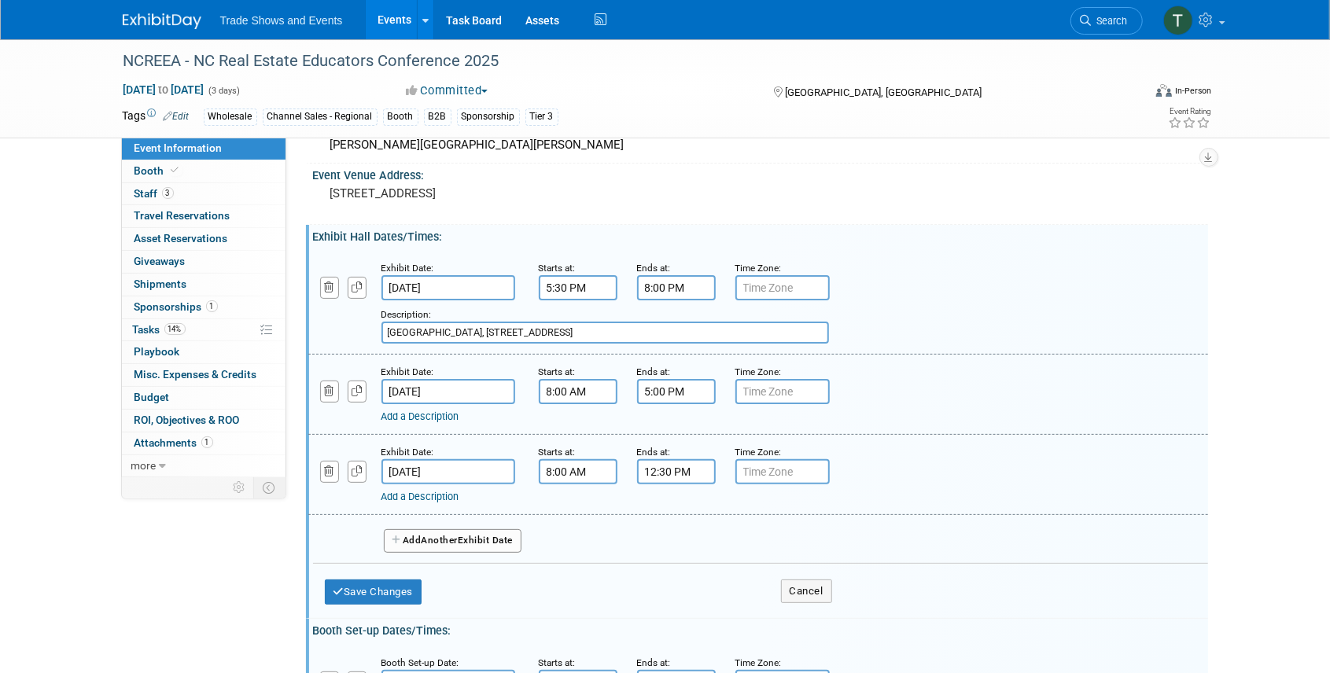
click at [385, 330] on input "[GEOGRAPHIC_DATA], [STREET_ADDRESS]" at bounding box center [605, 333] width 448 height 22
click at [476, 330] on input "Welcome Reception - [GEOGRAPHIC_DATA], [STREET_ADDRESS]" at bounding box center [605, 333] width 448 height 22
type input "Welcome Reception - [GEOGRAPHIC_DATA], [STREET_ADDRESS]"
click at [379, 585] on button "Save Changes" at bounding box center [374, 592] width 98 height 25
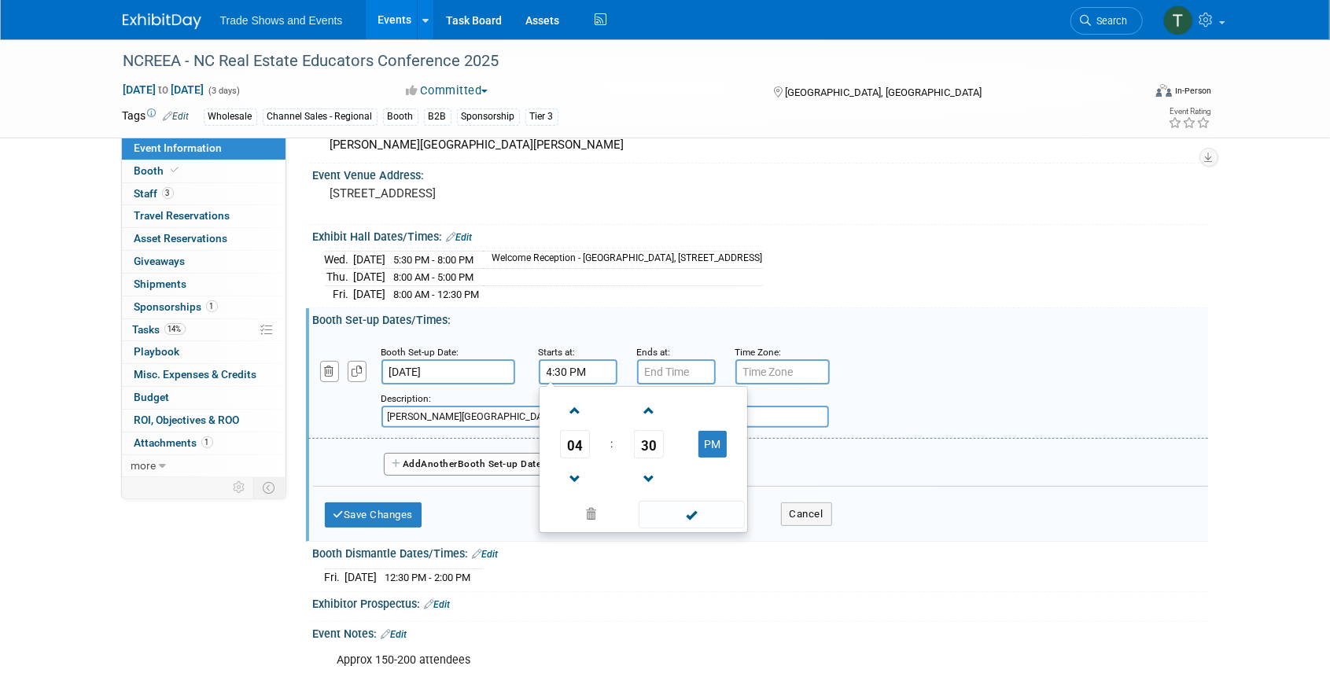
click at [574, 368] on input "4:30 PM" at bounding box center [578, 371] width 79 height 25
click at [573, 407] on span at bounding box center [576, 411] width 28 height 28
type input "6:30 PM"
click at [670, 363] on input "7:00 PM" at bounding box center [676, 371] width 79 height 25
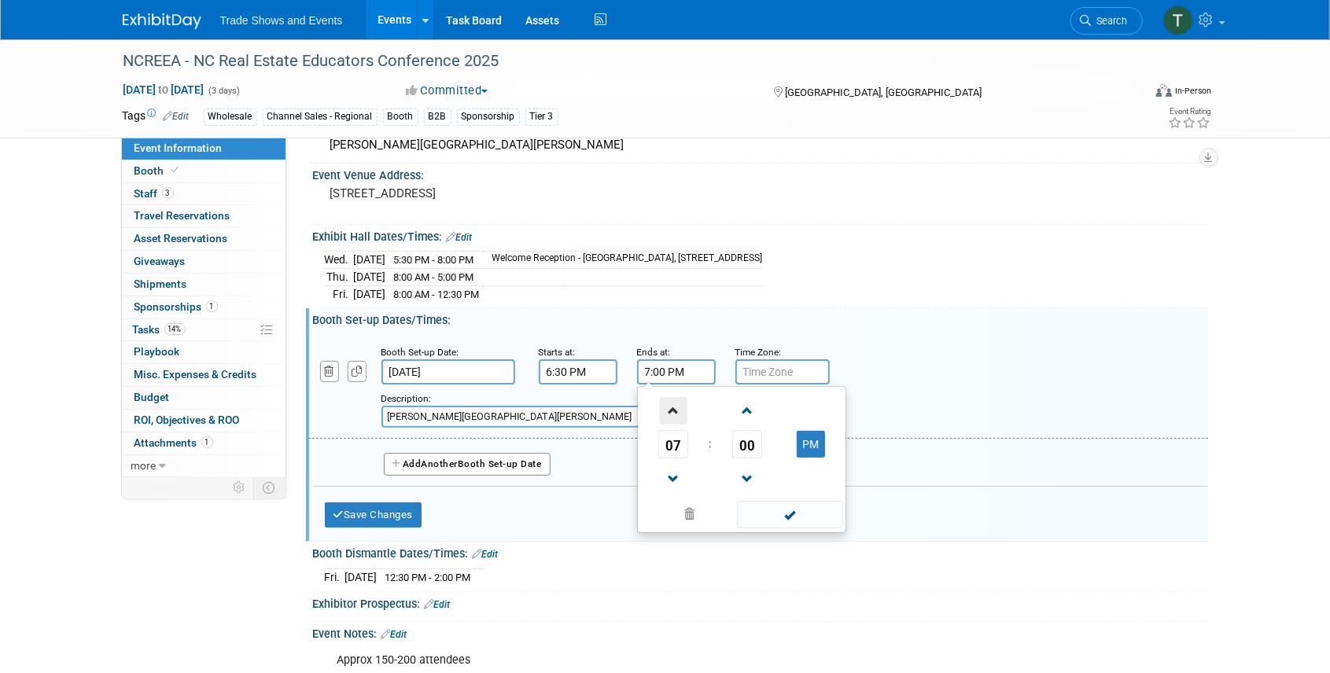
click at [667, 404] on span at bounding box center [674, 411] width 28 height 28
type input "8:00 PM"
click at [801, 506] on span at bounding box center [790, 515] width 106 height 28
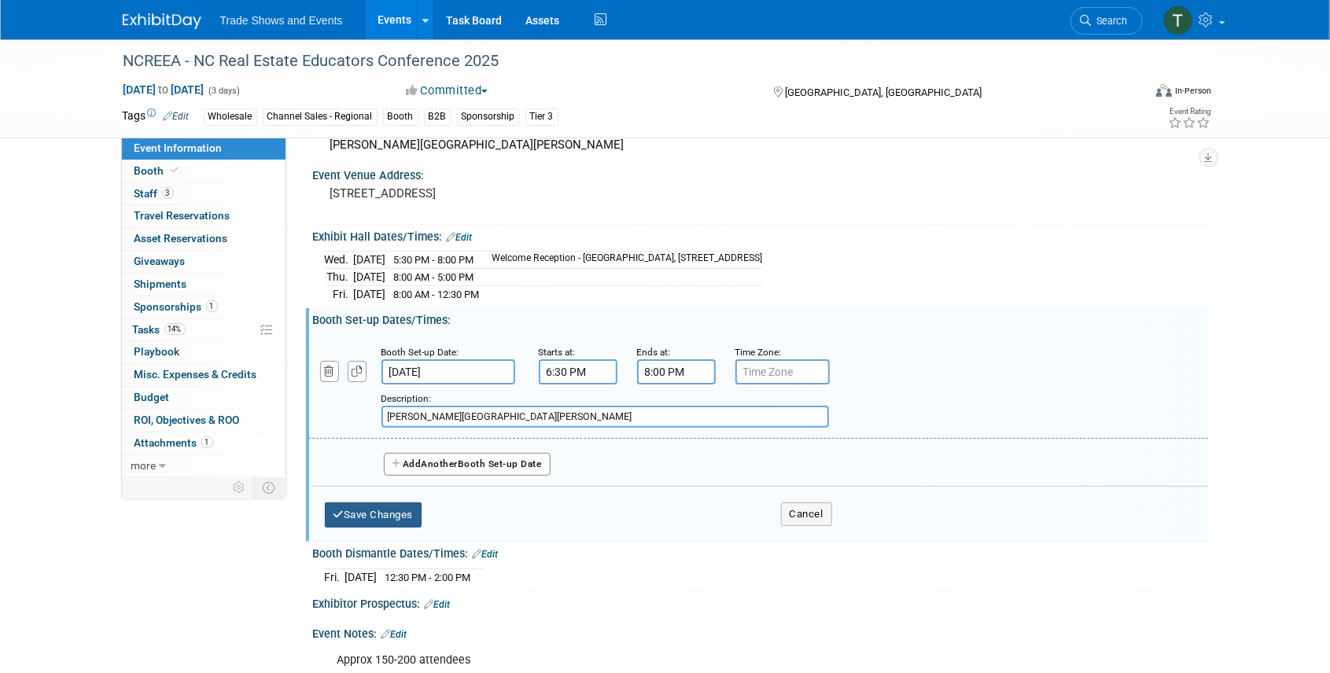
click at [400, 503] on button "Save Changes" at bounding box center [374, 515] width 98 height 25
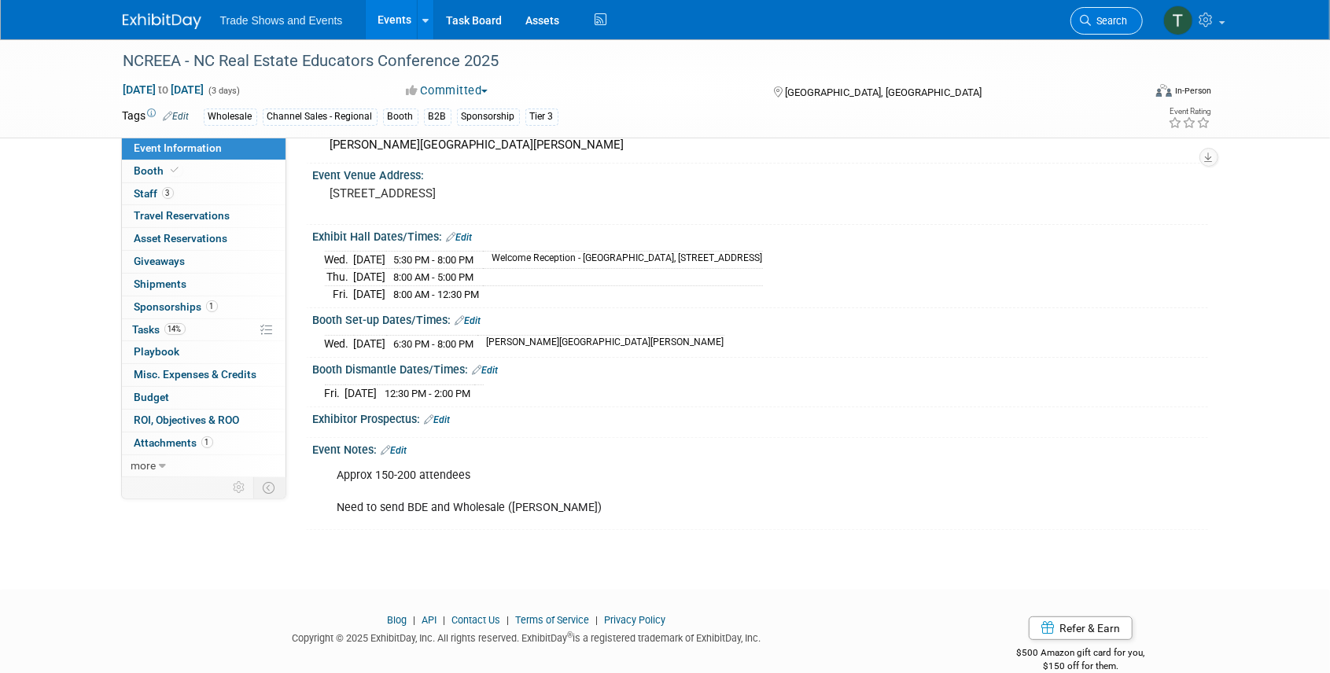
click at [1109, 25] on span "Search" at bounding box center [1110, 21] width 36 height 12
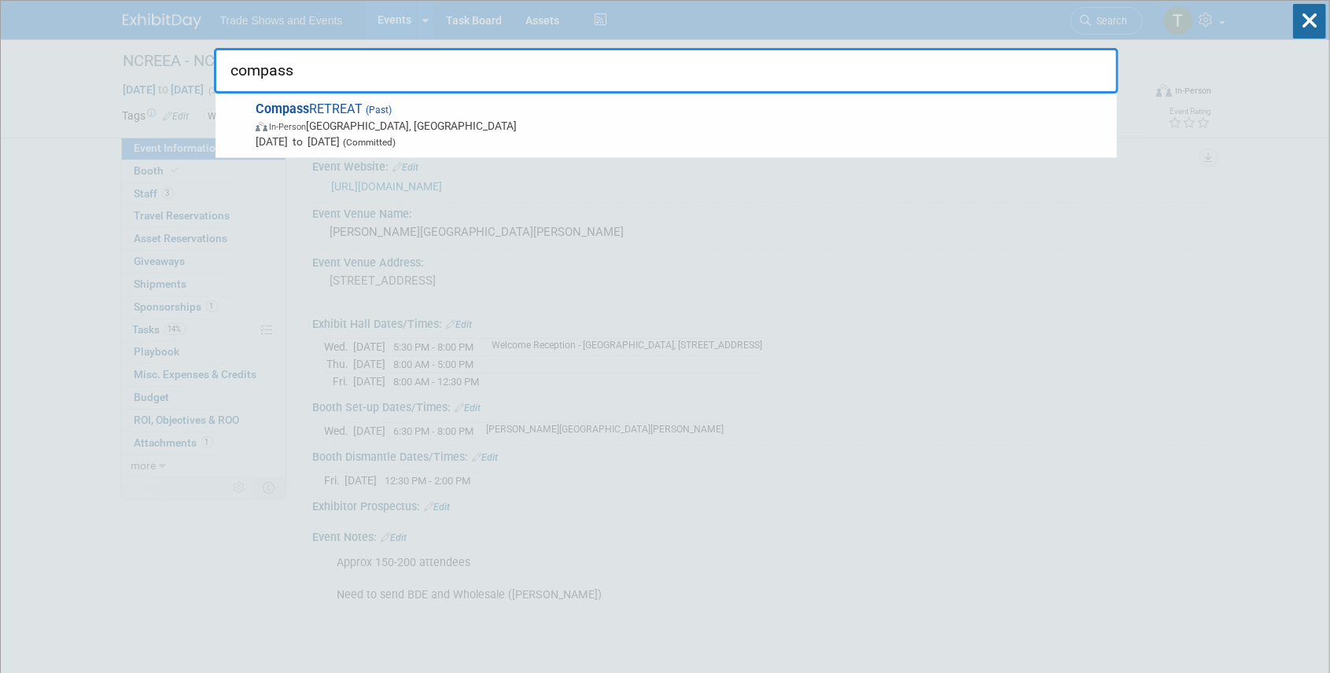
click at [743, 73] on input "compass" at bounding box center [666, 71] width 905 height 46
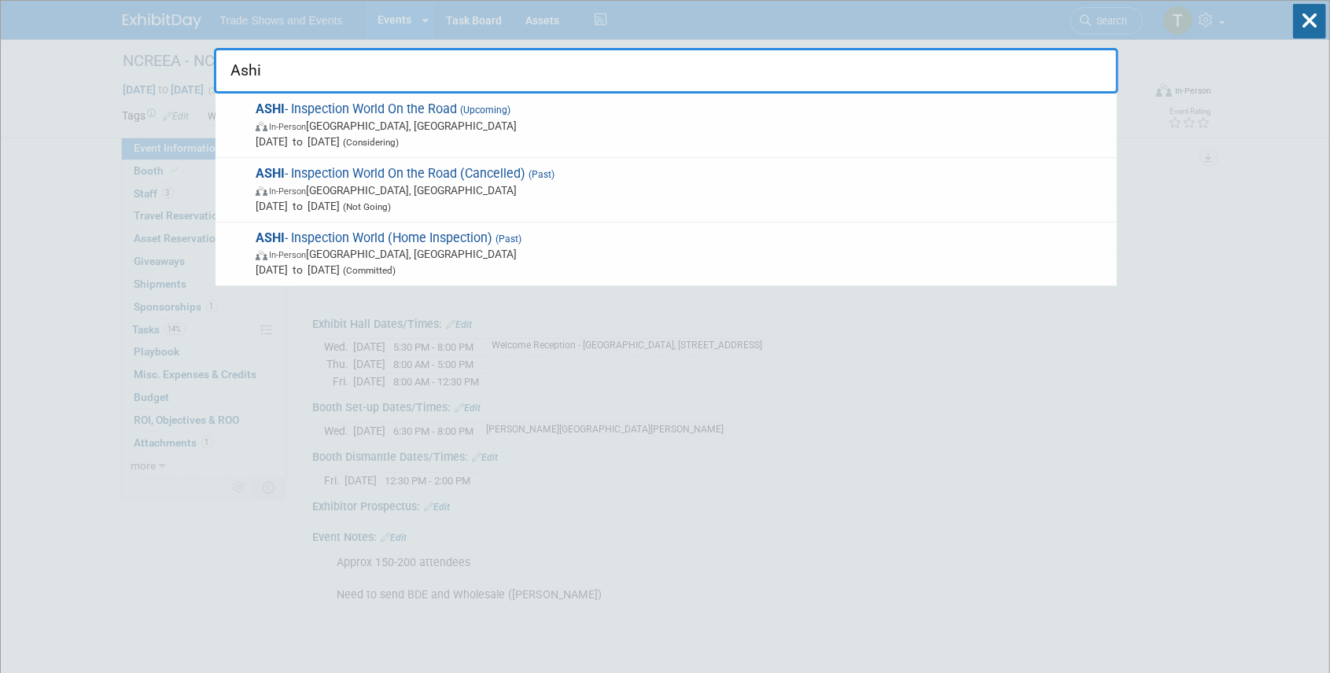
click at [677, 67] on input "Ashi" at bounding box center [666, 71] width 905 height 46
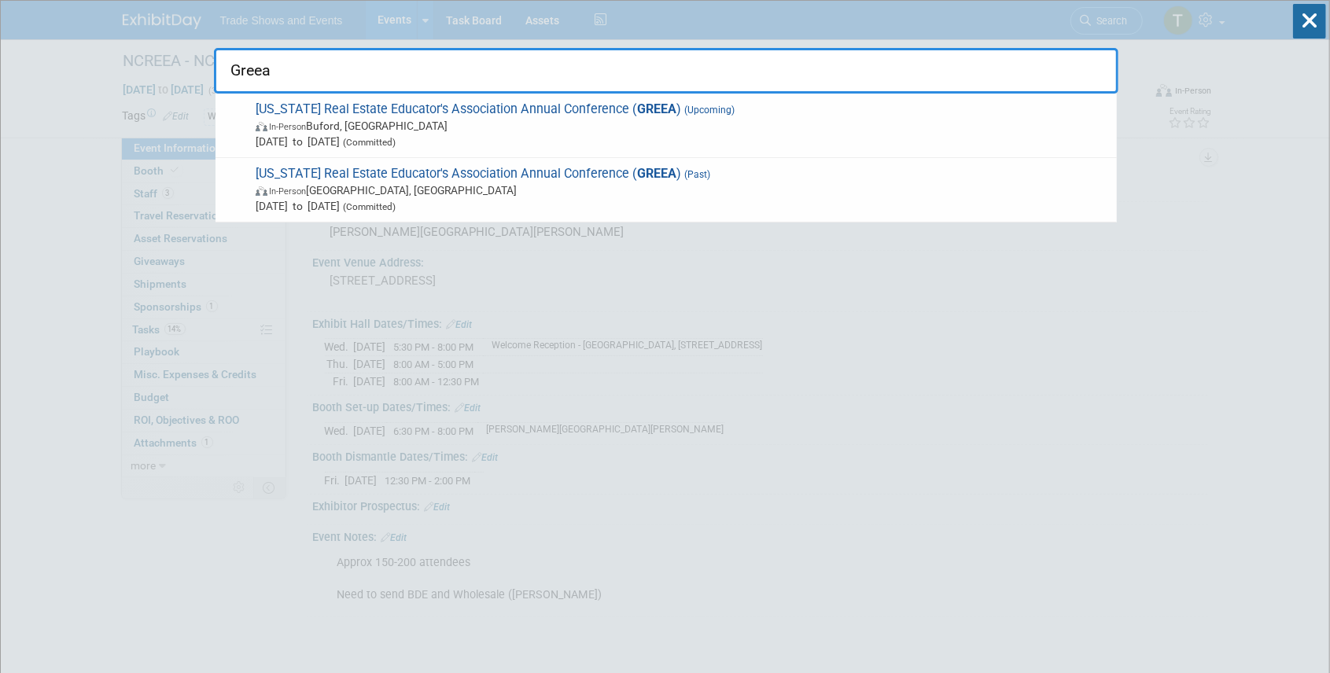
type input "Greea"
